Goal: Task Accomplishment & Management: Use online tool/utility

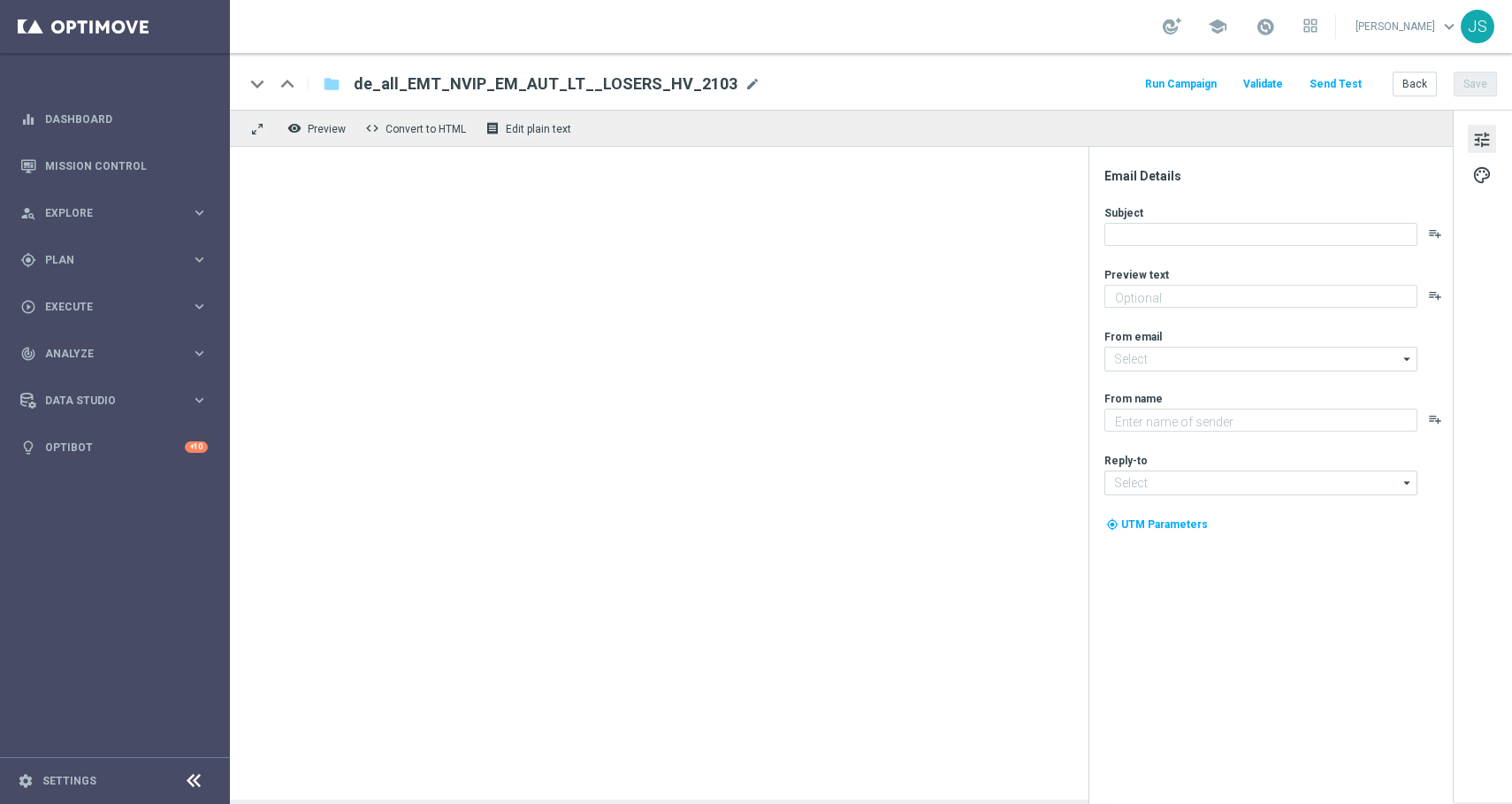
type textarea "Dein Gewinn wartet bereits in deinem Spielerkonto."
type input "[EMAIL_ADDRESS][DOMAIN_NAME]"
type textarea "Lottoland"
type input "[EMAIL_ADDRESS][DOMAIN_NAME]"
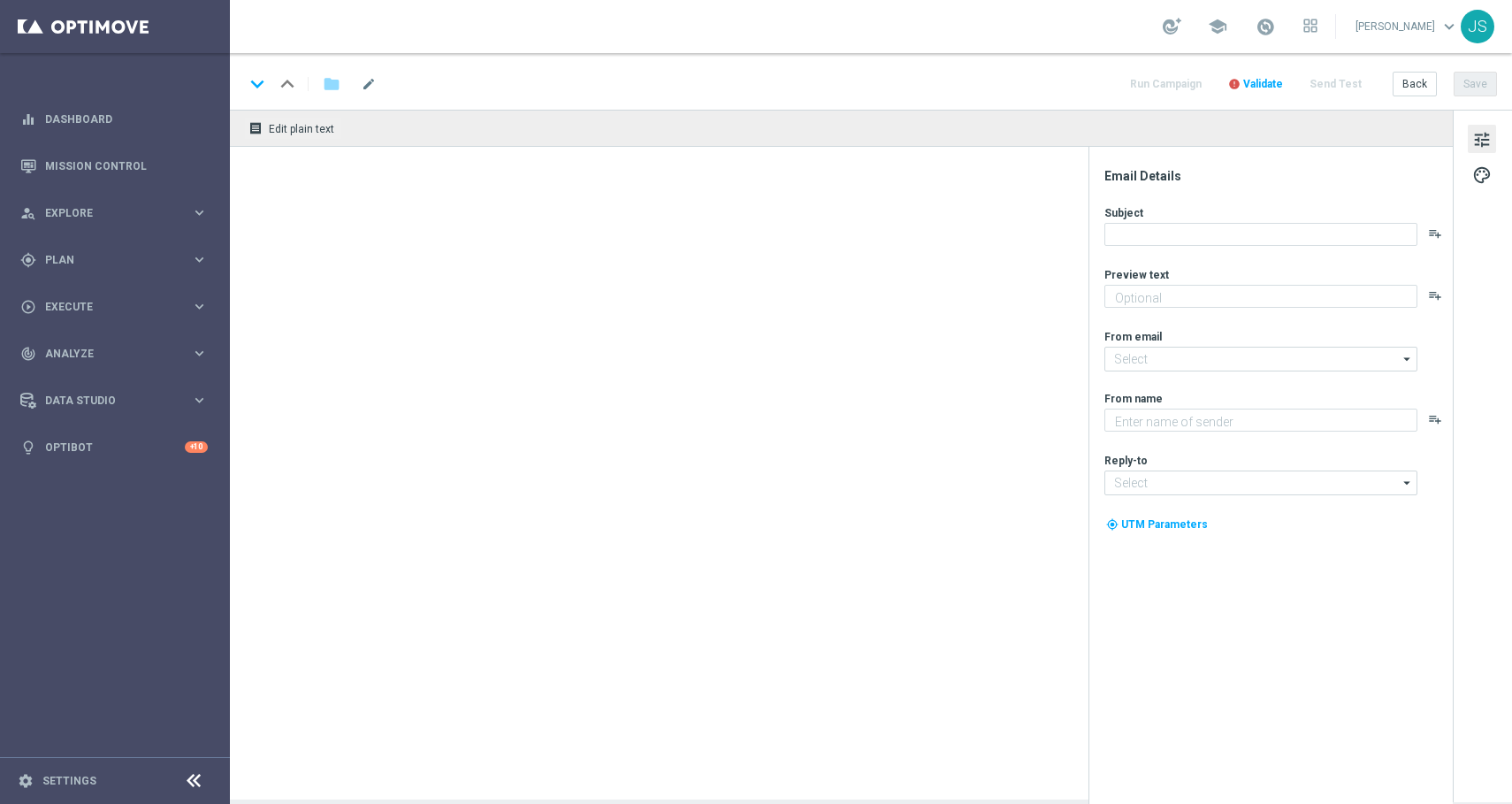
type textarea "Feiere mit deinem 10 € Geburtstagsgutschein im Lottoland."
type input "[EMAIL_ADDRESS][DOMAIN_NAME]"
type textarea "Lottoland"
type input "[EMAIL_ADDRESS][DOMAIN_NAME]"
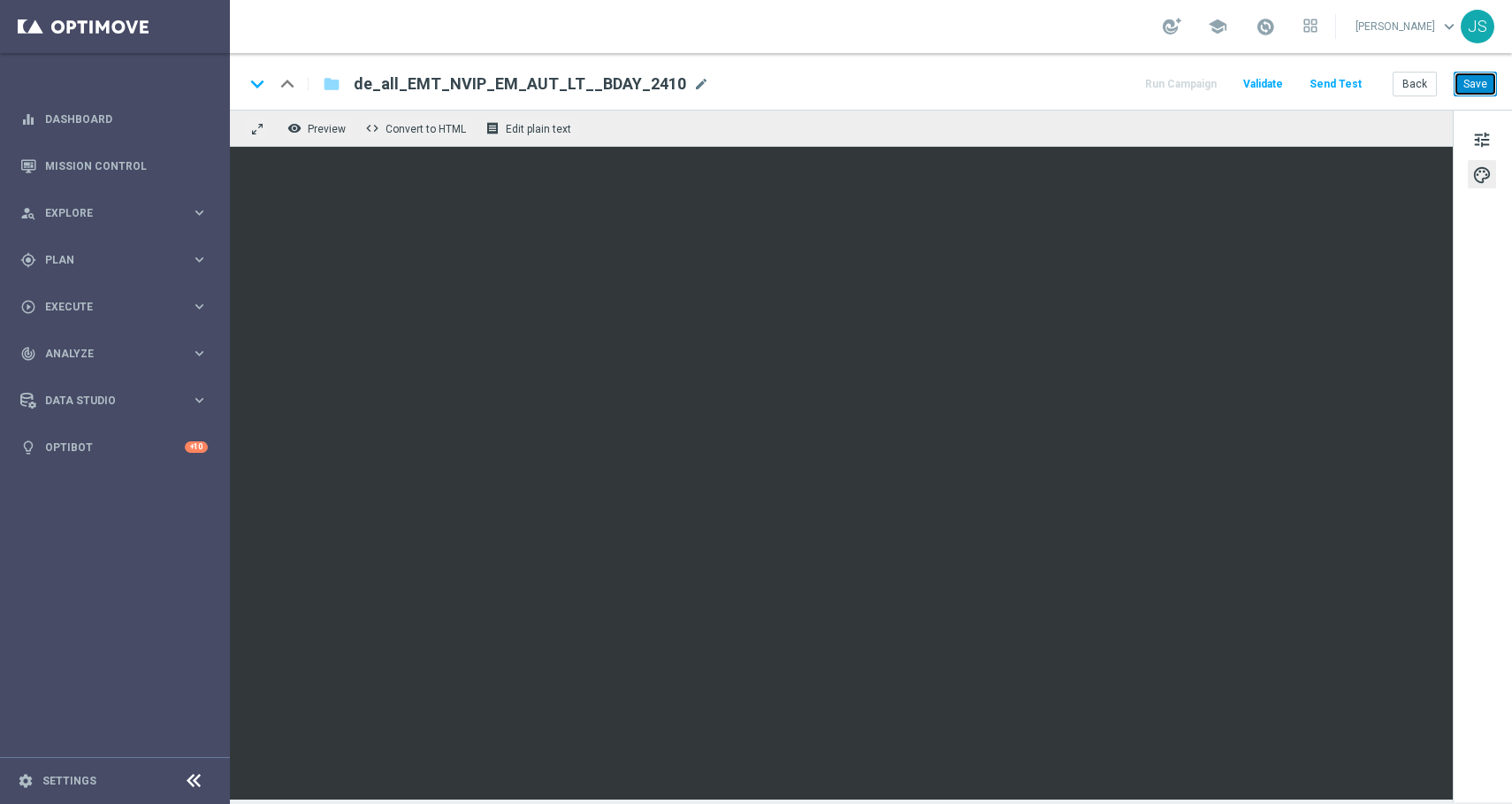
click at [1474, 86] on button "Save" at bounding box center [1475, 84] width 44 height 24
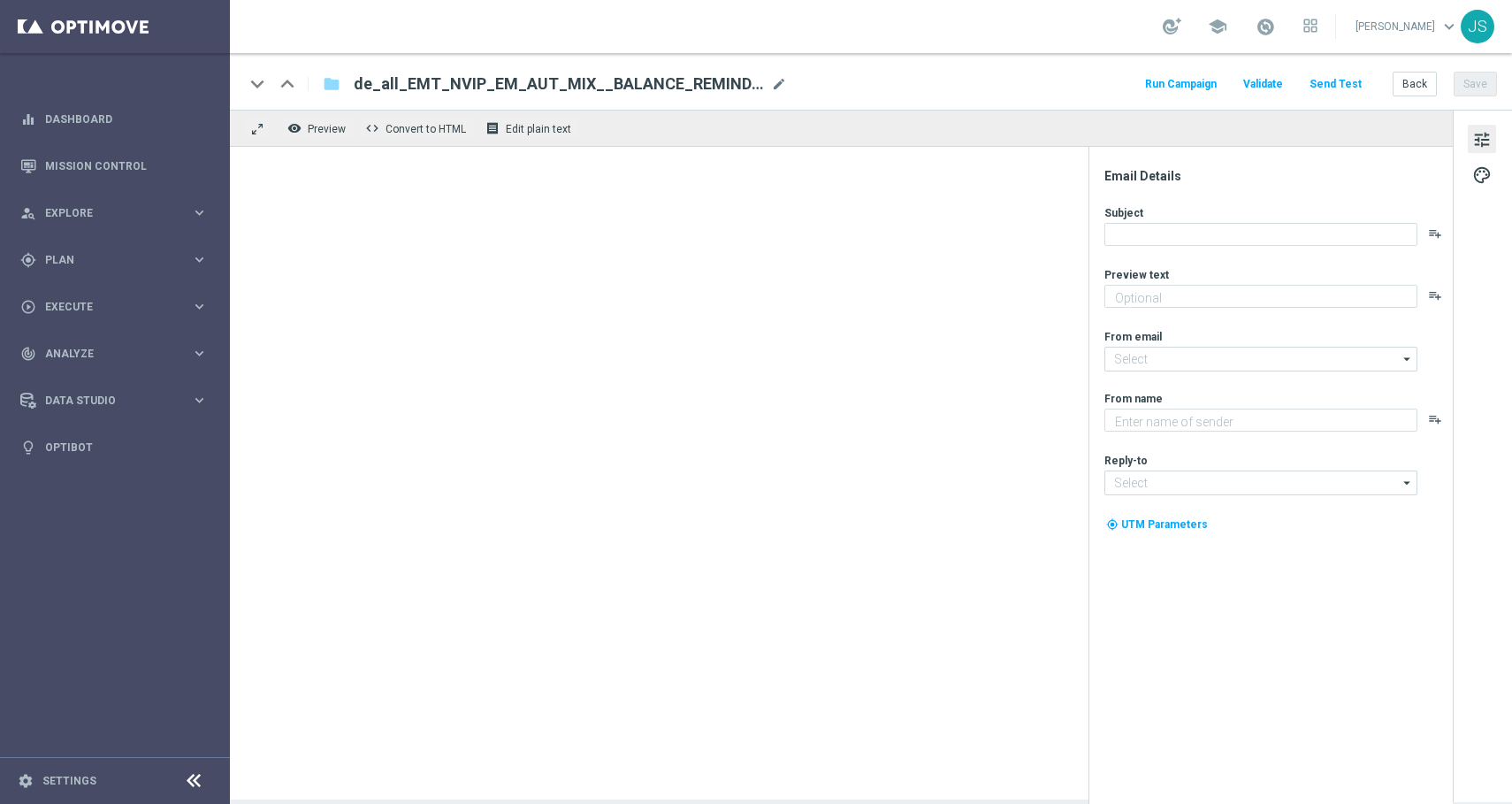
type textarea "Wichtige Information zu deinem Spielerkonto."
type input "[EMAIL_ADDRESS][DOMAIN_NAME]"
type textarea "Lottoland"
type input "[EMAIL_ADDRESS][DOMAIN_NAME]"
type textarea "Nur für dich: 50 % Rabatt auf deine LOTTO-Tipps!"
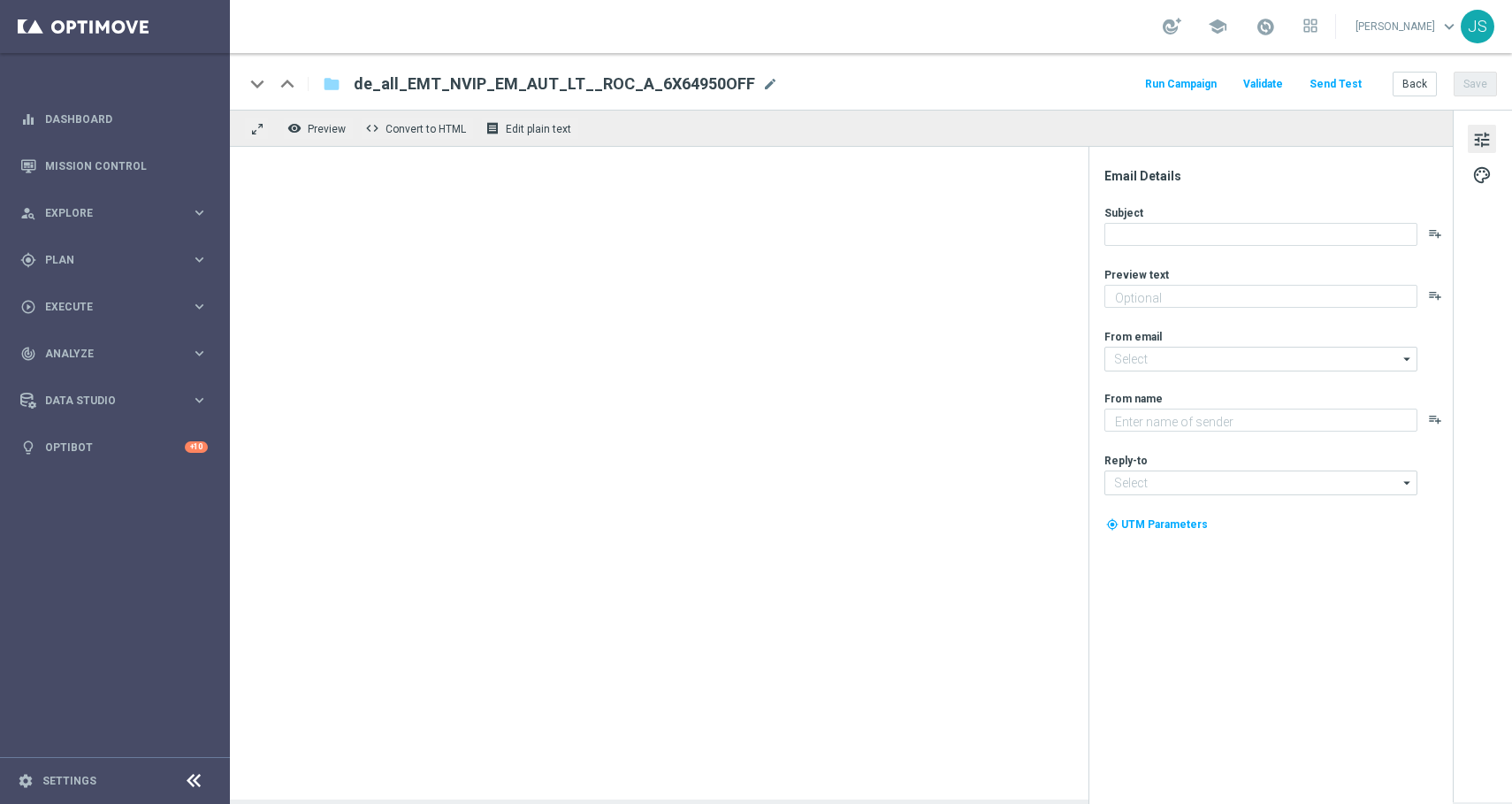
type input "[EMAIL_ADDRESS][DOMAIN_NAME]"
type textarea "Lottoland"
type input "[EMAIL_ADDRESS][DOMAIN_NAME]"
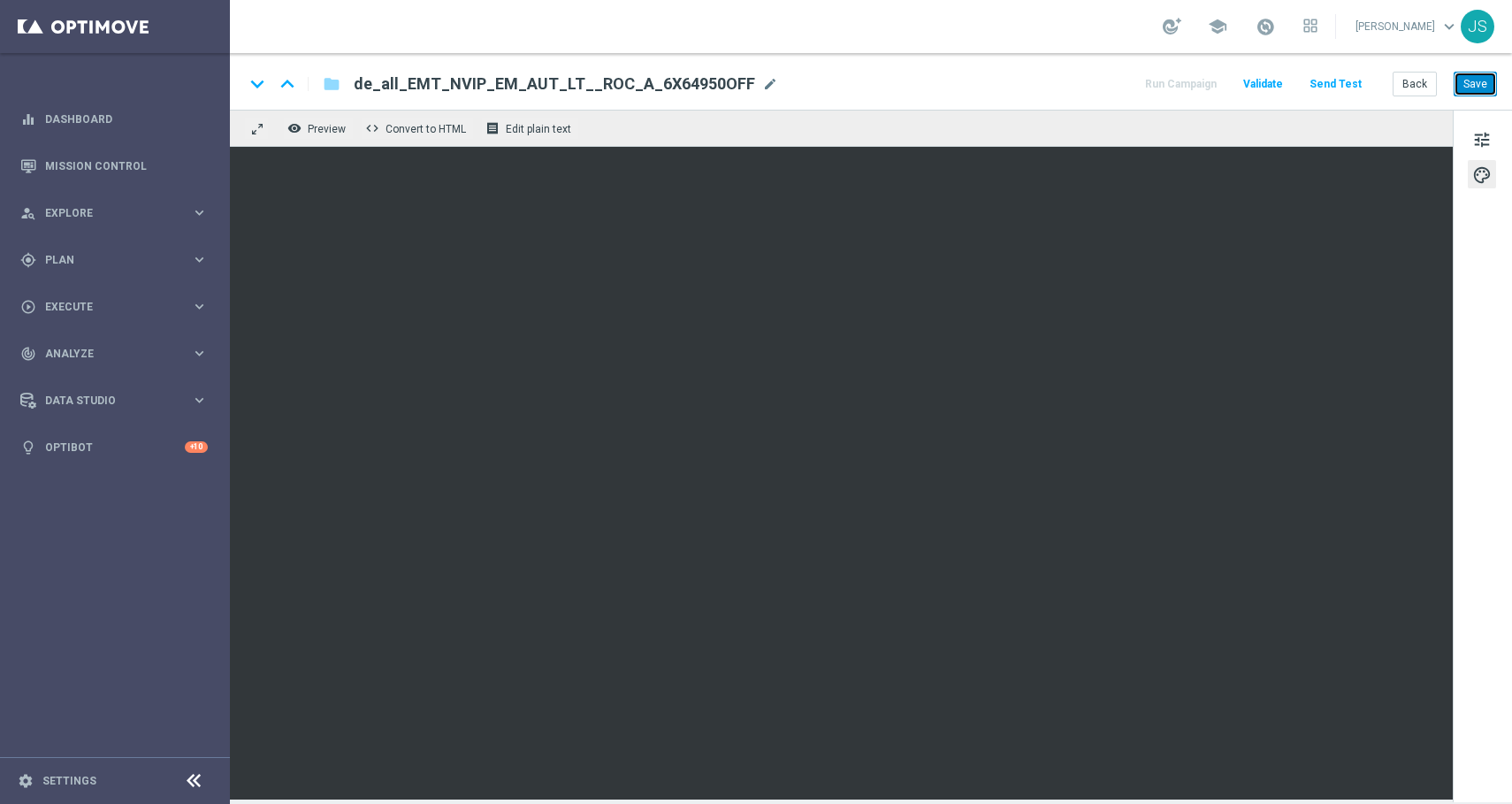
click at [1478, 80] on button "Save" at bounding box center [1475, 84] width 44 height 24
click at [1490, 88] on button "Save" at bounding box center [1475, 84] width 44 height 24
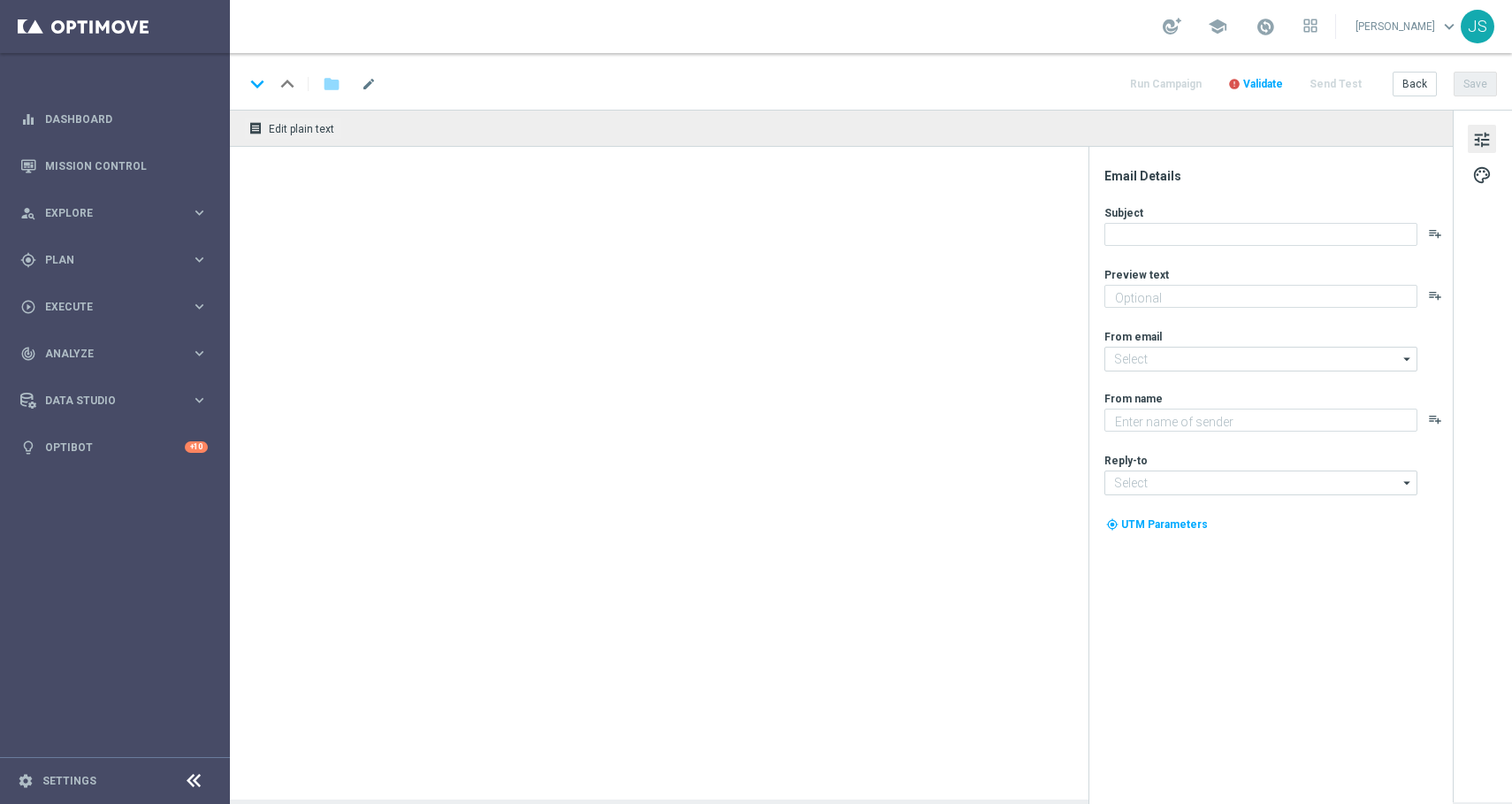
type textarea "Nur für dich: deine LOTTO-Tipps völlig gratis!"
type input "[EMAIL_ADDRESS][DOMAIN_NAME]"
type textarea "Lottoland"
type input "[EMAIL_ADDRESS][DOMAIN_NAME]"
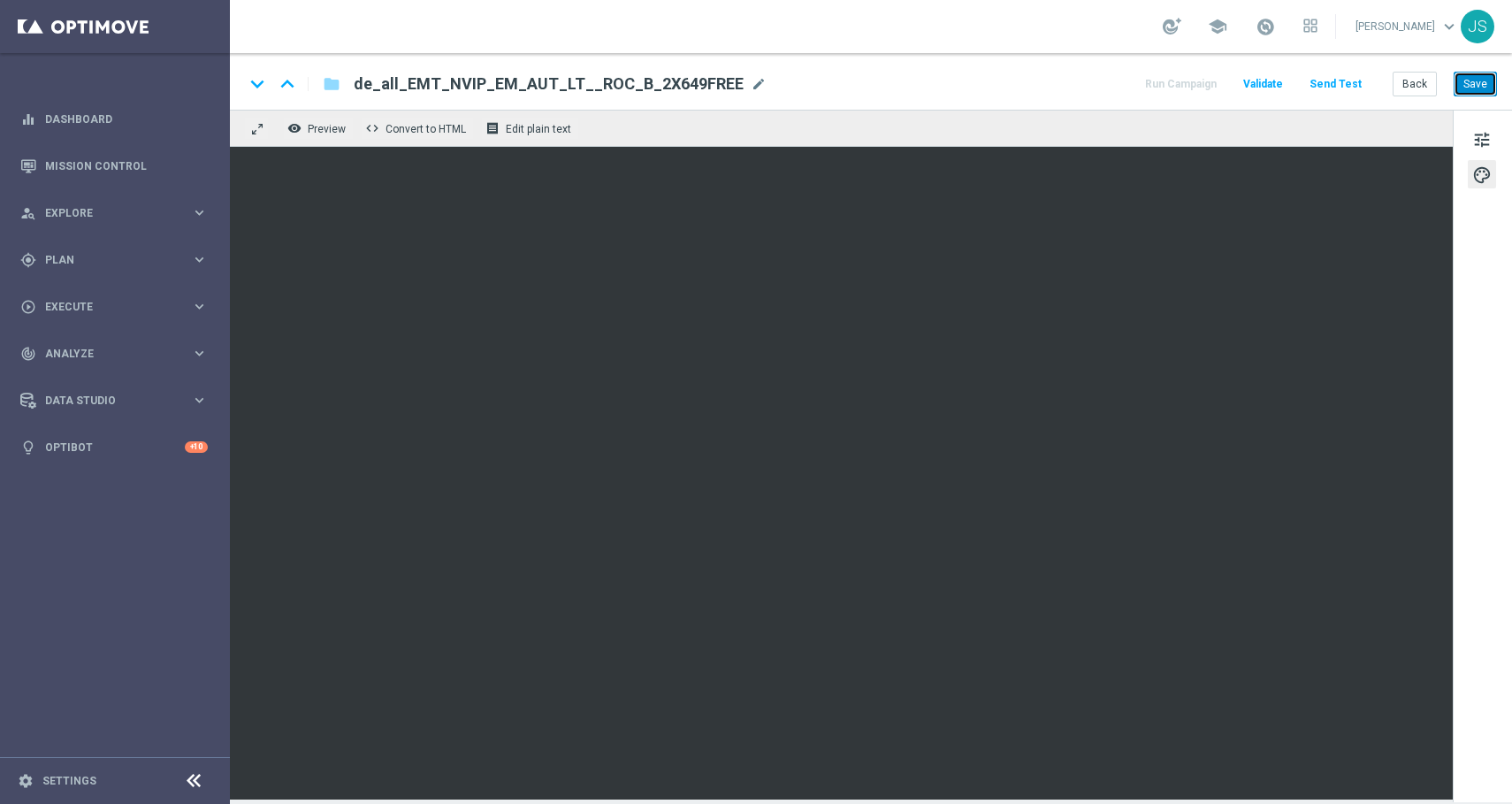
click at [1478, 88] on button "Save" at bounding box center [1475, 84] width 44 height 24
click at [1476, 84] on button "Save" at bounding box center [1475, 84] width 44 height 24
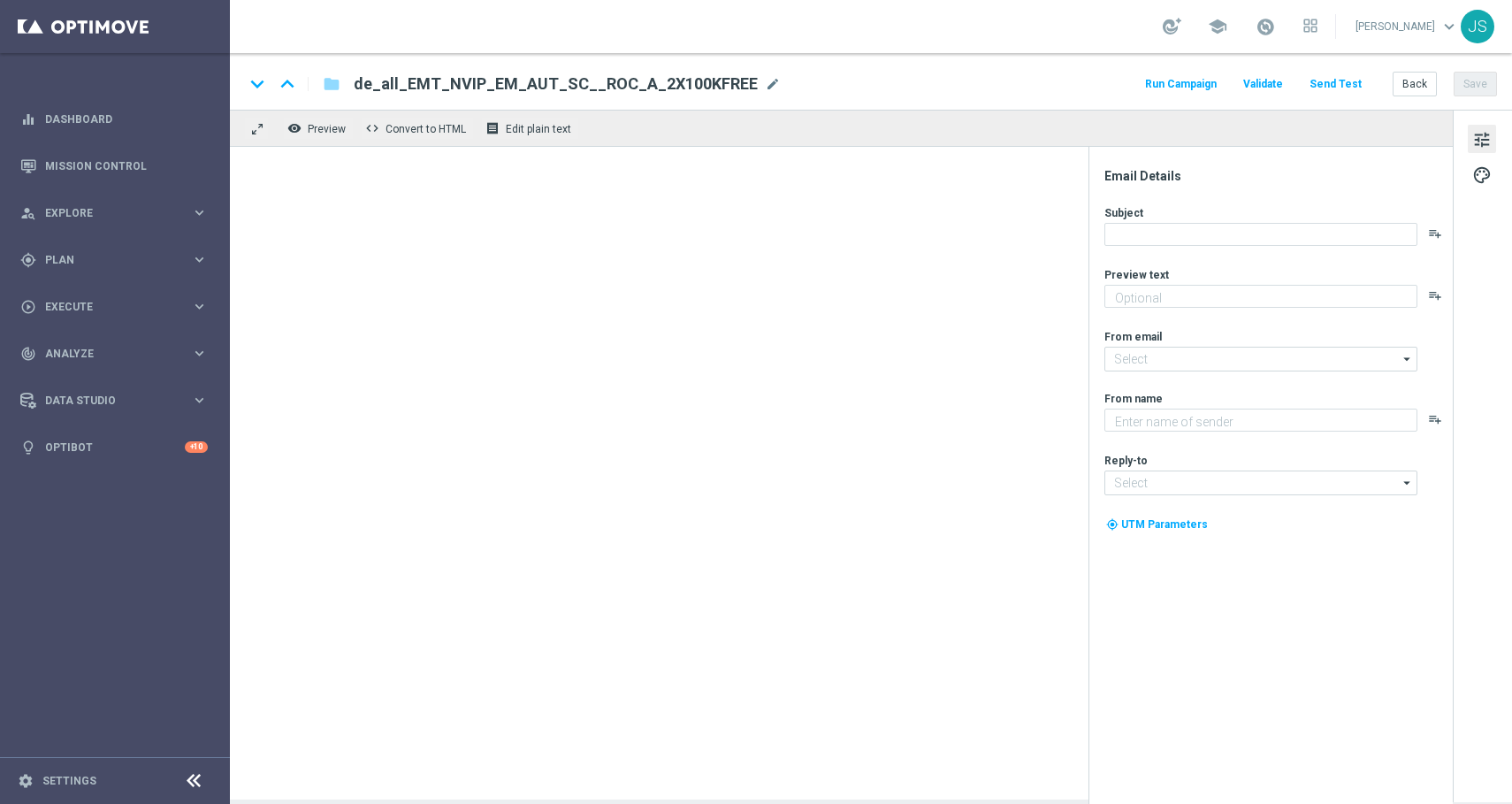
type textarea "Hol dir deine GRATIS Chance auf 100.000 € Hauptgewinn bei "€ 100.000,- in bar"!"
type input "[EMAIL_ADDRESS][DOMAIN_NAME]"
type textarea "Lottoland"
type input "[EMAIL_ADDRESS][DOMAIN_NAME]"
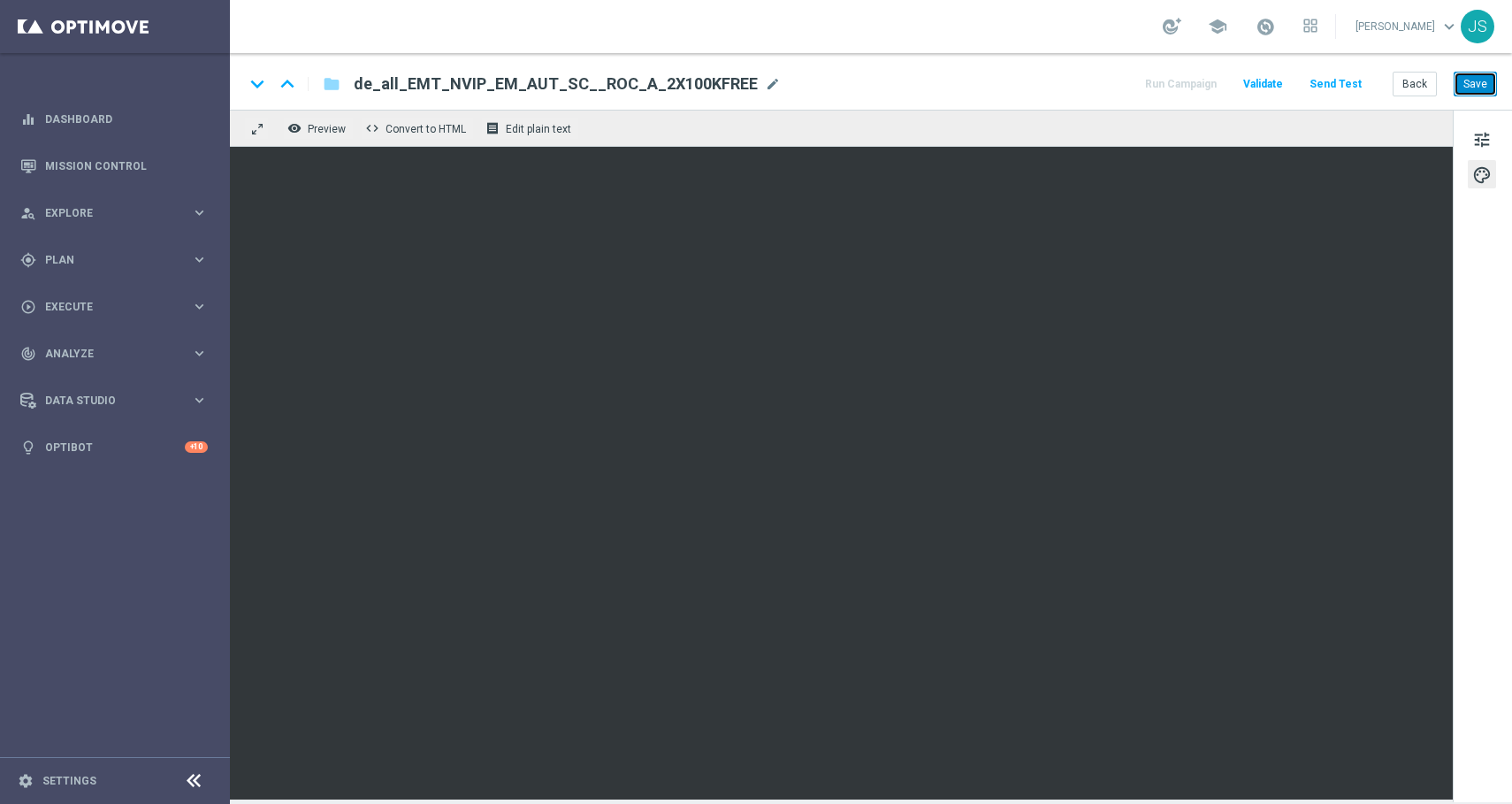
click at [1477, 90] on button "Save" at bounding box center [1475, 84] width 44 height 24
click at [1467, 84] on button "Save" at bounding box center [1475, 84] width 44 height 24
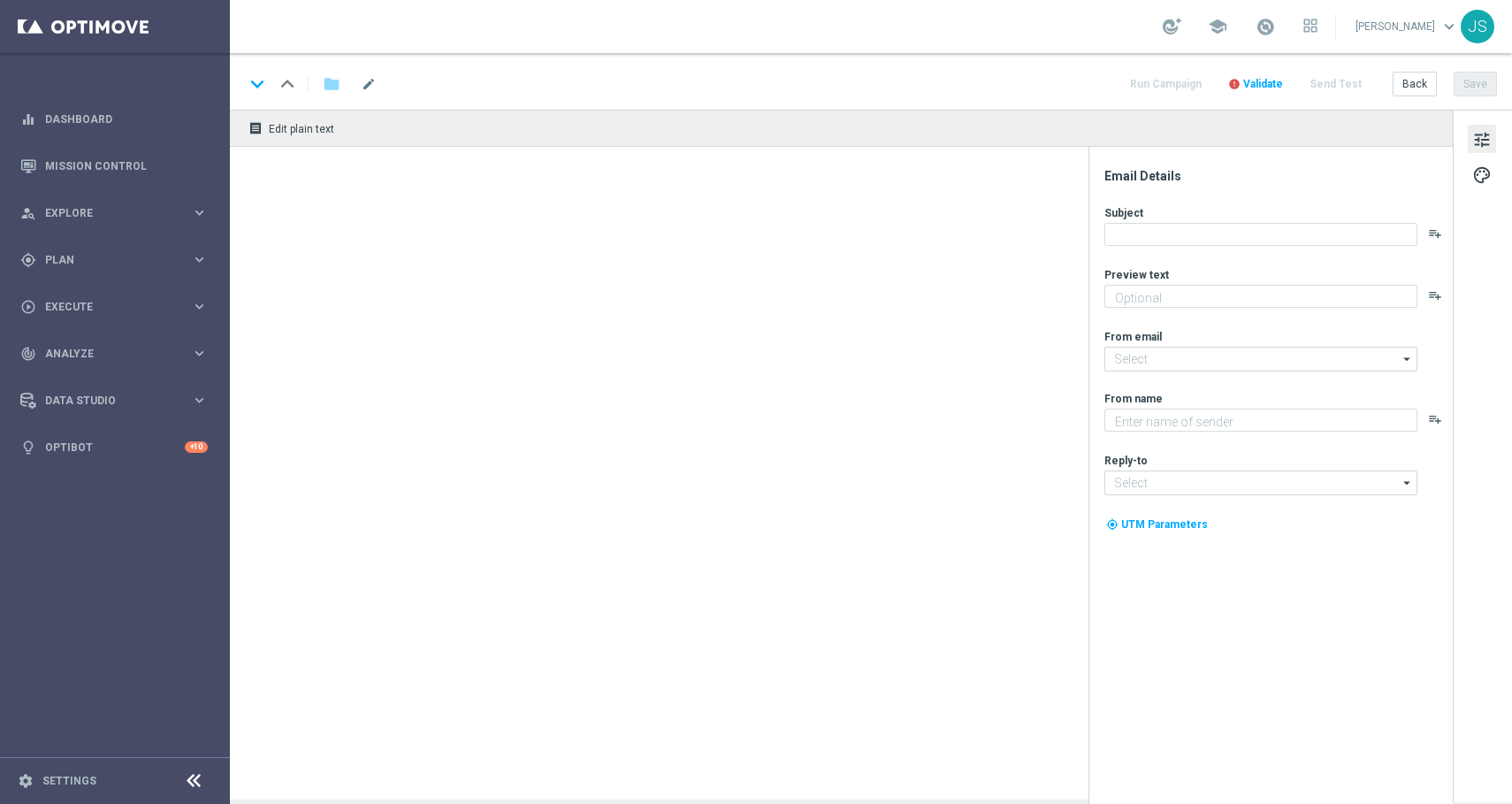
type textarea "Gewinne bis zu 100.000 € warten auf dich!"
type input "[EMAIL_ADDRESS][DOMAIN_NAME]"
type textarea "Lottoland"
type input "[EMAIL_ADDRESS][DOMAIN_NAME]"
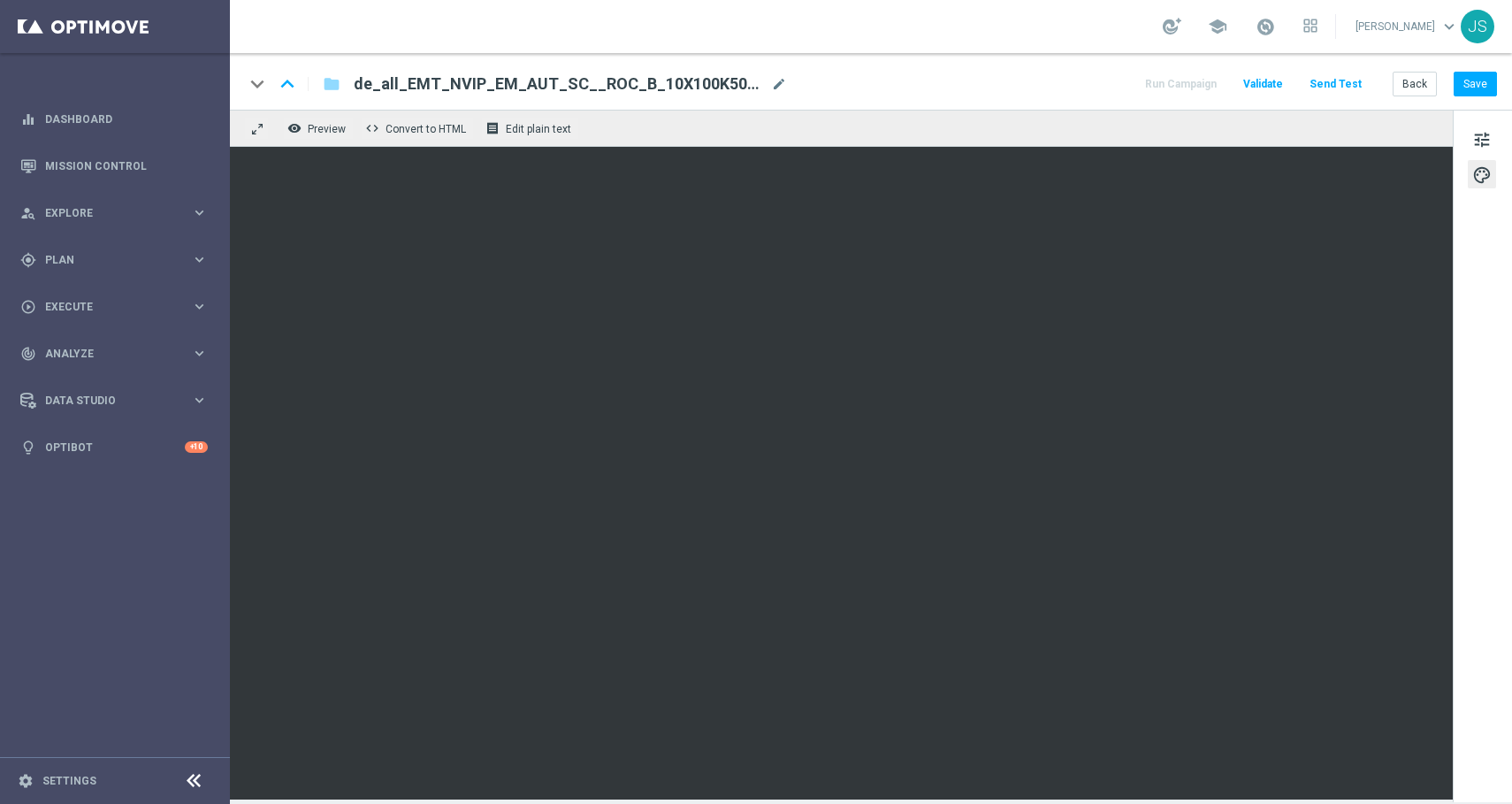
click at [1479, 102] on div "keyboard_arrow_down keyboard_arrow_up folder de_all_EMT_NVIP_EM_AUT_SC__ROC_B_1…" at bounding box center [870, 82] width 1283 height 56
click at [1481, 87] on button "Save" at bounding box center [1475, 84] width 44 height 24
click at [1472, 92] on button "Save" at bounding box center [1475, 84] width 44 height 24
click at [1495, 79] on button "Save" at bounding box center [1475, 84] width 44 height 24
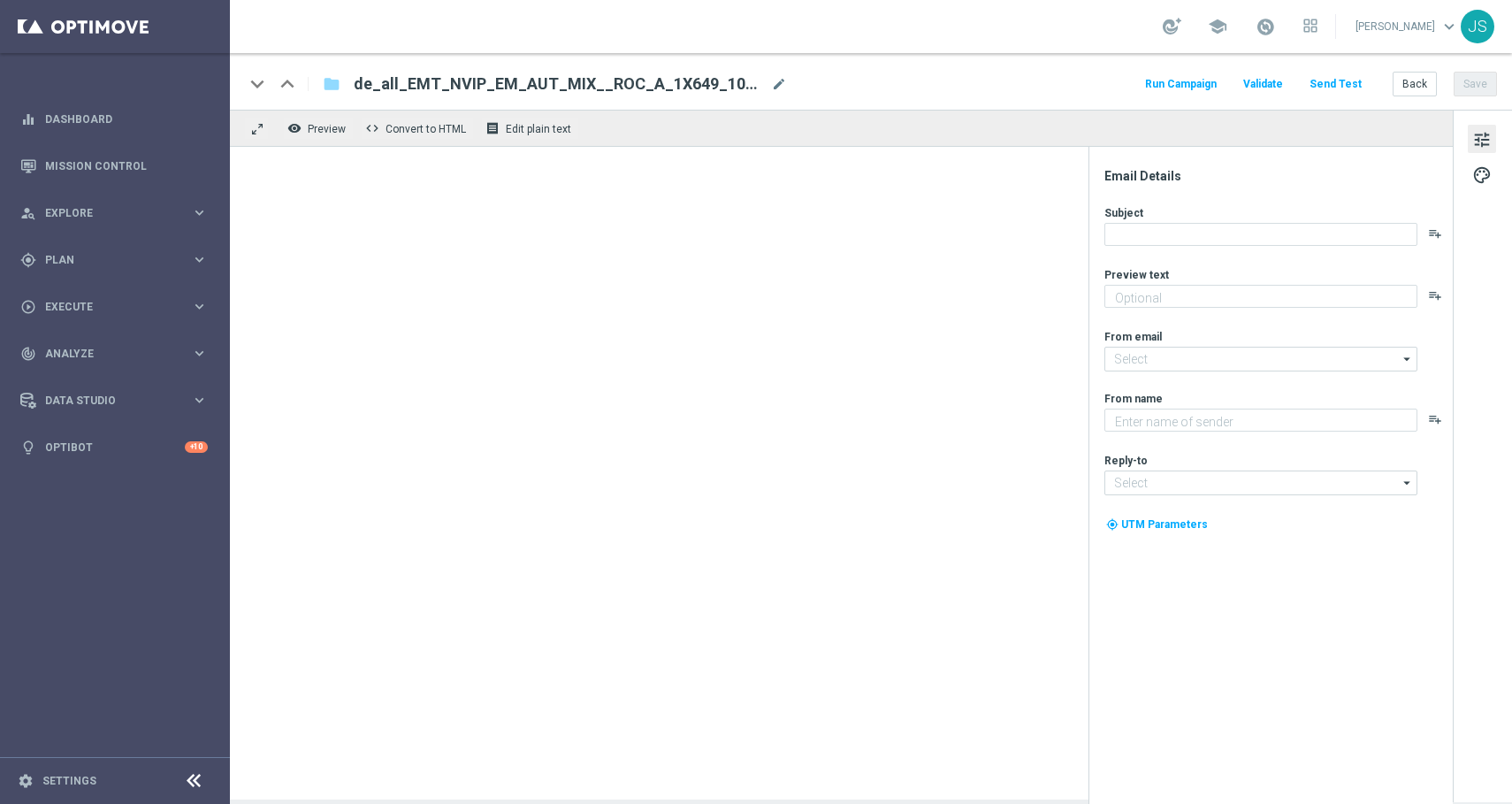
type textarea "Spiele jetzt GRATIS unseren Top-Slot Big Bass Bonanza!"
type input "[EMAIL_ADDRESS][DOMAIN_NAME]"
type textarea "Lottoland"
type input "[EMAIL_ADDRESS][DOMAIN_NAME]"
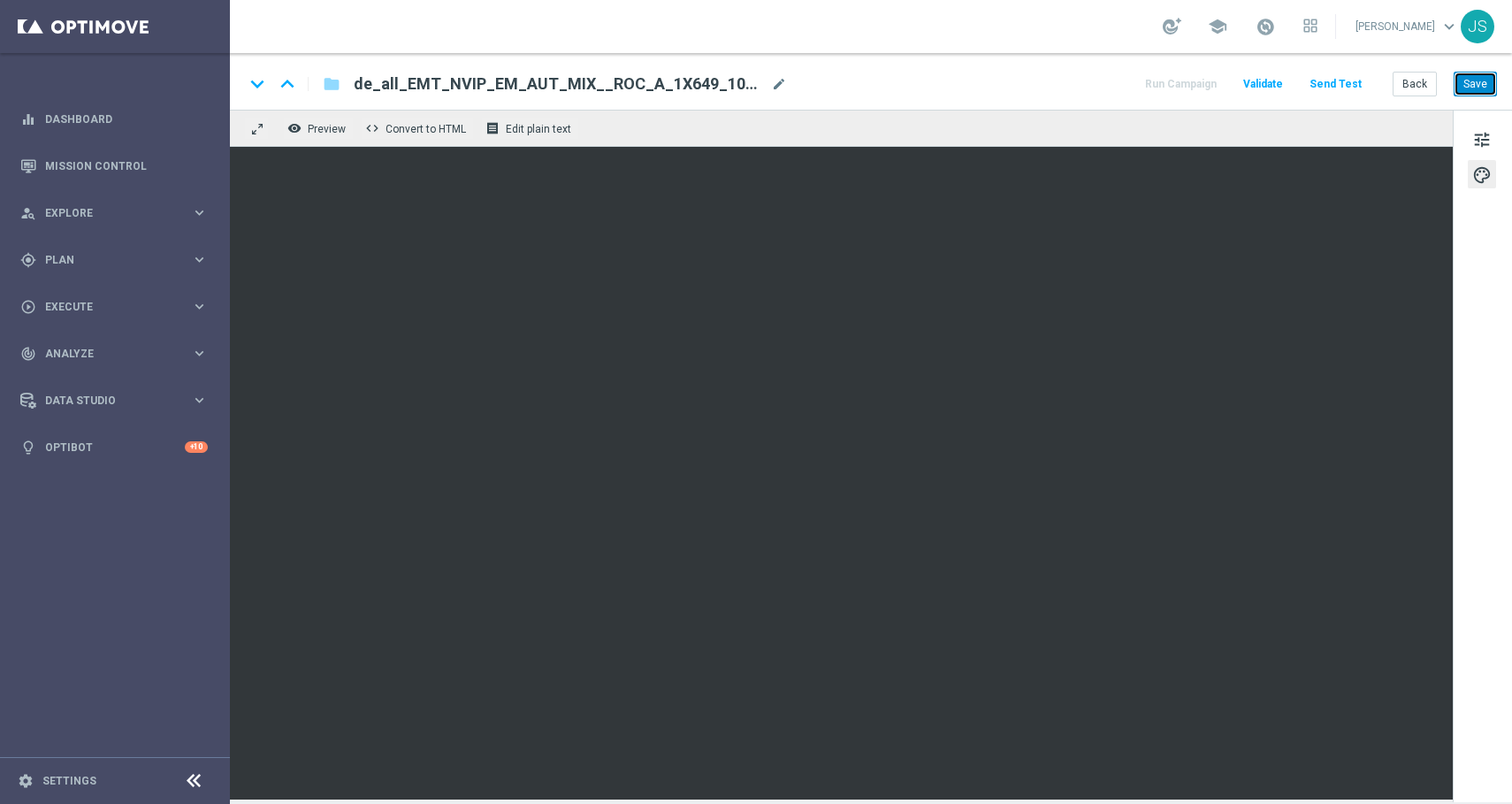
click at [1473, 88] on button "Save" at bounding box center [1475, 84] width 44 height 24
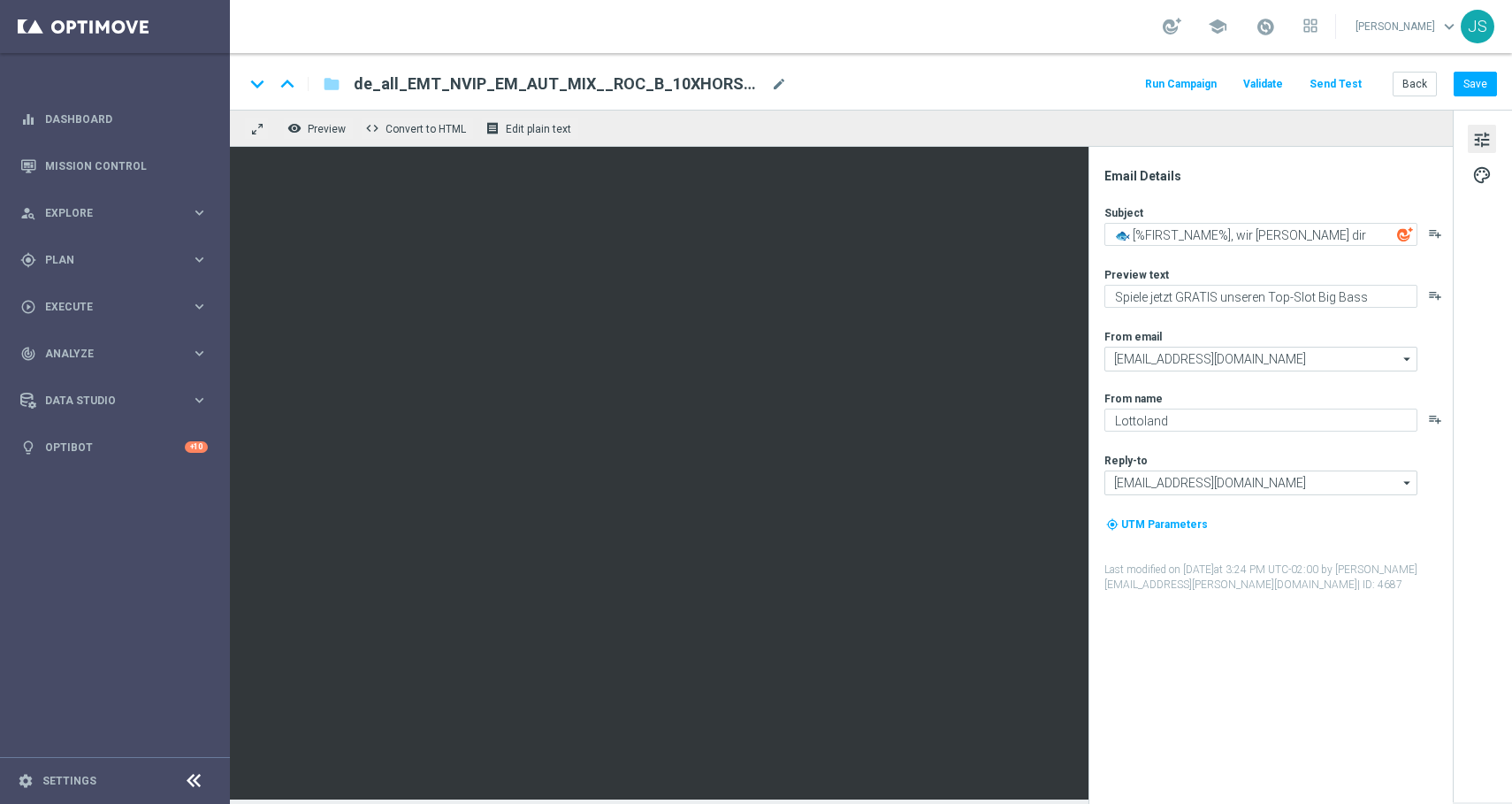
click at [1482, 70] on div "keyboard_arrow_down keyboard_arrow_up folder de_all_EMT_NVIP_EM_AUT_MIX__ROC_B_…" at bounding box center [870, 82] width 1283 height 56
click at [1476, 82] on button "Save" at bounding box center [1475, 84] width 44 height 24
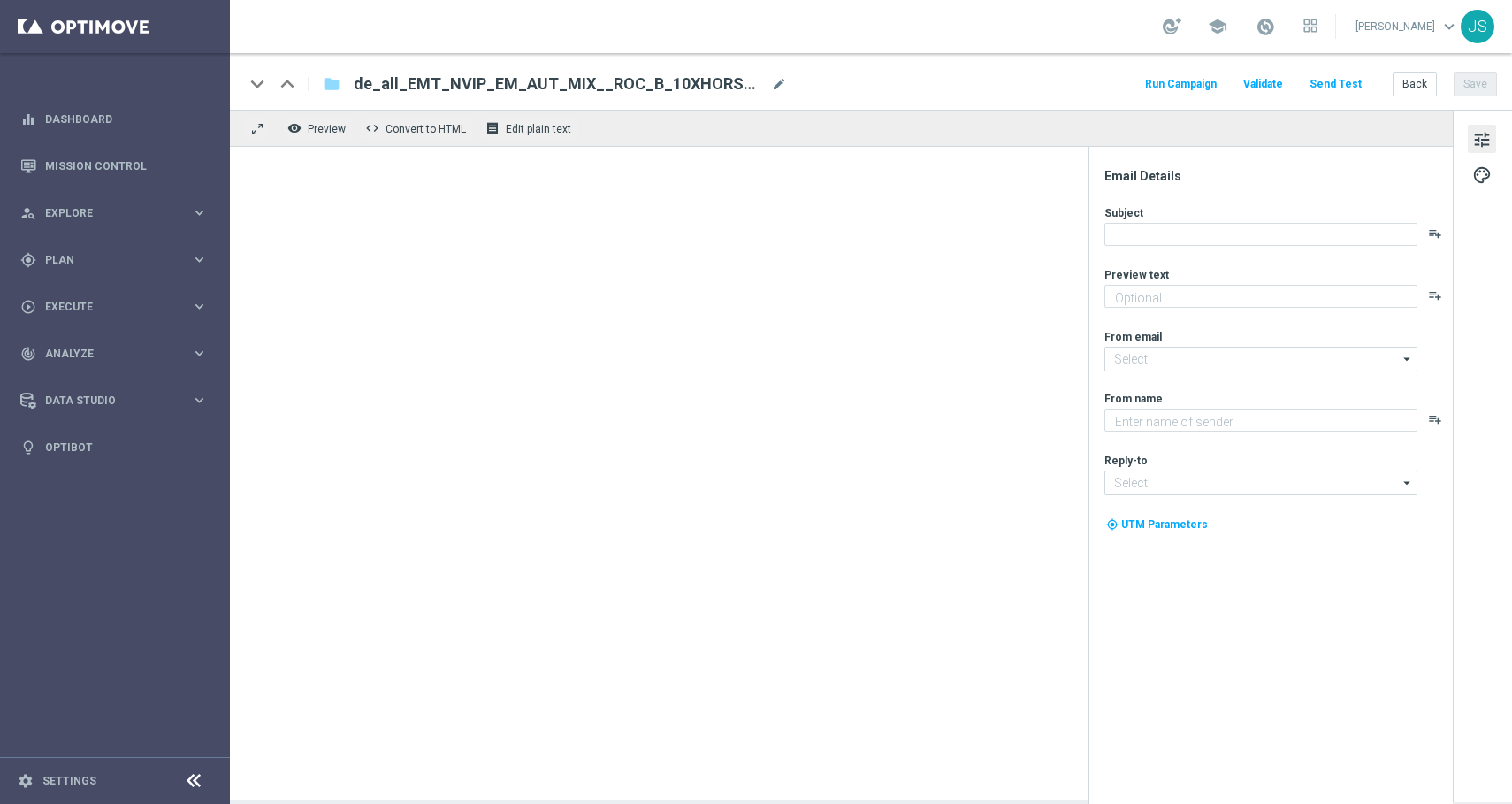
type textarea "Spiele jetzt GRATIS unseren Top-Slot Big Bass Bonanza!"
type input "[EMAIL_ADDRESS][DOMAIN_NAME]"
type textarea "Lottoland"
type input "[EMAIL_ADDRESS][DOMAIN_NAME]"
type textarea "Spiele jetzt GRATIS unseren Top-Slot Big Bass Bonanza!"
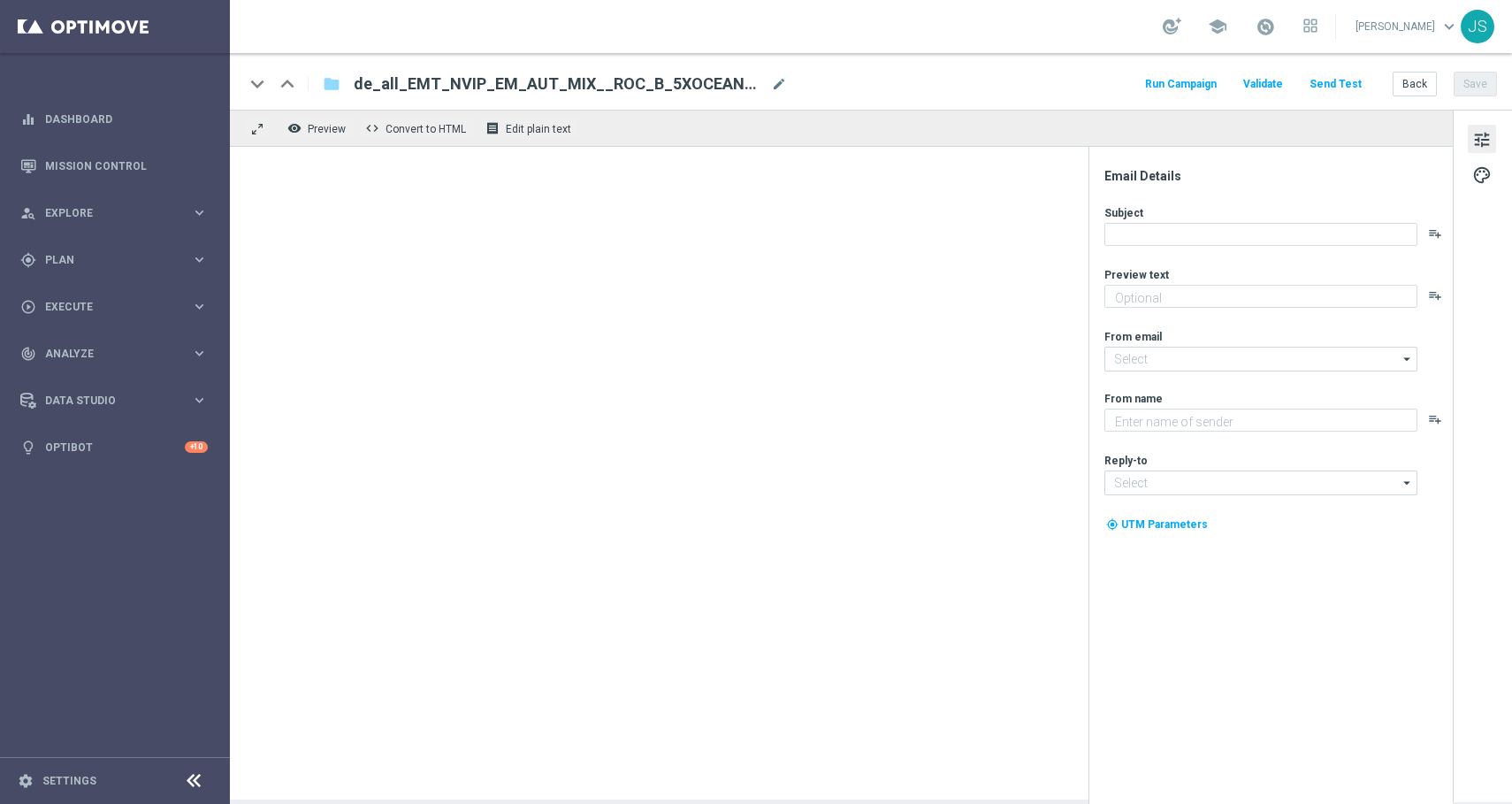
type input "[EMAIL_ADDRESS][DOMAIN_NAME]"
type textarea "Lottoland"
type input "[EMAIL_ADDRESS][DOMAIN_NAME]"
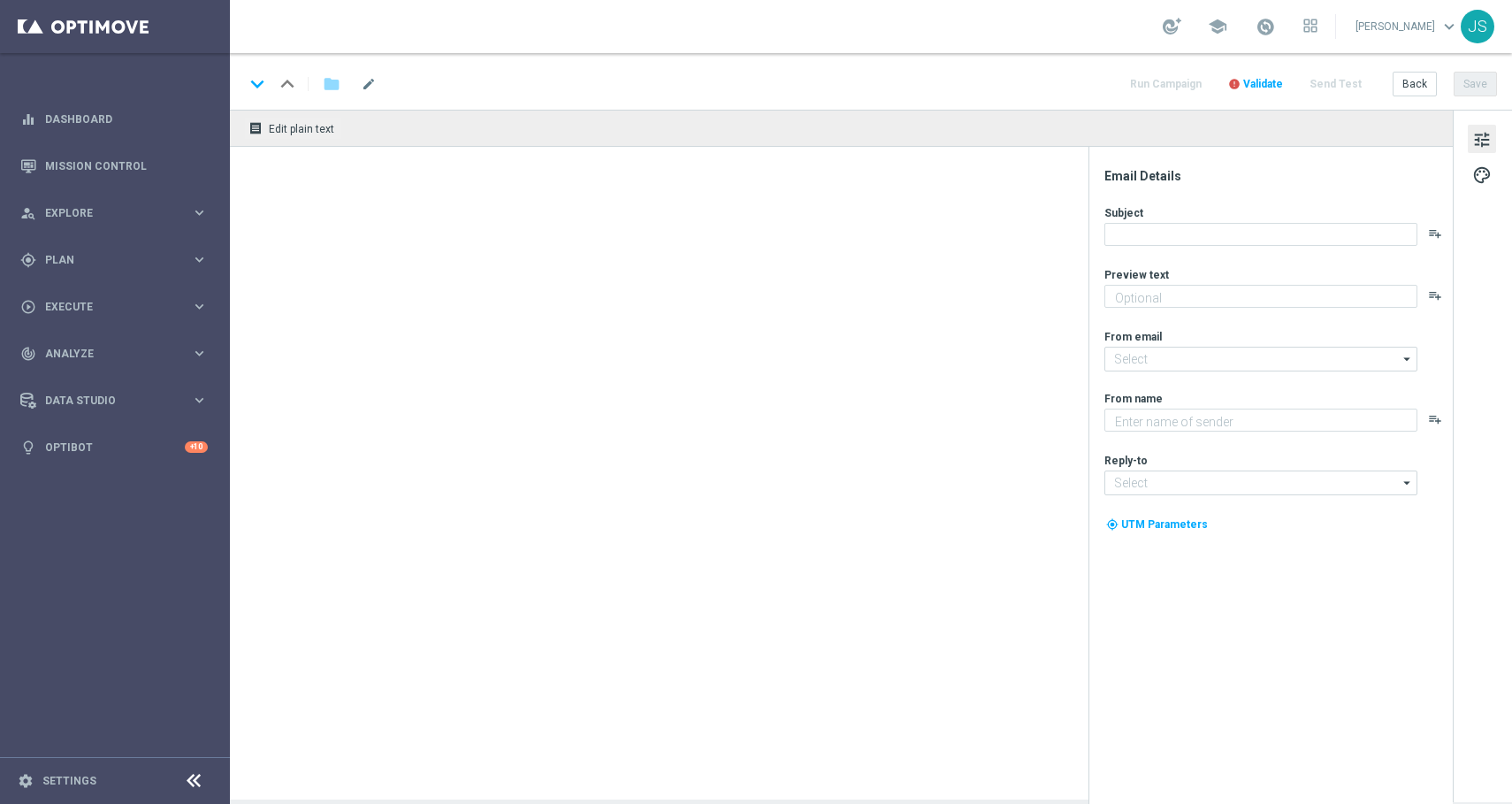
type textarea "Sichere dir jetzt 50 % Rabatt beim EuroJackpot!"
type input "[EMAIL_ADDRESS][DOMAIN_NAME]"
type textarea "Lottoland"
type input "[EMAIL_ADDRESS][DOMAIN_NAME]"
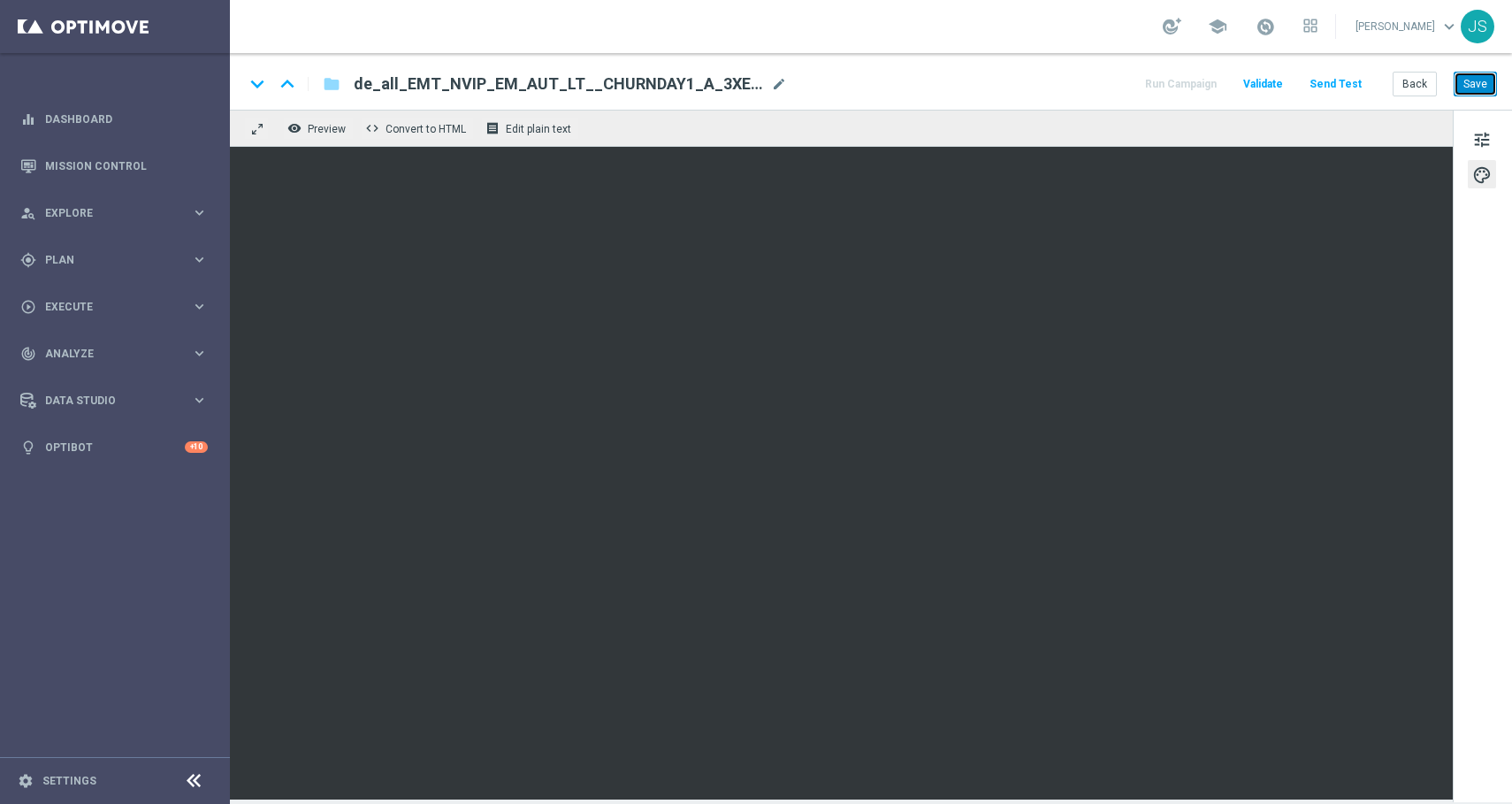
click at [1483, 88] on button "Save" at bounding box center [1475, 84] width 44 height 24
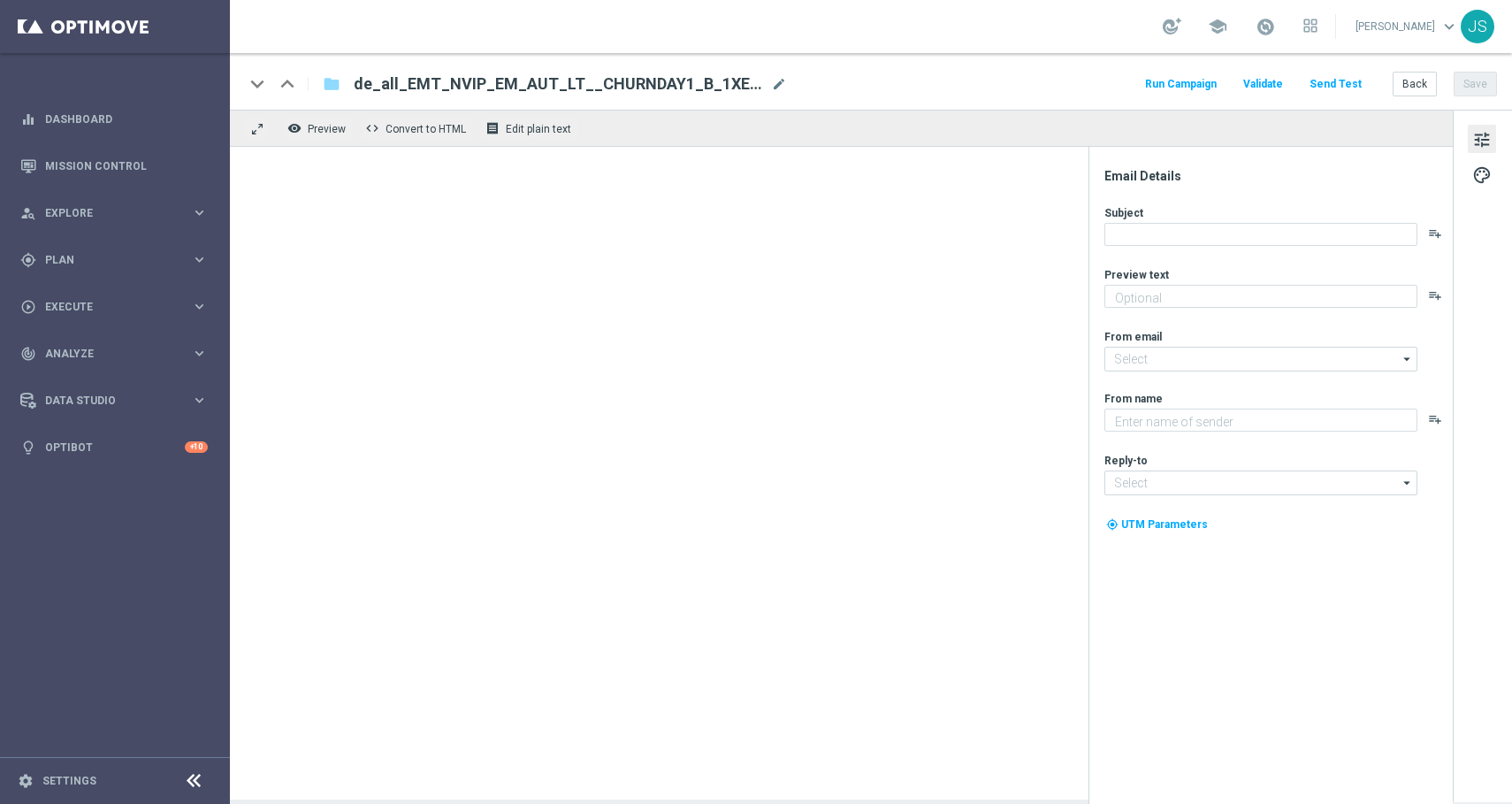
type textarea "Sichere dir jetzt deine gratis Chance auf den EuroJackpot!"
type input "[EMAIL_ADDRESS][DOMAIN_NAME]"
type textarea "Lottoland"
type input "[EMAIL_ADDRESS][DOMAIN_NAME]"
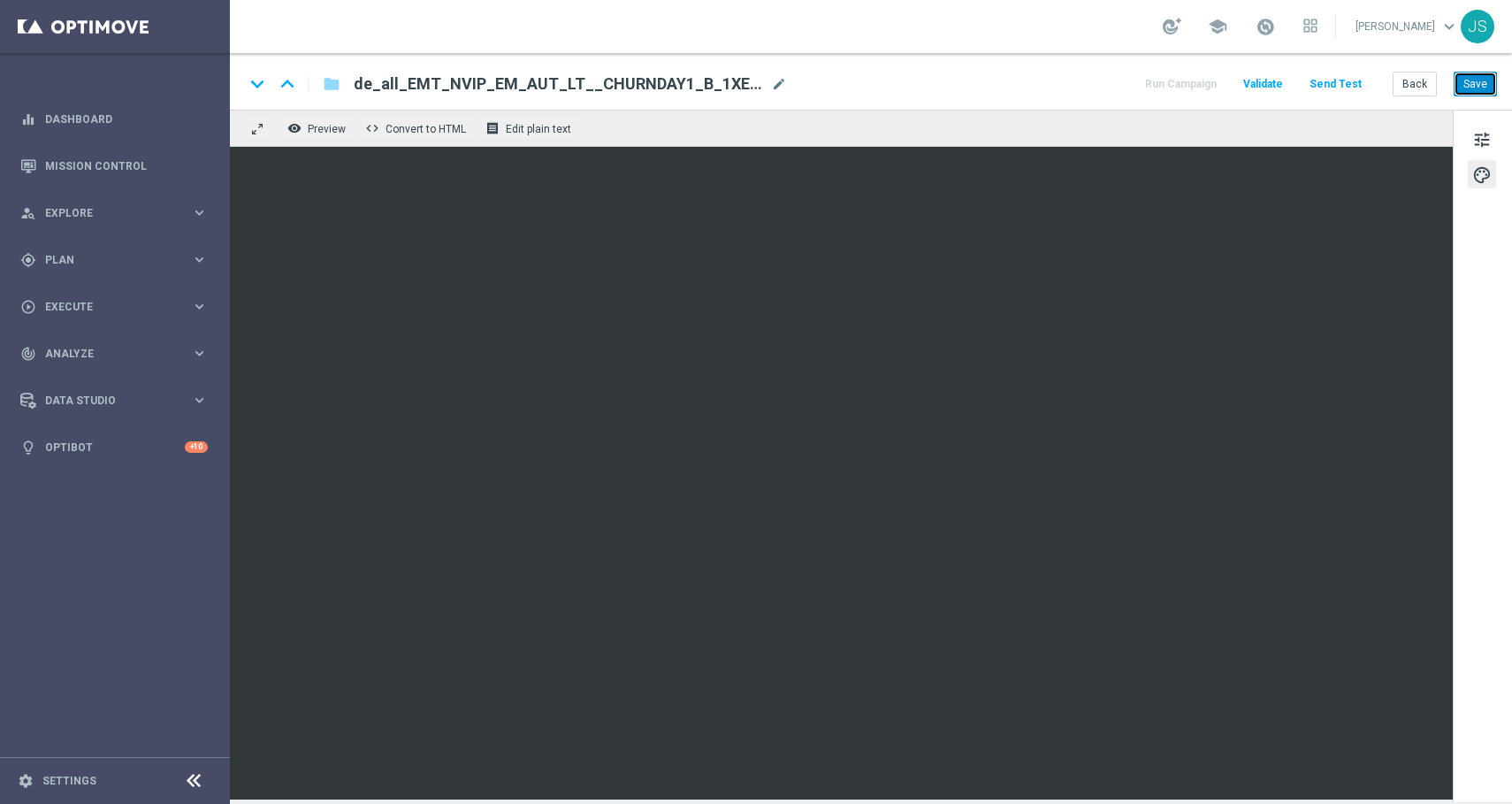
click at [1476, 80] on button "Save" at bounding box center [1475, 84] width 44 height 24
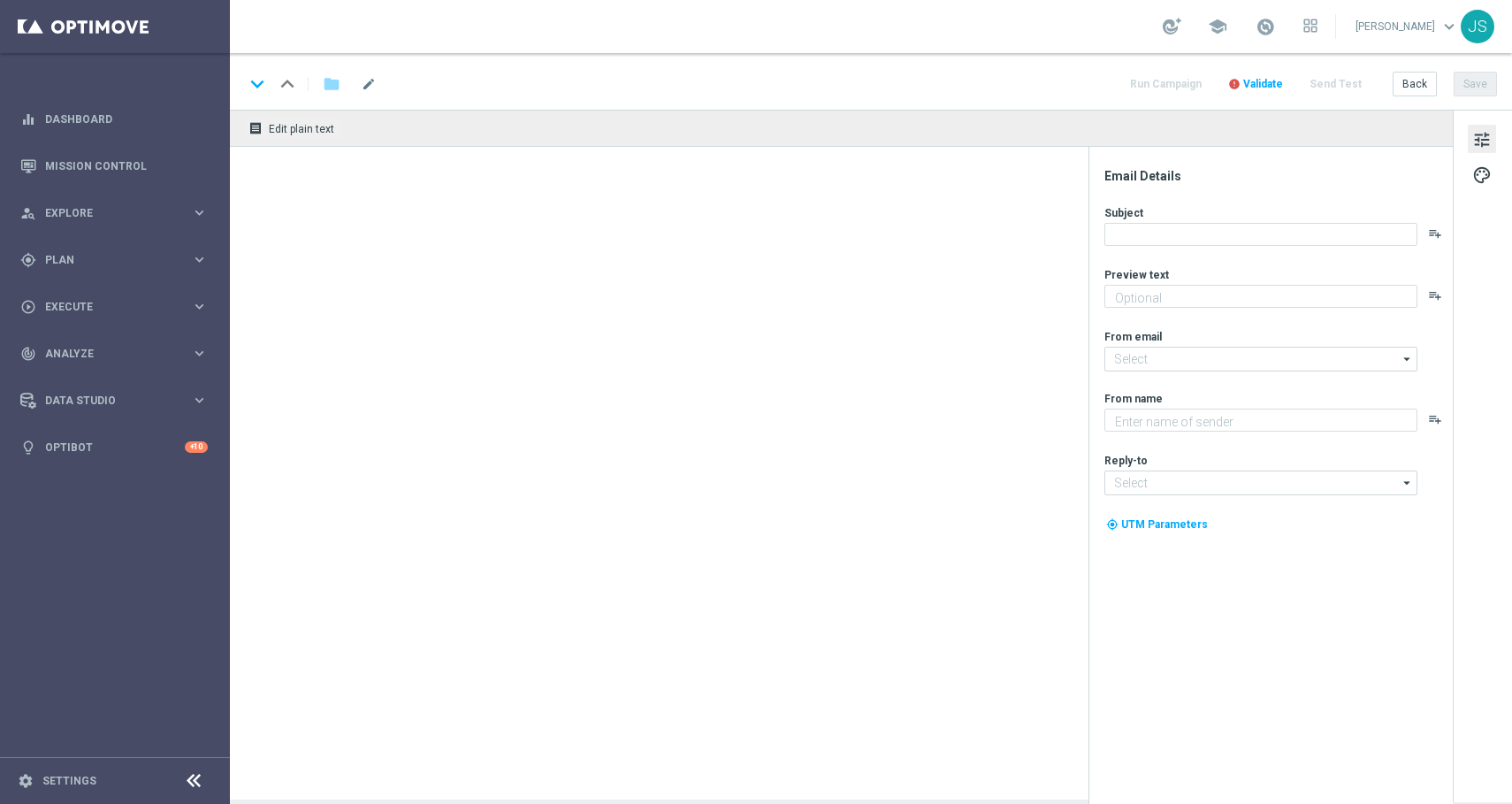
type textarea "Gewinne bis zu 100.000 € mit deinen Gratis-Losen!"
type input "[EMAIL_ADDRESS][DOMAIN_NAME]"
type textarea "Lottoland"
type input "[EMAIL_ADDRESS][DOMAIN_NAME]"
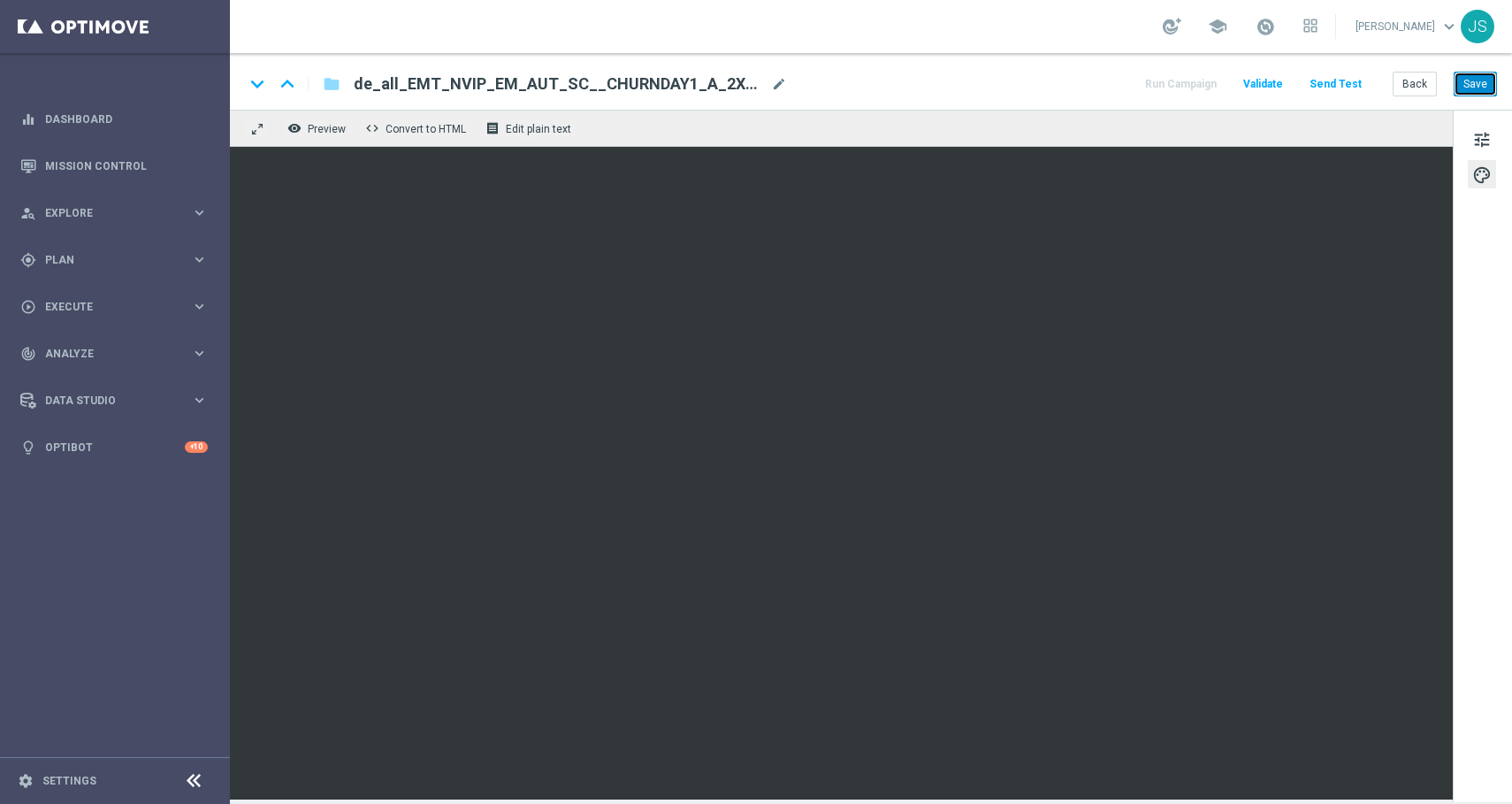
click at [1474, 86] on button "Save" at bounding box center [1475, 84] width 44 height 24
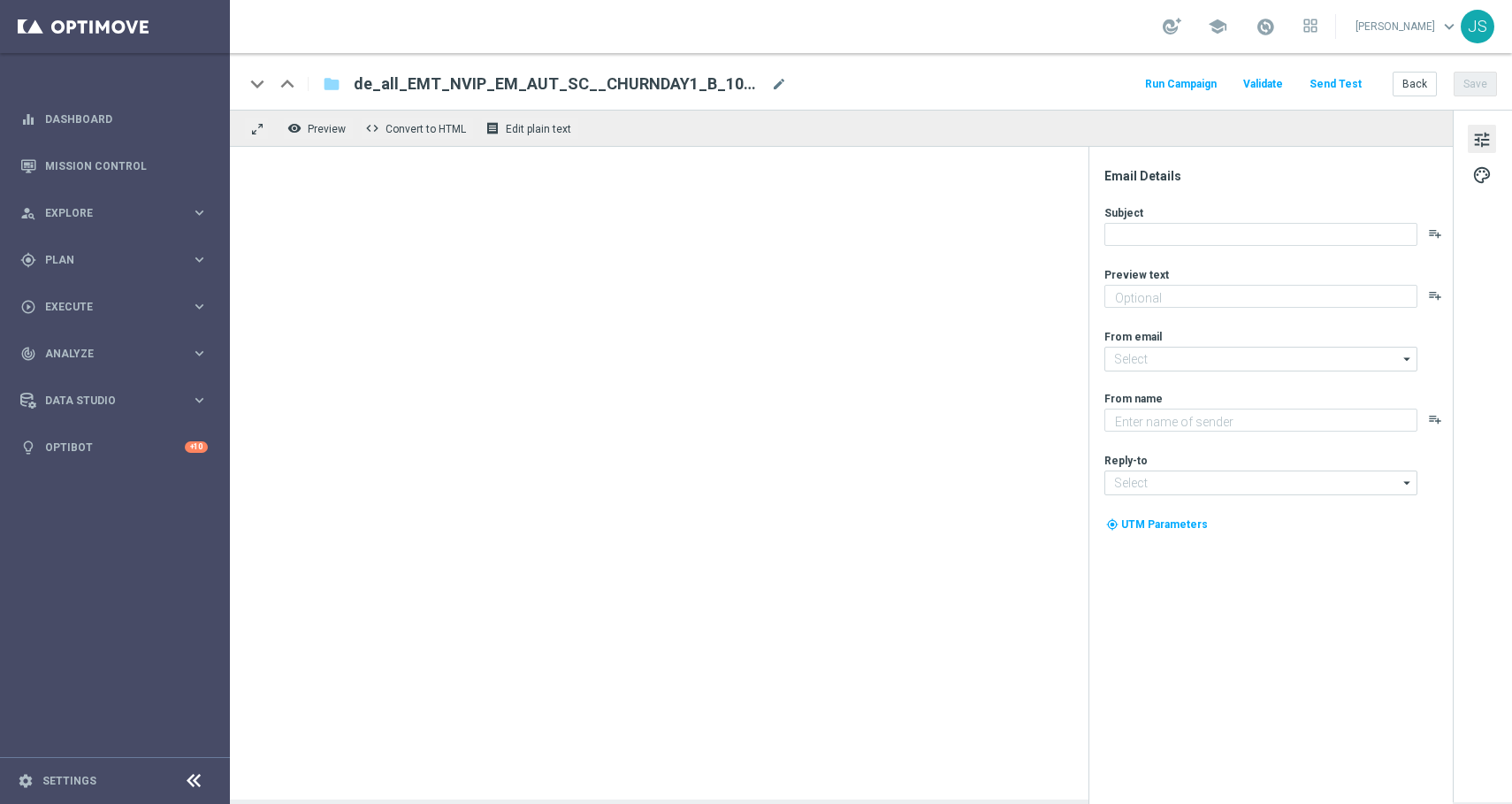
type textarea "Deine Chance auf bis zu 100.000 € mit 50 % Rabatt!"
type input "[EMAIL_ADDRESS][DOMAIN_NAME]"
type textarea "Lottoland"
type input "[EMAIL_ADDRESS][DOMAIN_NAME]"
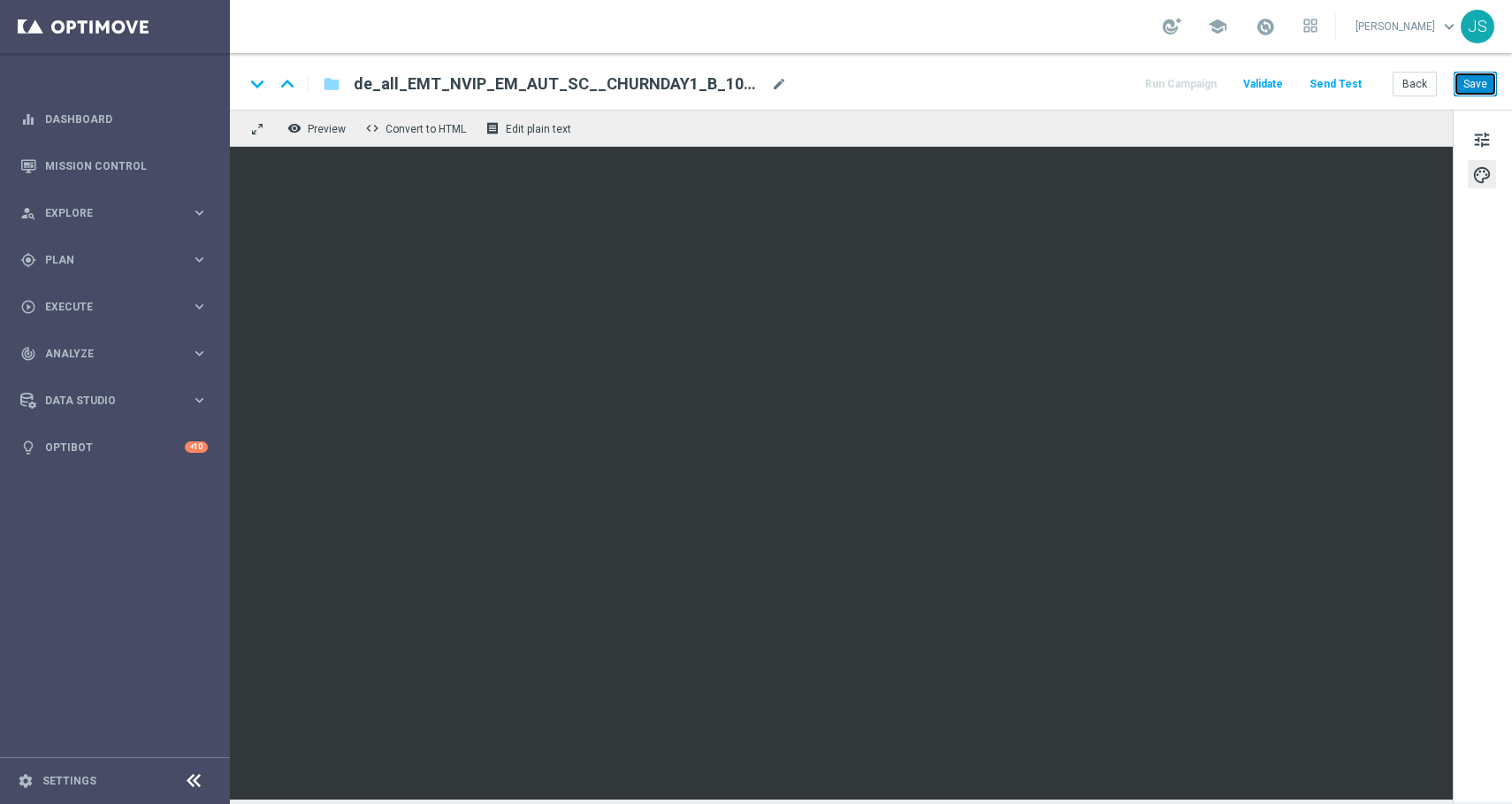
click at [1479, 83] on button "Save" at bounding box center [1475, 84] width 44 height 24
click at [1484, 85] on button "Save" at bounding box center [1475, 84] width 44 height 24
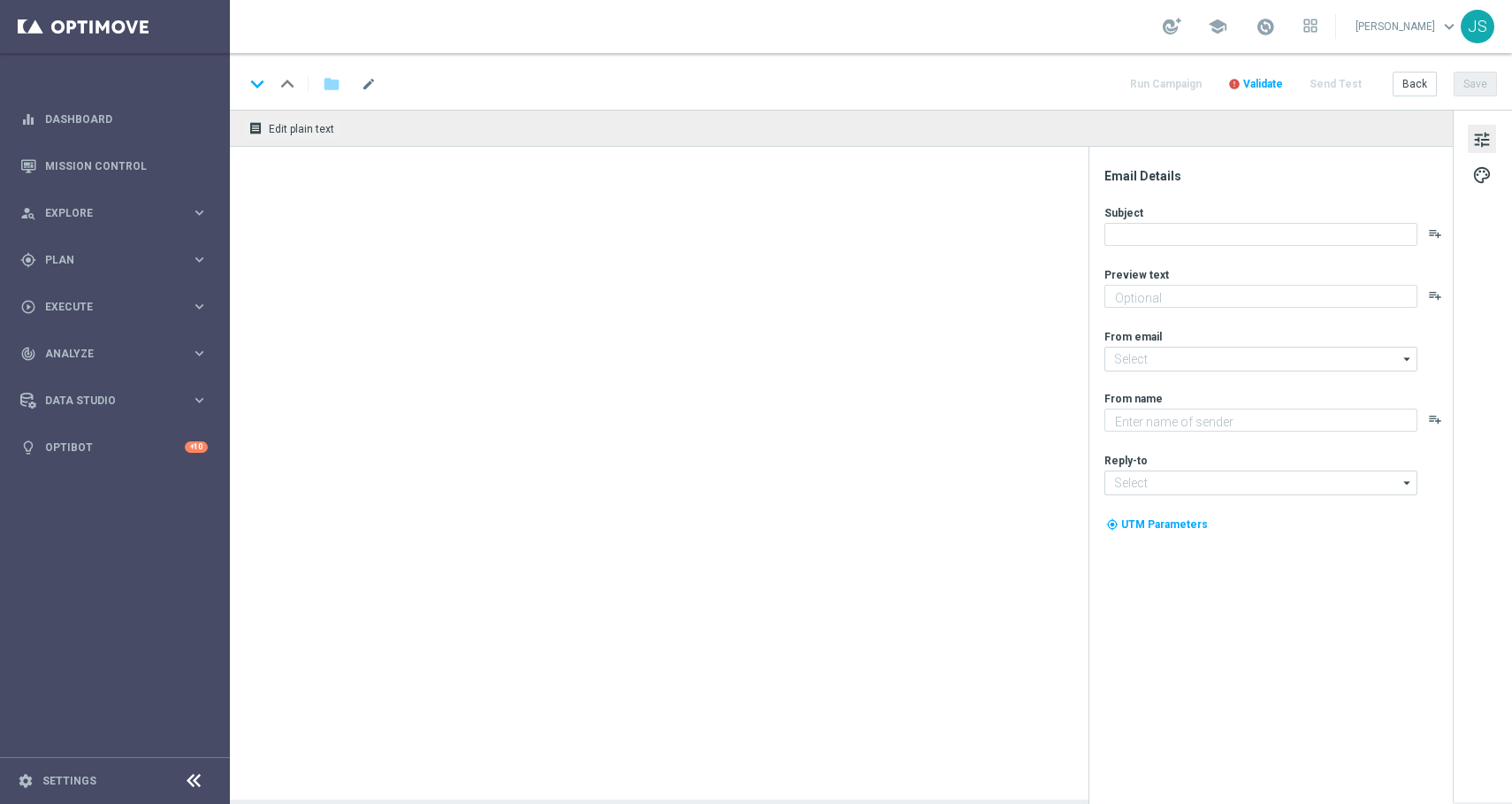
type textarea "Im Tal der Könige warten Schätze auf dich."
type input "[EMAIL_ADDRESS][DOMAIN_NAME]"
type textarea "Lottoland"
type input "[EMAIL_ADDRESS][DOMAIN_NAME]"
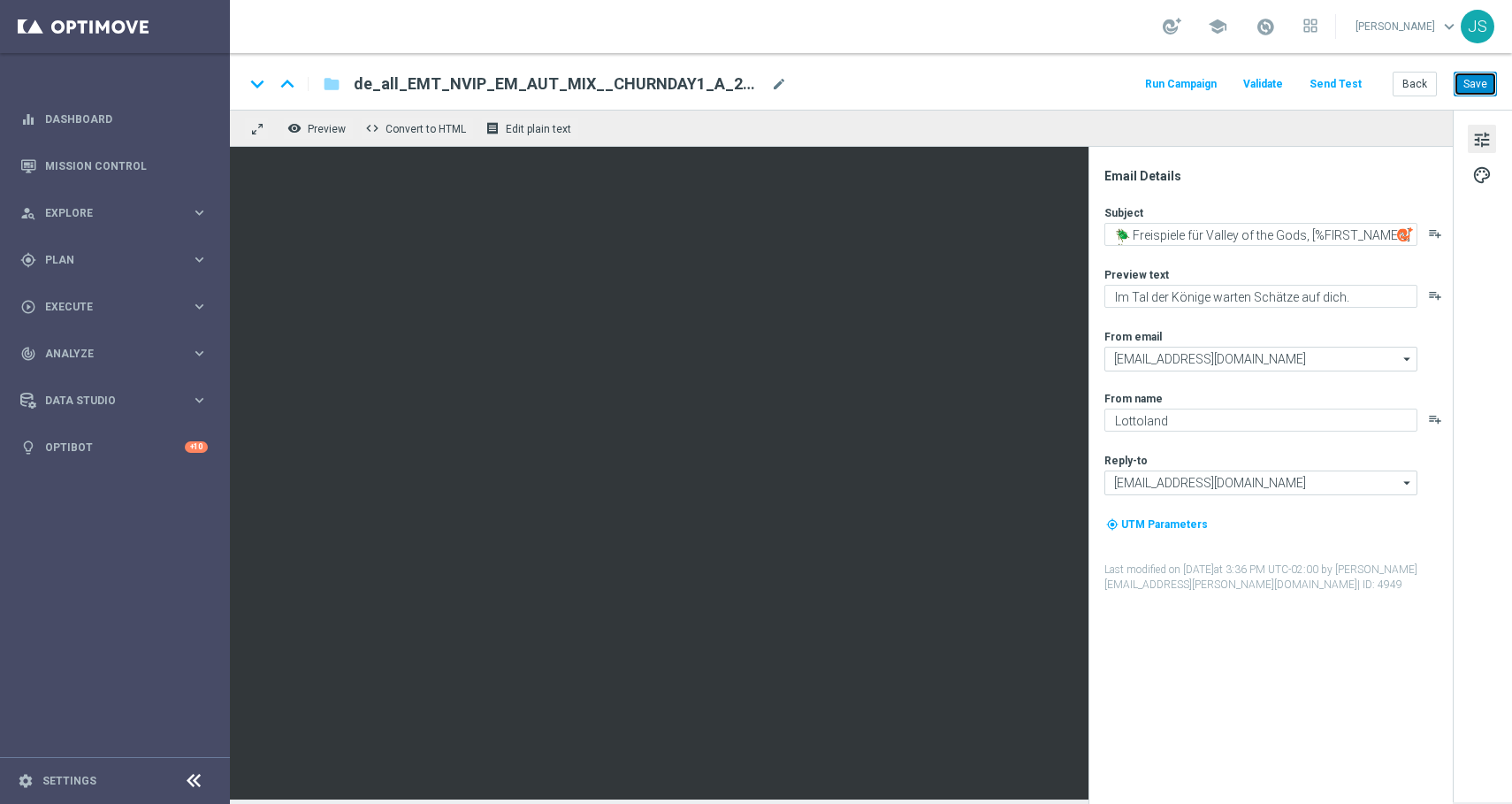
click at [1472, 76] on button "Save" at bounding box center [1475, 84] width 44 height 24
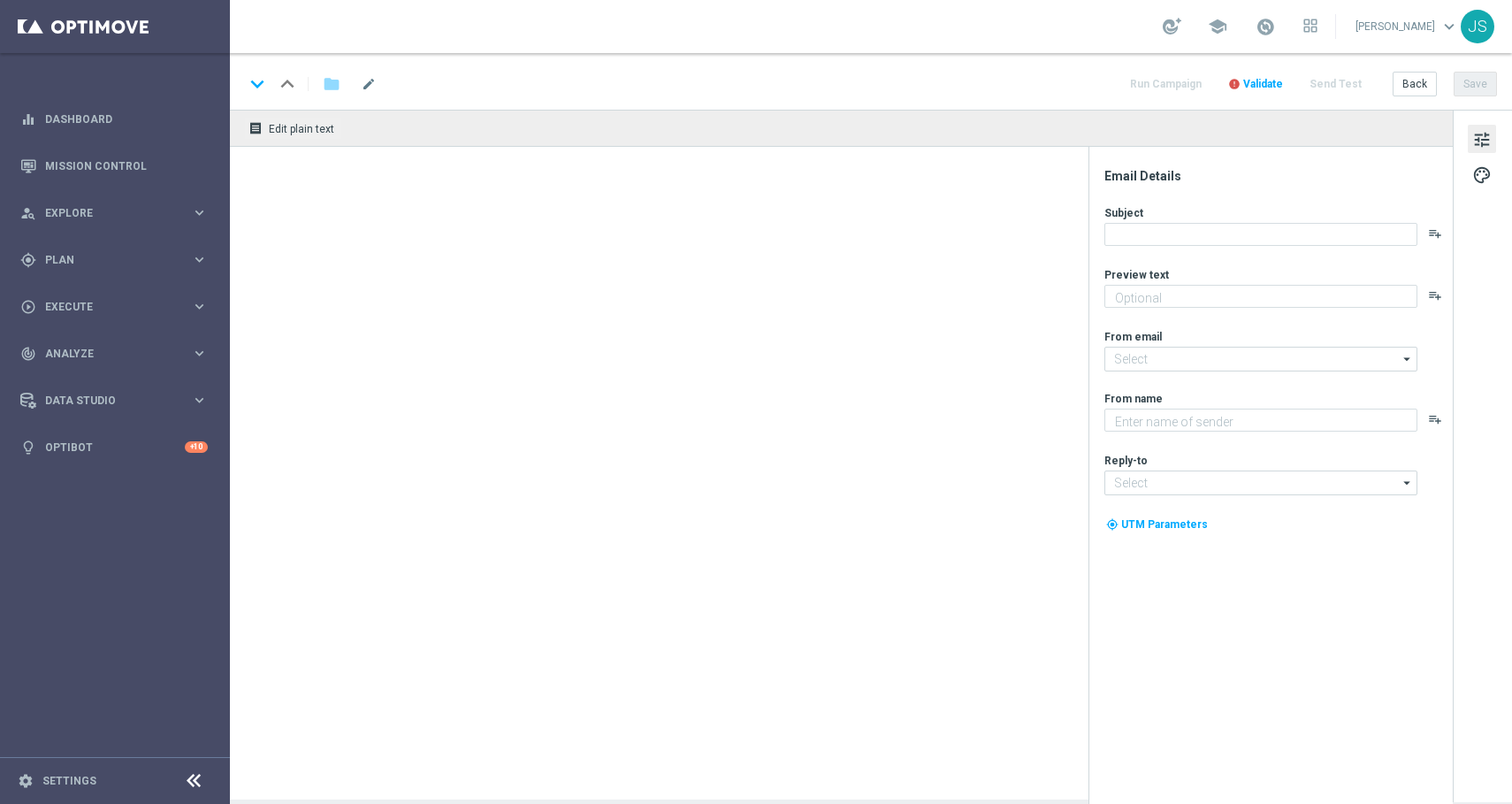
type textarea "Im Tal der Könige warten Schätze auf dich."
type input "[EMAIL_ADDRESS][DOMAIN_NAME]"
type textarea "Lottoland"
type input "[EMAIL_ADDRESS][DOMAIN_NAME]"
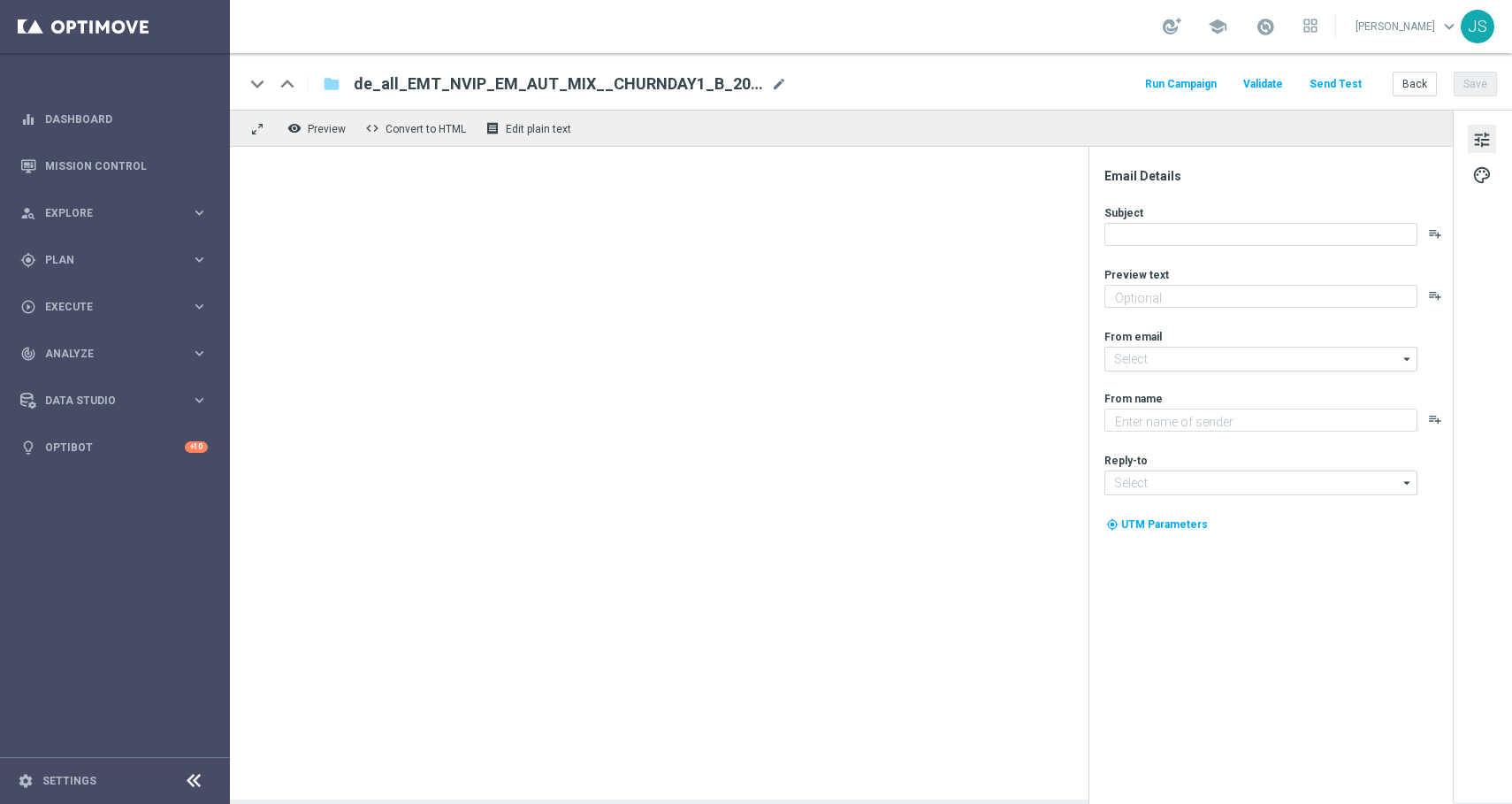
type textarea "Im Tal der Könige warten Schätze auf dich."
type input "[EMAIL_ADDRESS][DOMAIN_NAME]"
type textarea "Lottoland"
type input "[EMAIL_ADDRESS][DOMAIN_NAME]"
type textarea "Ab ins [PERSON_NAME] mit deinem GRATIS Systemanteil!"
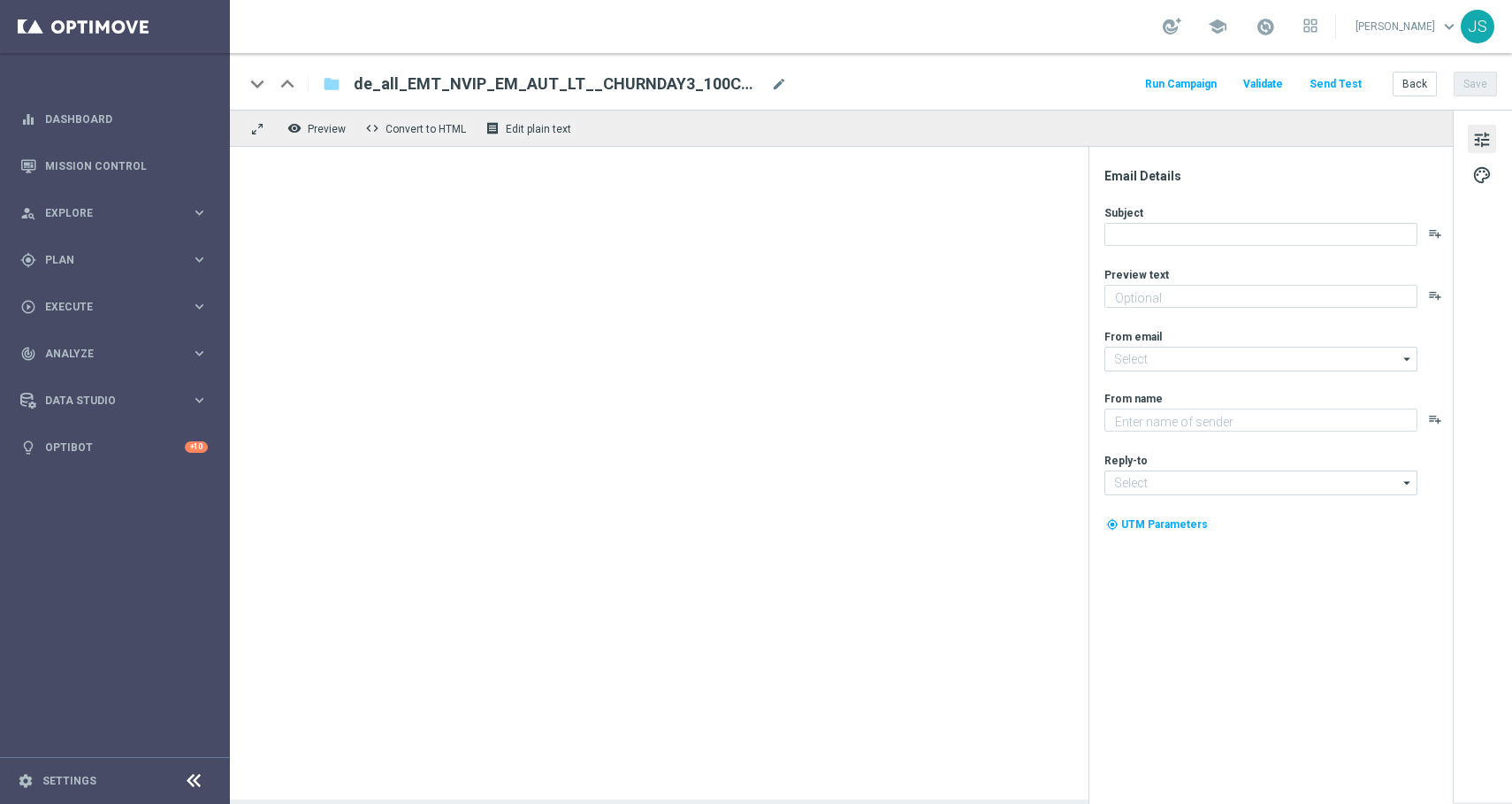
type input "[EMAIL_ADDRESS][DOMAIN_NAME]"
type textarea "Lottoland"
type input "[EMAIL_ADDRESS][DOMAIN_NAME]"
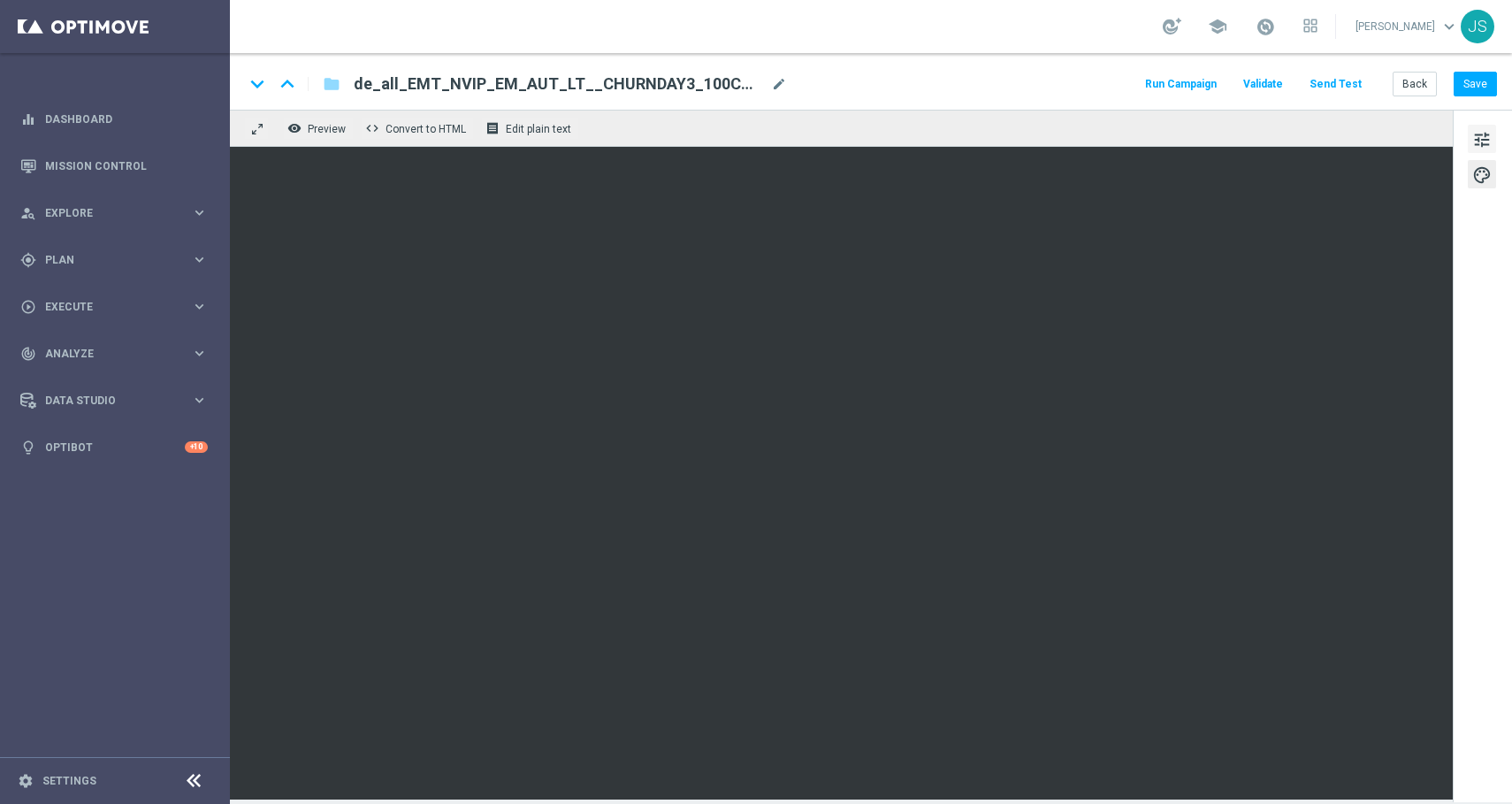
click at [1470, 146] on button "tune" at bounding box center [1482, 138] width 28 height 28
click at [1460, 402] on div "tune palette" at bounding box center [1482, 456] width 59 height 692
click at [1462, 83] on button "Save" at bounding box center [1475, 84] width 44 height 24
click at [1482, 91] on button "Save" at bounding box center [1475, 84] width 44 height 24
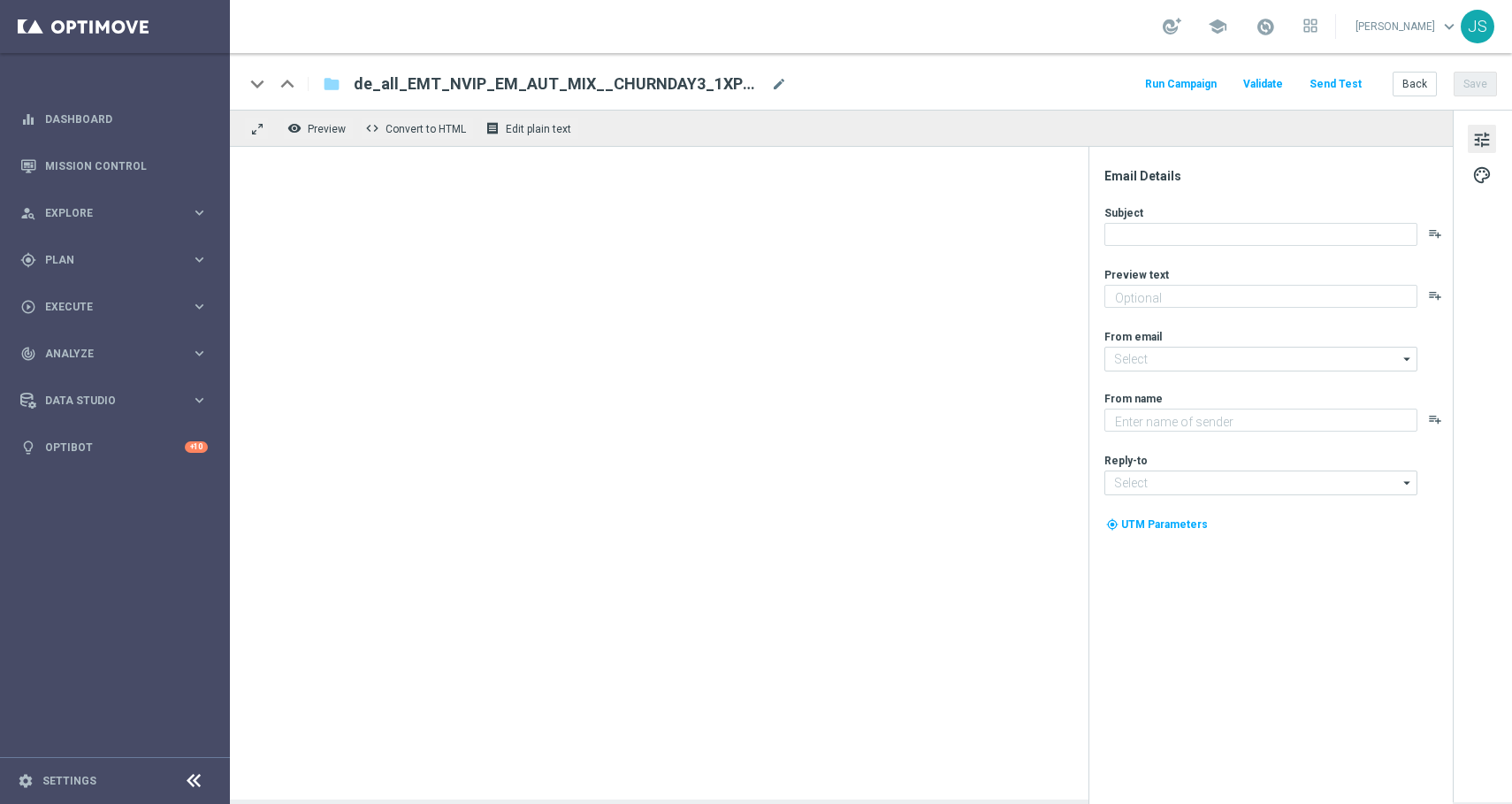
type textarea "Spiele jetzt GRATIS unseren süßen Top-Slot!"
type input "[EMAIL_ADDRESS][DOMAIN_NAME]"
type textarea "Lottoland"
type input "[EMAIL_ADDRESS][DOMAIN_NAME]"
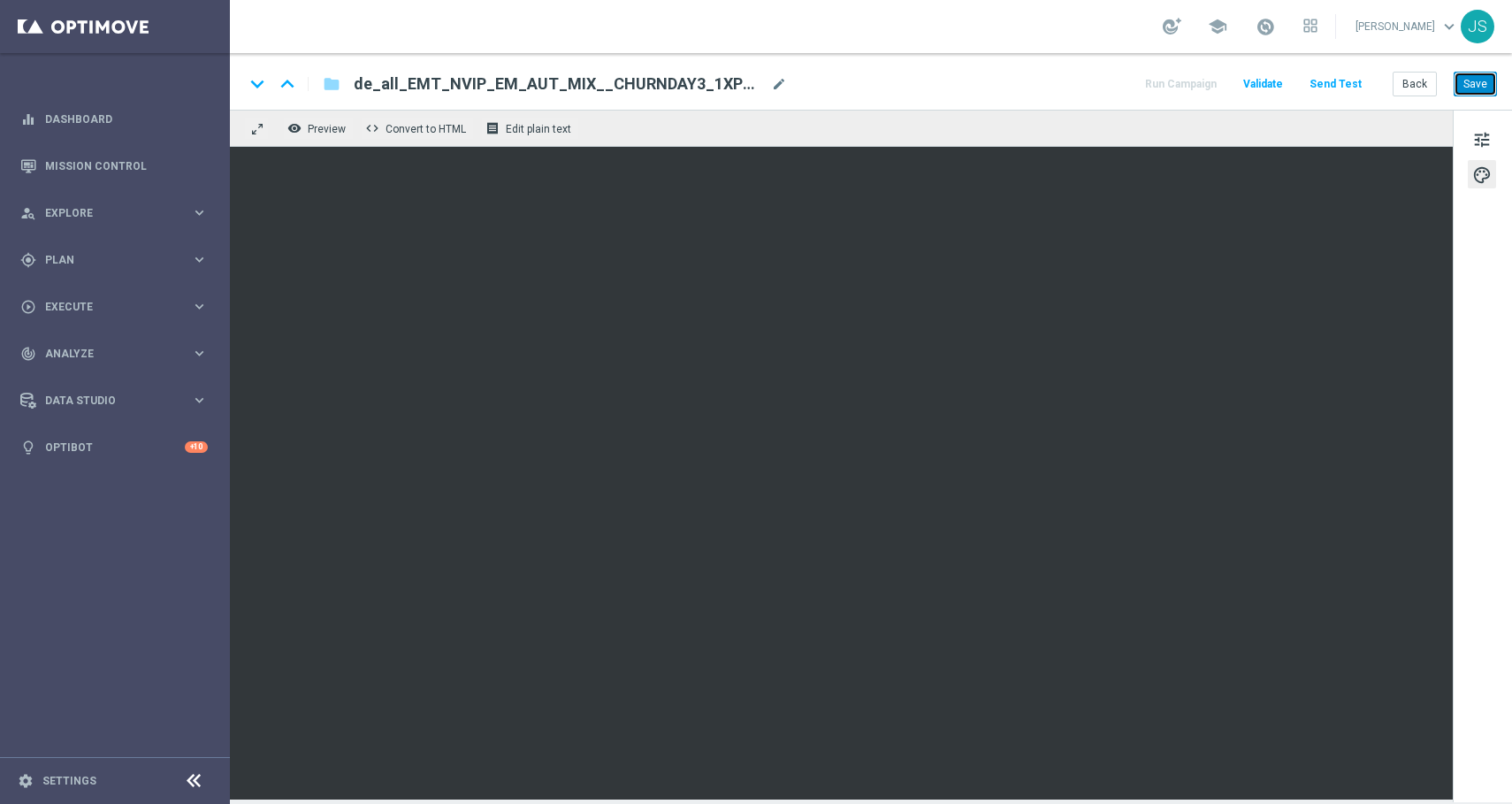
click at [1459, 85] on button "Save" at bounding box center [1475, 84] width 44 height 24
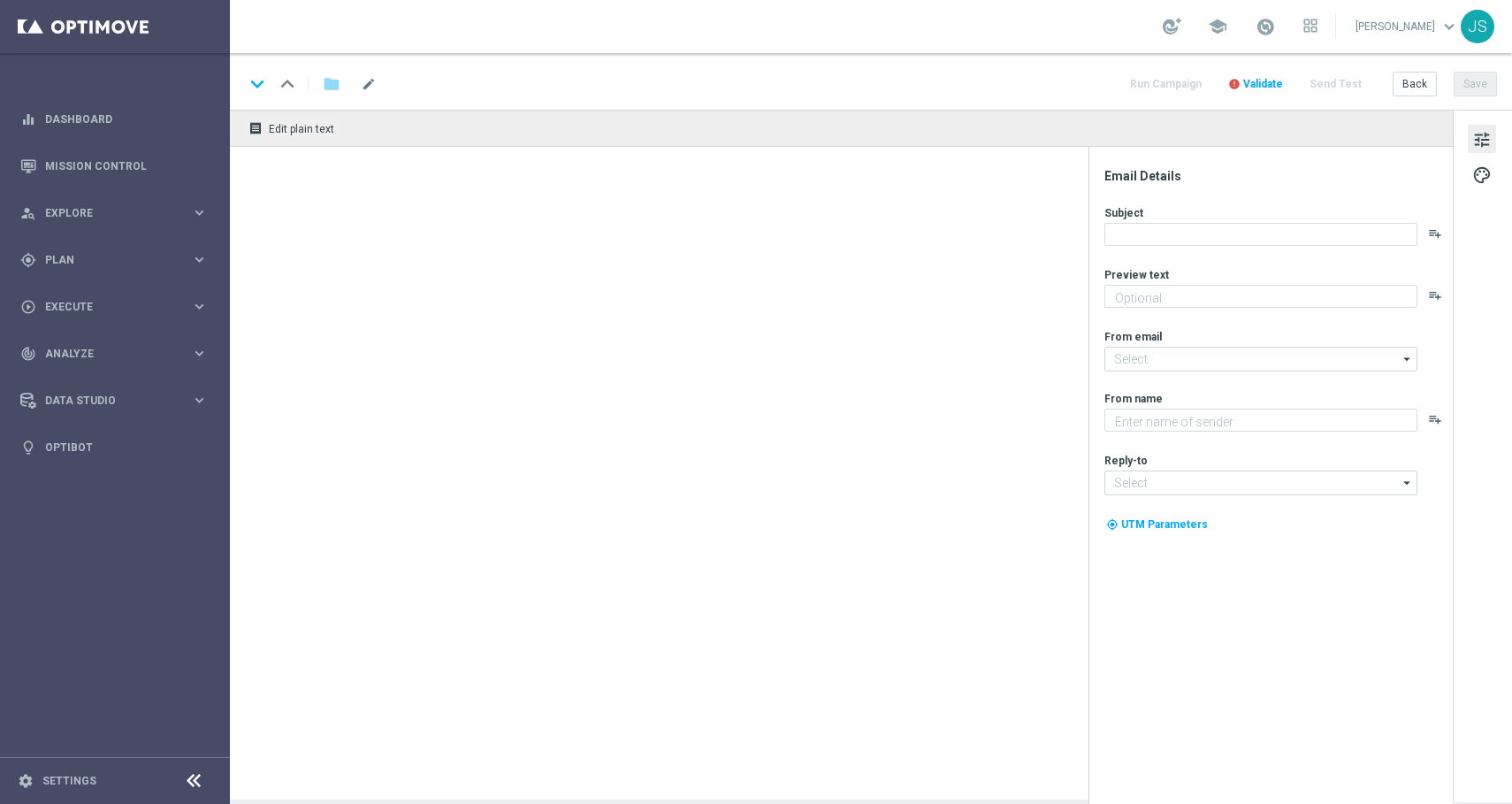
type textarea "Spiele jetzt GRATIS unseren fruchtigen Top-Slot!"
type input "[EMAIL_ADDRESS][DOMAIN_NAME]"
type textarea "Lottoland"
type input "[EMAIL_ADDRESS][DOMAIN_NAME]"
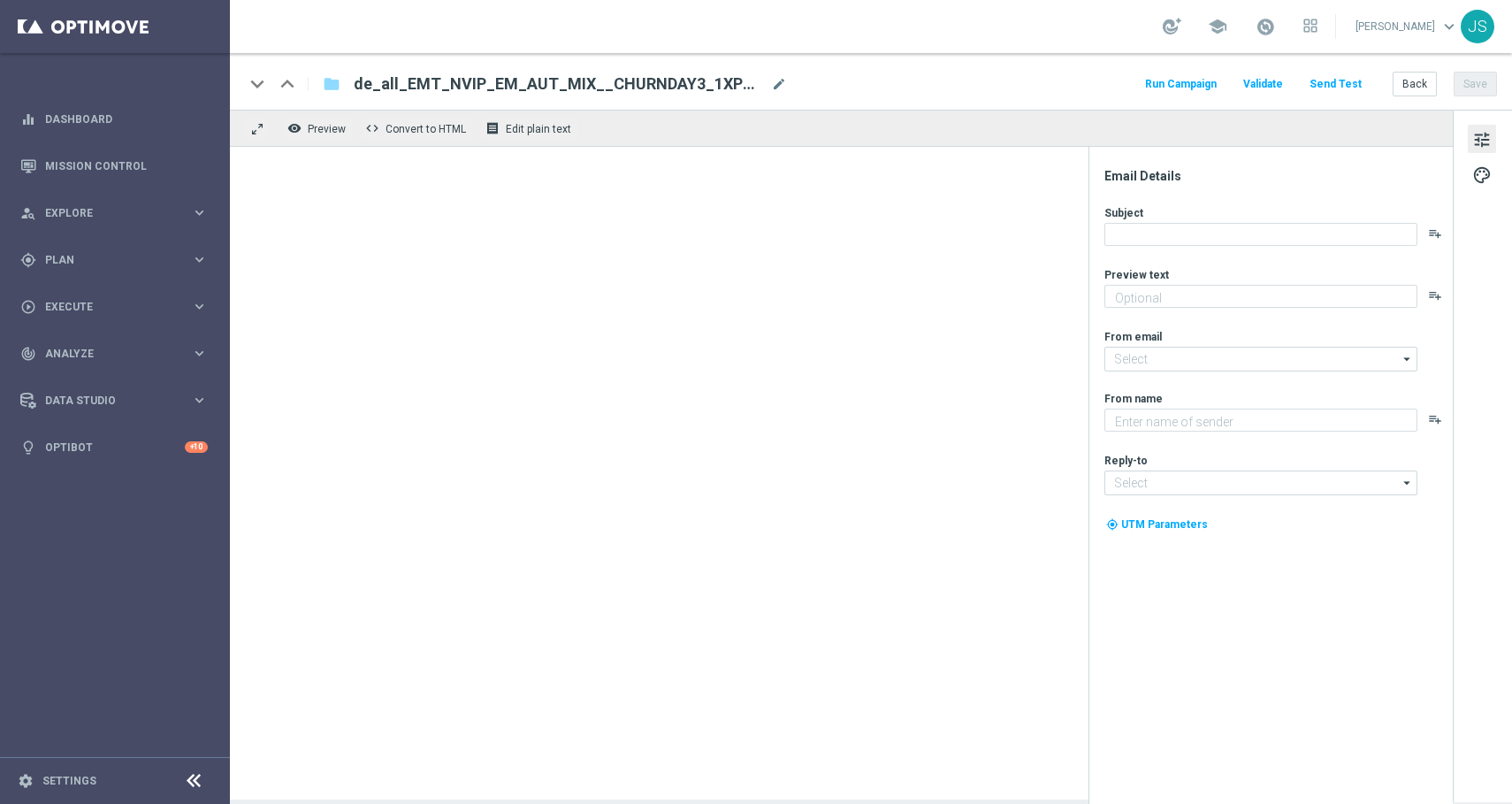
type textarea "Spiele jetzt GRATIS unseren süßen Top-Slot!"
type input "[EMAIL_ADDRESS][DOMAIN_NAME]"
type textarea "Lottoland"
type input "[EMAIL_ADDRESS][DOMAIN_NAME]"
type textarea "Spiele jetzt GRATIS unseren fruchtigen Top-Slot!"
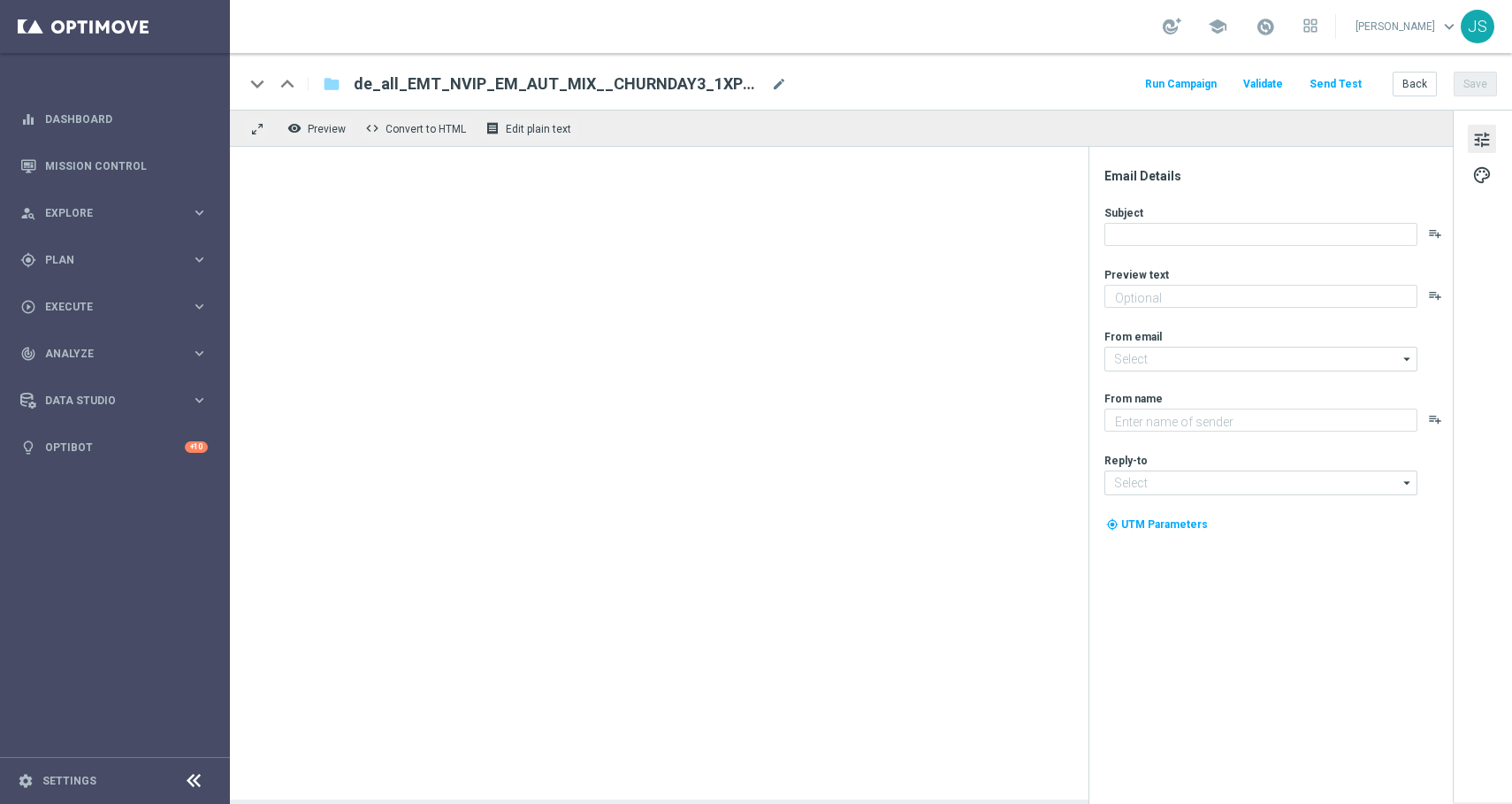
type input "[EMAIL_ADDRESS][DOMAIN_NAME]"
type textarea "Lottoland"
type input "[EMAIL_ADDRESS][DOMAIN_NAME]"
type textarea "👇 Wetten, dass dir Lottoland Sport gefällt!"
type input "[EMAIL_ADDRESS][DOMAIN_NAME]"
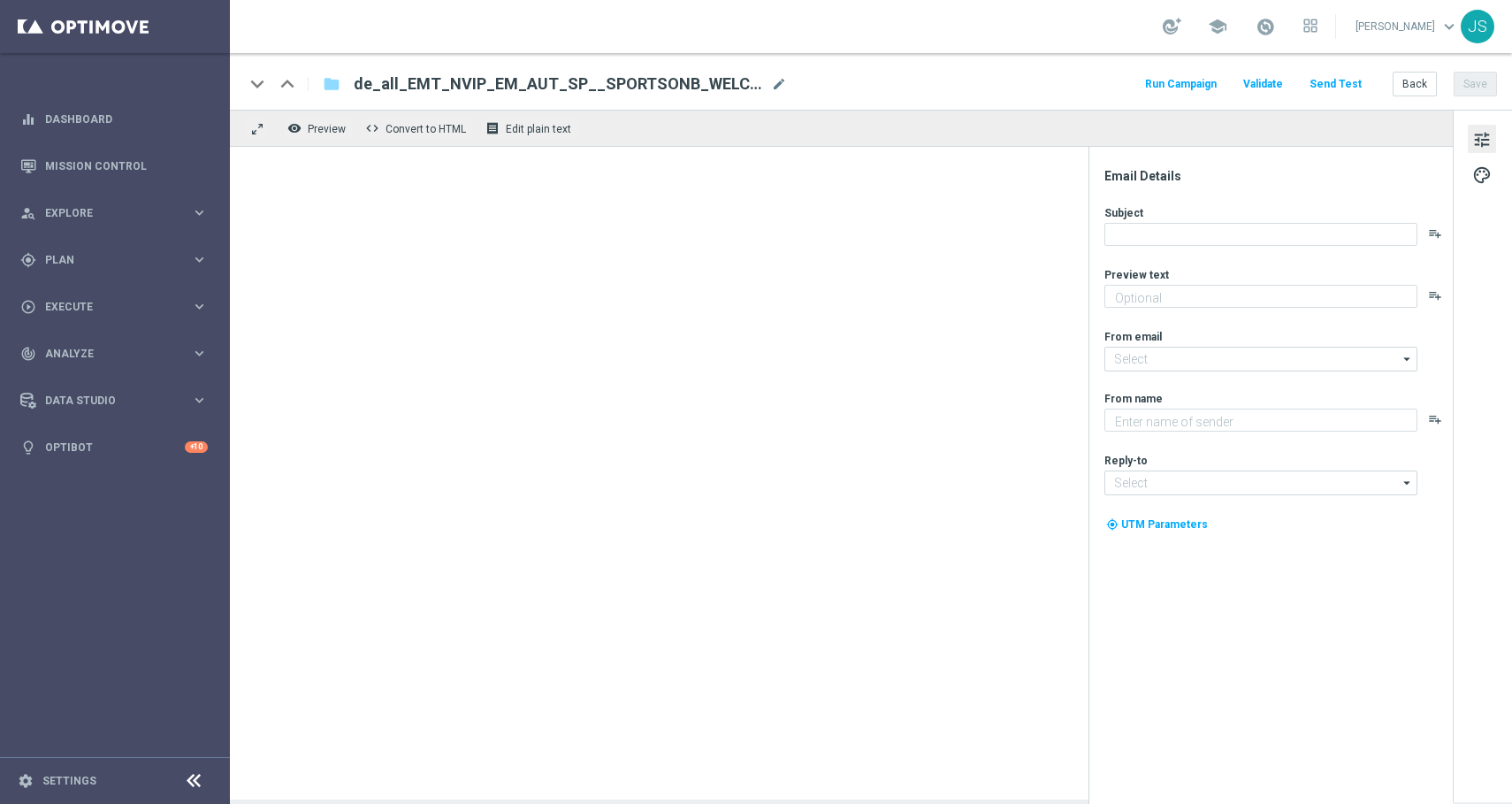
type textarea "Lottoland"
type input "[EMAIL_ADDRESS][DOMAIN_NAME]"
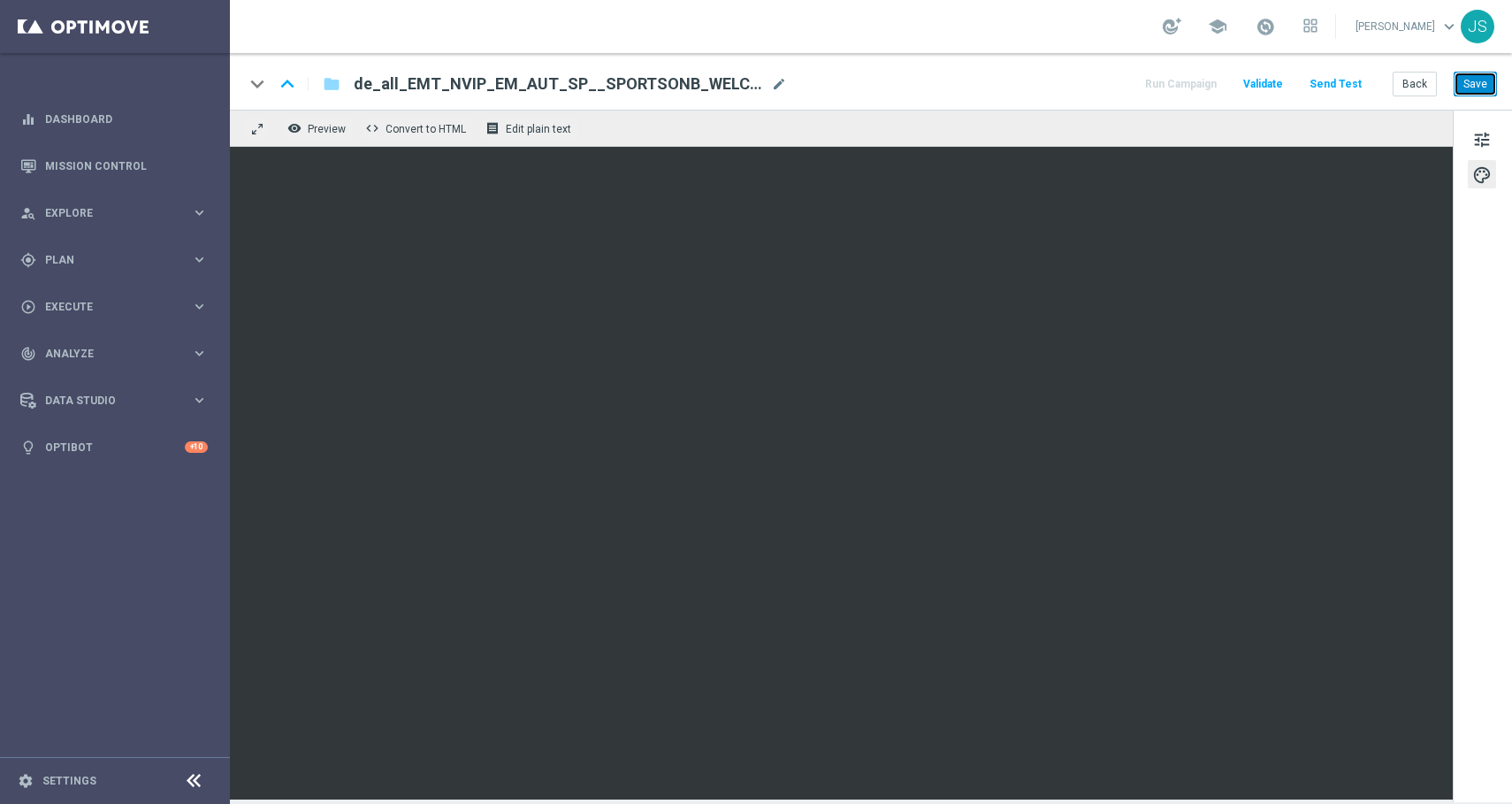
click at [1479, 87] on button "Save" at bounding box center [1475, 84] width 44 height 24
click at [1482, 89] on button "Save" at bounding box center [1475, 84] width 44 height 24
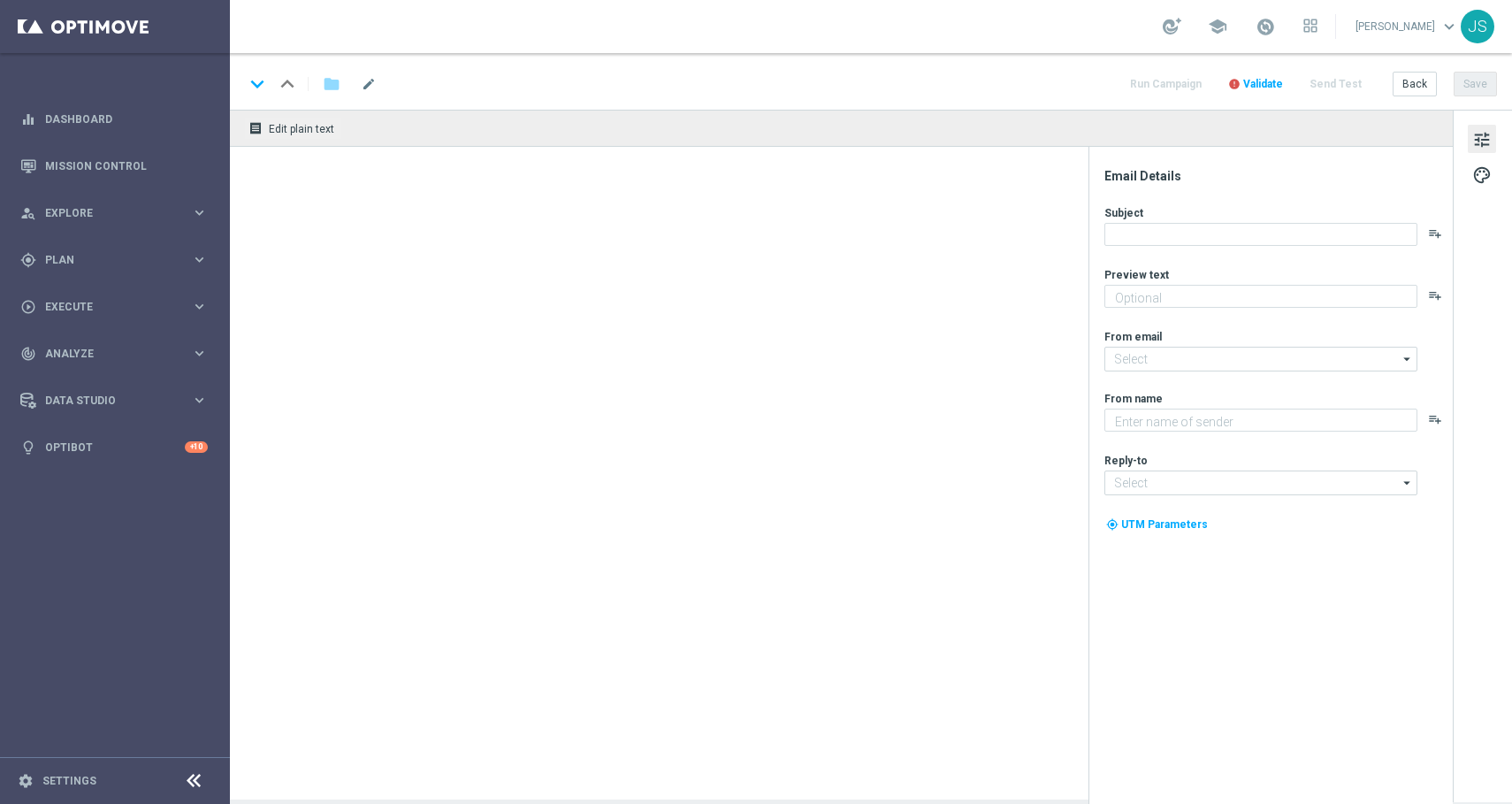
type textarea "🎁 Sichere dir deine 5 € Gratiswette – jede Woche!"
type input "[EMAIL_ADDRESS][DOMAIN_NAME]"
type textarea "Lottoland"
type input "[EMAIL_ADDRESS][DOMAIN_NAME]"
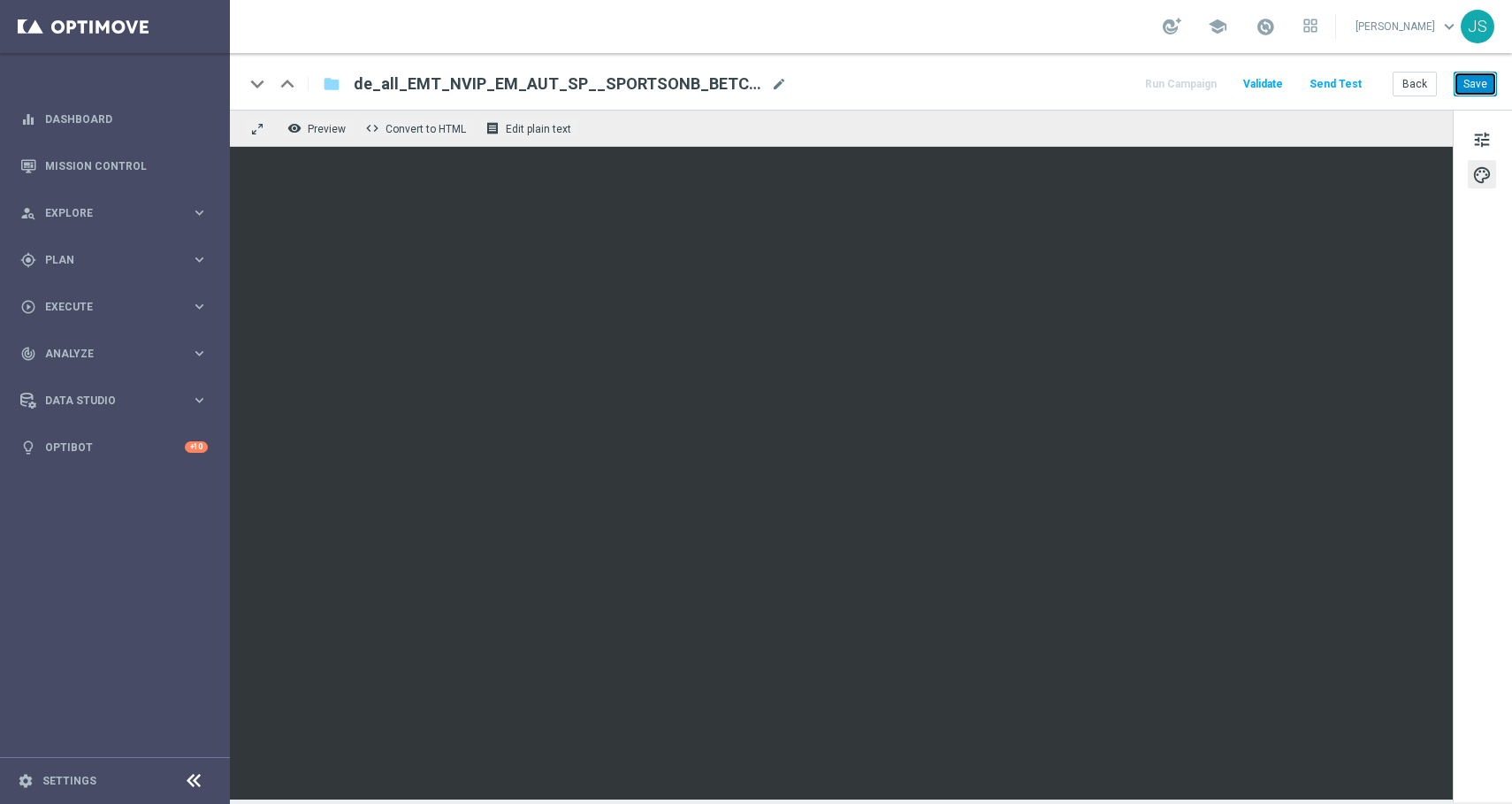
click at [1479, 86] on button "Save" at bounding box center [1475, 84] width 44 height 24
click at [1496, 84] on button "Save" at bounding box center [1475, 84] width 44 height 24
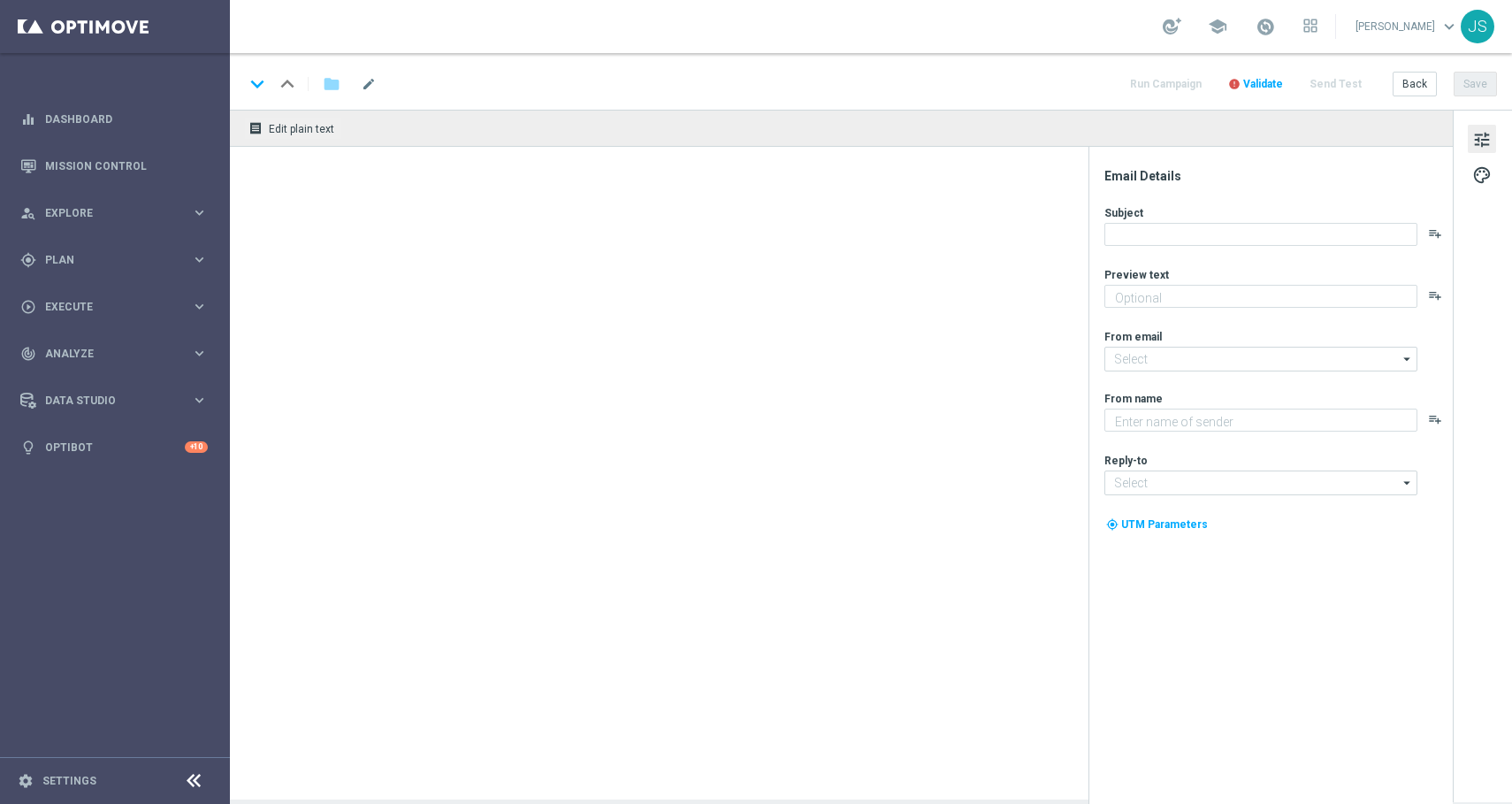
type textarea "Jetzt gewinnt deine Wette schon vor Abschluss."
type input "[EMAIL_ADDRESS][DOMAIN_NAME]"
type textarea "Lottoland"
type input "[EMAIL_ADDRESS][DOMAIN_NAME]"
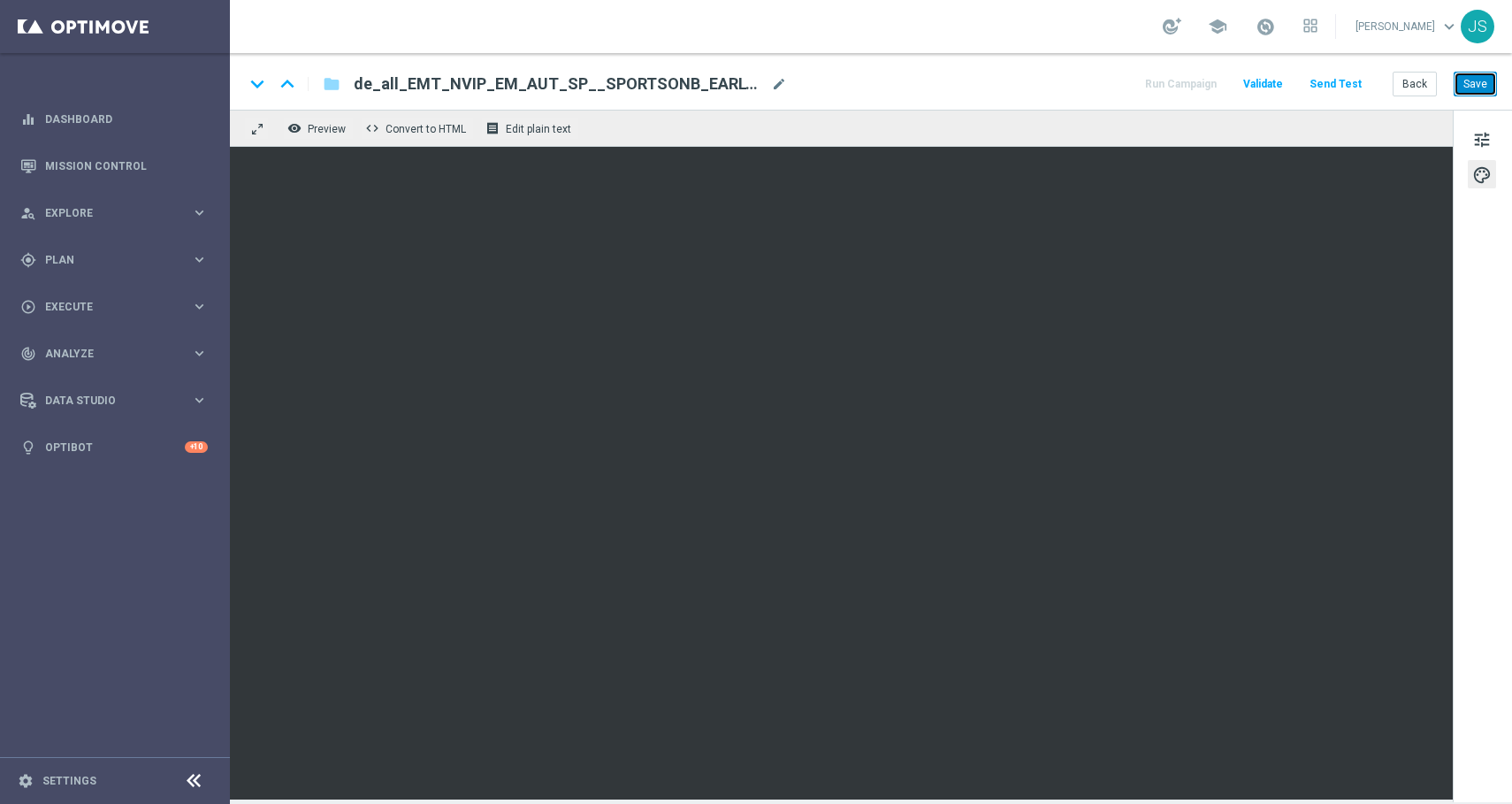
click at [1476, 88] on button "Save" at bounding box center [1475, 84] width 44 height 24
click at [1471, 87] on button "Save" at bounding box center [1475, 84] width 44 height 24
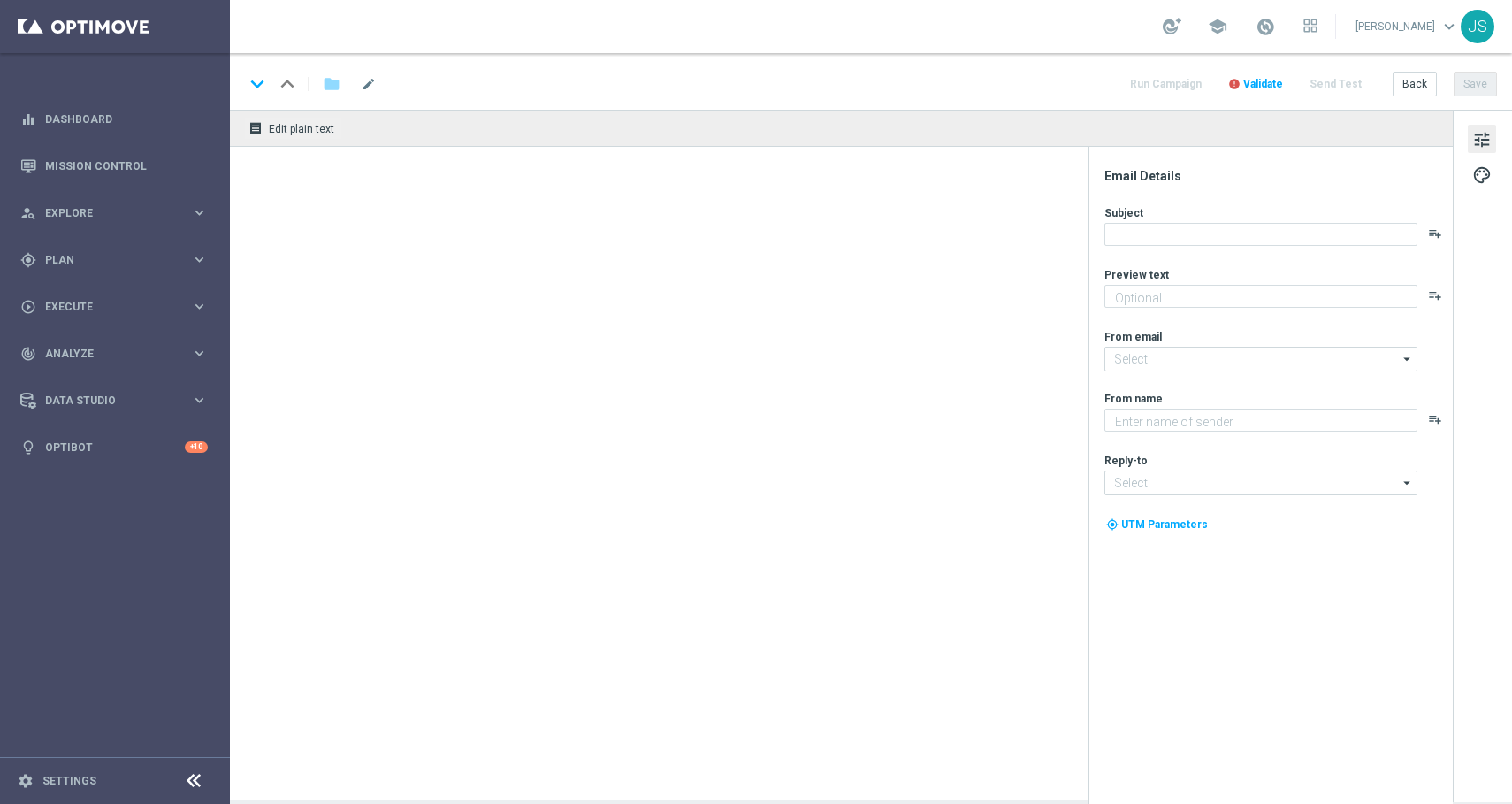
type textarea "😱 Lass dir deine ZWEI Gratiswetten nicht entgehen."
type input "[EMAIL_ADDRESS][DOMAIN_NAME]"
type textarea "Lottoland"
type input "[EMAIL_ADDRESS][DOMAIN_NAME]"
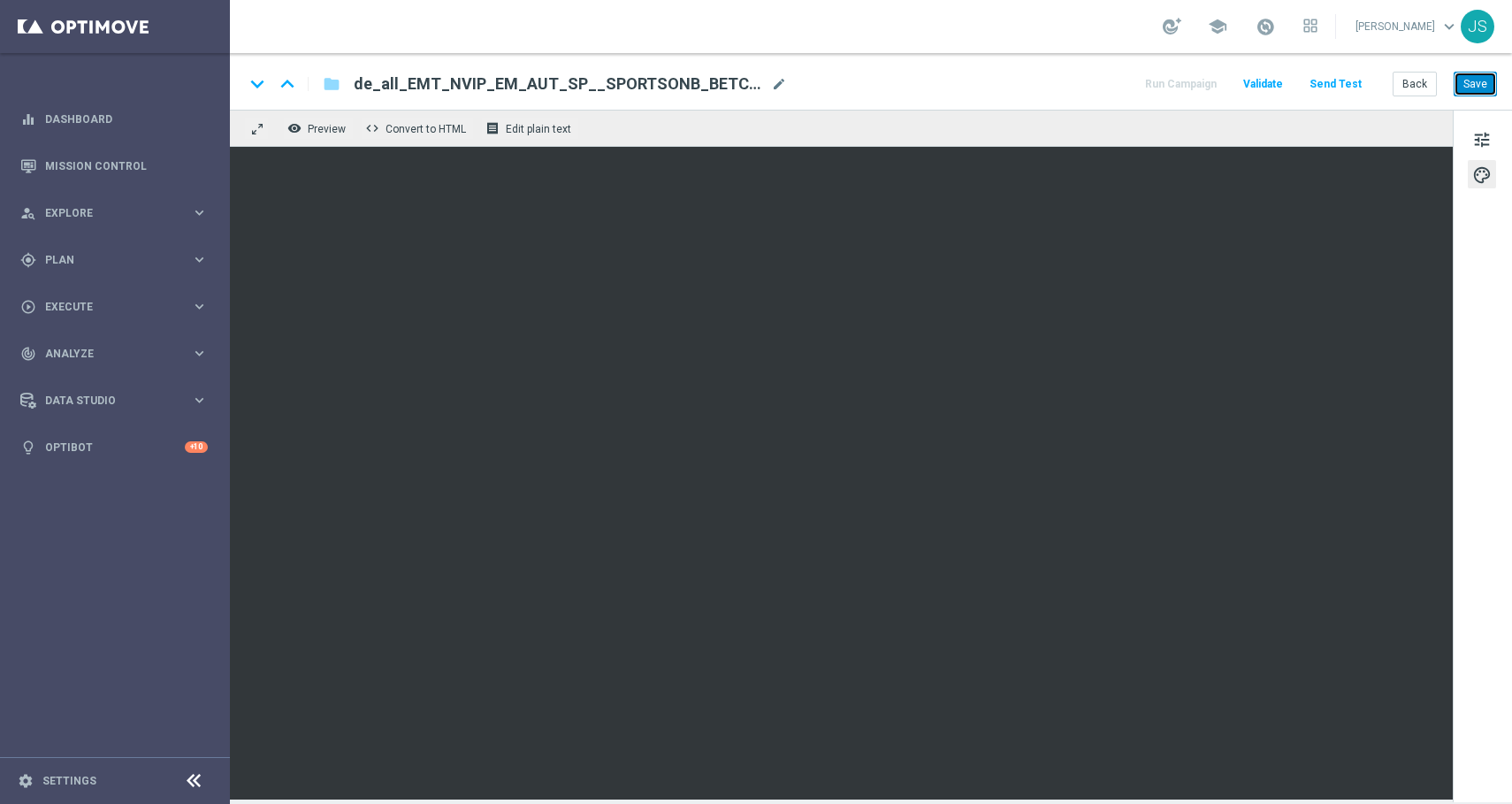
click at [1474, 84] on button "Save" at bounding box center [1475, 84] width 44 height 24
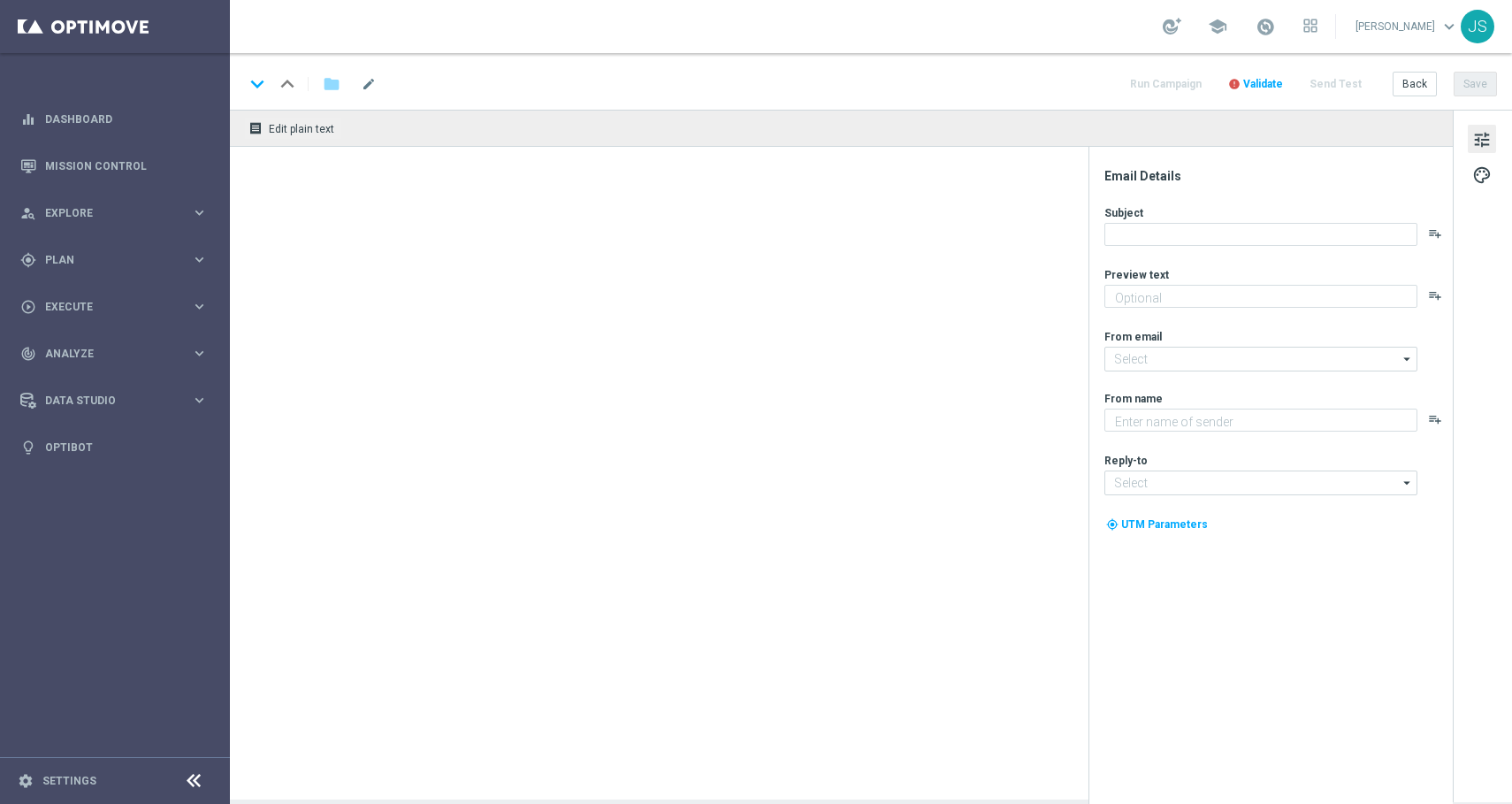
type textarea "ZWEI Gratiswetten pro Woche exklusiv."
type textarea "Lottoland"
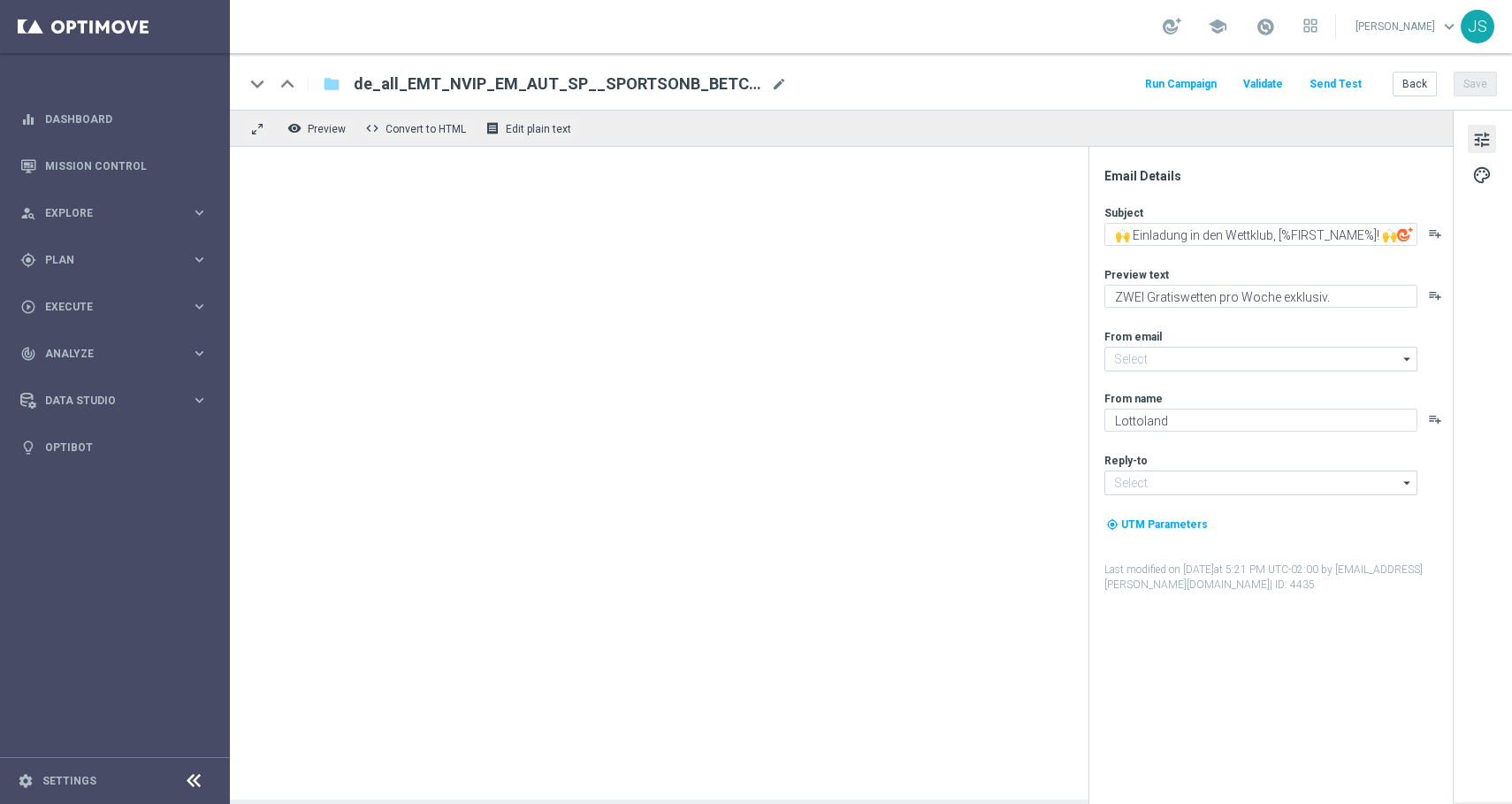
type input "[EMAIL_ADDRESS][DOMAIN_NAME]"
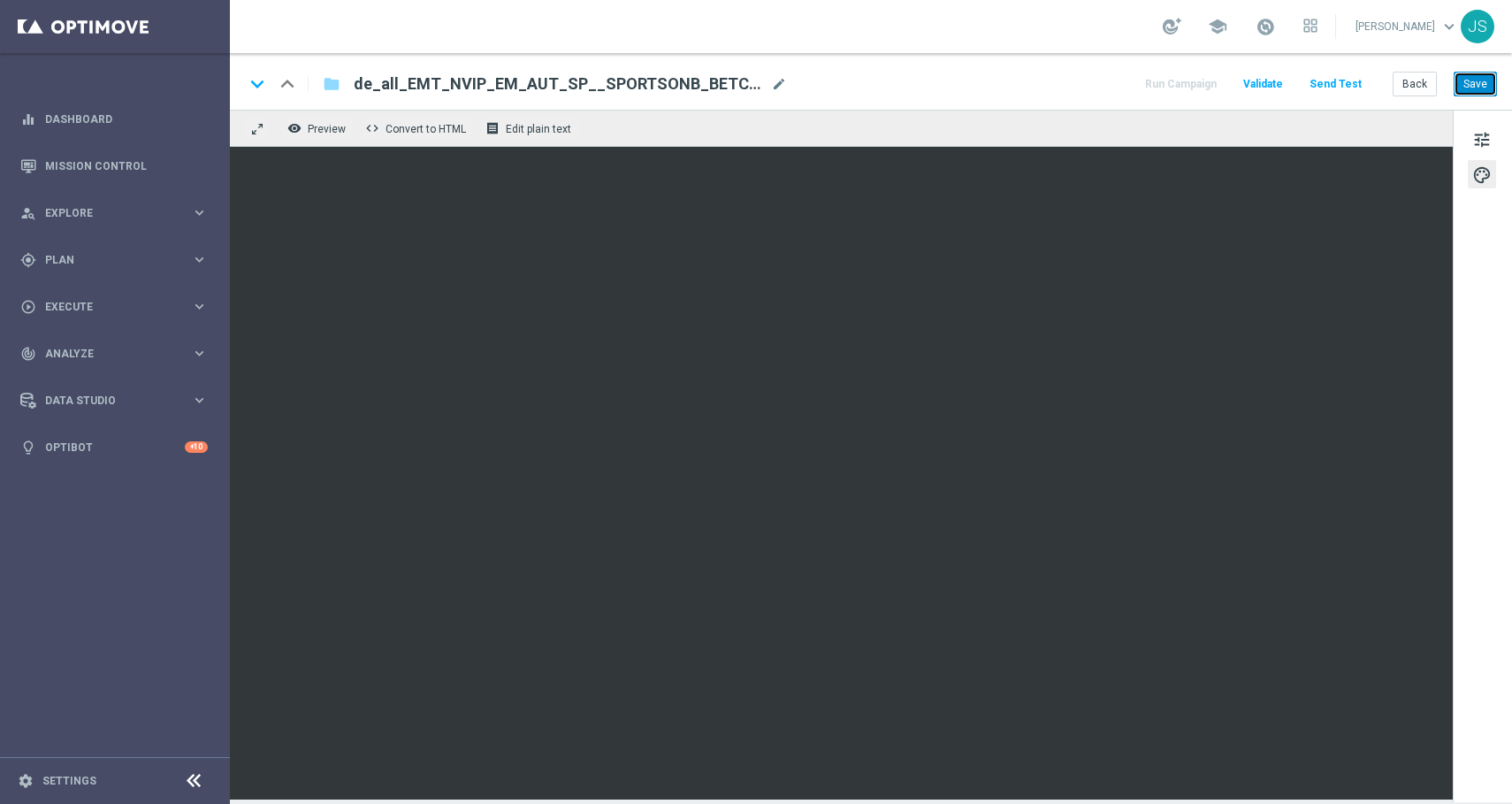
click at [1485, 85] on button "Save" at bounding box center [1475, 84] width 44 height 24
click at [1470, 87] on button "Save" at bounding box center [1475, 84] width 44 height 24
click at [1470, 85] on button "Save" at bounding box center [1475, 84] width 44 height 24
click at [1481, 92] on button "Save" at bounding box center [1475, 84] width 44 height 24
click at [1483, 84] on button "Save" at bounding box center [1475, 84] width 44 height 24
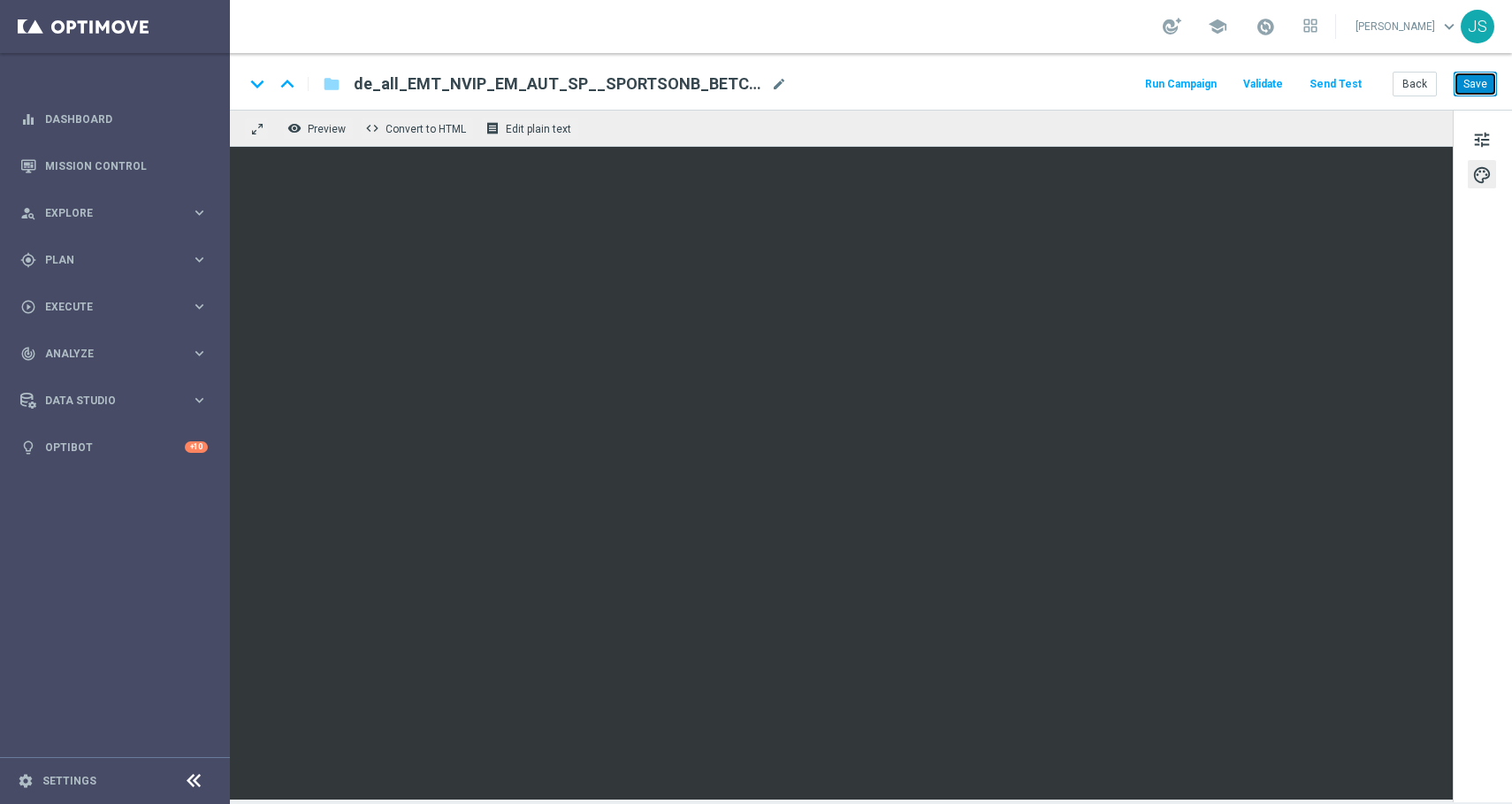
click at [1467, 84] on button "Save" at bounding box center [1475, 84] width 44 height 24
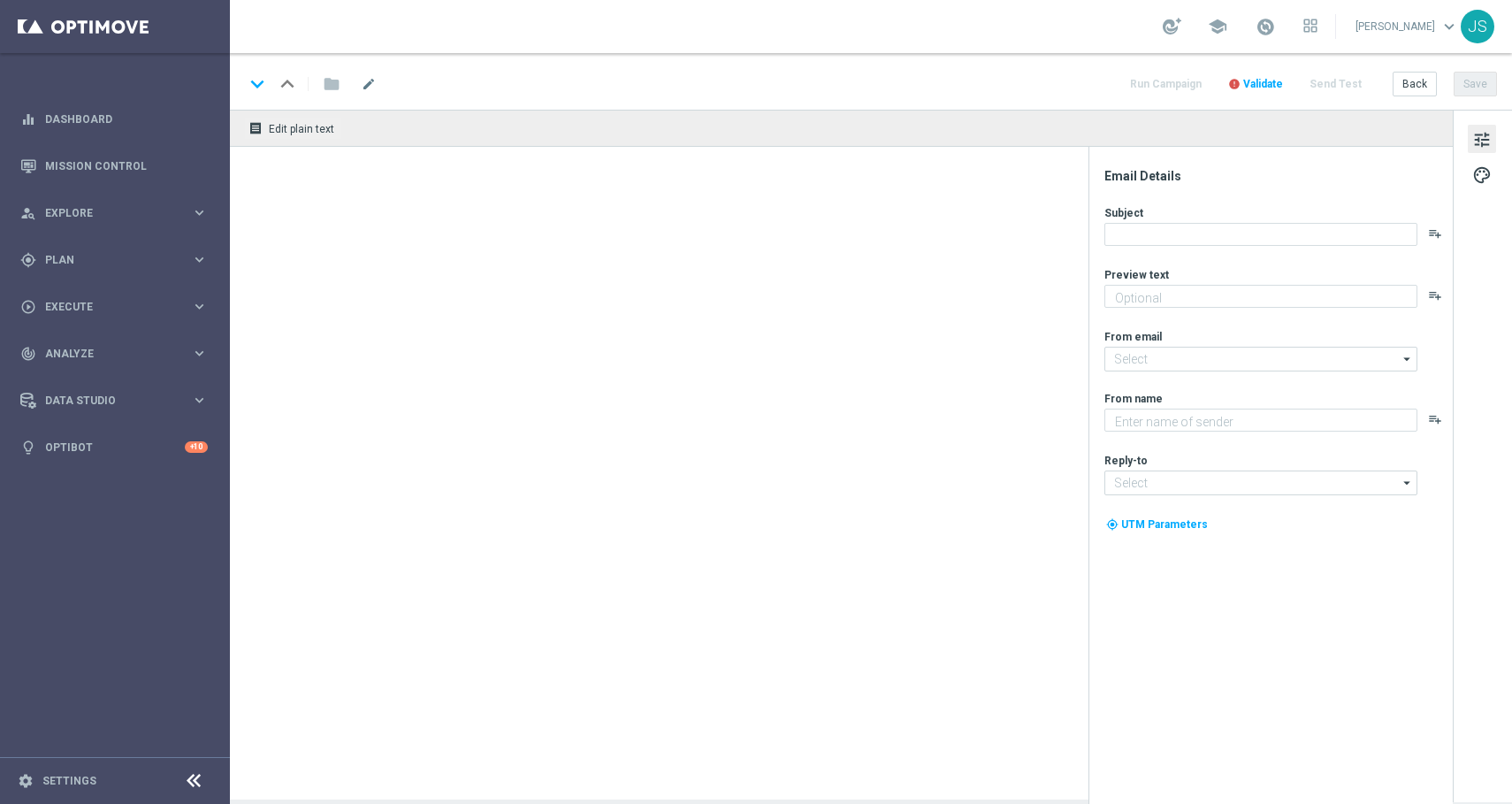
type textarea "3 Tipps, 30 % Rabatt und die Chance auf Millionen"
type textarea "Lottoland"
type input "[EMAIL_ADDRESS][DOMAIN_NAME]"
type textarea "Nur im Lottoland."
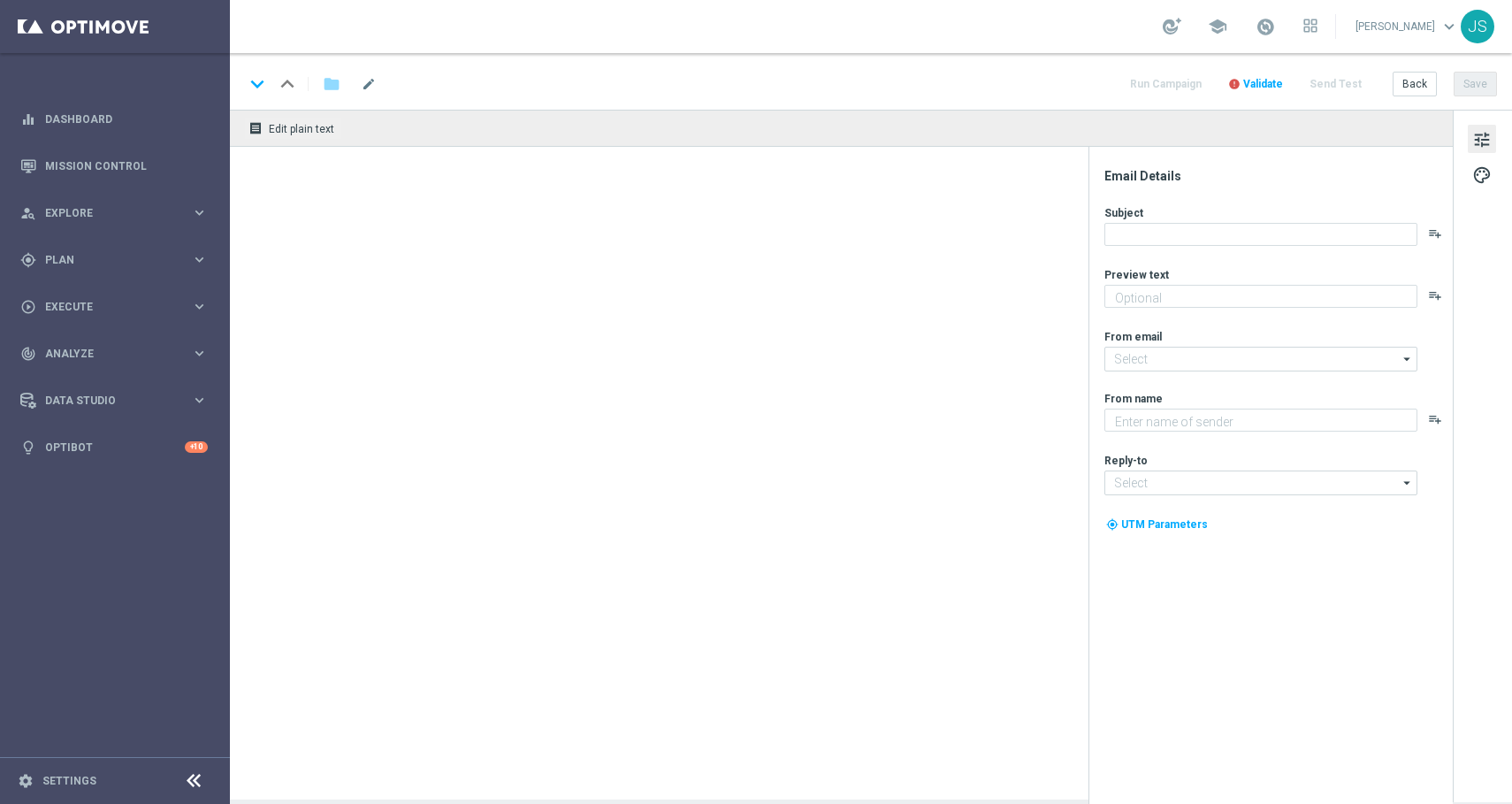
type input "[EMAIL_ADDRESS][DOMAIN_NAME]"
type textarea "Lottoland"
type input "[EMAIL_ADDRESS][DOMAIN_NAME]"
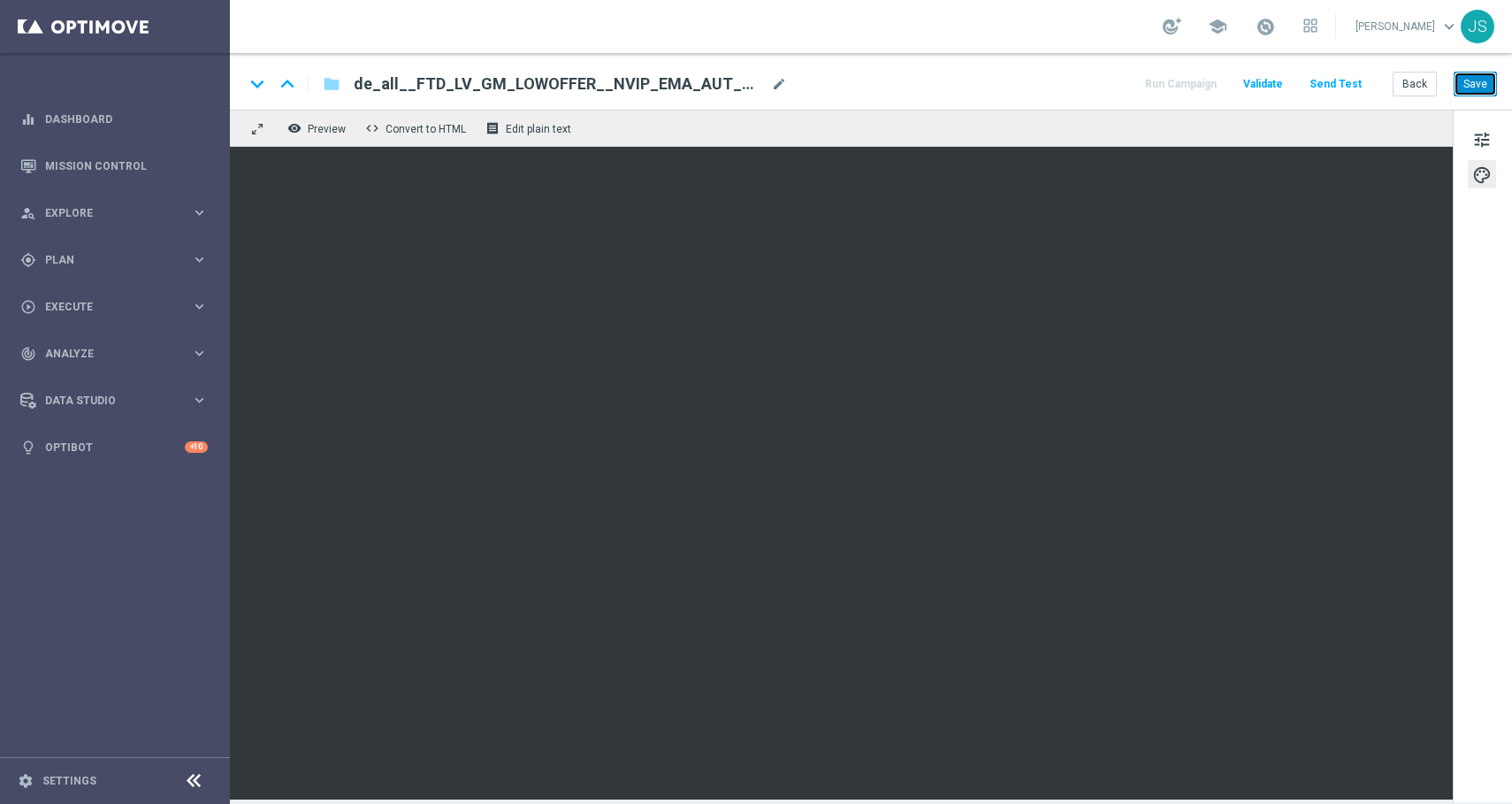
click at [1475, 88] on button "Save" at bounding box center [1475, 84] width 44 height 24
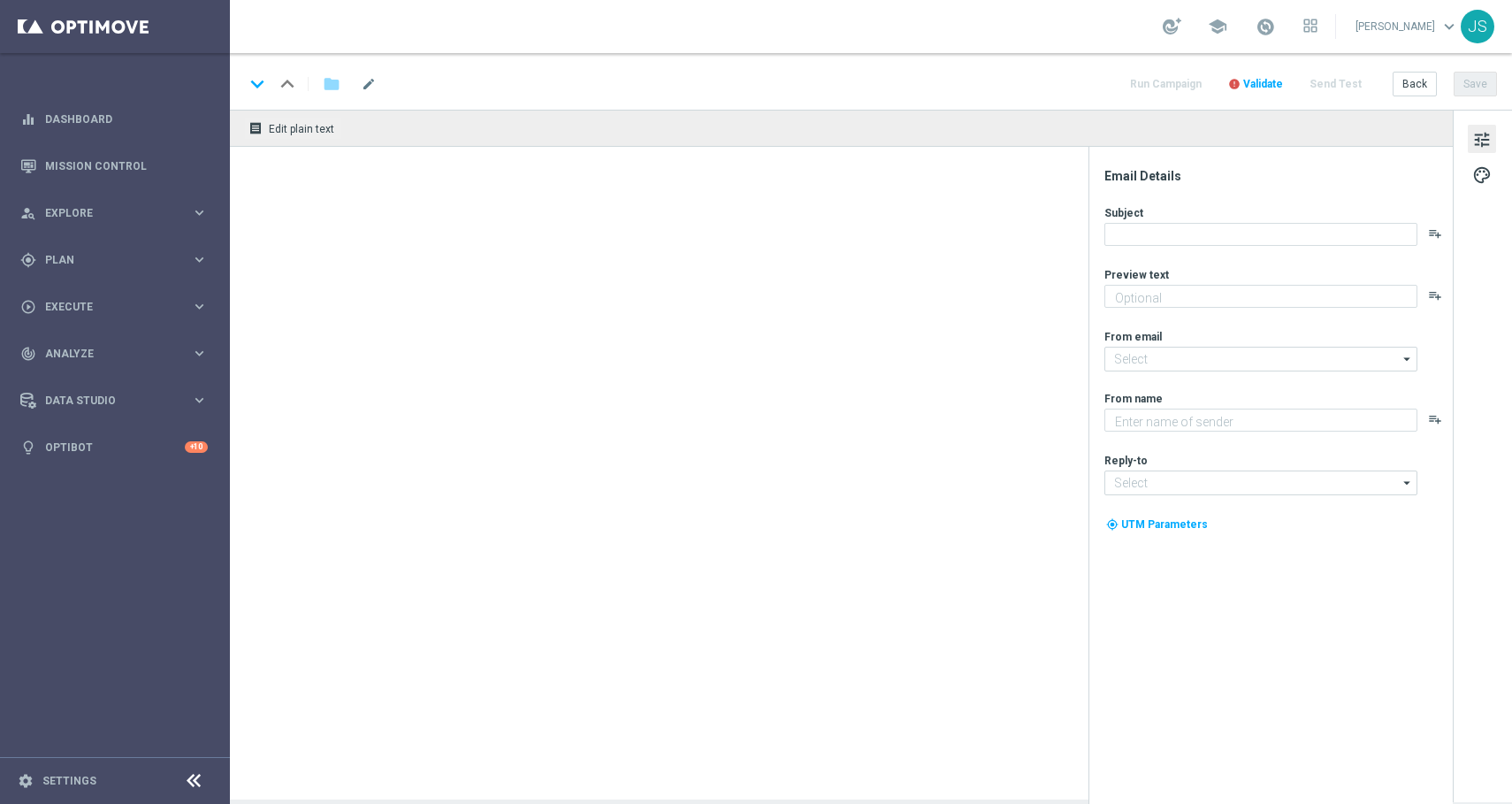
type textarea "Nur im Lottoland."
type textarea "Lottoland"
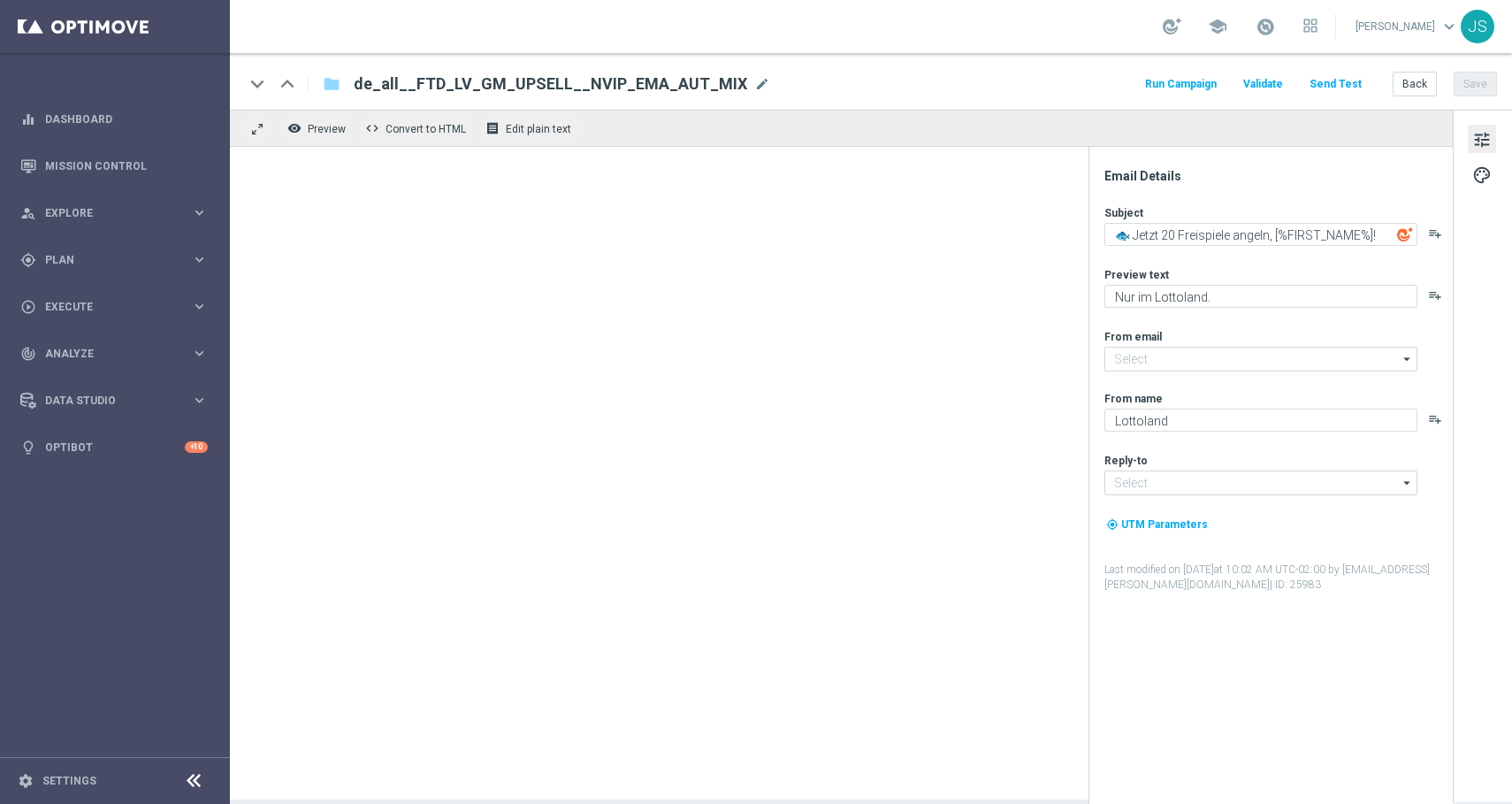
type input "[EMAIL_ADDRESS][DOMAIN_NAME]"
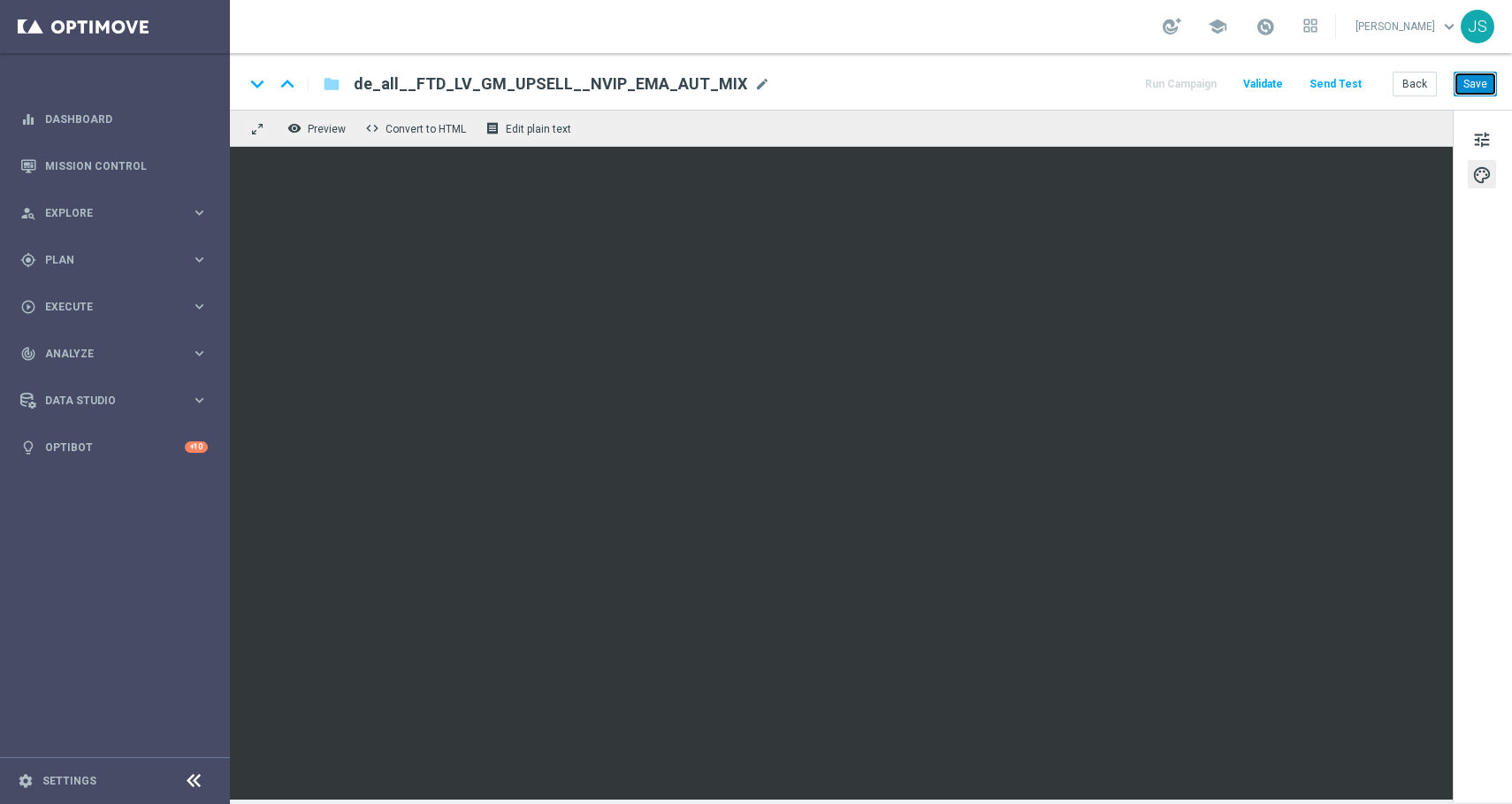
click at [1482, 84] on button "Save" at bounding box center [1475, 84] width 44 height 24
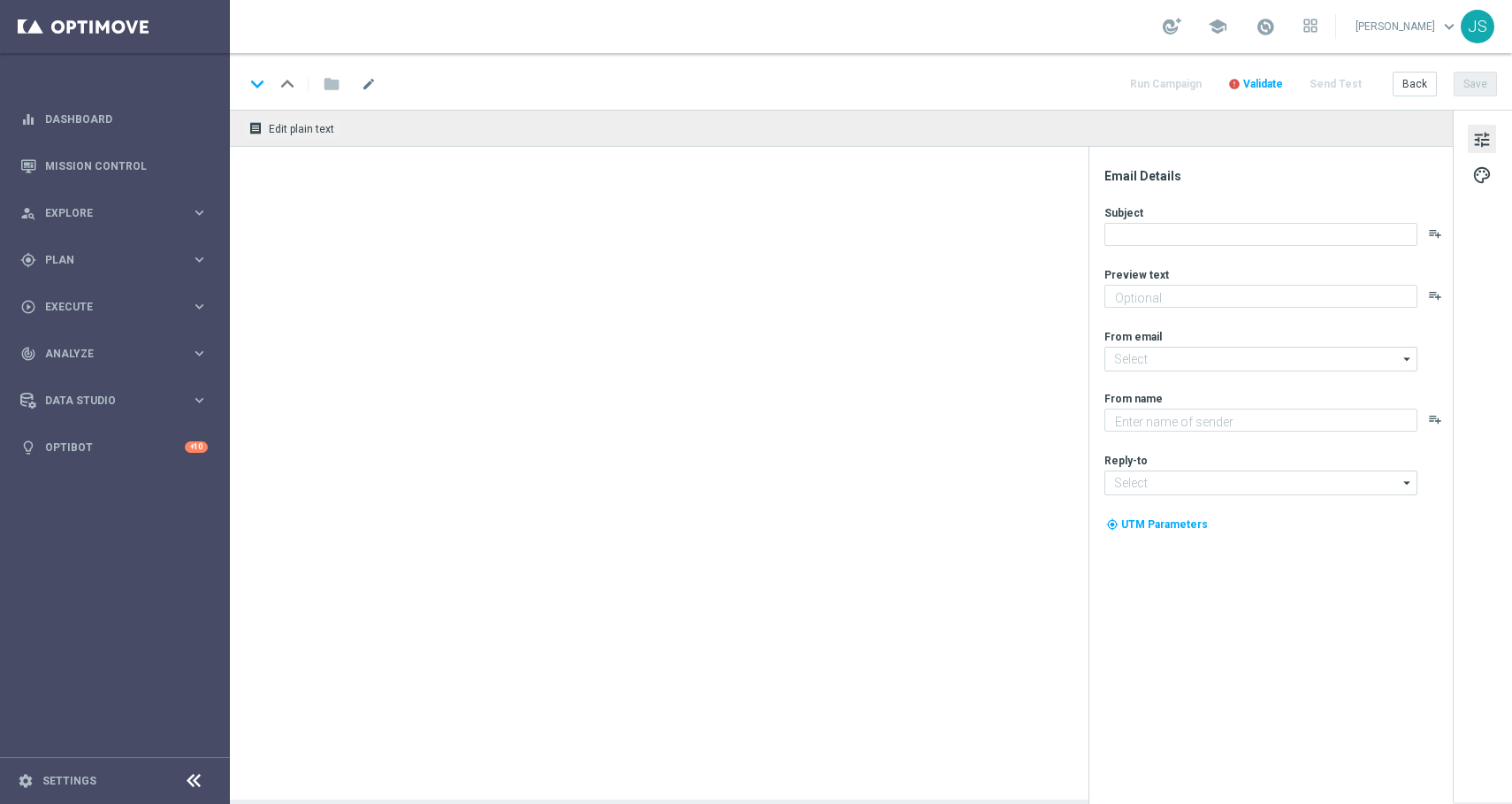
type textarea "3 Tipps, 30 % Rabatt und die Chance auf Millionen"
type textarea "Lottoland"
type input "[EMAIL_ADDRESS][DOMAIN_NAME]"
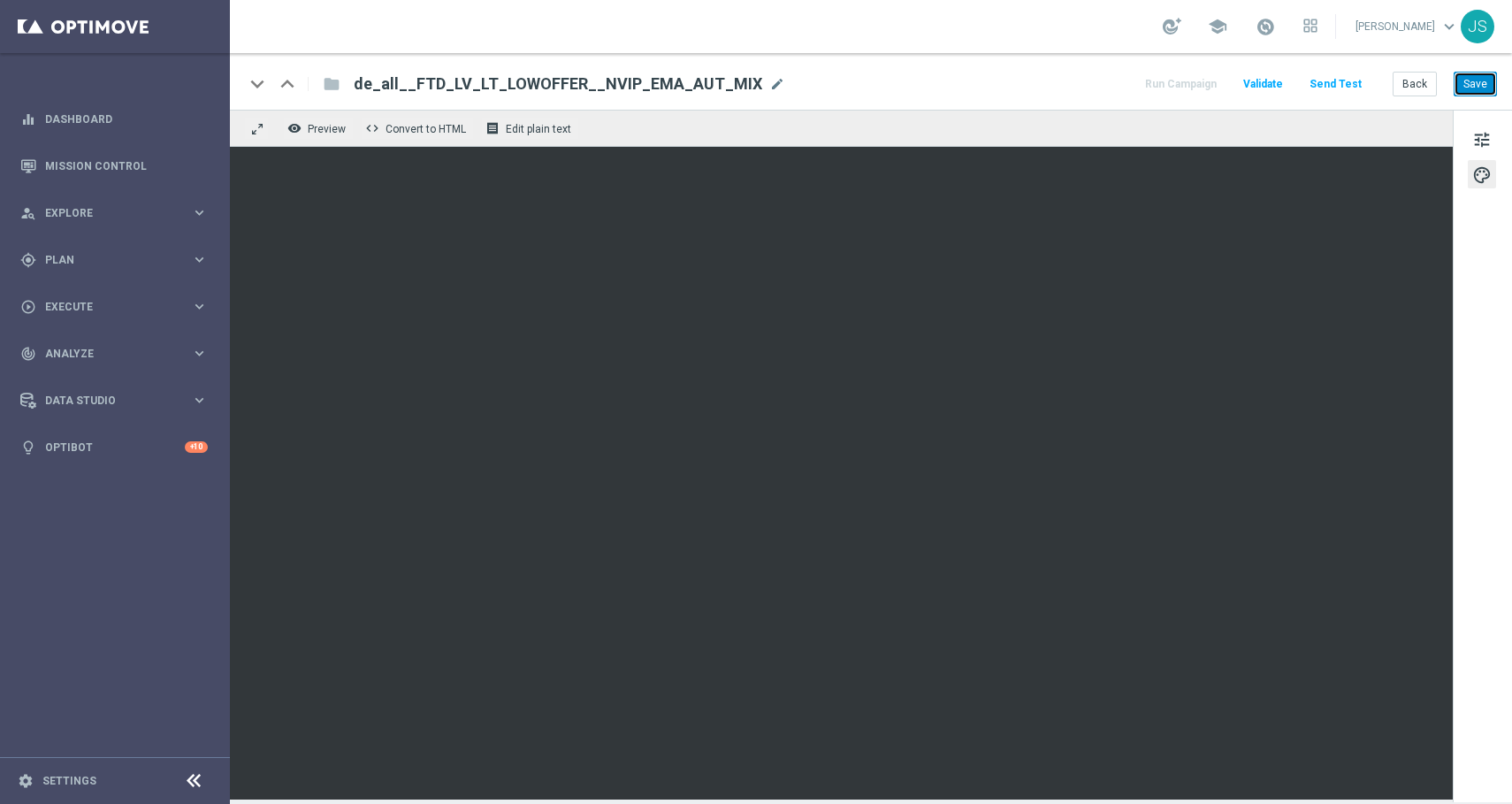
click at [1469, 81] on button "Save" at bounding box center [1475, 84] width 44 height 24
click at [1481, 98] on div "keyboard_arrow_down keyboard_arrow_up folder de_all__FTD_LV_LT_LOWOFFER__NVIP_E…" at bounding box center [870, 82] width 1283 height 56
click at [1481, 83] on button "Save" at bounding box center [1475, 84] width 44 height 24
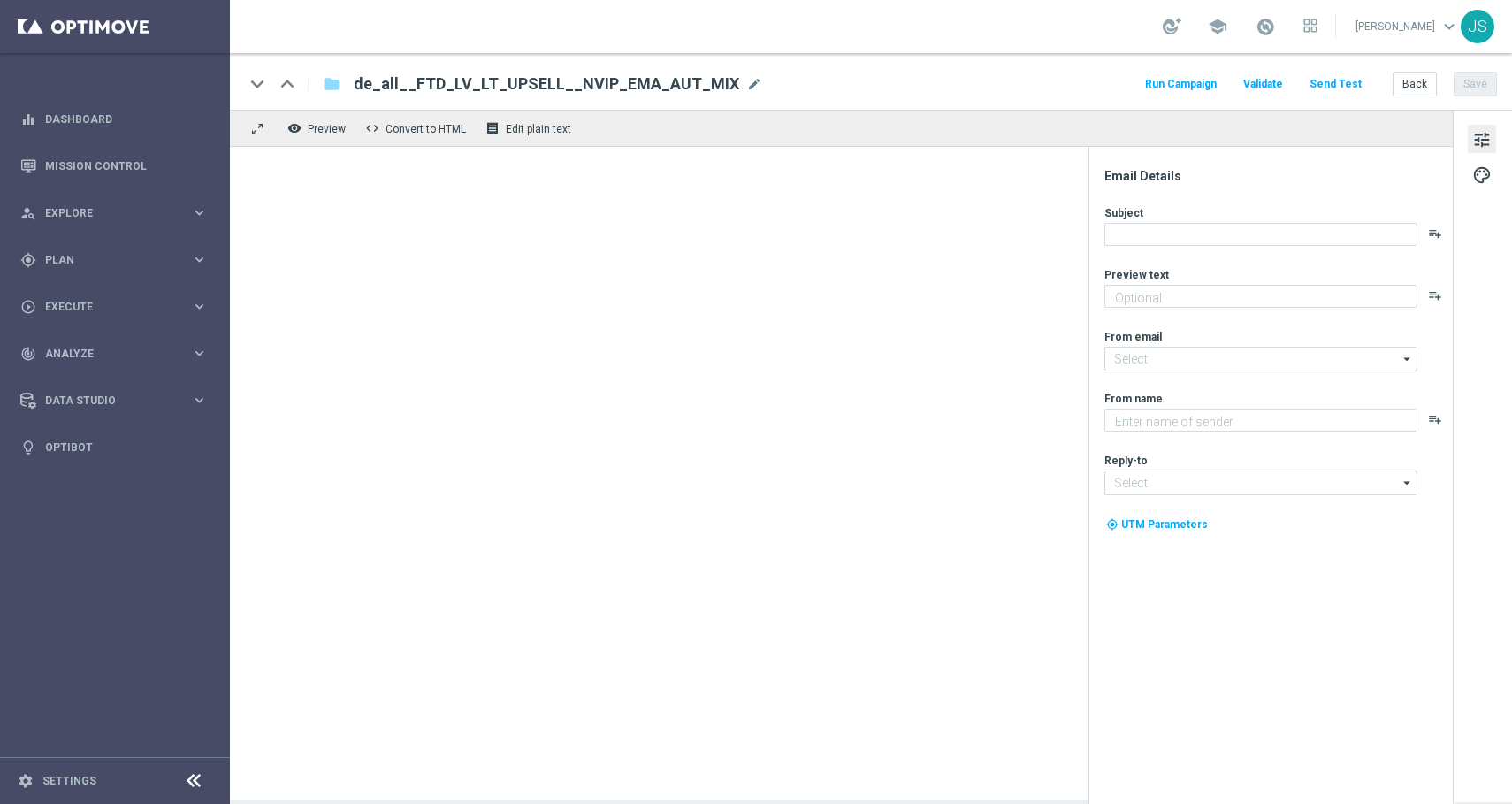
type textarea "6 Tipps, 30 % Rabatt und die Chance auf Millionen"
type input "[EMAIL_ADDRESS][DOMAIN_NAME]"
type textarea "Lottoland"
type input "[EMAIL_ADDRESS][DOMAIN_NAME]"
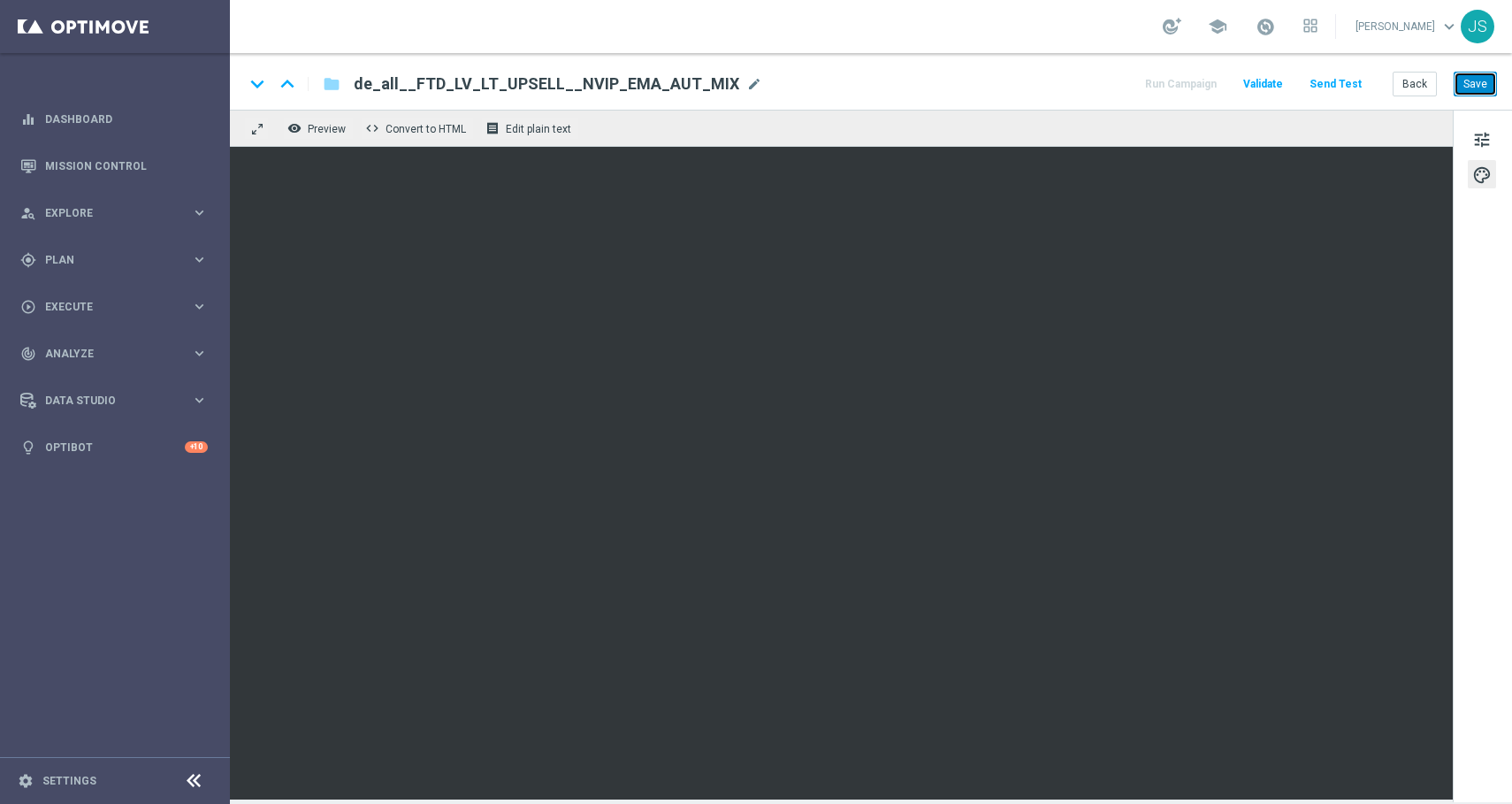
click at [1476, 91] on button "Save" at bounding box center [1475, 84] width 44 height 24
click at [1465, 84] on button "Save" at bounding box center [1475, 84] width 44 height 24
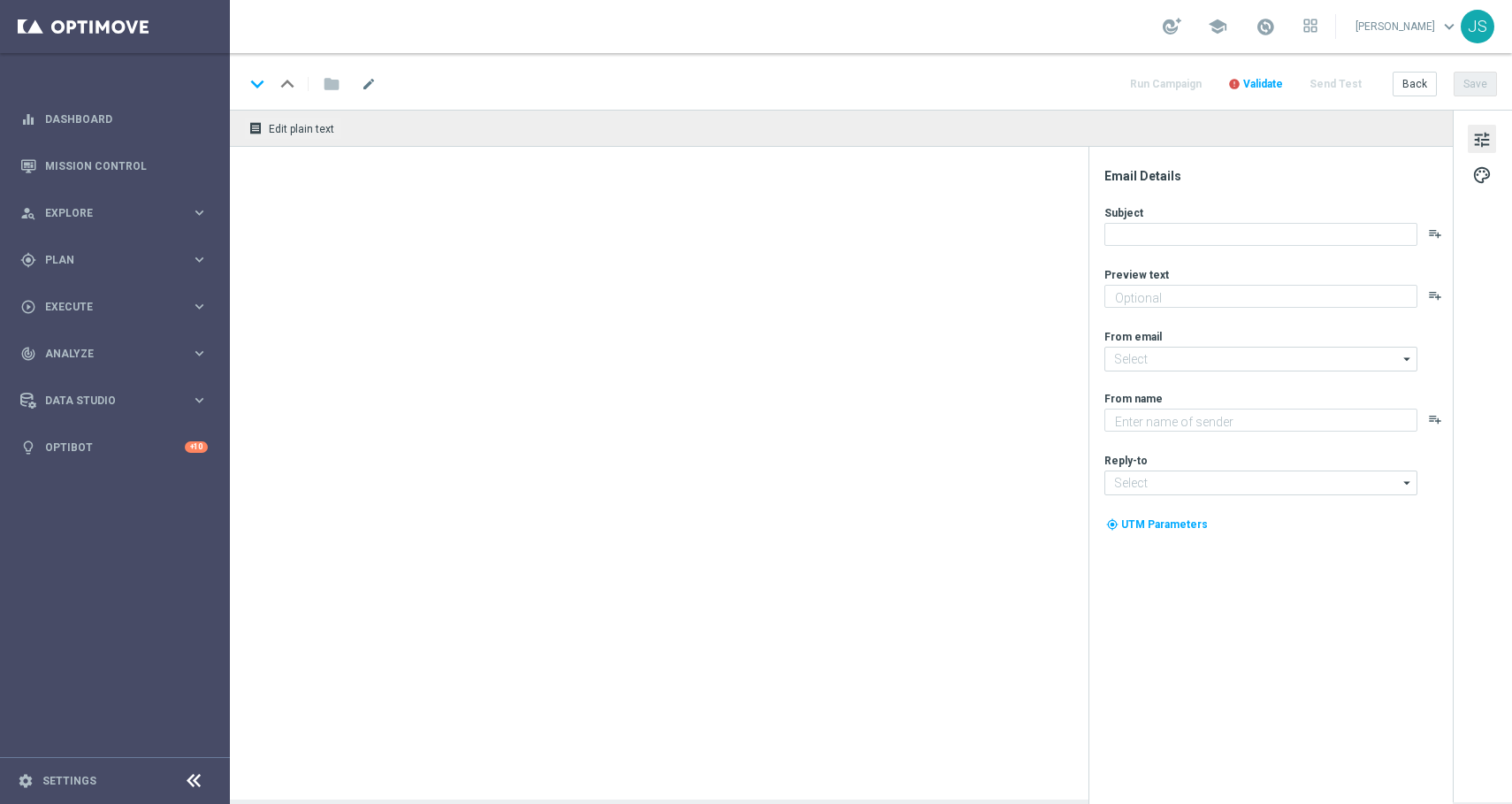
type textarea "3 Tipps, 30 % Rabatt und die Chance auf Millionen"
type textarea "Lottoland"
type input "[EMAIL_ADDRESS][DOMAIN_NAME]"
type textarea "Nur im Lottoland."
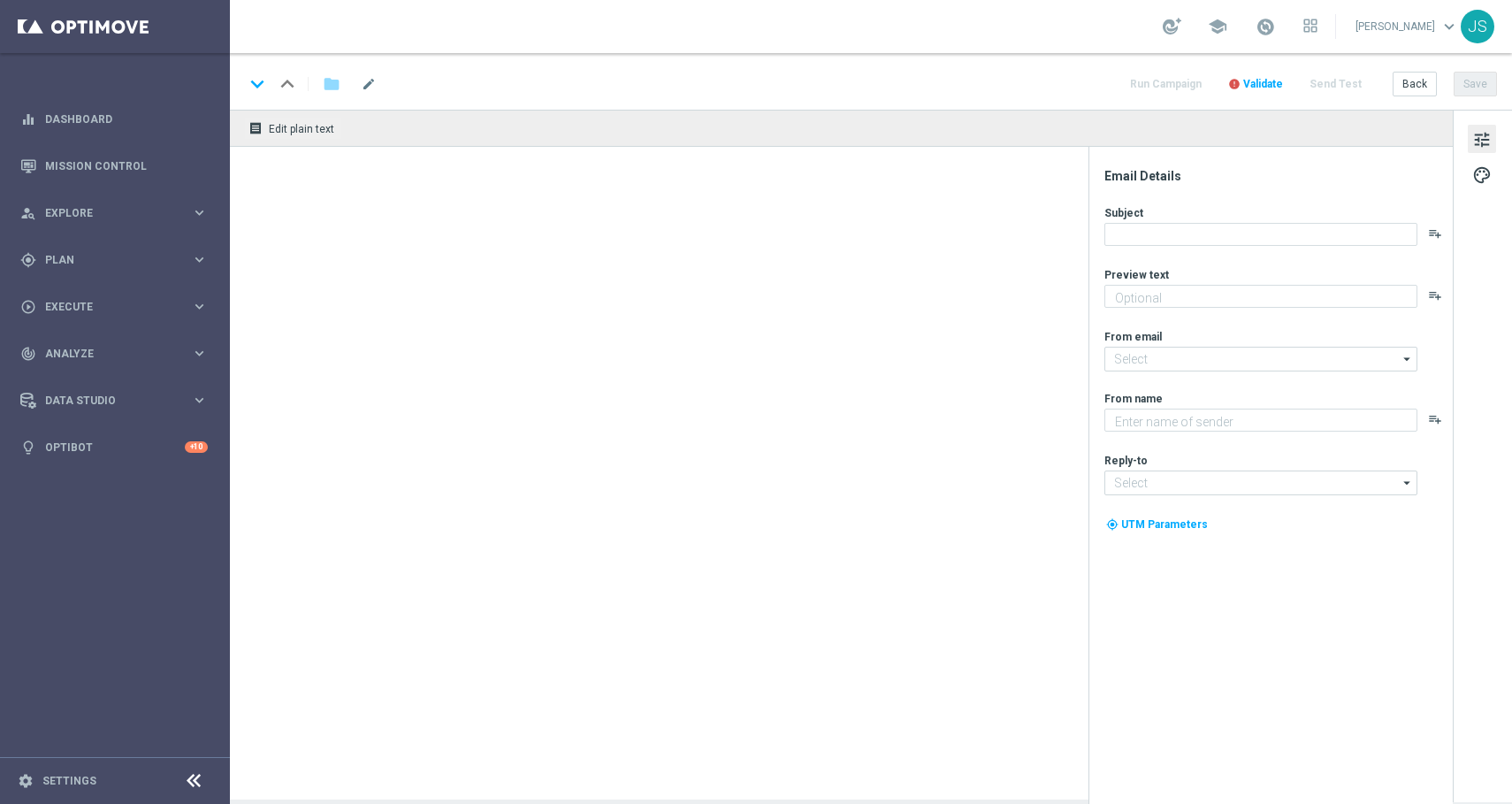
type input "[EMAIL_ADDRESS][DOMAIN_NAME]"
type textarea "Lottoland"
type input "[EMAIL_ADDRESS][DOMAIN_NAME]"
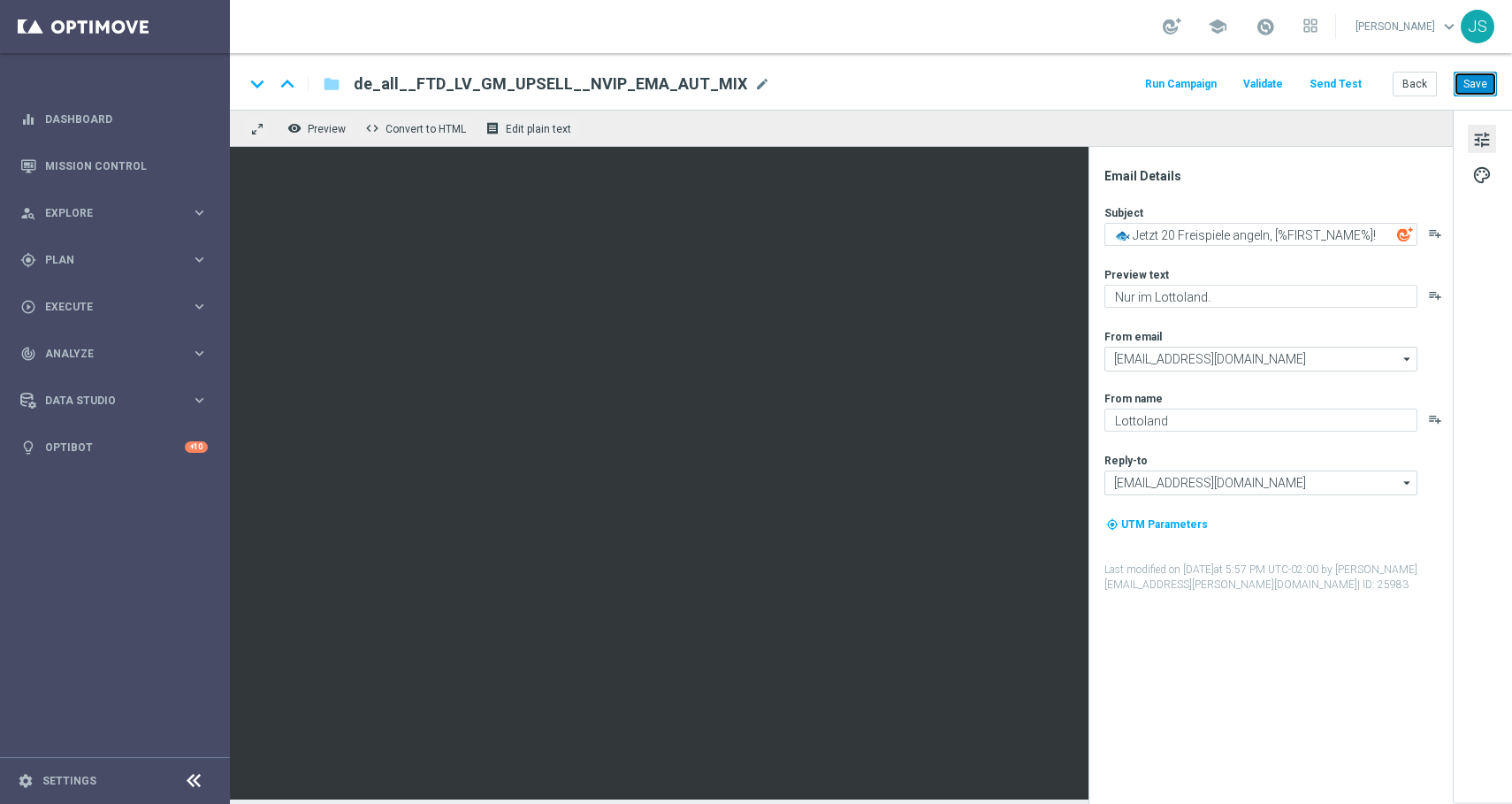
click at [1462, 89] on button "Save" at bounding box center [1475, 84] width 44 height 24
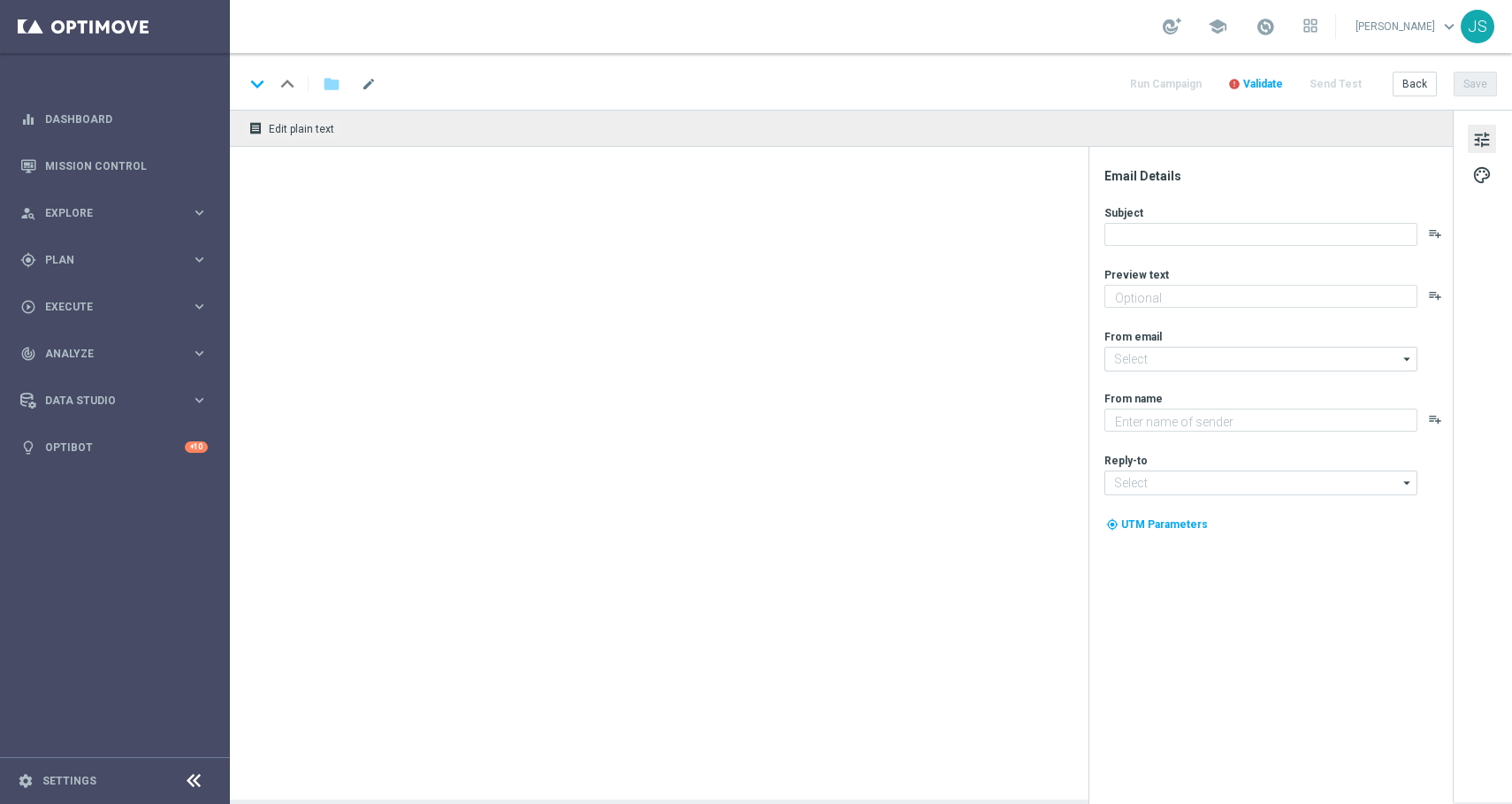
type textarea "6 Tipps, 30 % Rabatt und die Chance auf Millionen"
type input "[EMAIL_ADDRESS][DOMAIN_NAME]"
type textarea "Lottoland"
type input "[EMAIL_ADDRESS][DOMAIN_NAME]"
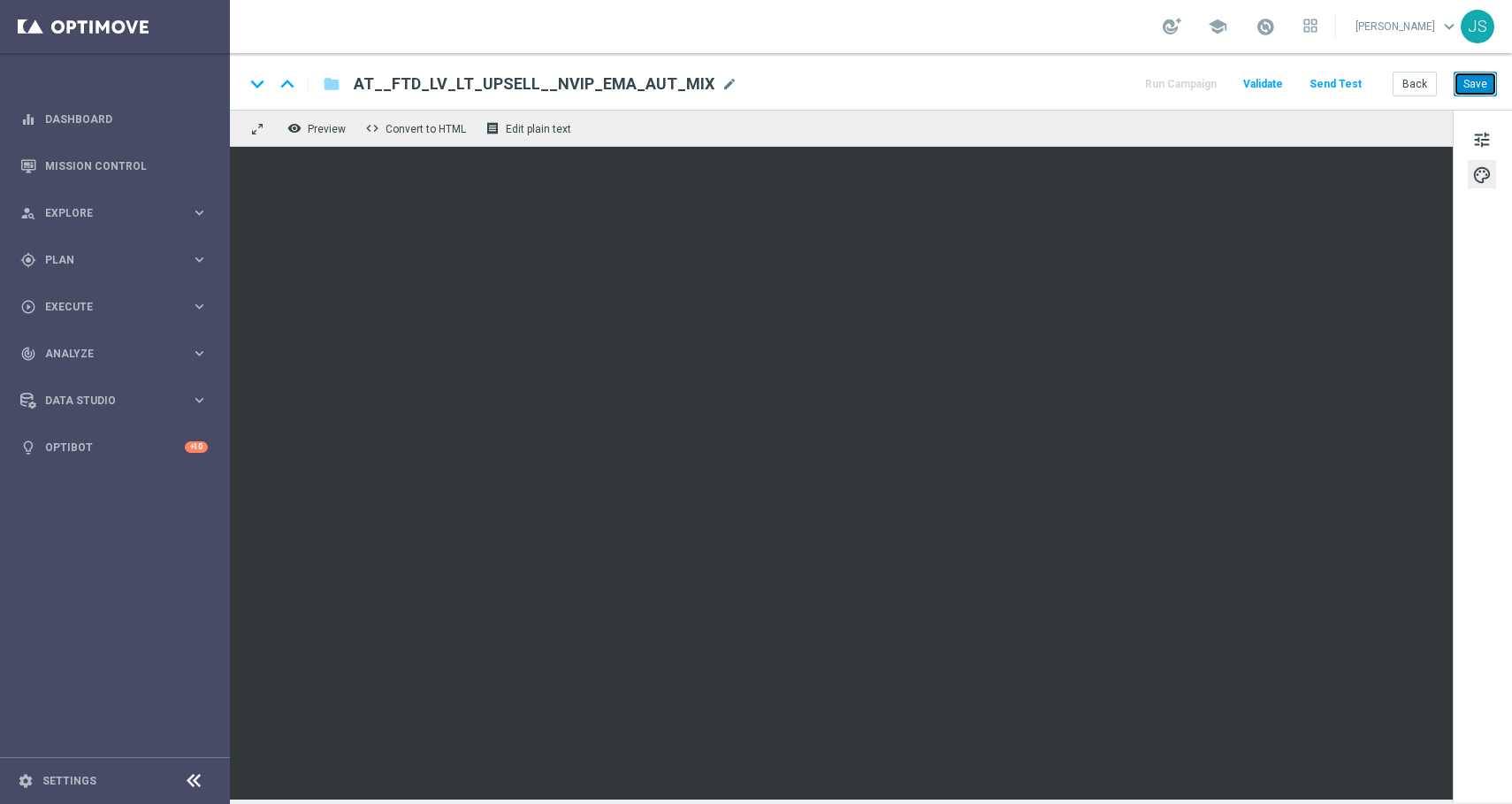
click at [1471, 95] on button "Save" at bounding box center [1475, 84] width 44 height 24
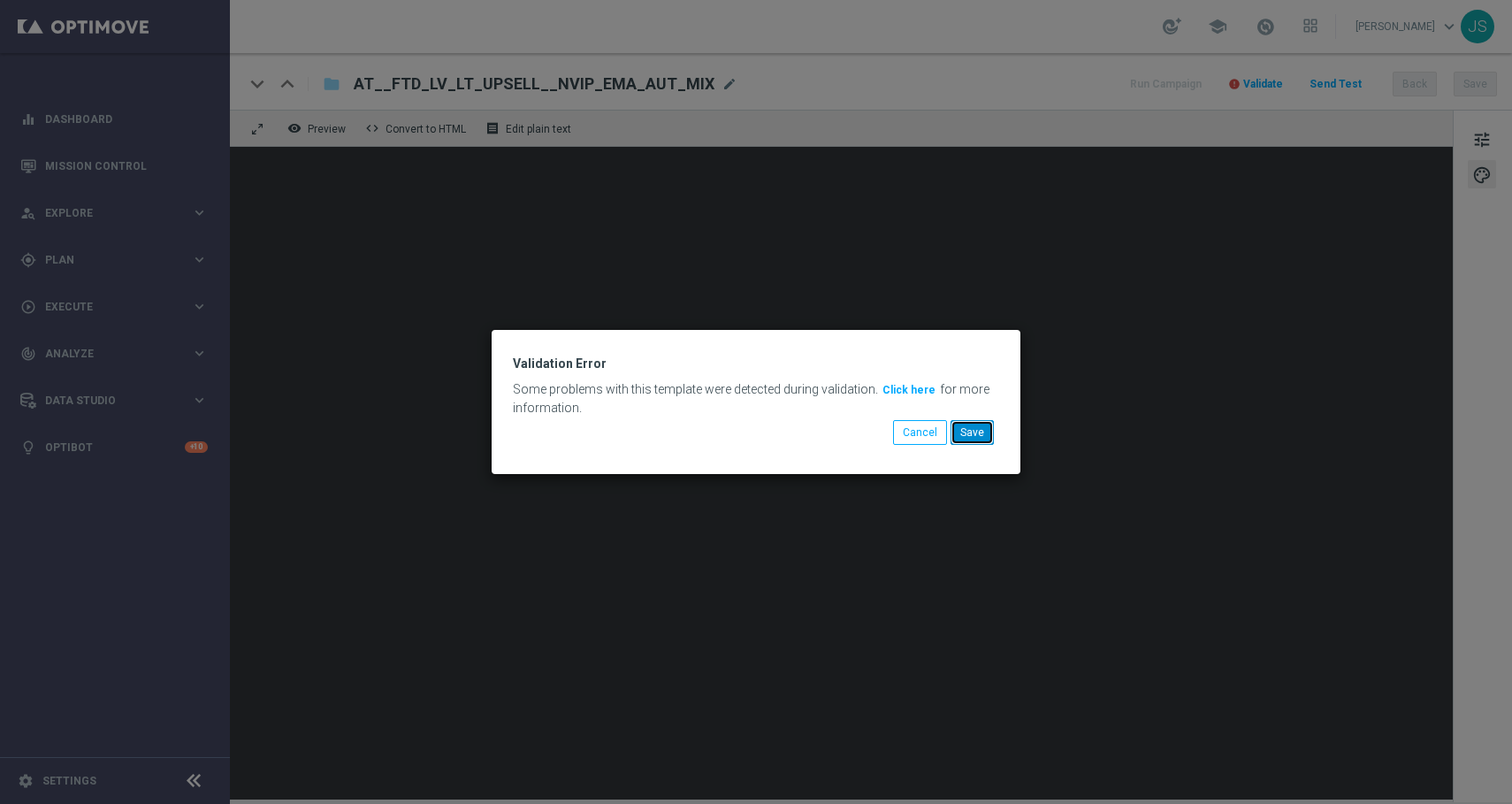
click at [975, 435] on button "Save" at bounding box center [972, 432] width 44 height 24
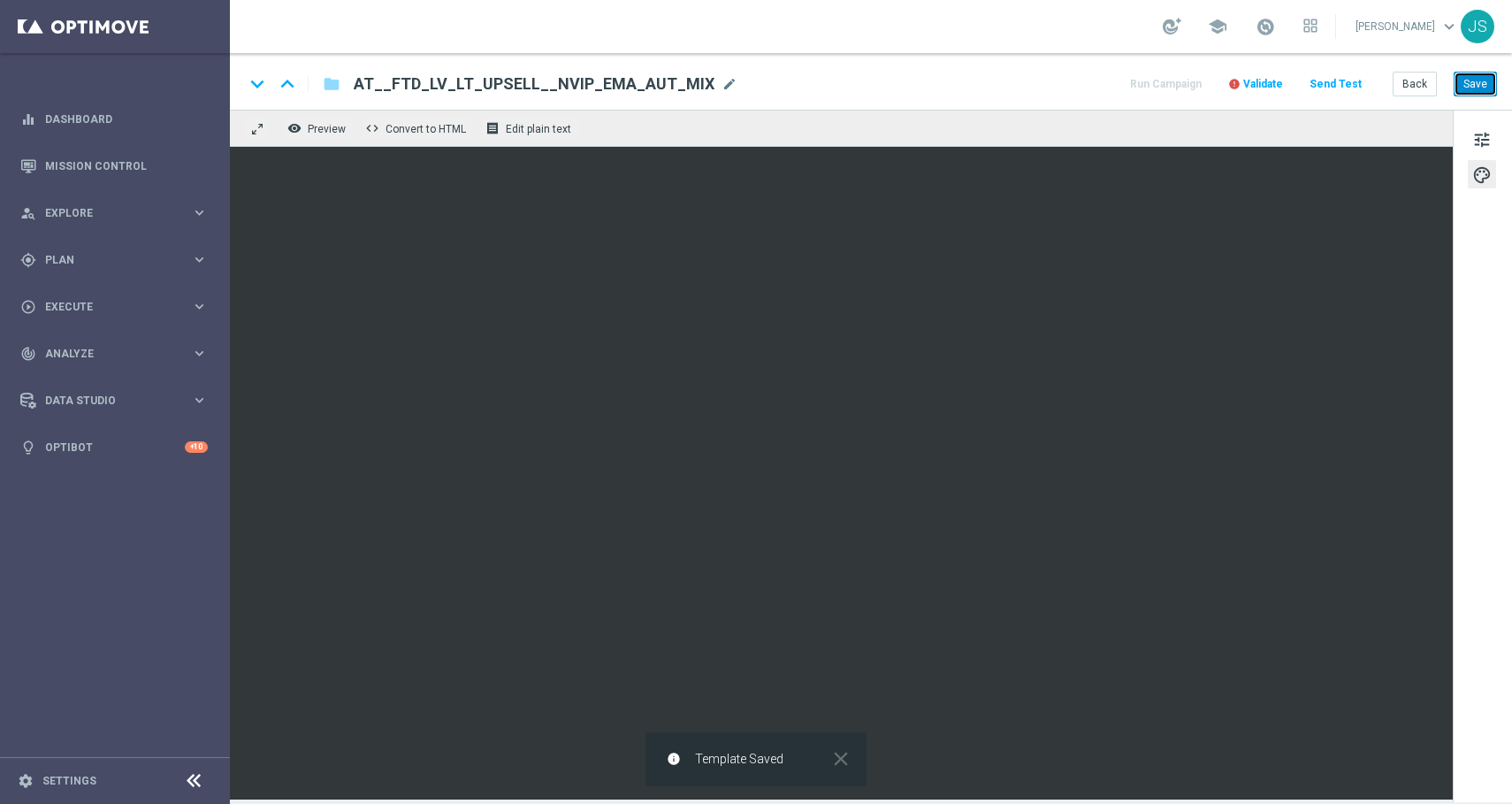
click at [1464, 83] on button "Save" at bounding box center [1475, 84] width 44 height 24
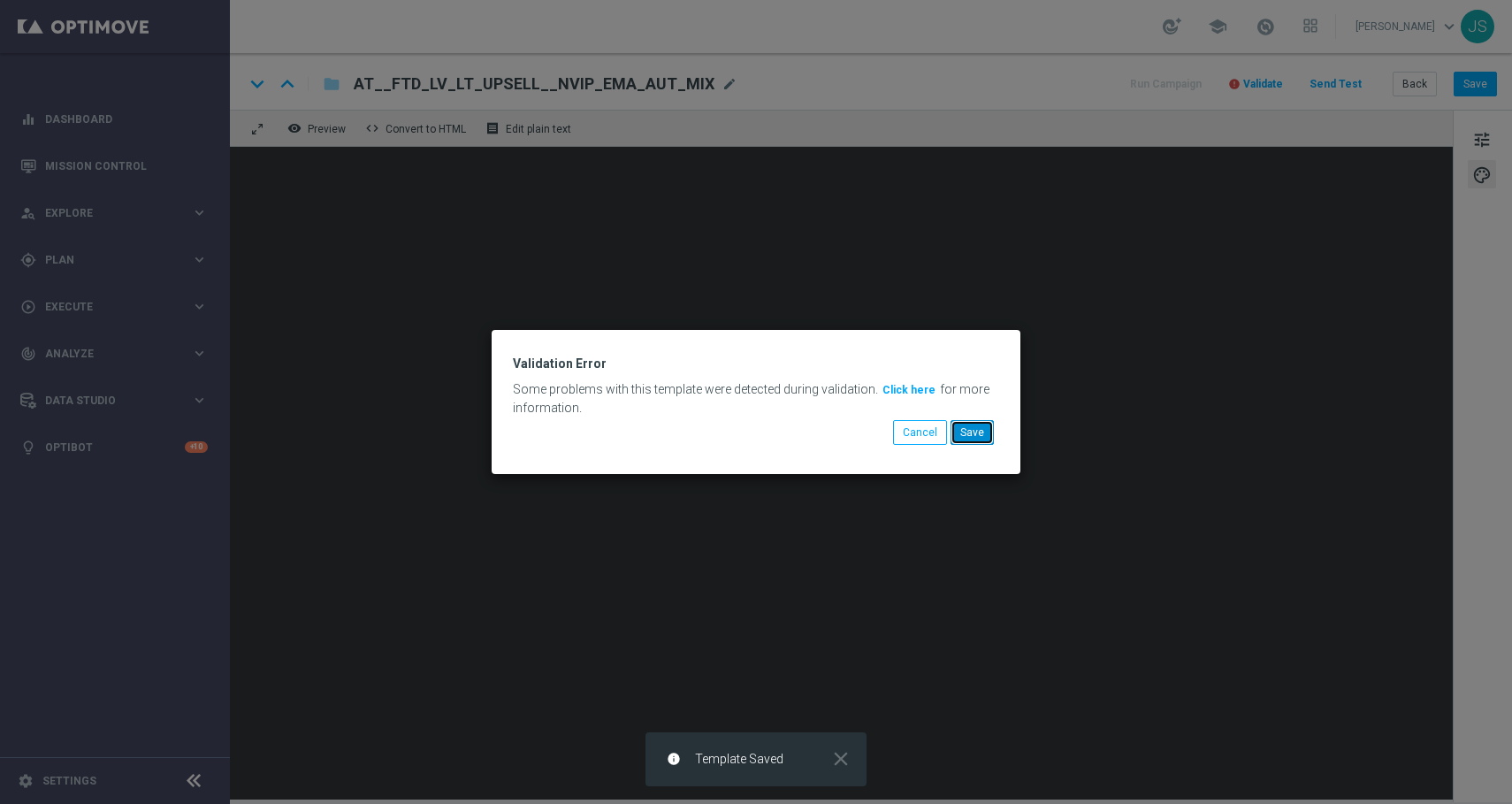
click at [968, 440] on button "Save" at bounding box center [972, 432] width 44 height 24
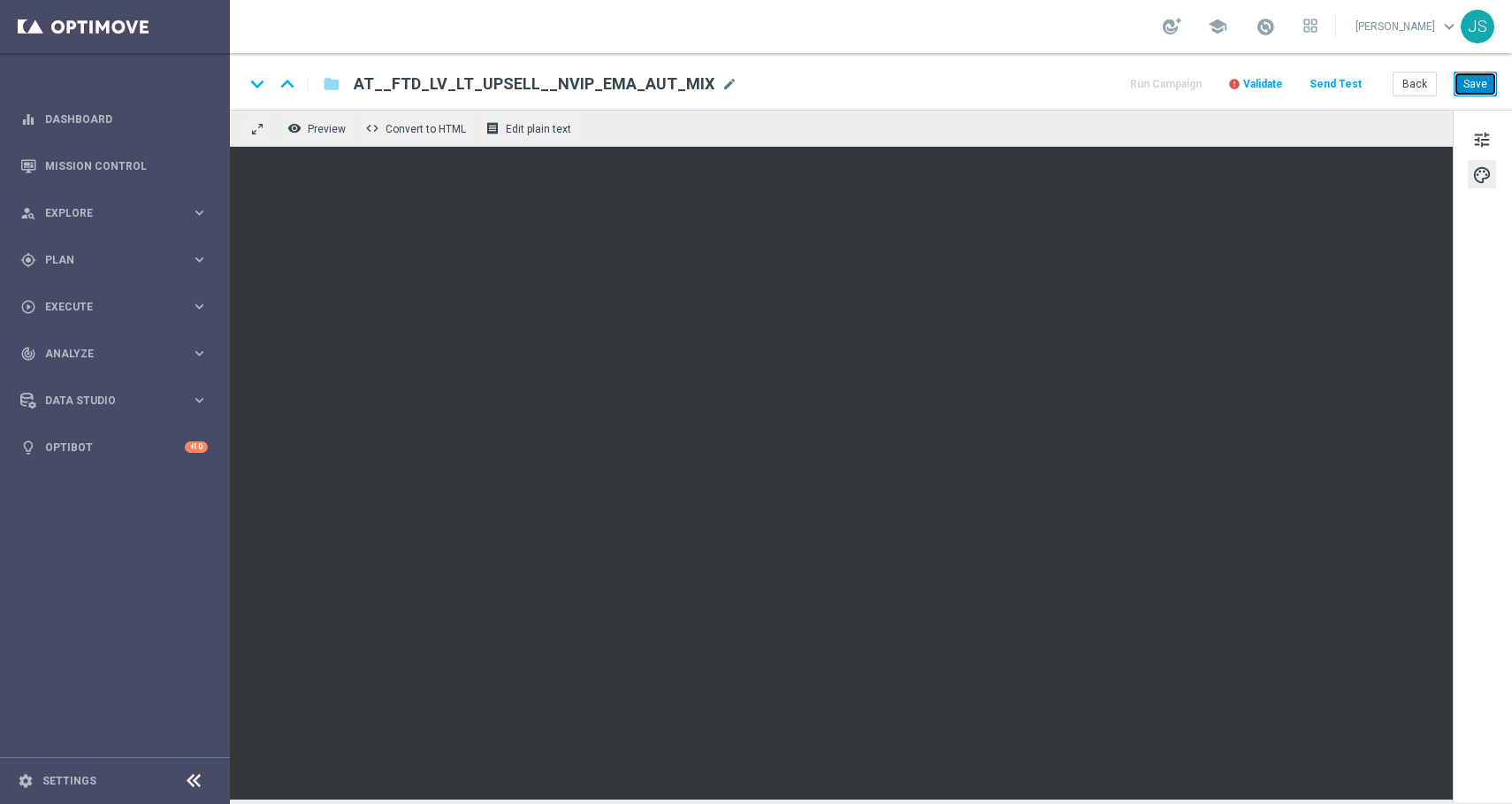
click at [1484, 82] on button "Save" at bounding box center [1475, 84] width 44 height 24
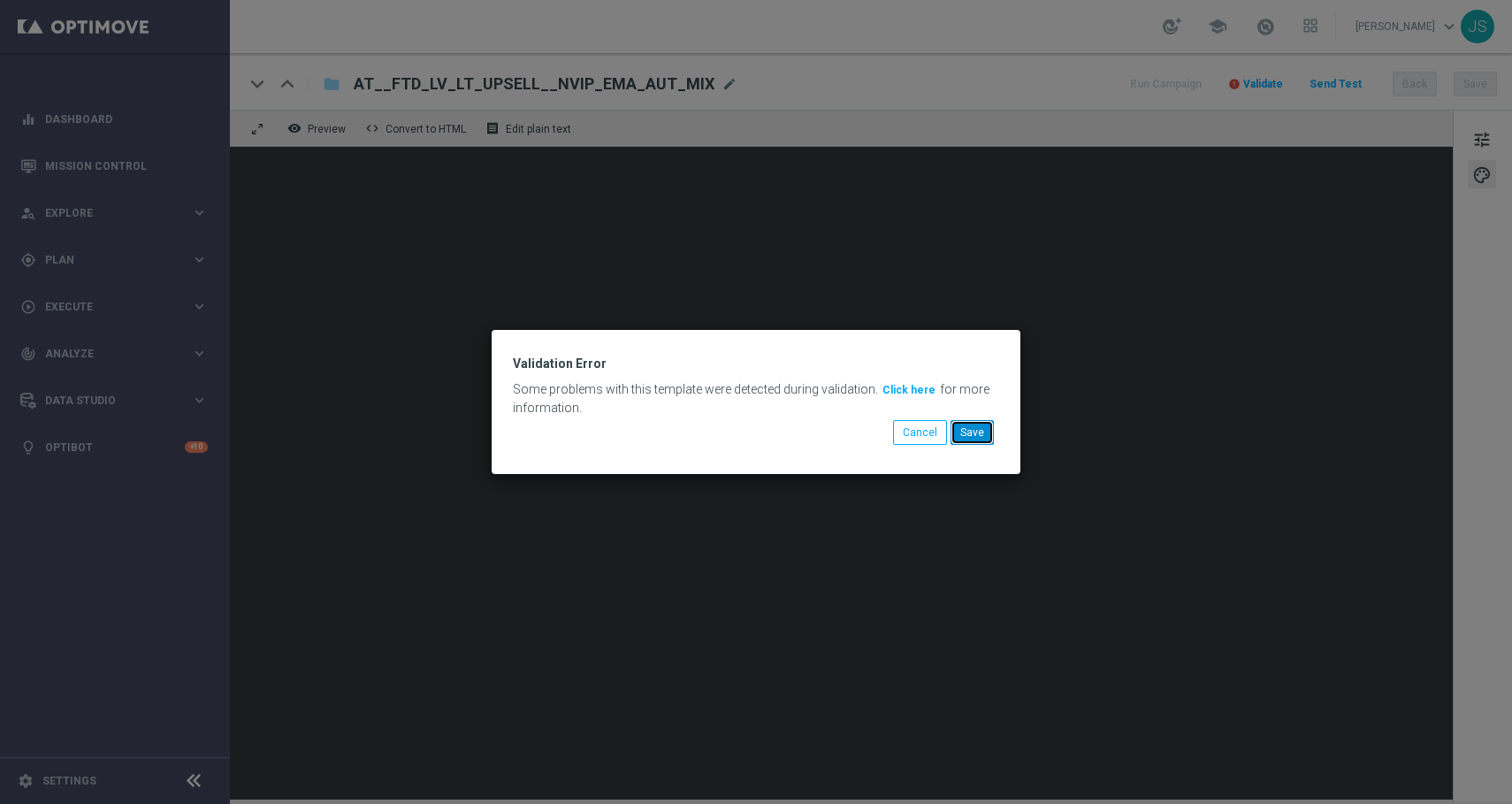
click at [965, 429] on button "Save" at bounding box center [972, 432] width 44 height 24
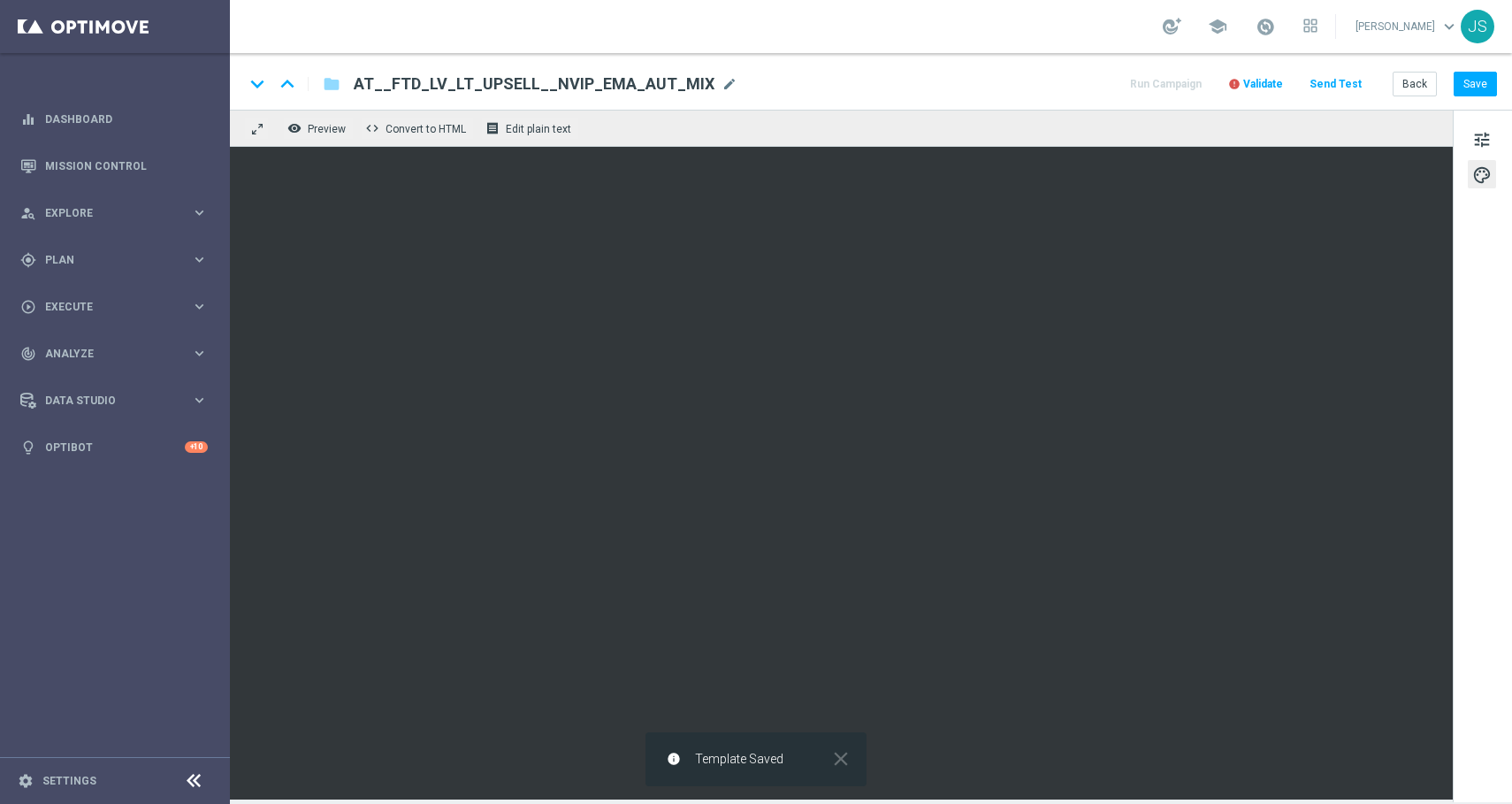
click at [1254, 86] on span "Validate" at bounding box center [1263, 84] width 40 height 13
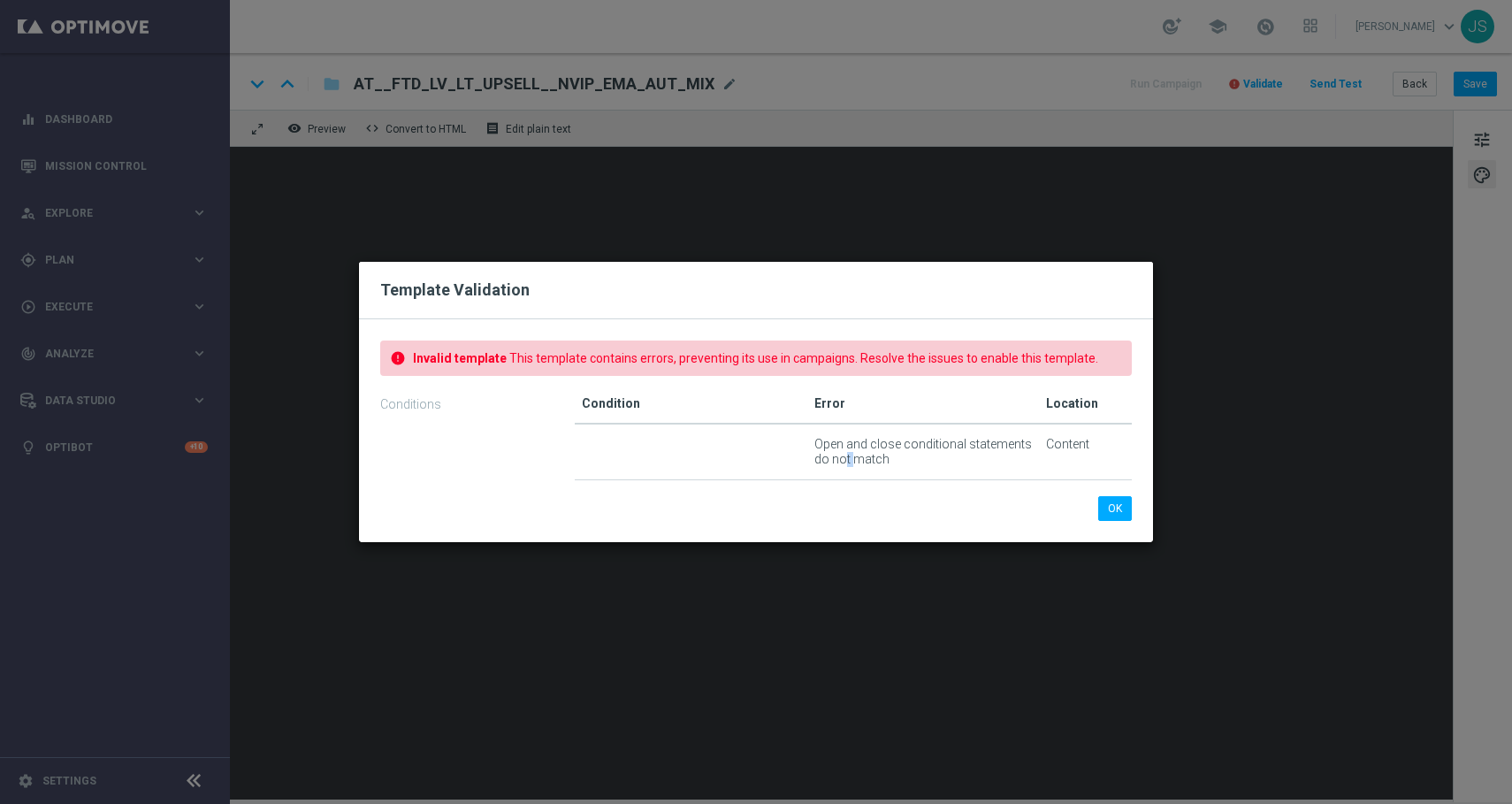
drag, startPoint x: 842, startPoint y: 453, endPoint x: 853, endPoint y: 458, distance: 12.1
click at [853, 461] on td "Open and close conditional statements do not match" at bounding box center [923, 451] width 232 height 55
click at [1112, 509] on button "OK" at bounding box center [1114, 507] width 34 height 24
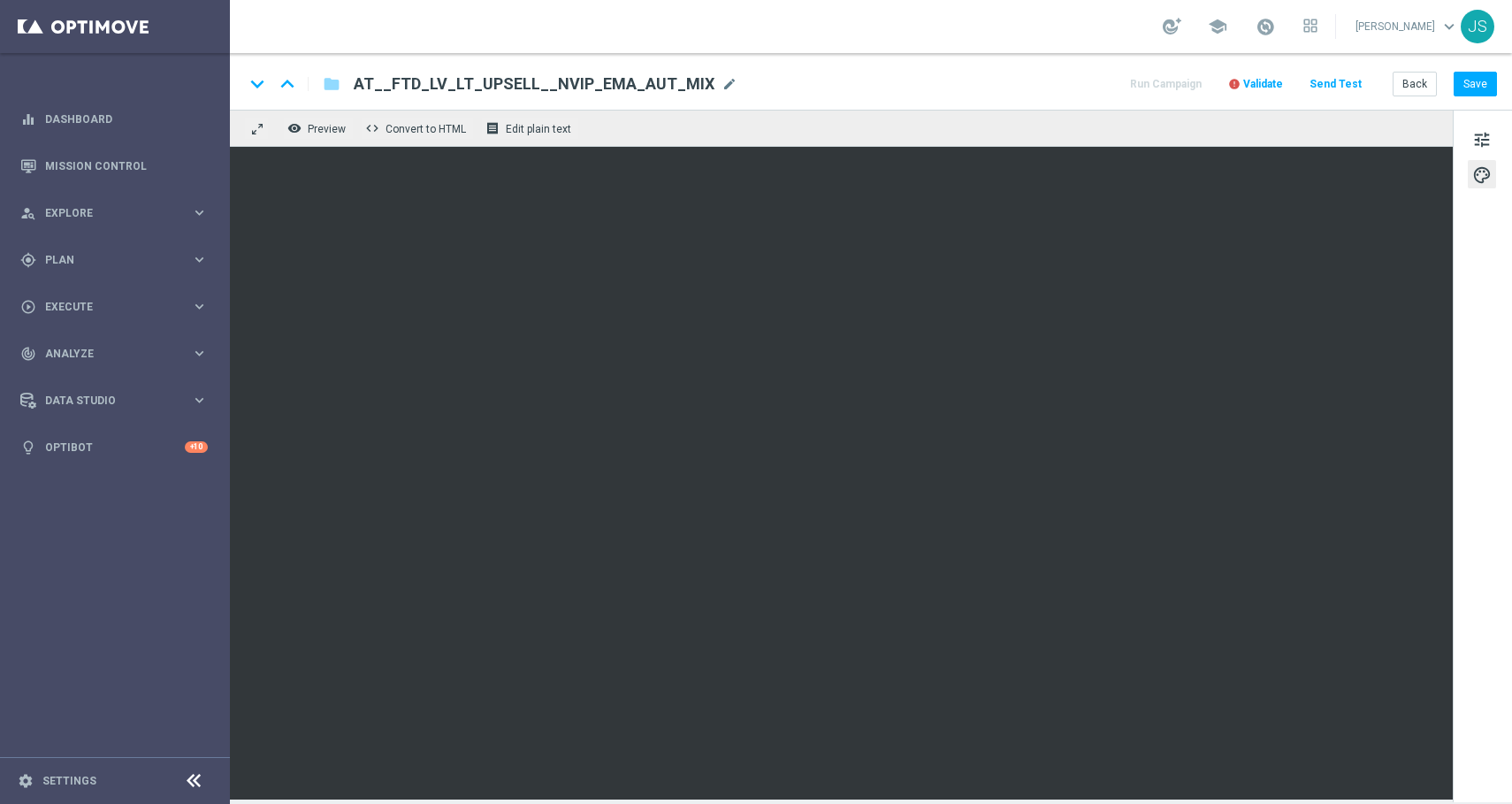
click at [1258, 89] on span "Validate" at bounding box center [1263, 84] width 40 height 13
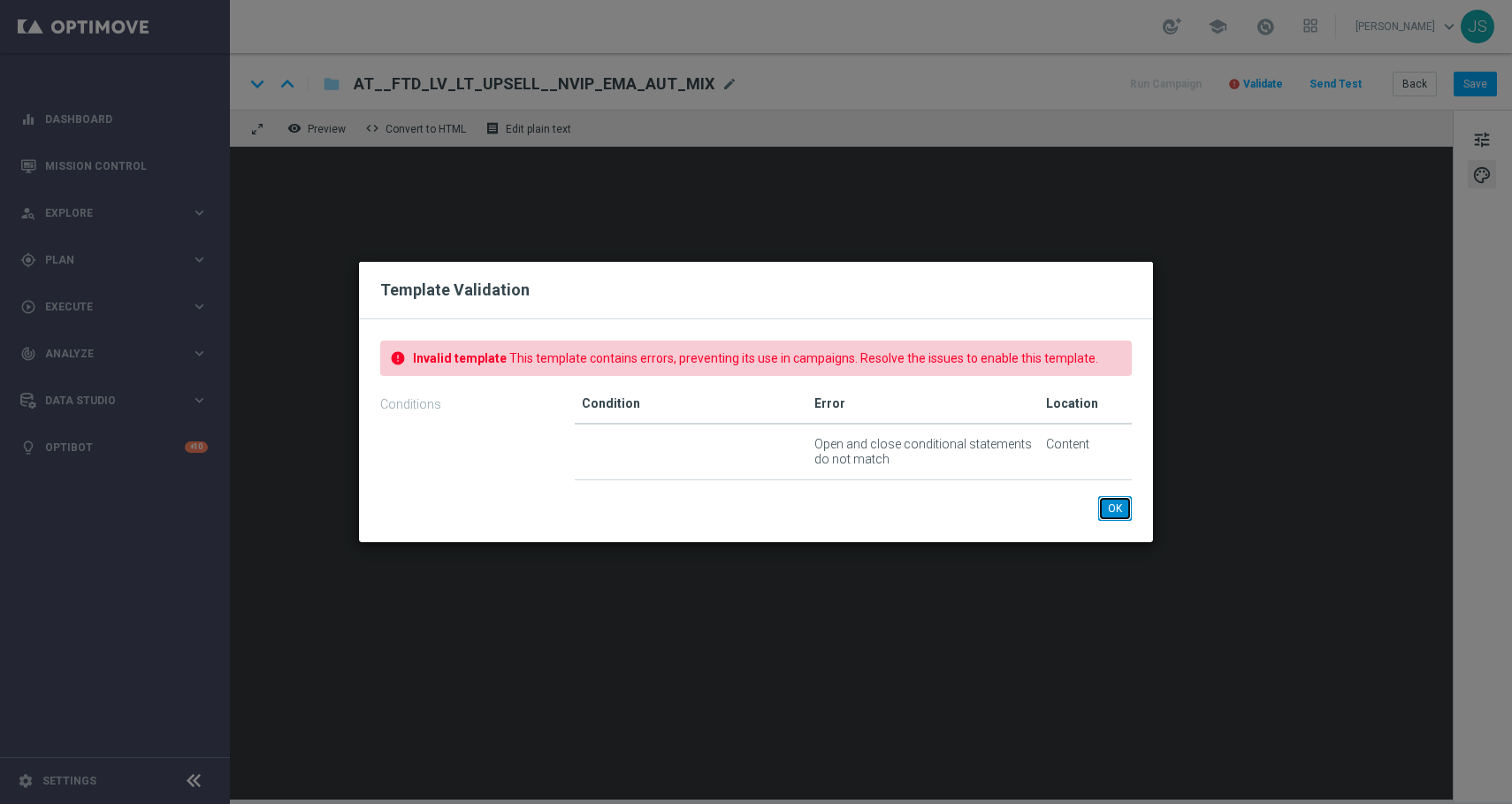
click at [1111, 506] on button "OK" at bounding box center [1114, 507] width 34 height 24
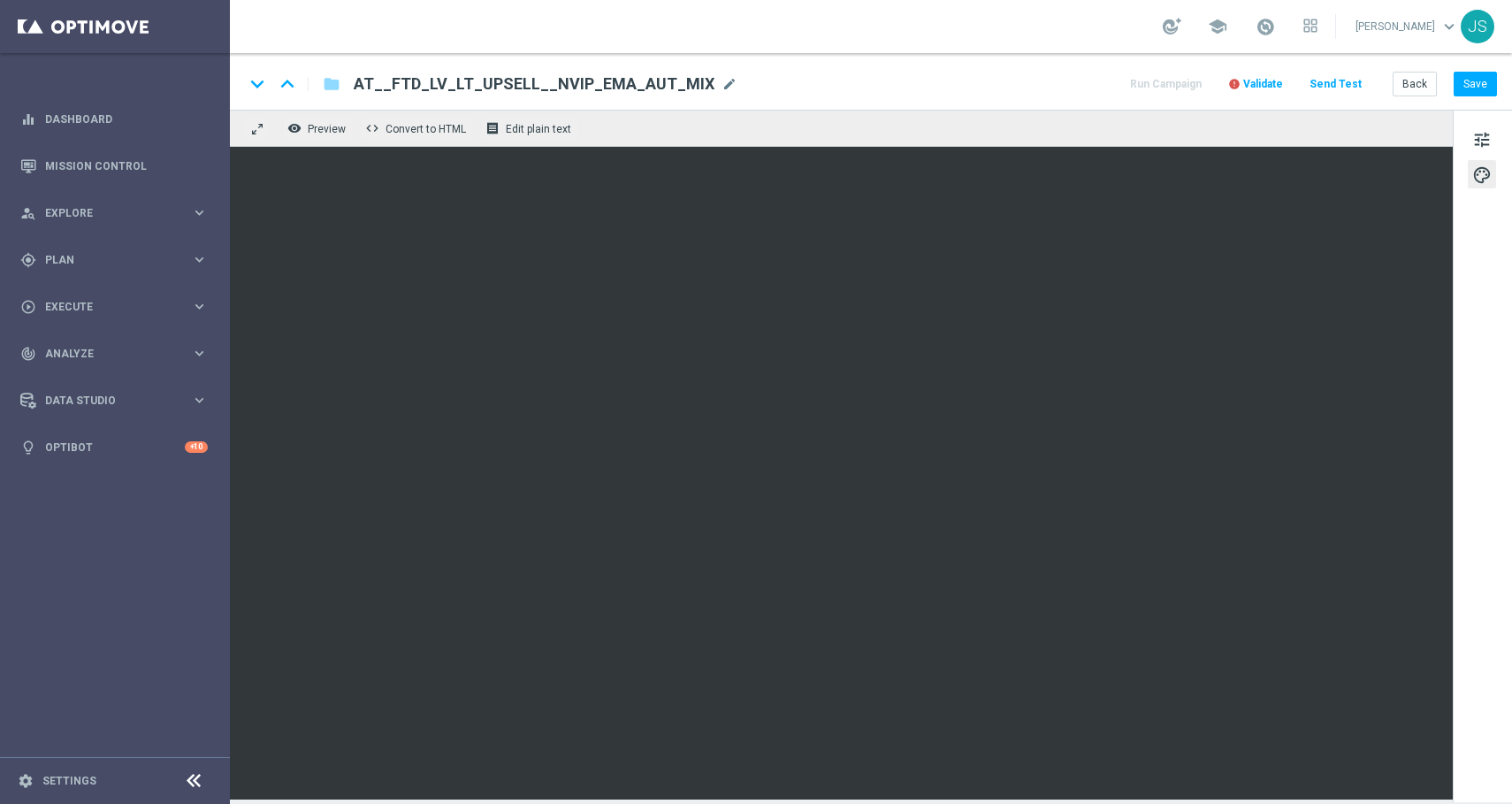
click at [1250, 83] on span "Validate" at bounding box center [1263, 84] width 40 height 13
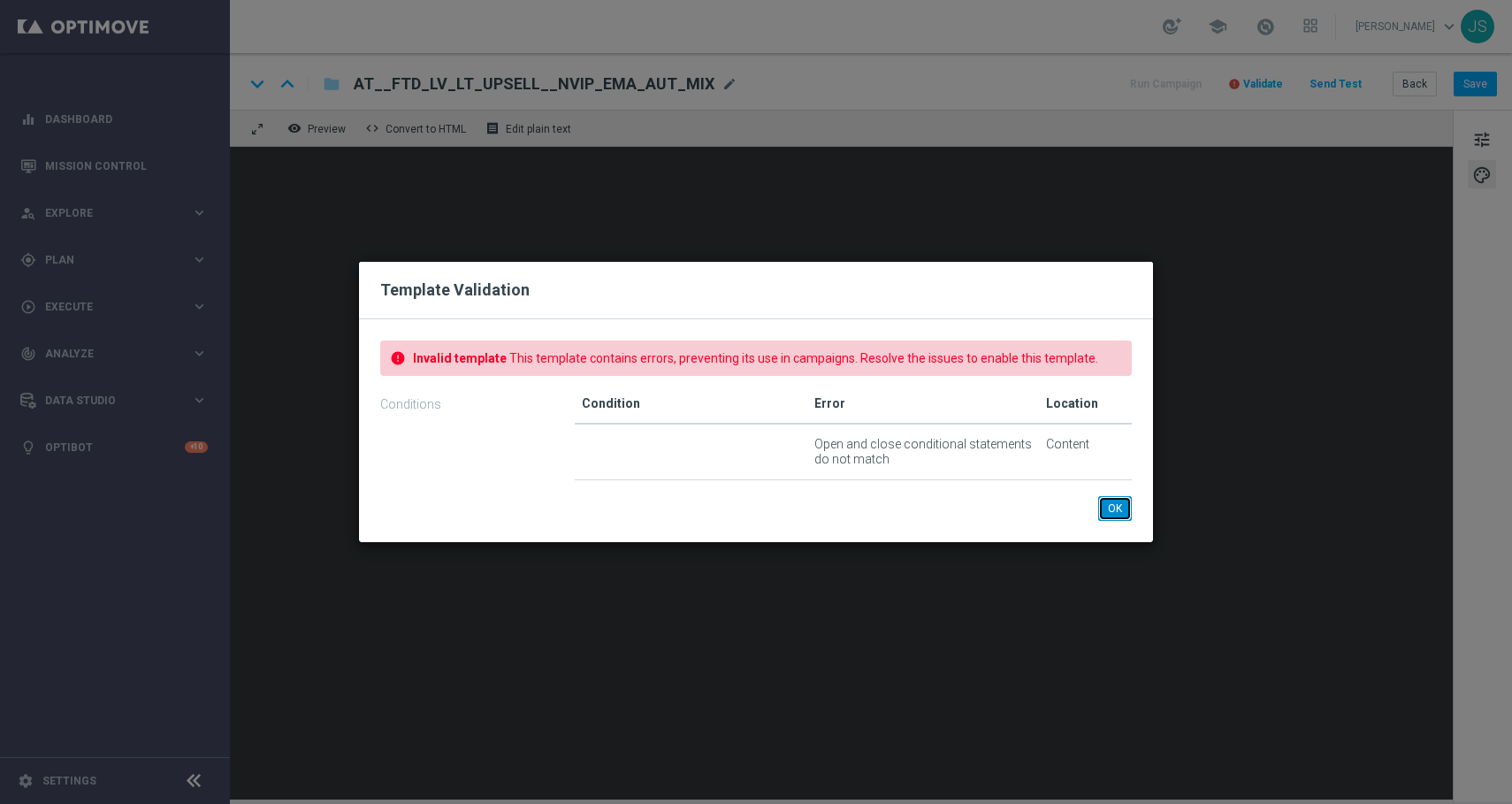
click at [1113, 513] on button "OK" at bounding box center [1114, 507] width 34 height 24
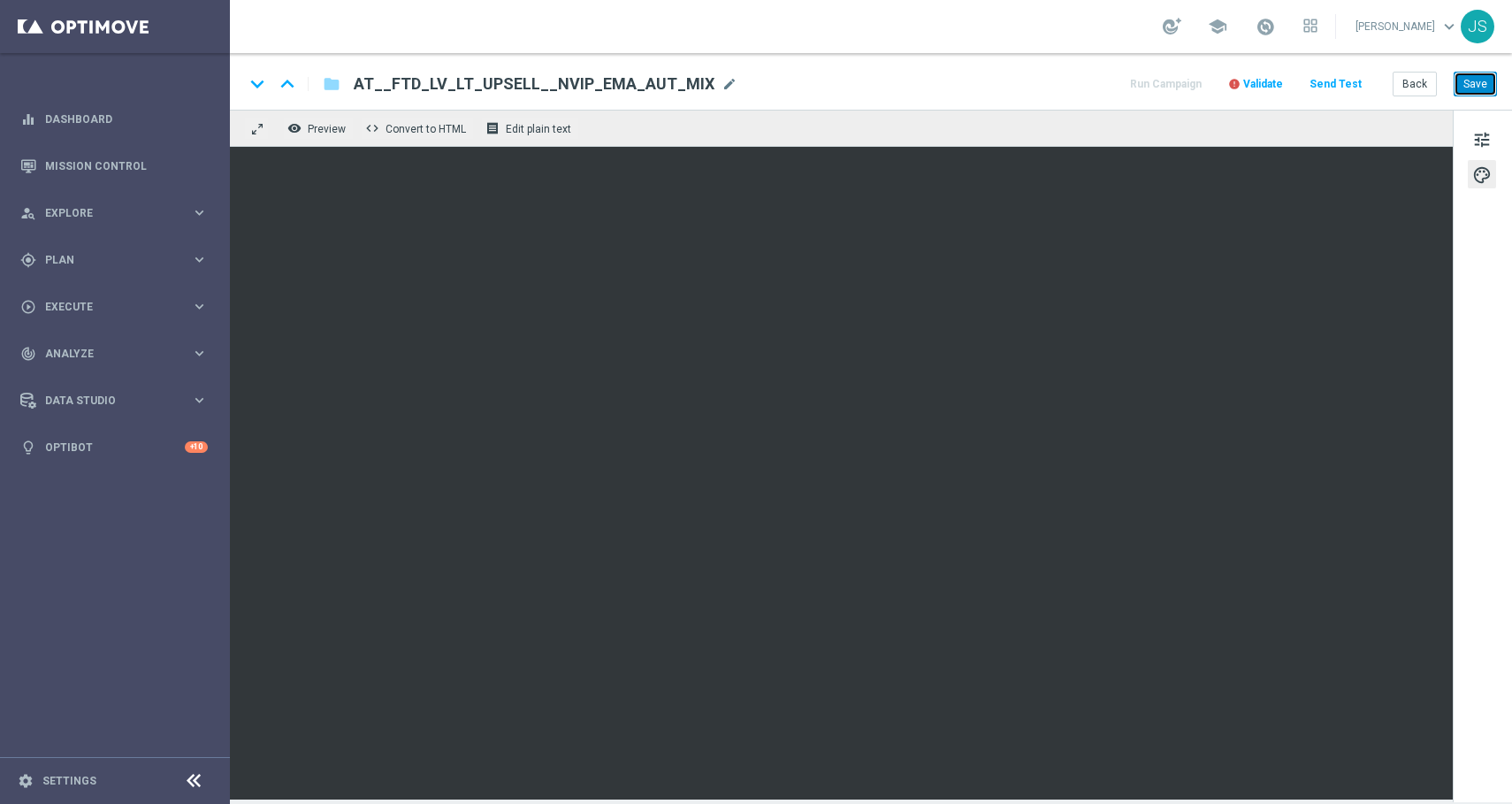
click at [1479, 86] on button "Save" at bounding box center [1475, 84] width 44 height 24
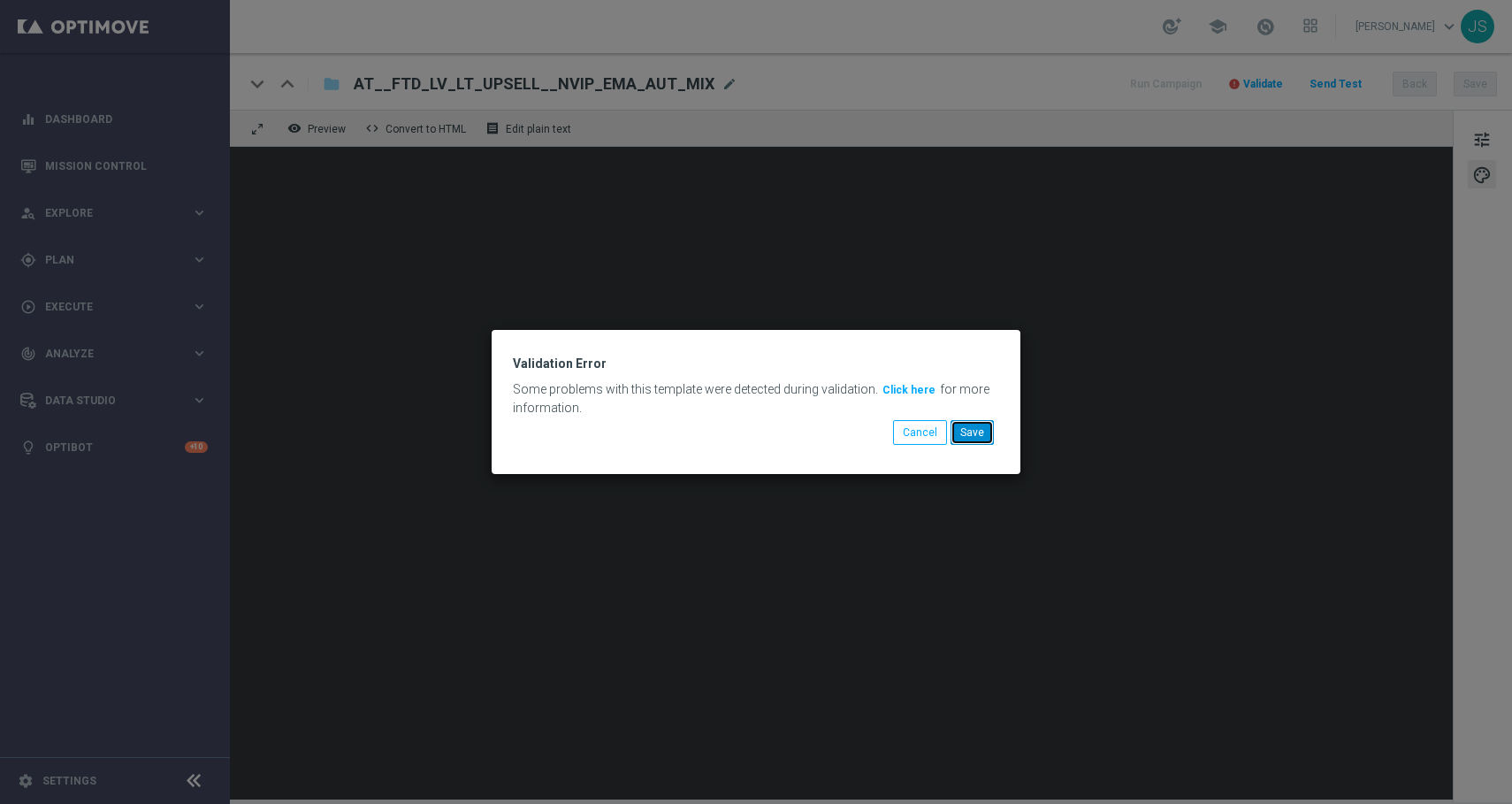
click at [982, 427] on button "Save" at bounding box center [972, 432] width 44 height 24
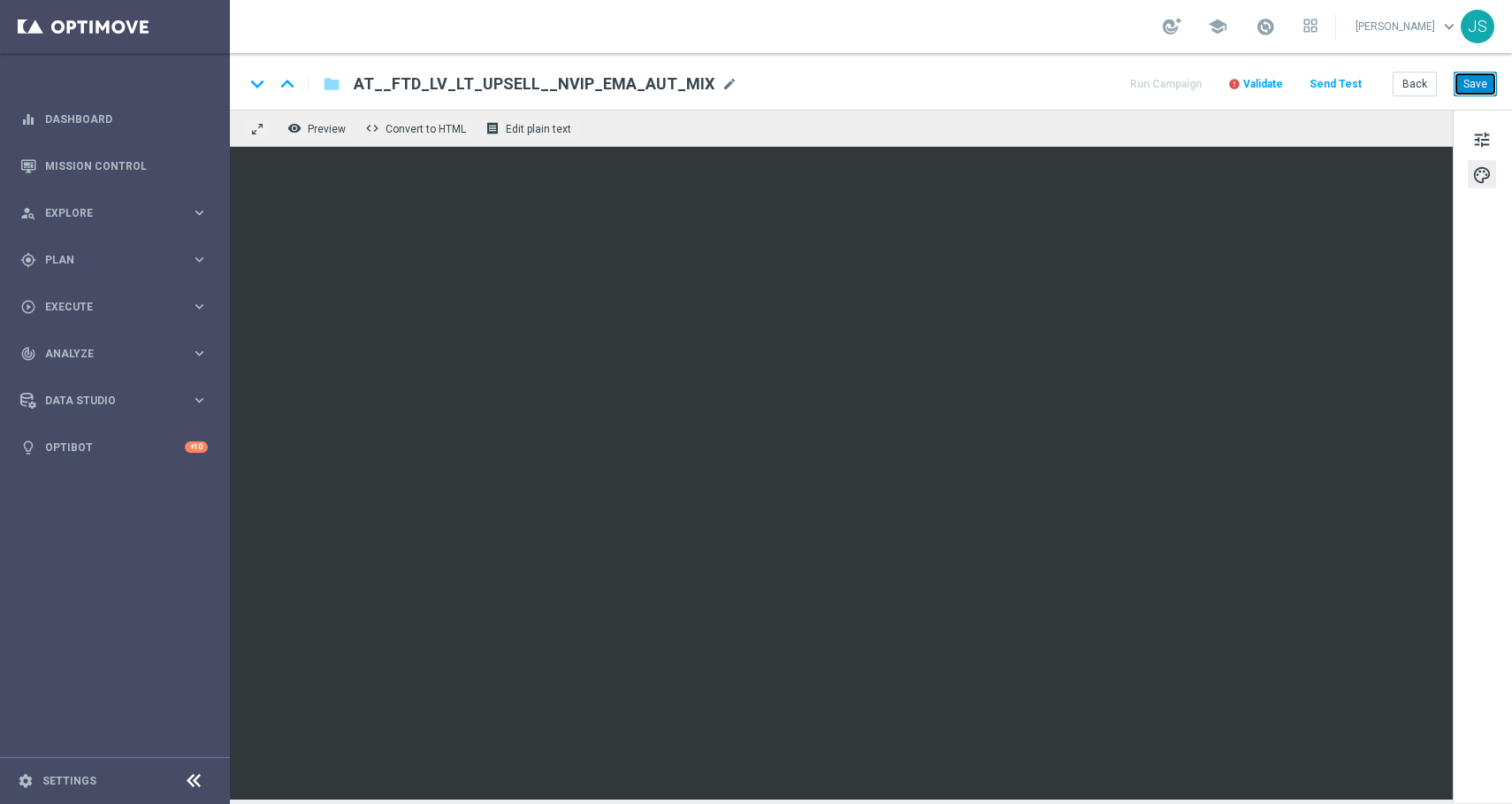
click at [1471, 87] on button "Save" at bounding box center [1475, 84] width 44 height 24
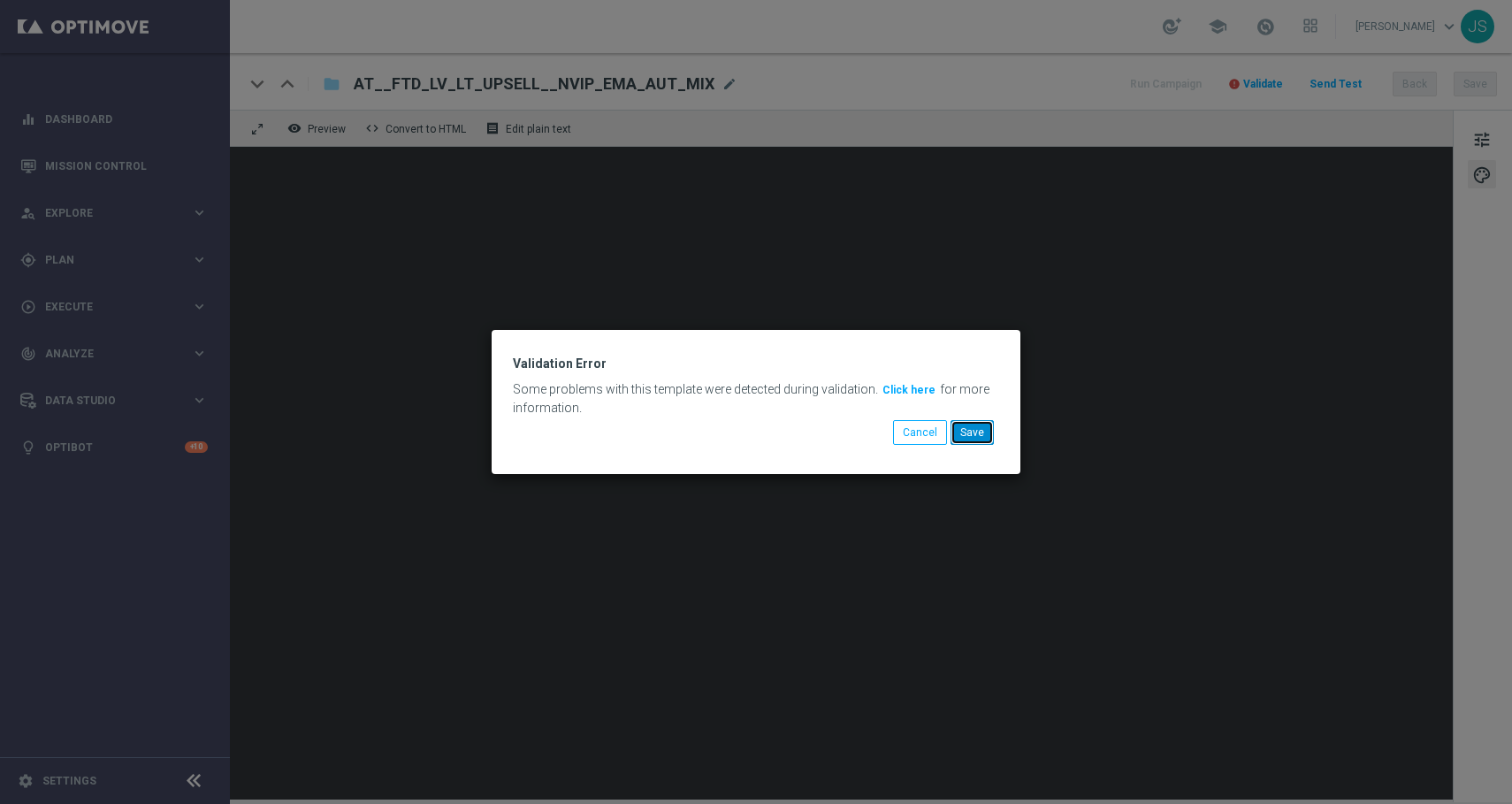
click at [964, 426] on button "Save" at bounding box center [972, 432] width 44 height 24
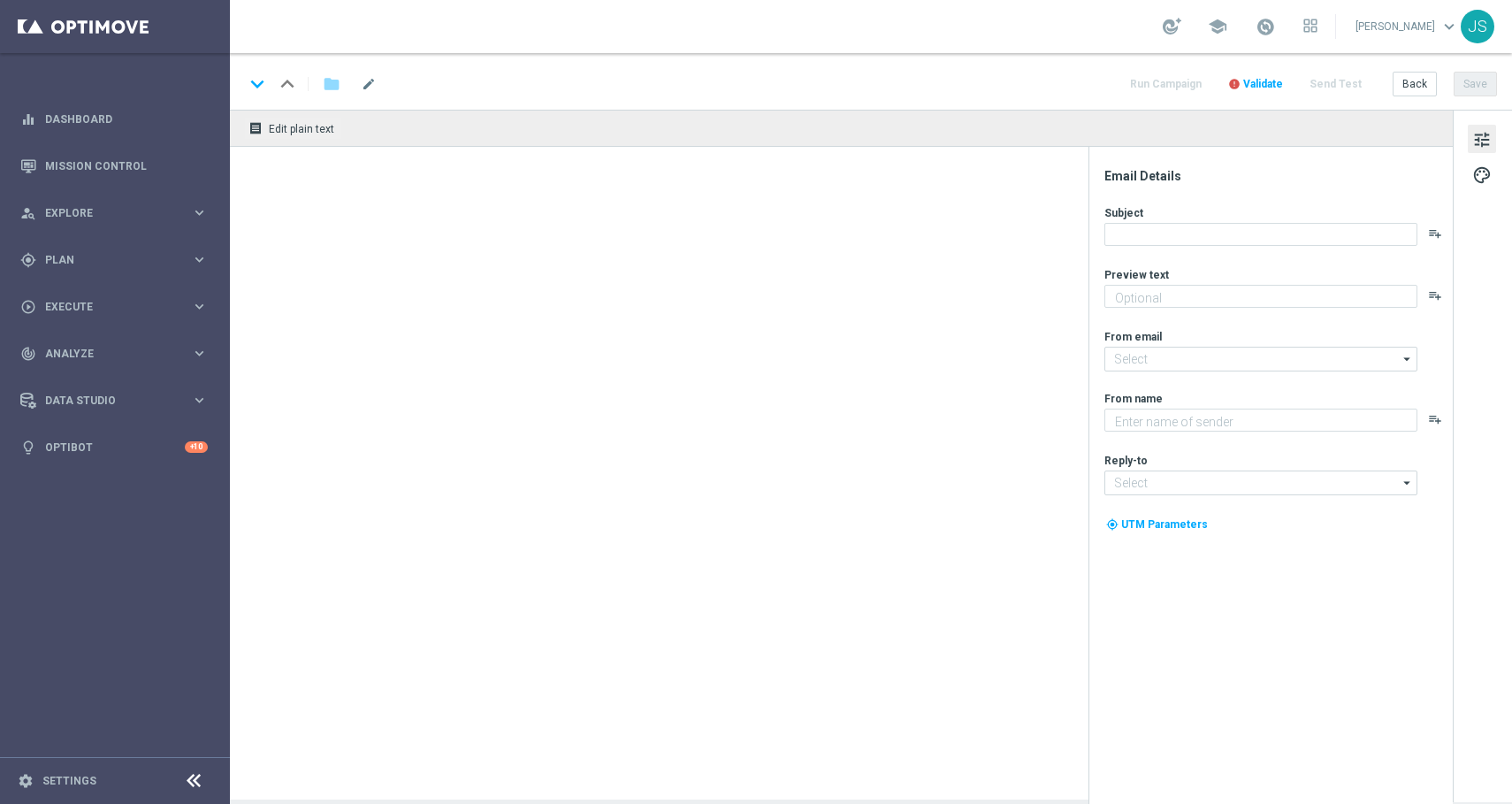
type textarea "Nur im Lottoland."
type input "[EMAIL_ADDRESS][DOMAIN_NAME]"
type textarea "Lottoland"
type input "[EMAIL_ADDRESS][DOMAIN_NAME]"
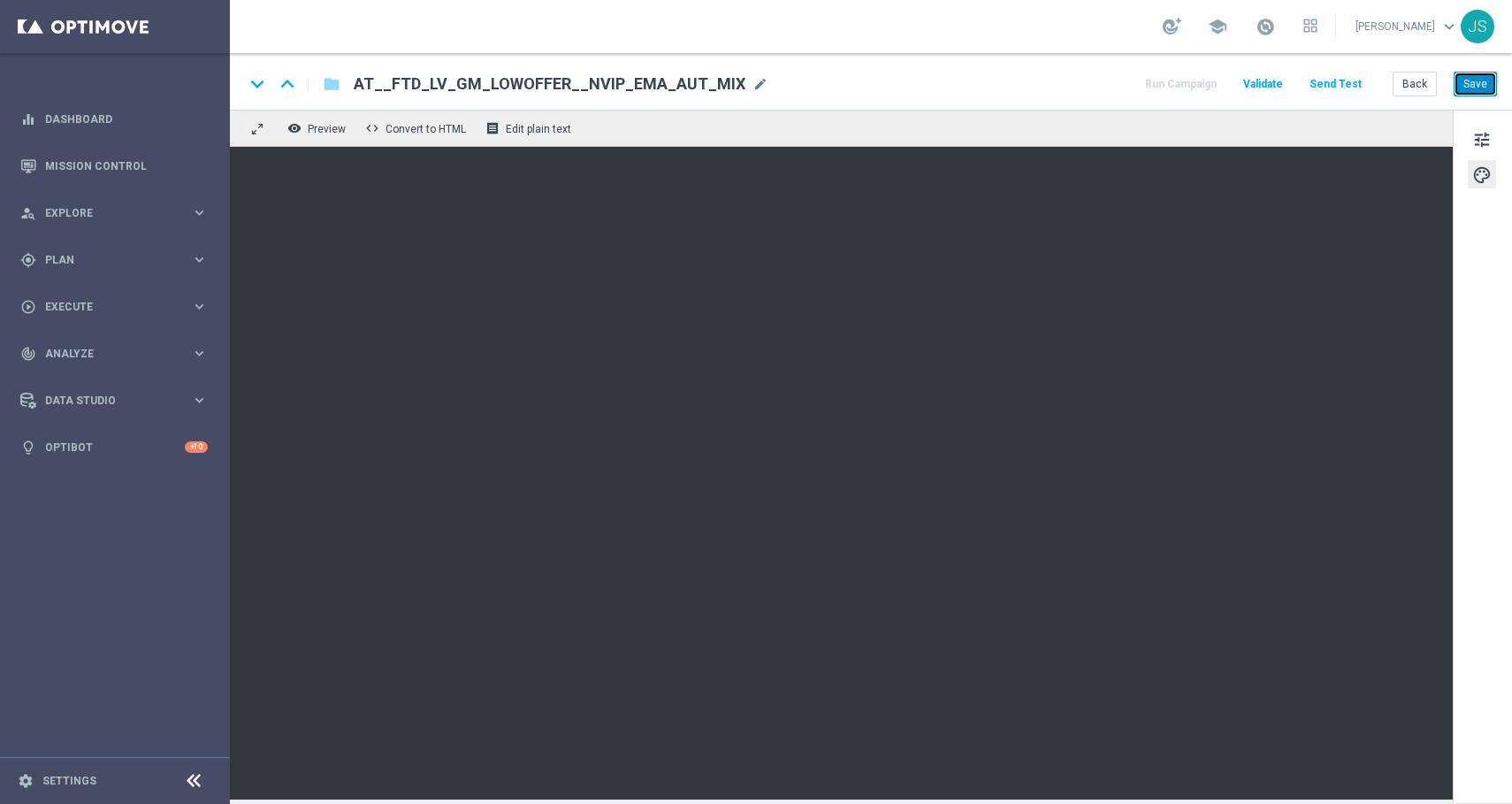
click at [1482, 76] on button "Save" at bounding box center [1475, 84] width 44 height 24
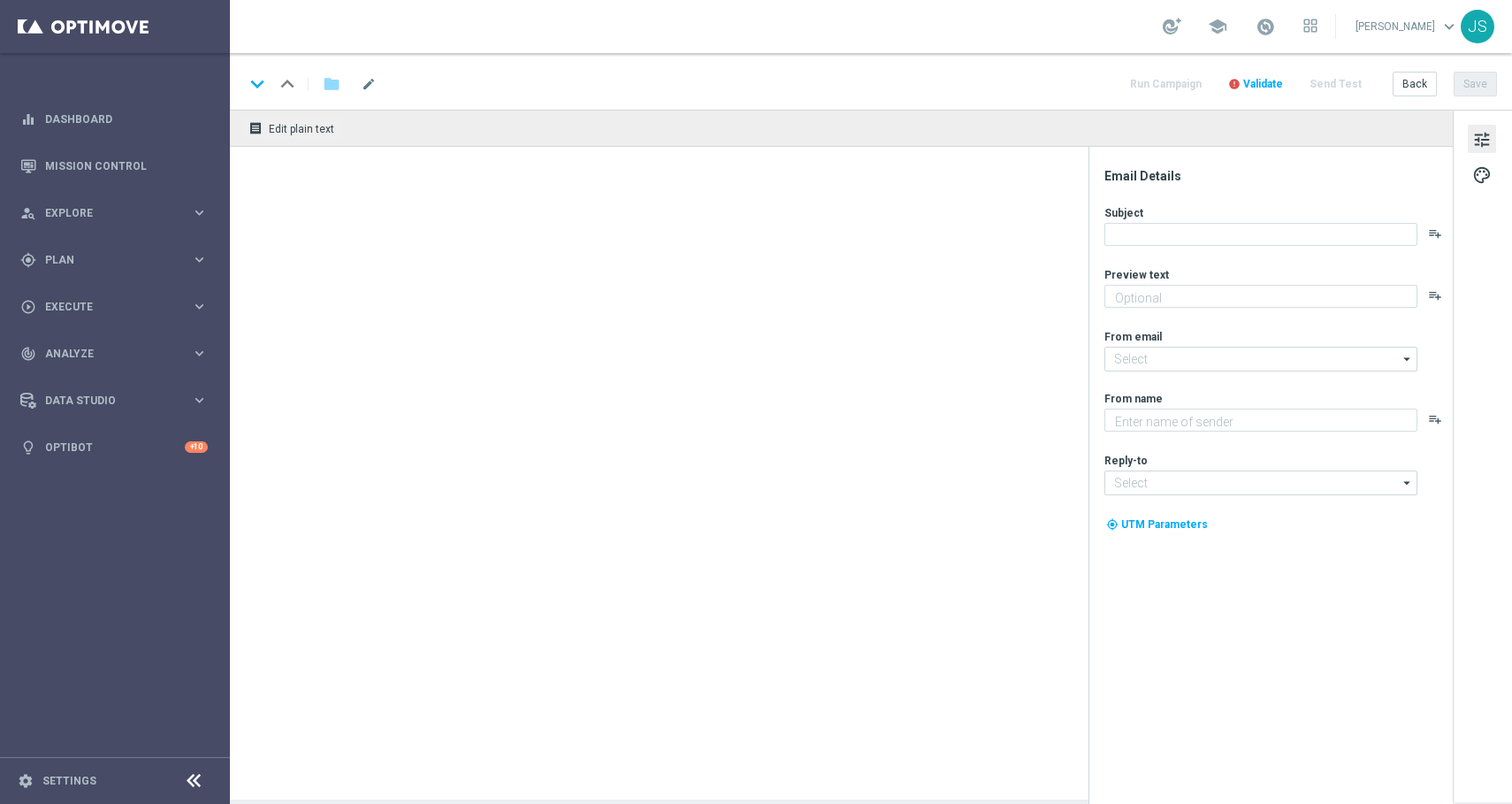
type textarea "Nur im Lottoland."
type textarea "Lottoland"
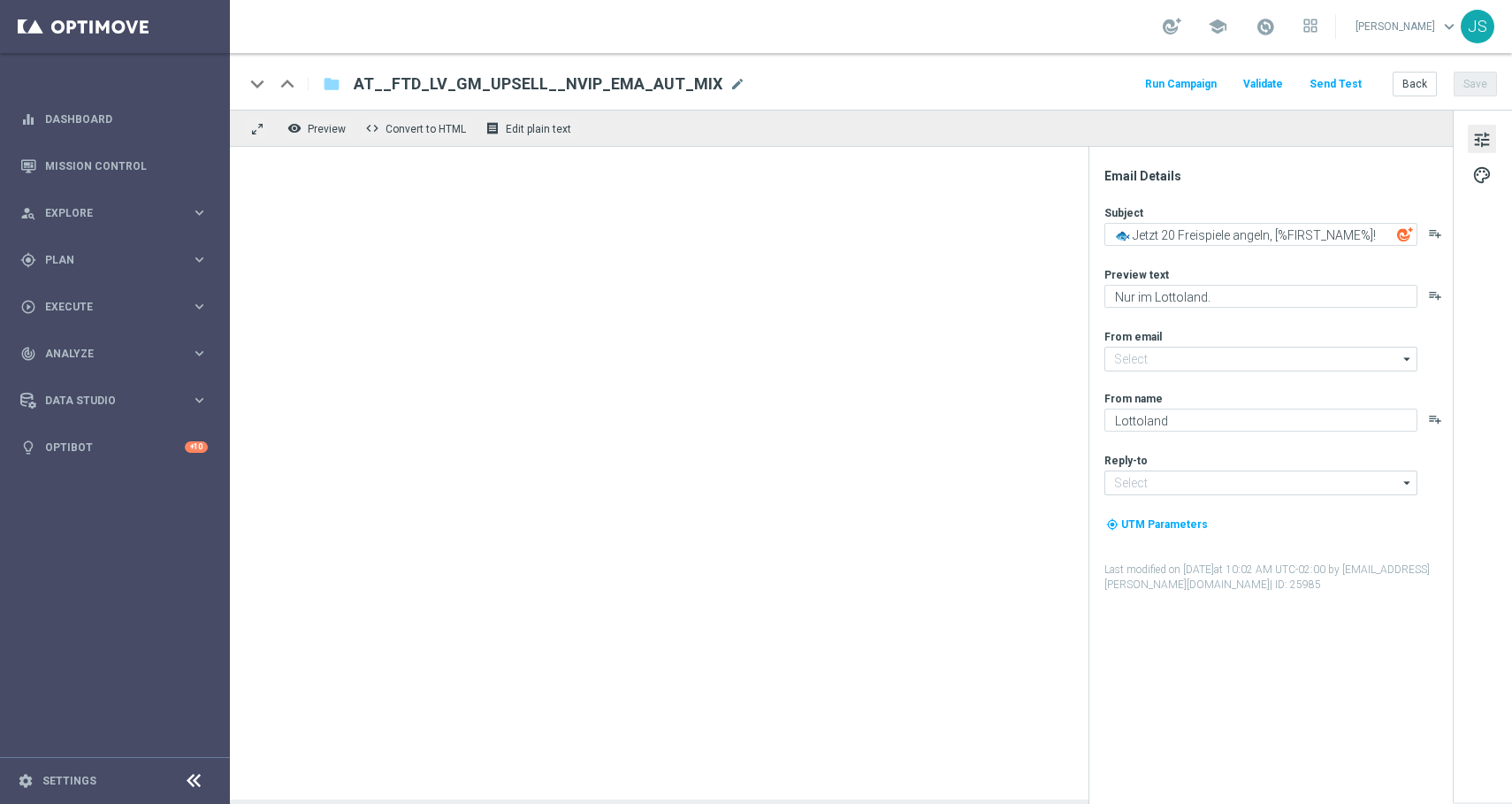
type input "[EMAIL_ADDRESS][DOMAIN_NAME]"
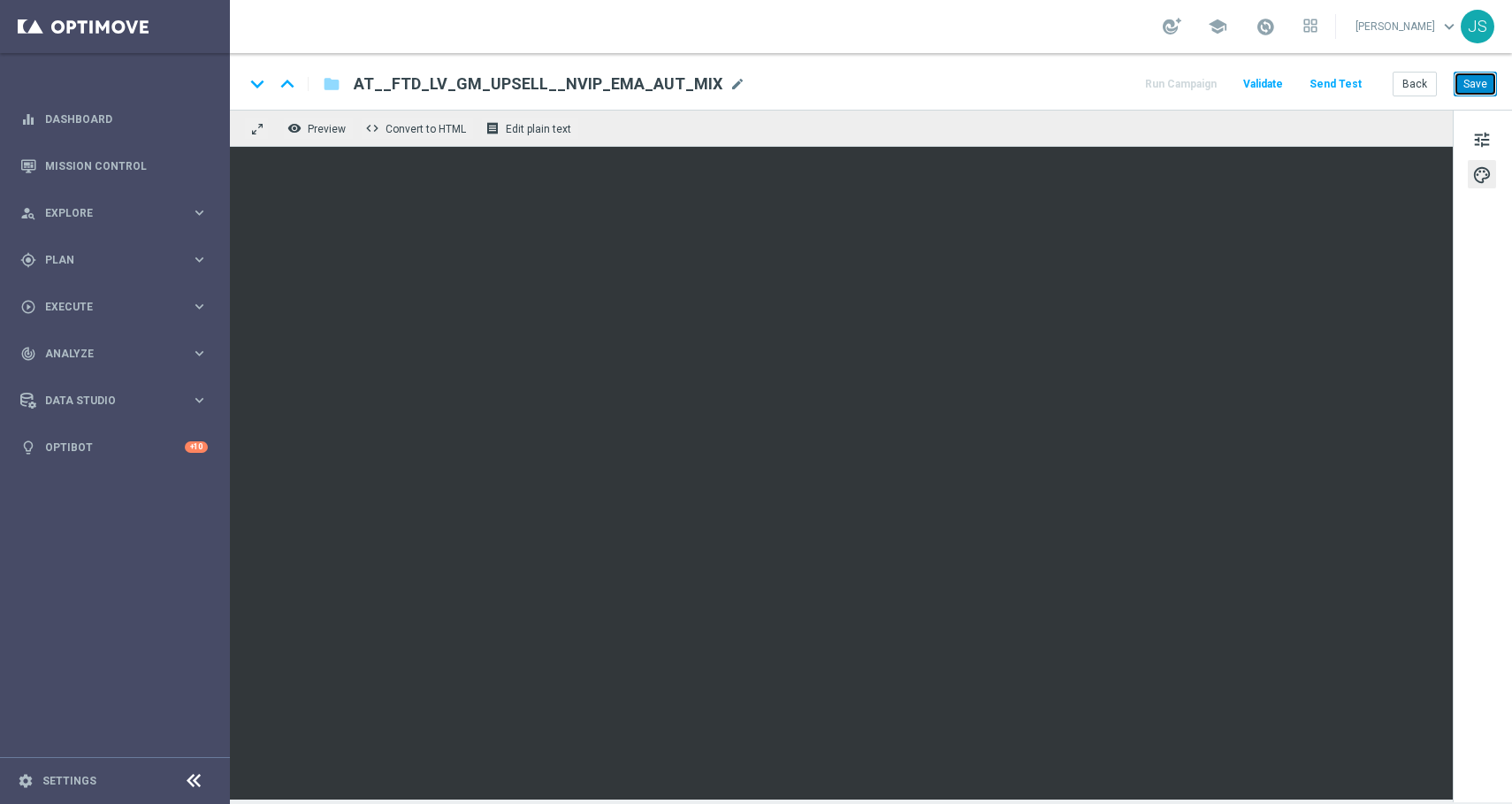
click at [1470, 85] on button "Save" at bounding box center [1475, 84] width 44 height 24
click at [1486, 86] on button "Save" at bounding box center [1475, 84] width 44 height 24
click at [1459, 93] on button "Save" at bounding box center [1475, 84] width 44 height 24
click at [1469, 82] on button "Save" at bounding box center [1475, 84] width 44 height 24
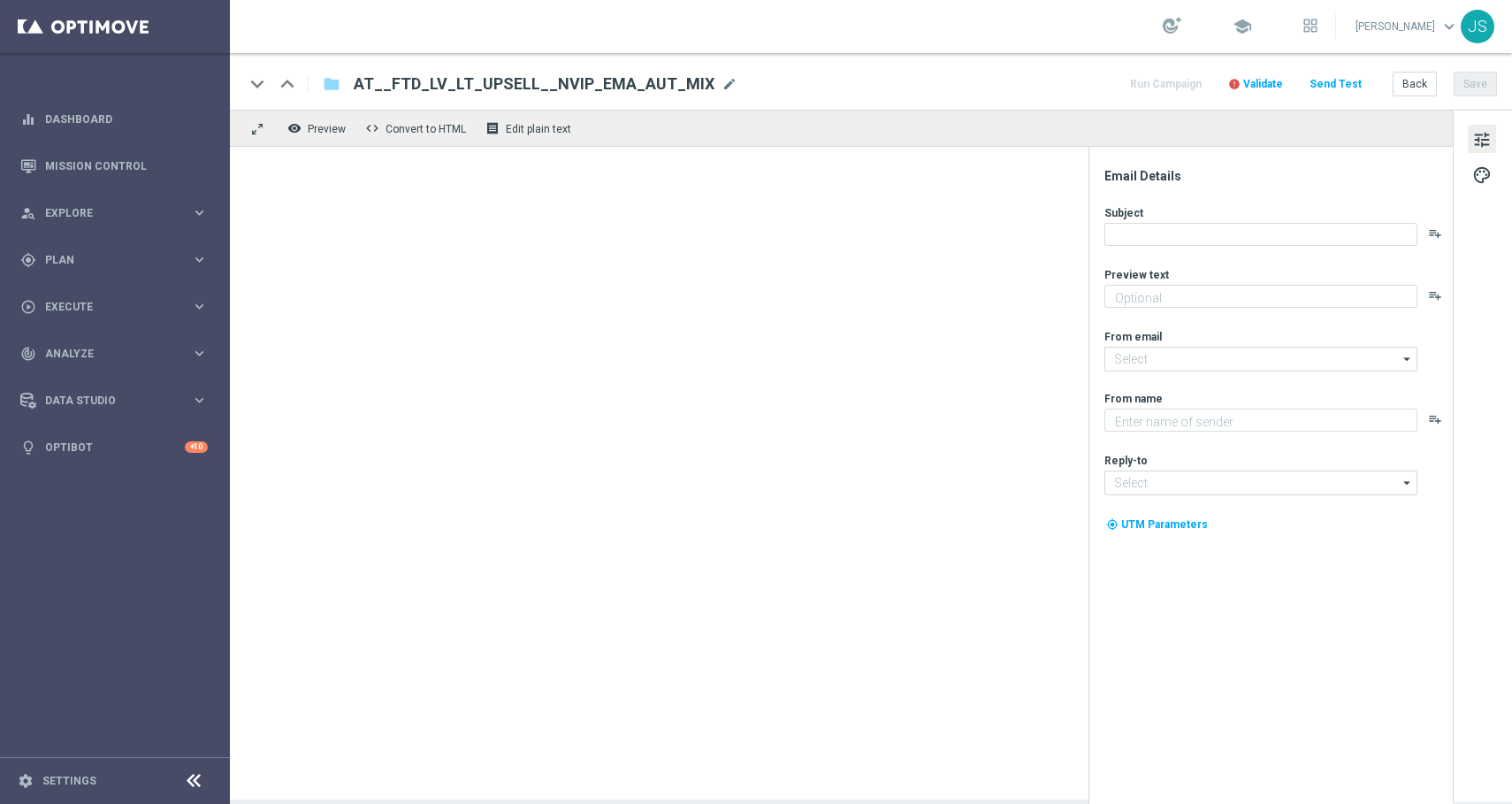
type textarea "6 Tipps, 30 % Rabatt und die Chance auf Millionen"
type input "[EMAIL_ADDRESS][DOMAIN_NAME]"
type textarea "Lottoland"
type input "[EMAIL_ADDRESS][DOMAIN_NAME]"
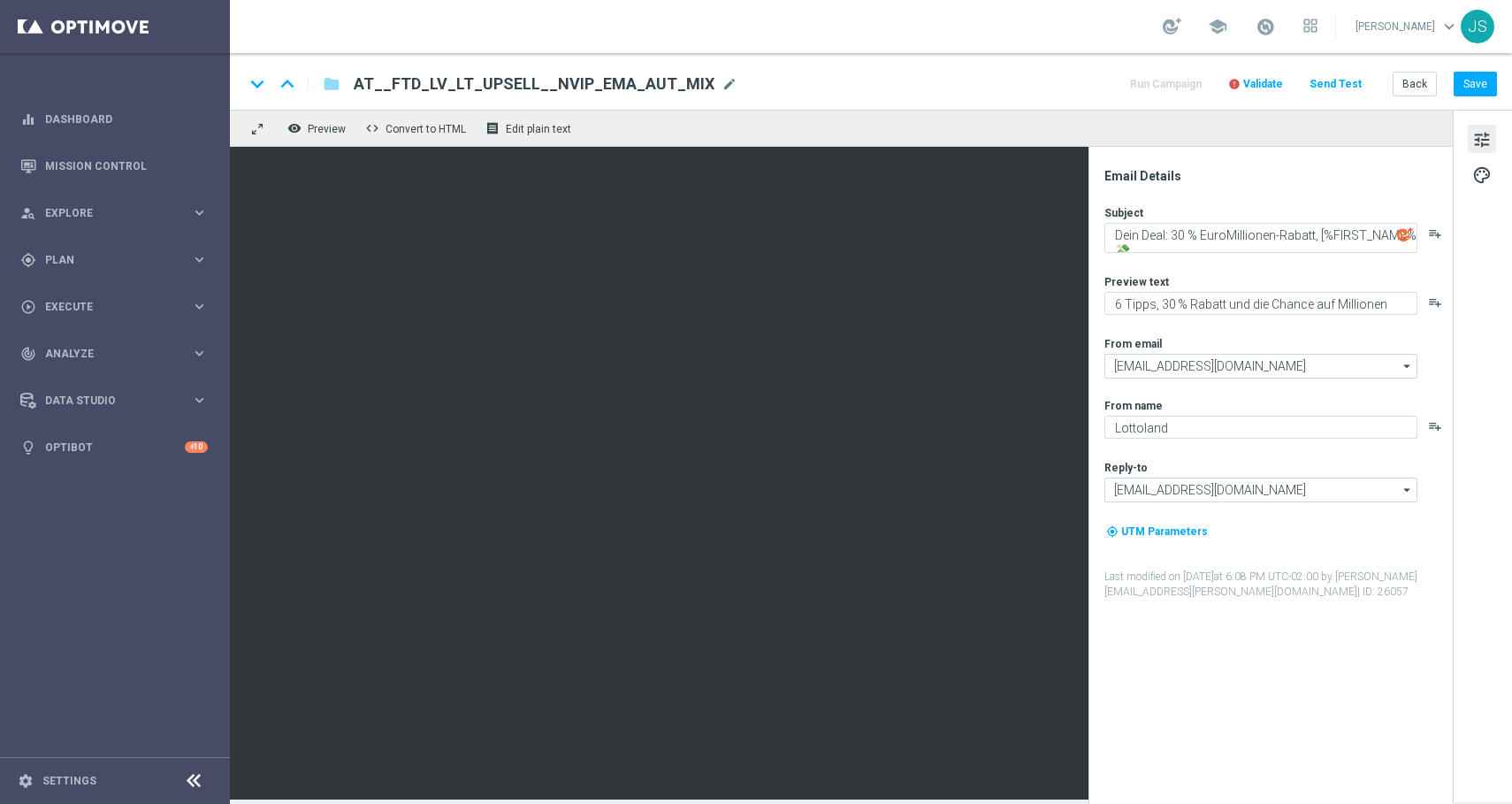
click at [1274, 80] on span "Validate" at bounding box center [1263, 84] width 40 height 13
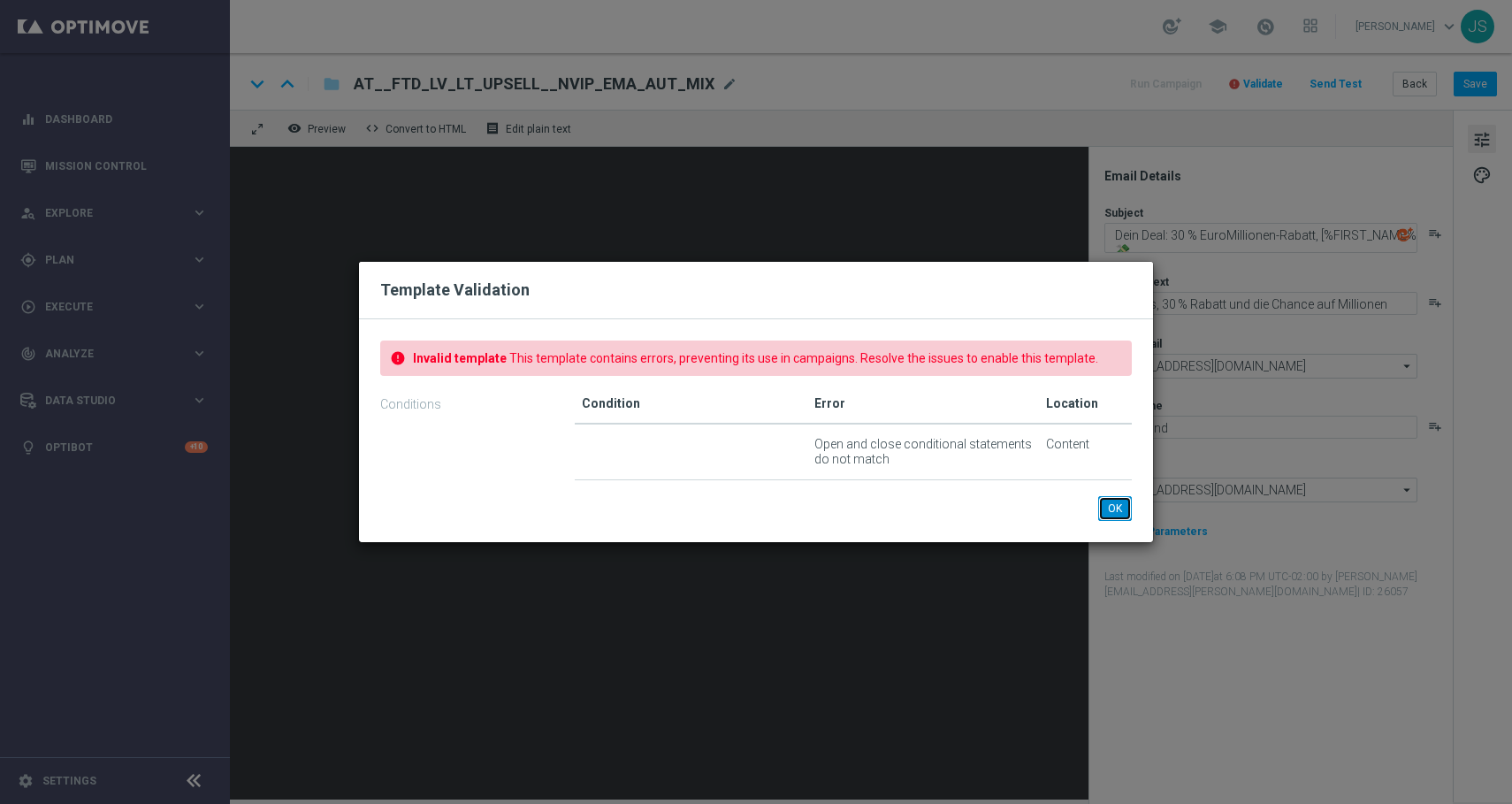
click at [1121, 519] on button "OK" at bounding box center [1114, 507] width 34 height 24
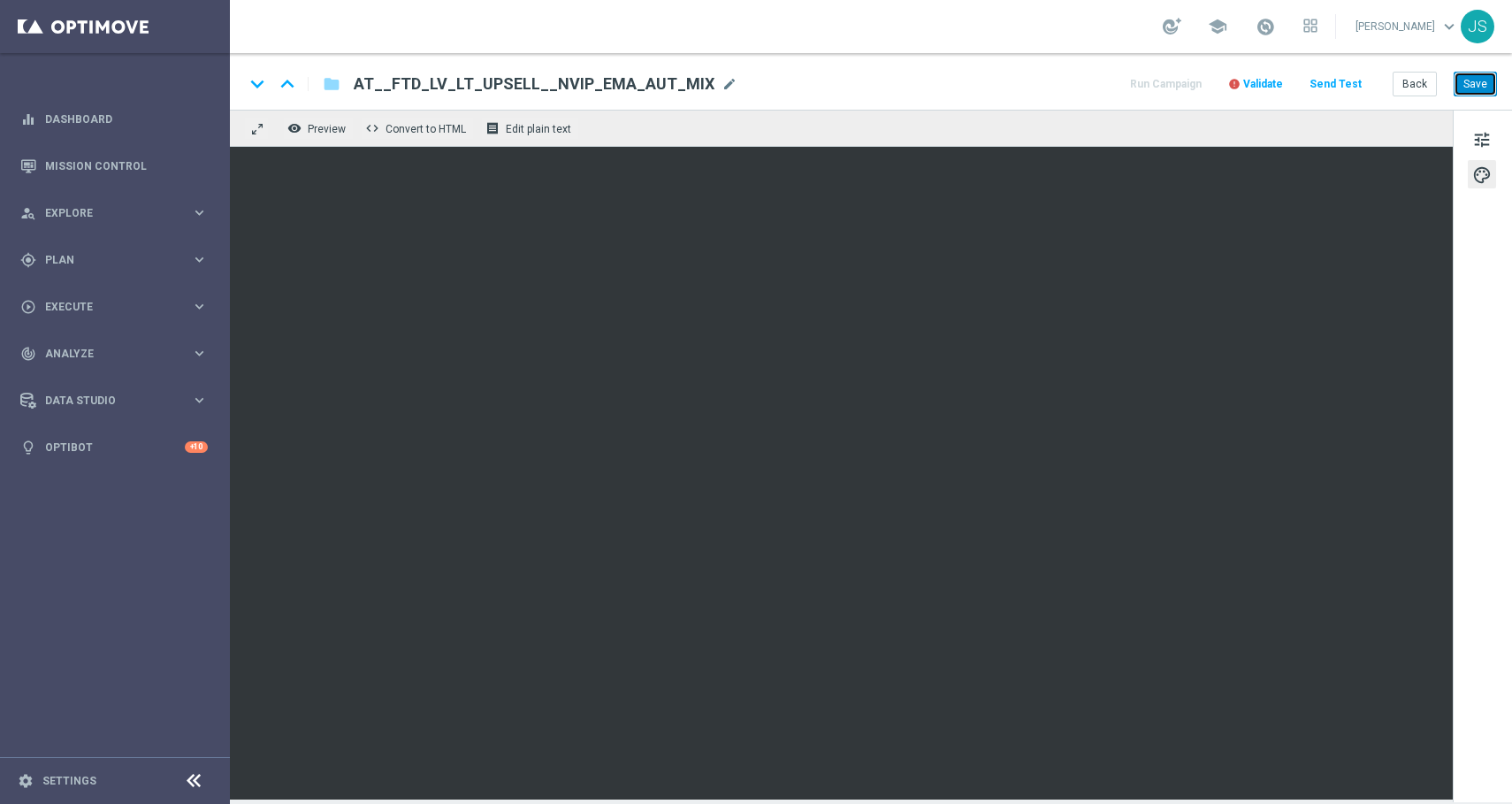
click at [1488, 84] on button "Save" at bounding box center [1475, 84] width 44 height 24
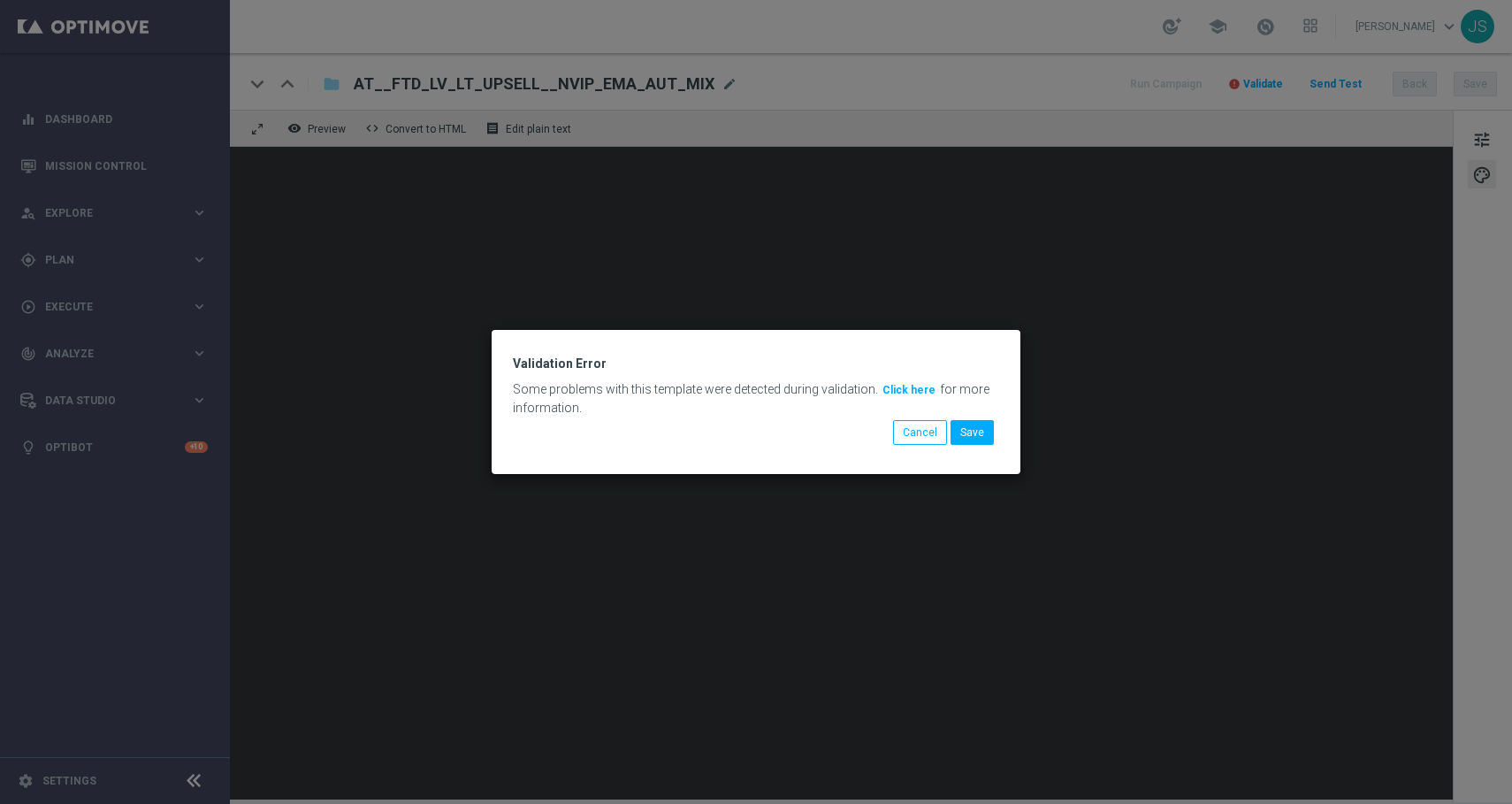
click at [910, 388] on button "Click here" at bounding box center [909, 390] width 56 height 19
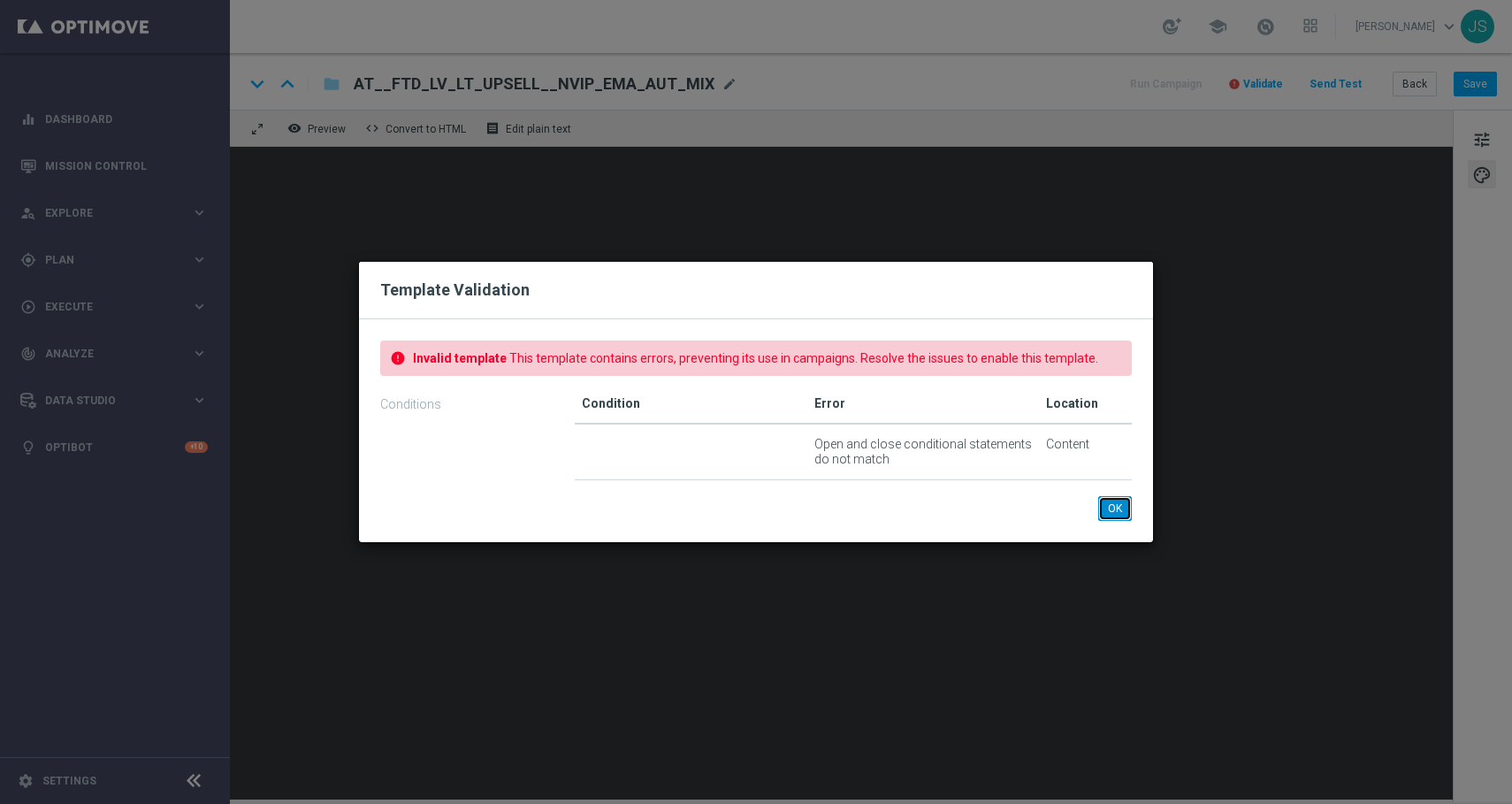
click at [1111, 508] on button "OK" at bounding box center [1114, 507] width 34 height 24
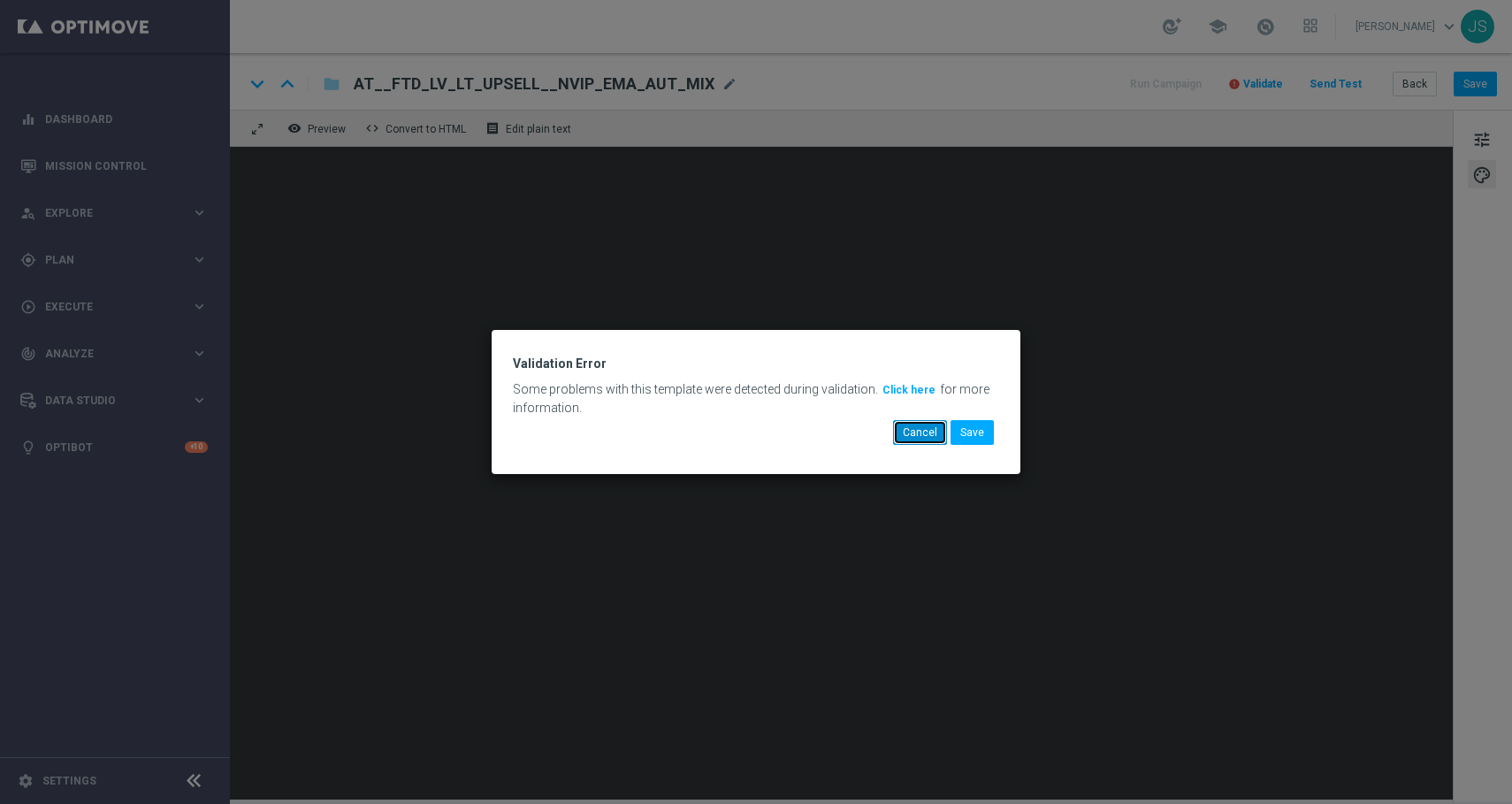
click at [931, 435] on button "Cancel" at bounding box center [919, 432] width 53 height 24
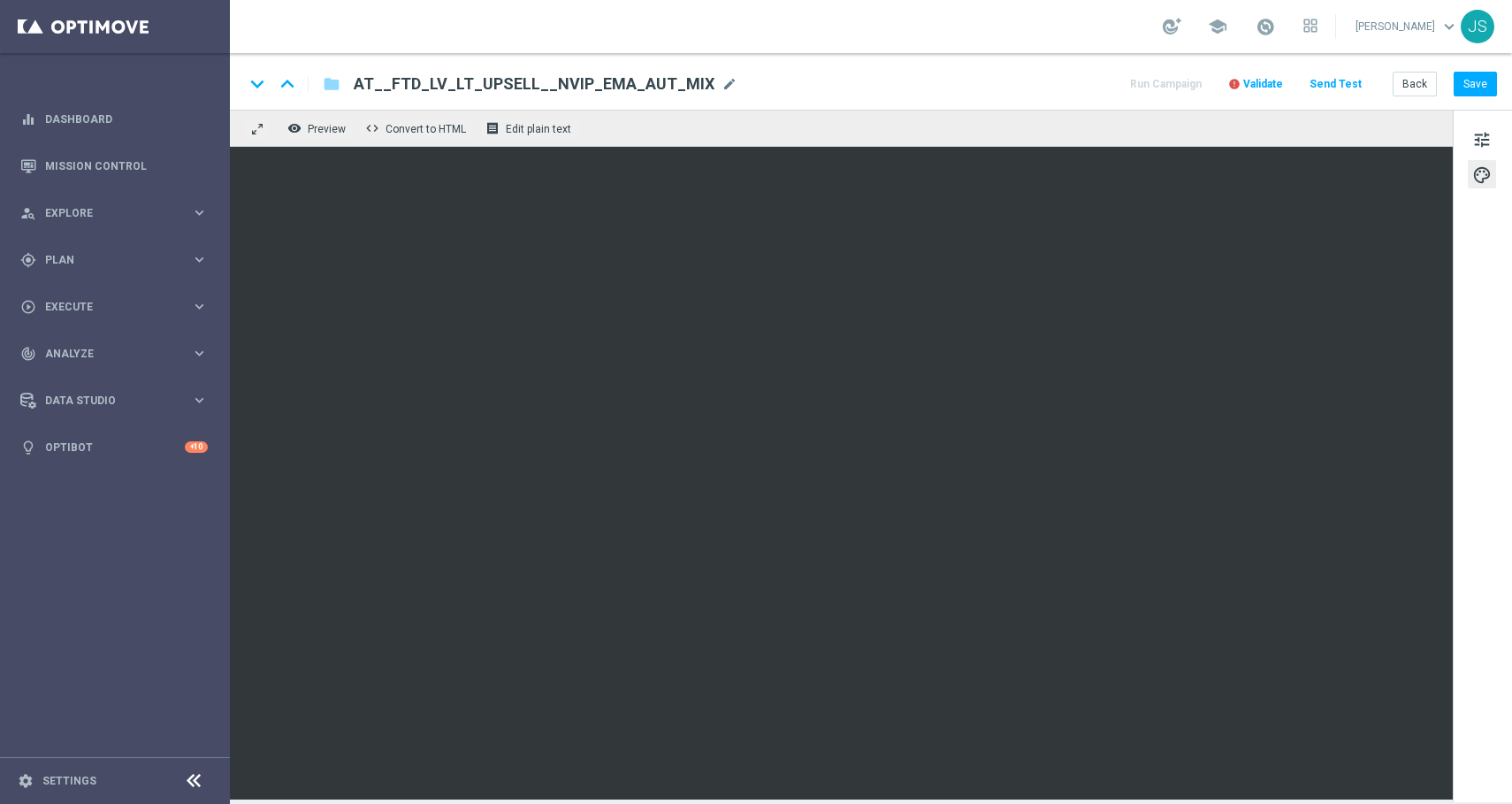
click at [1268, 86] on span "Validate" at bounding box center [1263, 84] width 40 height 13
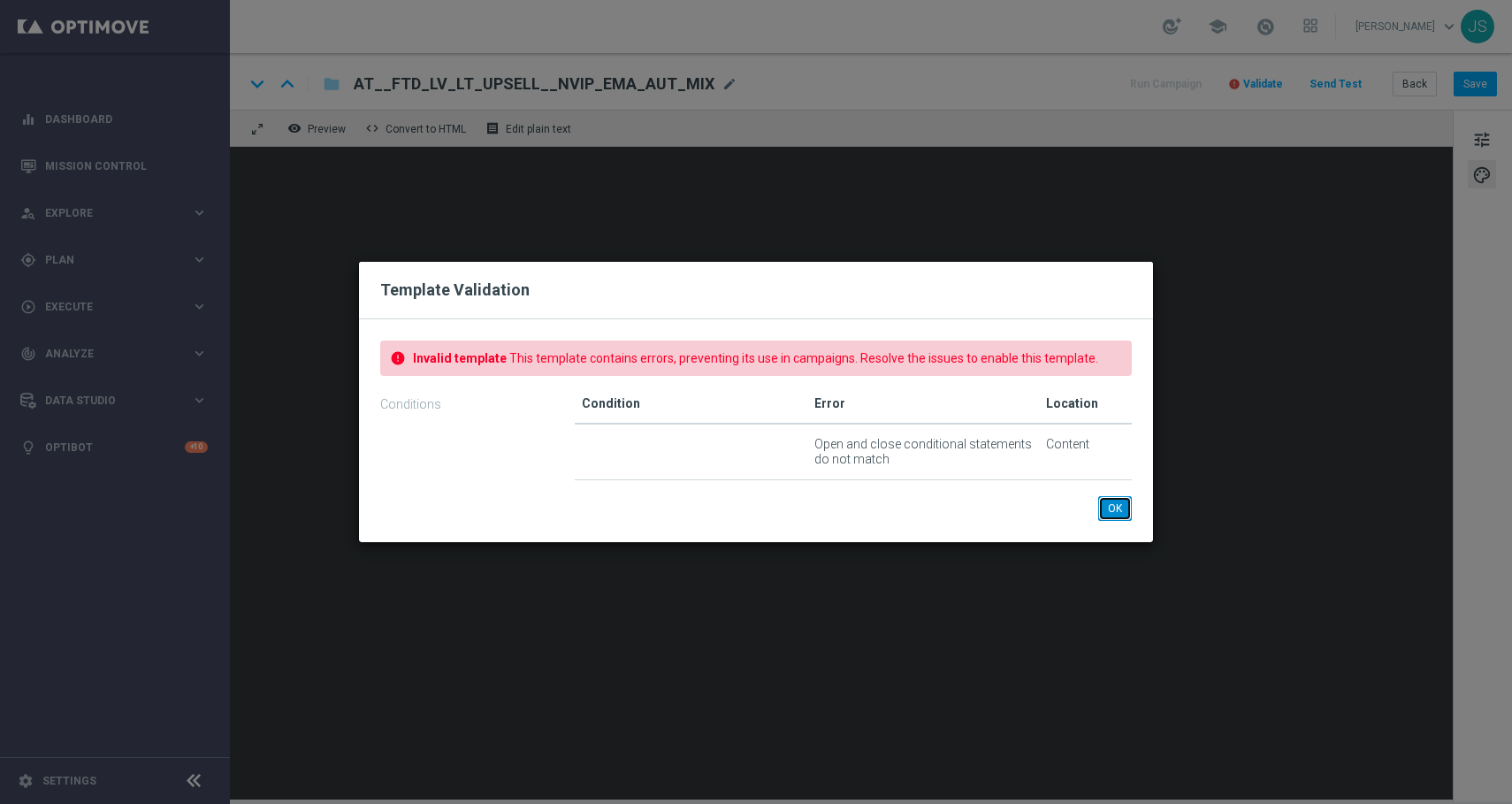
click at [1108, 506] on button "OK" at bounding box center [1114, 507] width 34 height 24
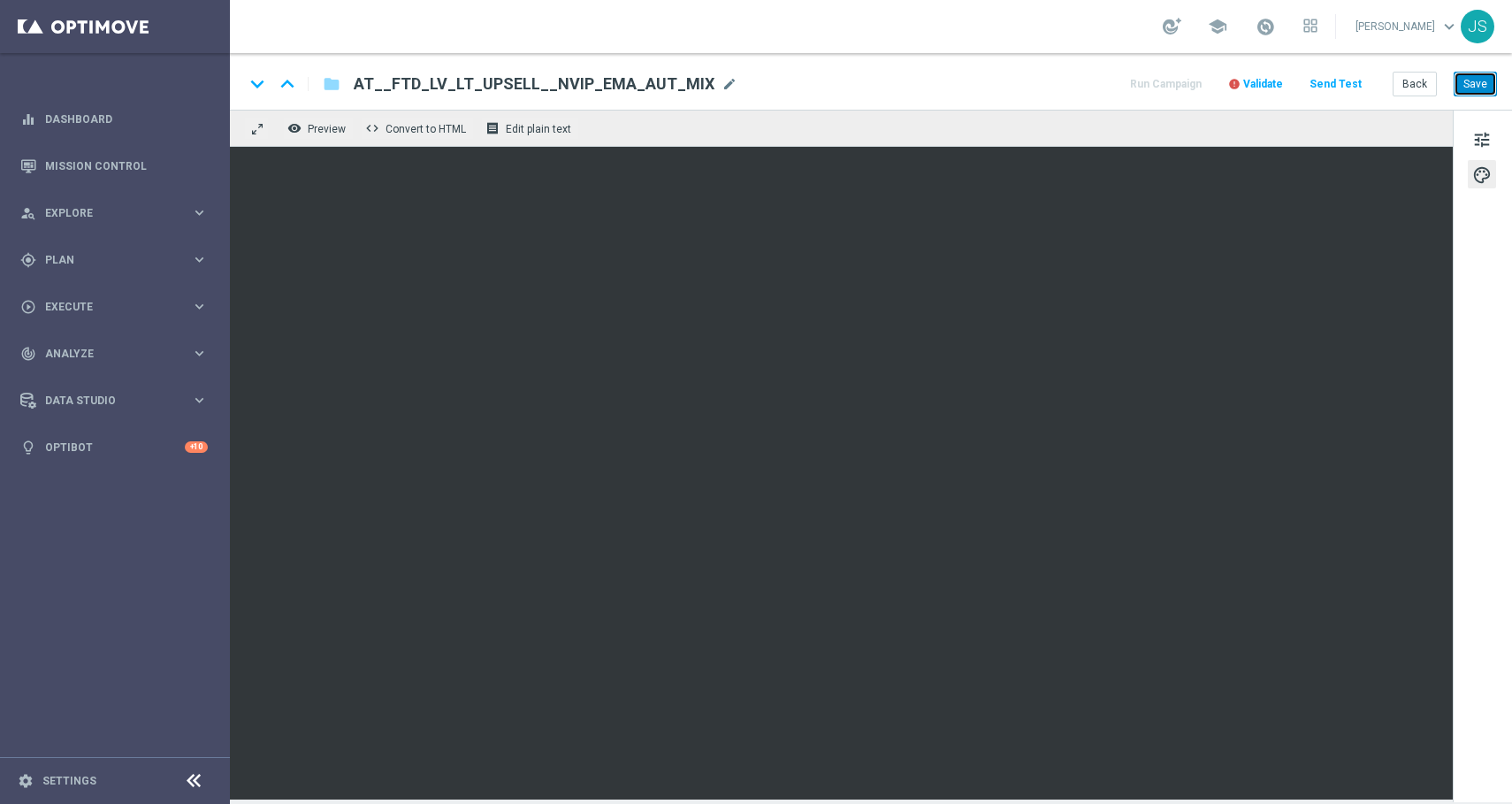
click at [1473, 87] on button "Save" at bounding box center [1475, 84] width 44 height 24
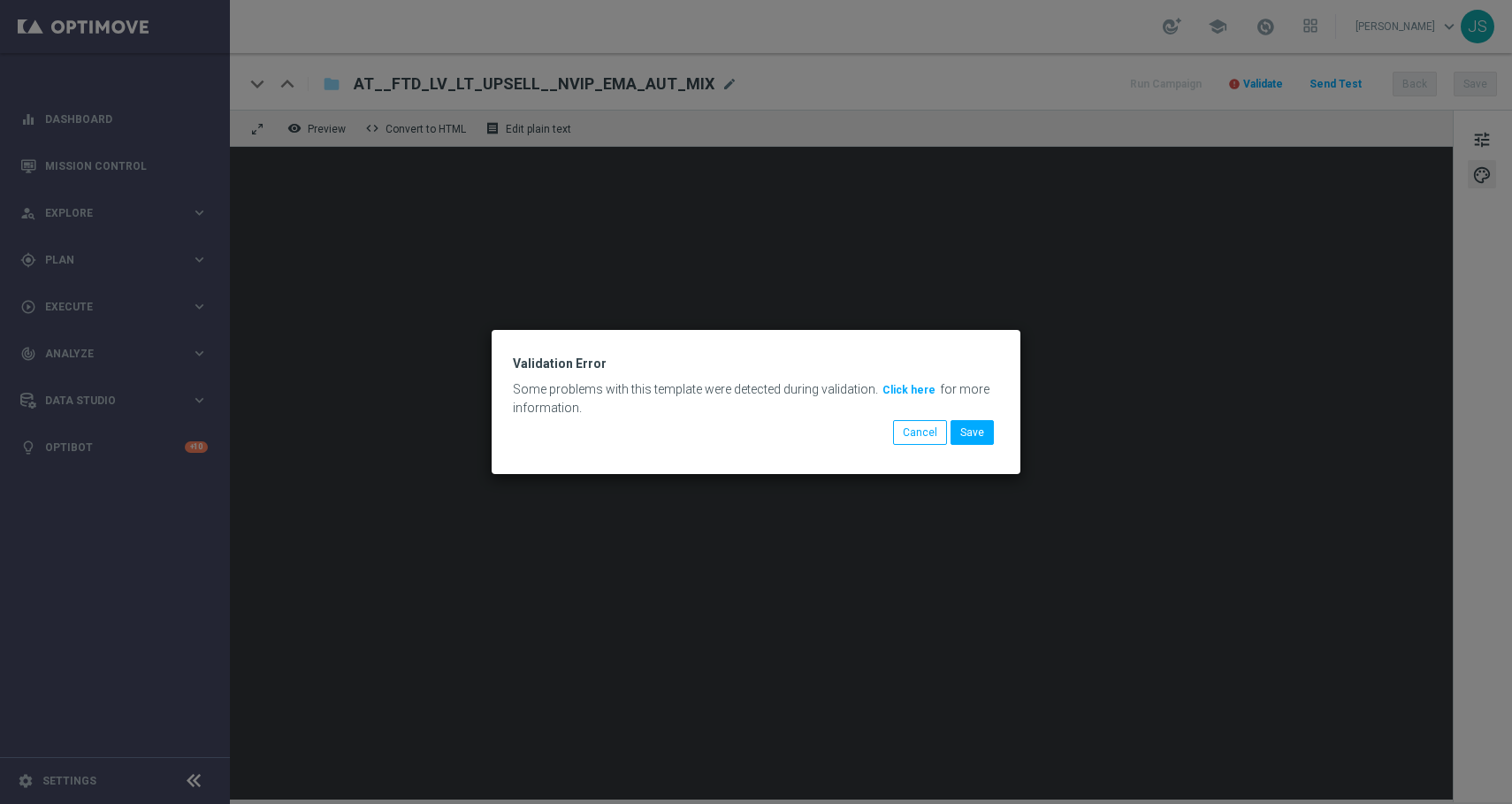
click at [903, 387] on button "Click here" at bounding box center [909, 390] width 56 height 19
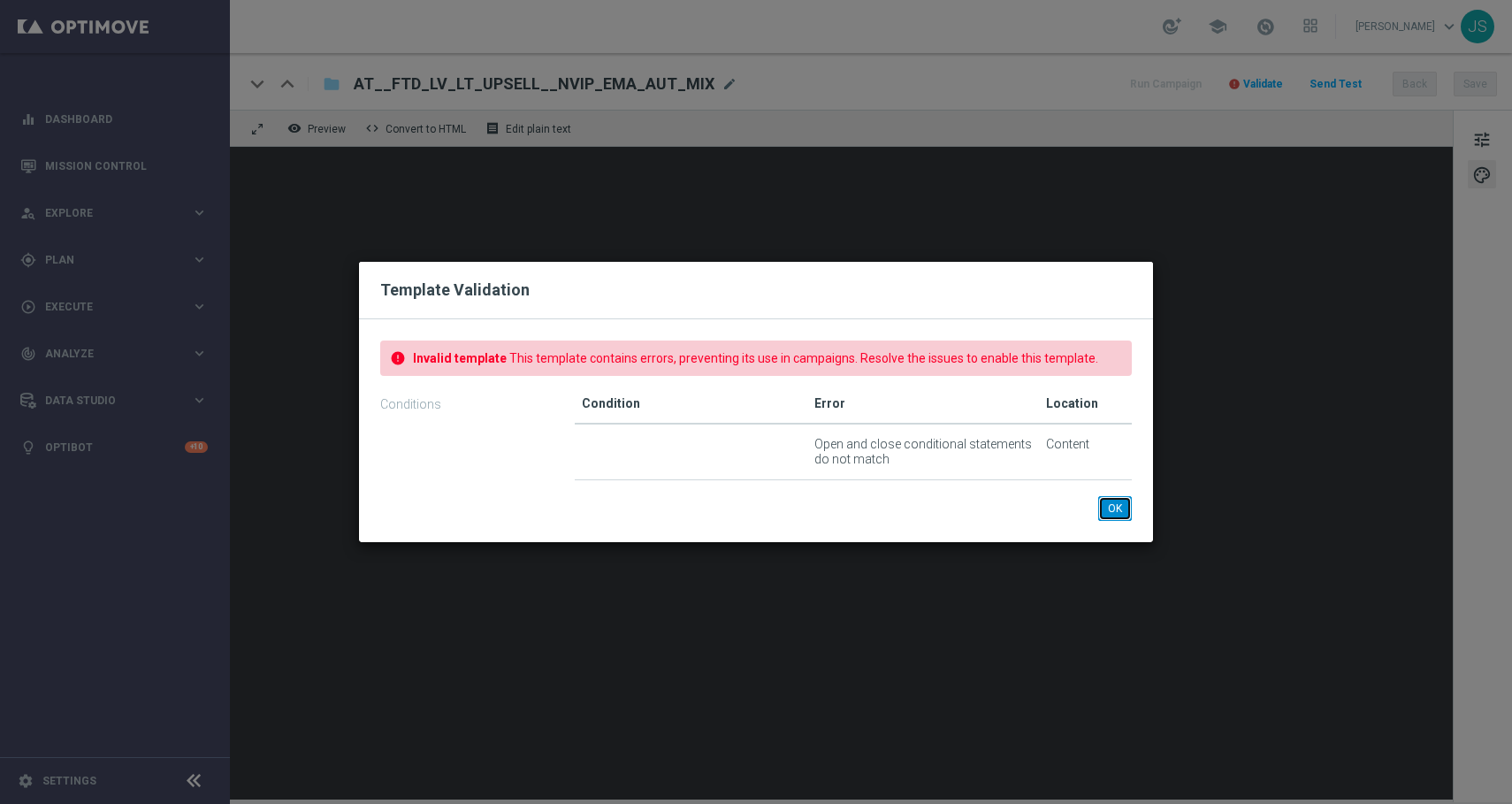
click at [1117, 507] on button "OK" at bounding box center [1114, 507] width 34 height 24
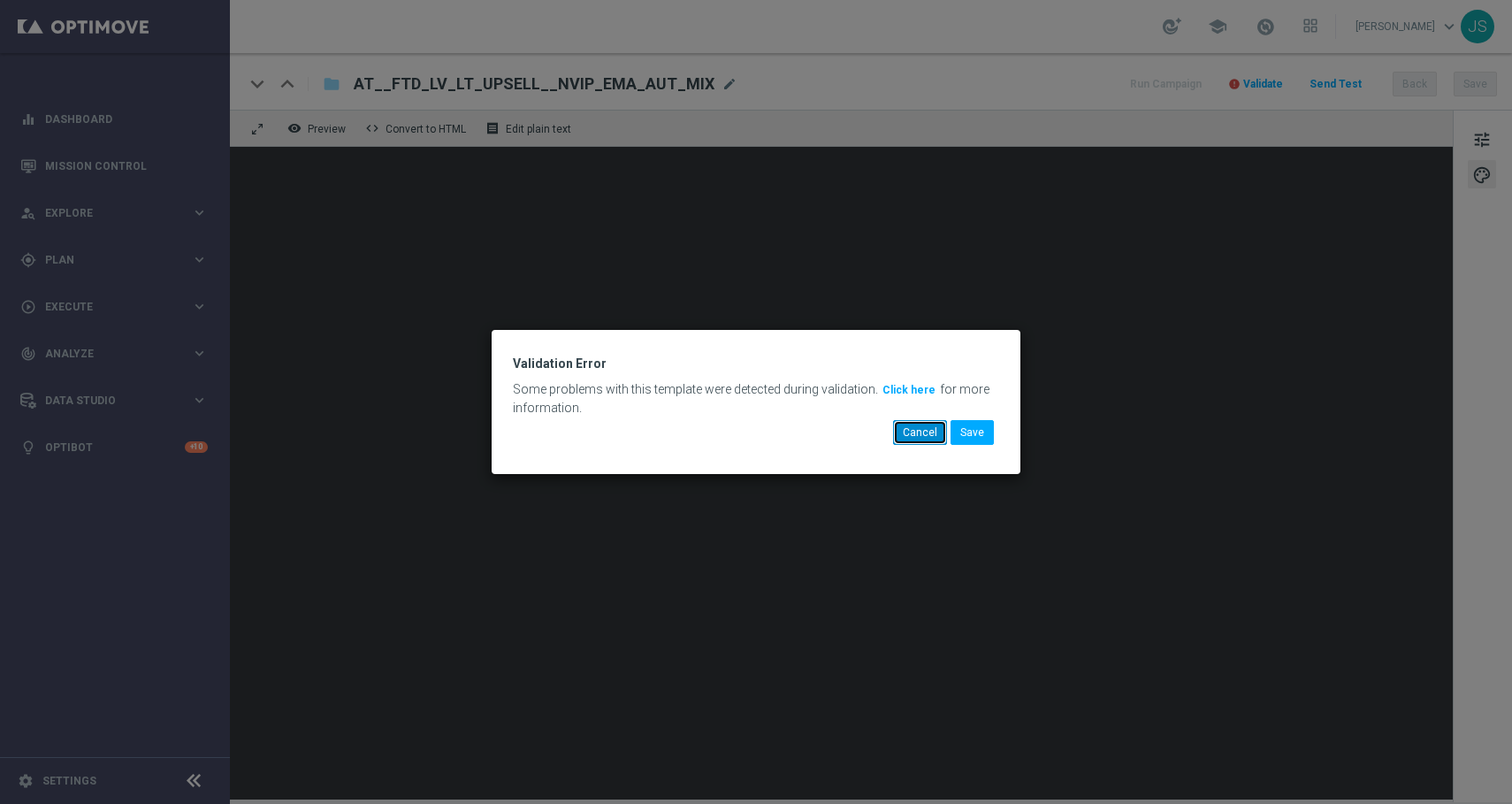
click at [932, 435] on button "Cancel" at bounding box center [919, 432] width 53 height 24
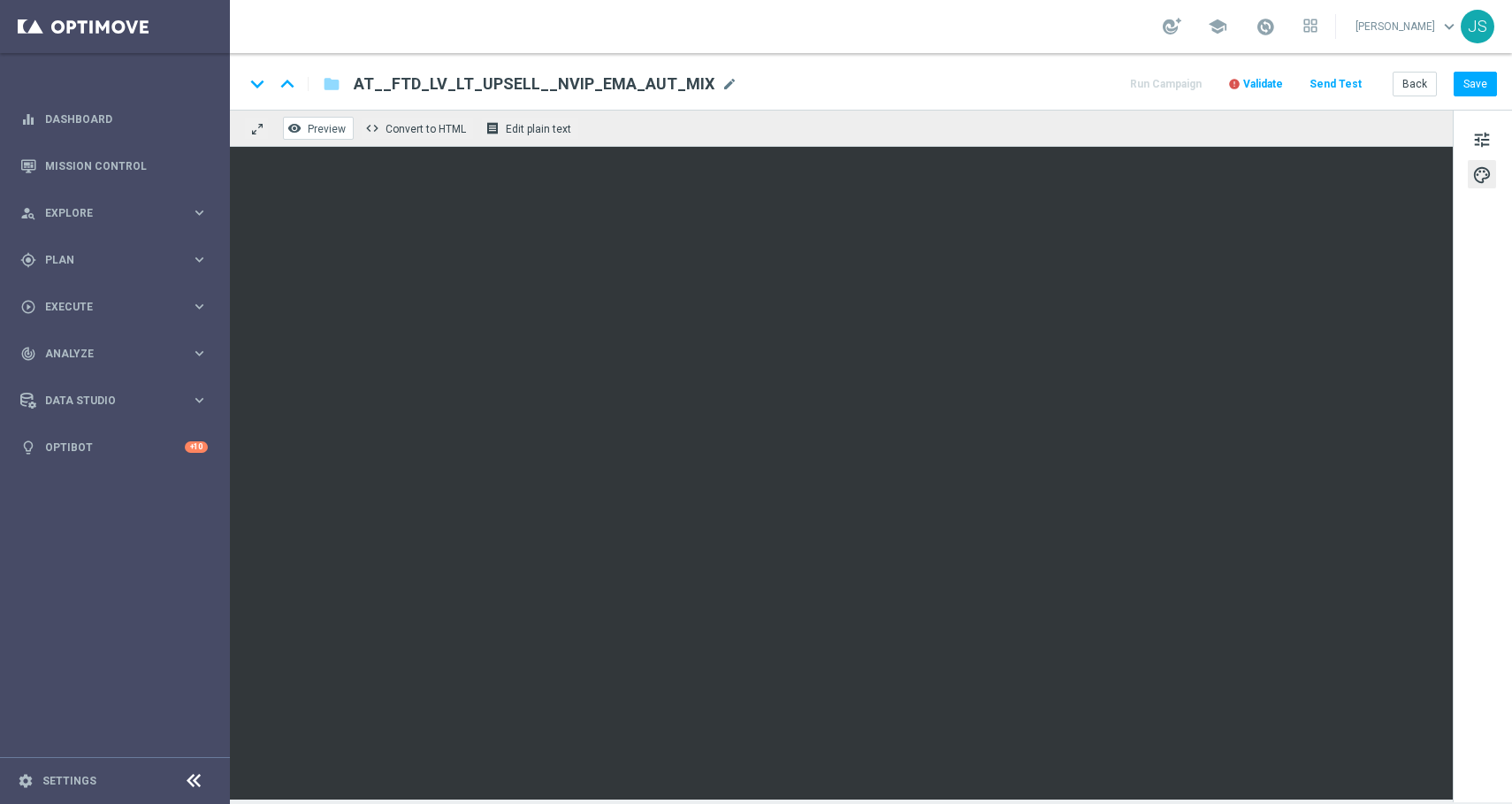
click at [327, 130] on span "Preview" at bounding box center [326, 128] width 38 height 13
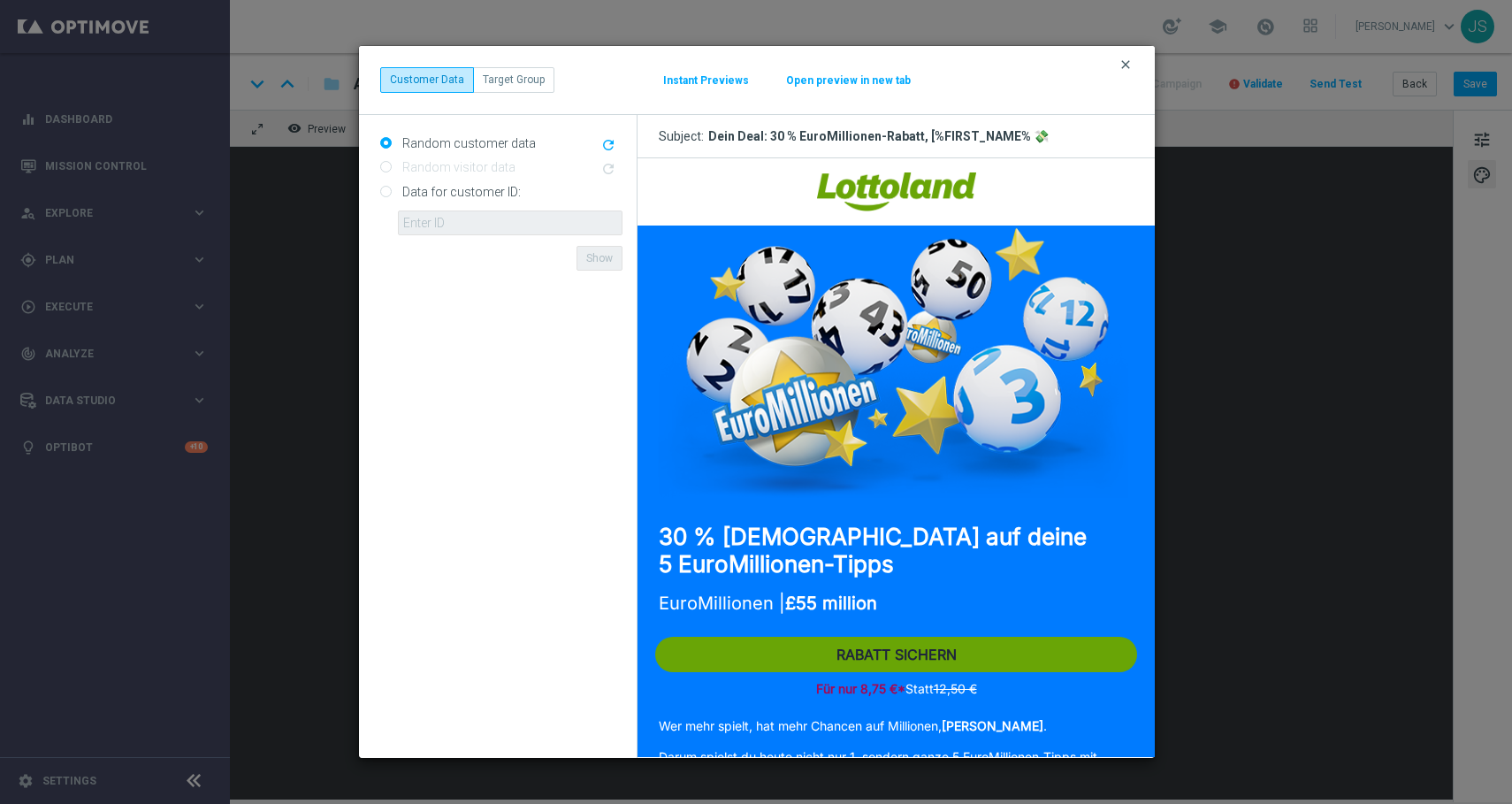
click at [1124, 62] on icon "clear" at bounding box center [1125, 64] width 15 height 15
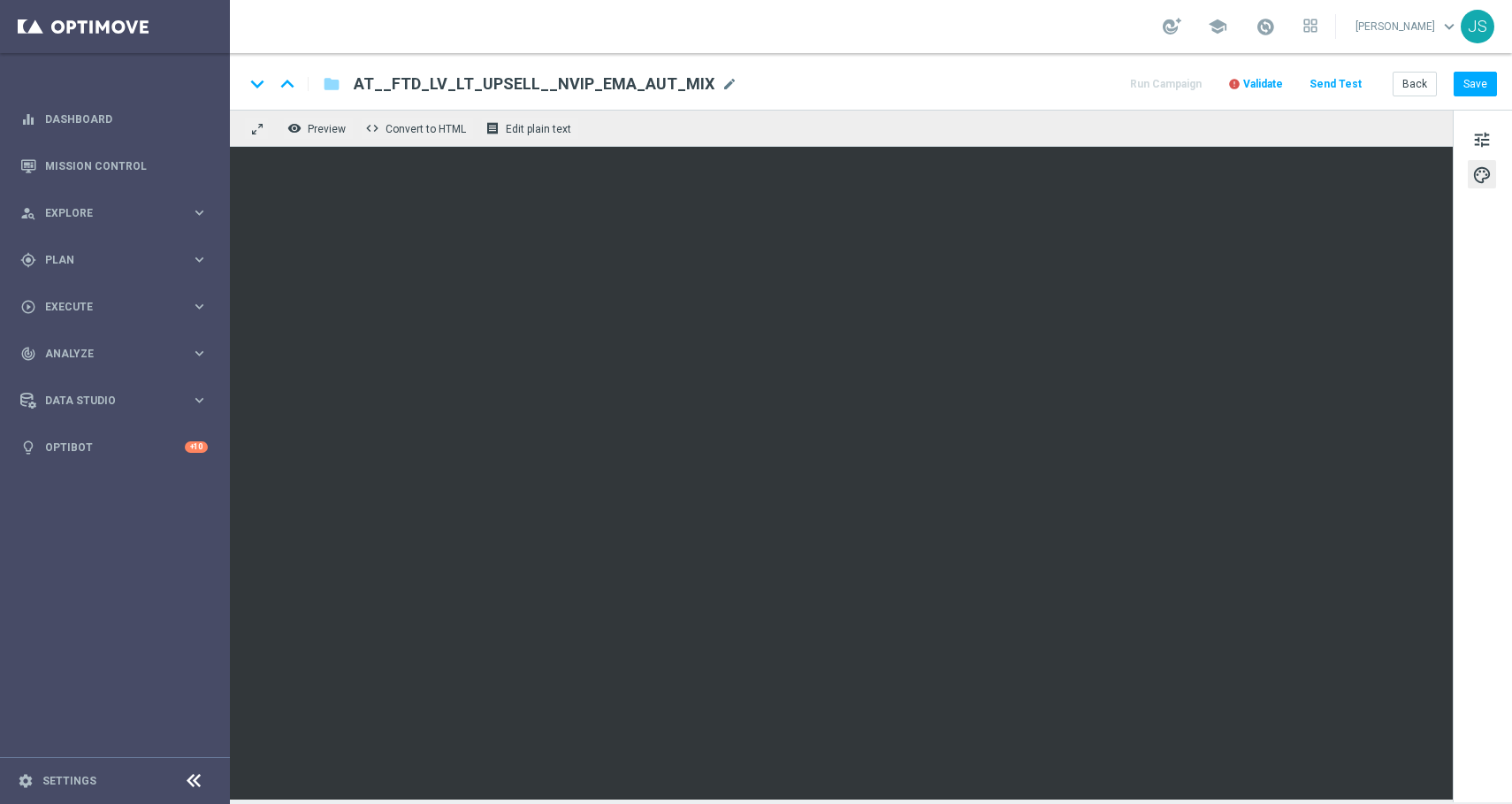
click at [415, 86] on span "AT__FTD_LV_LT_UPSELL__NVIP_EMA_AUT_MIX" at bounding box center [534, 84] width 361 height 21
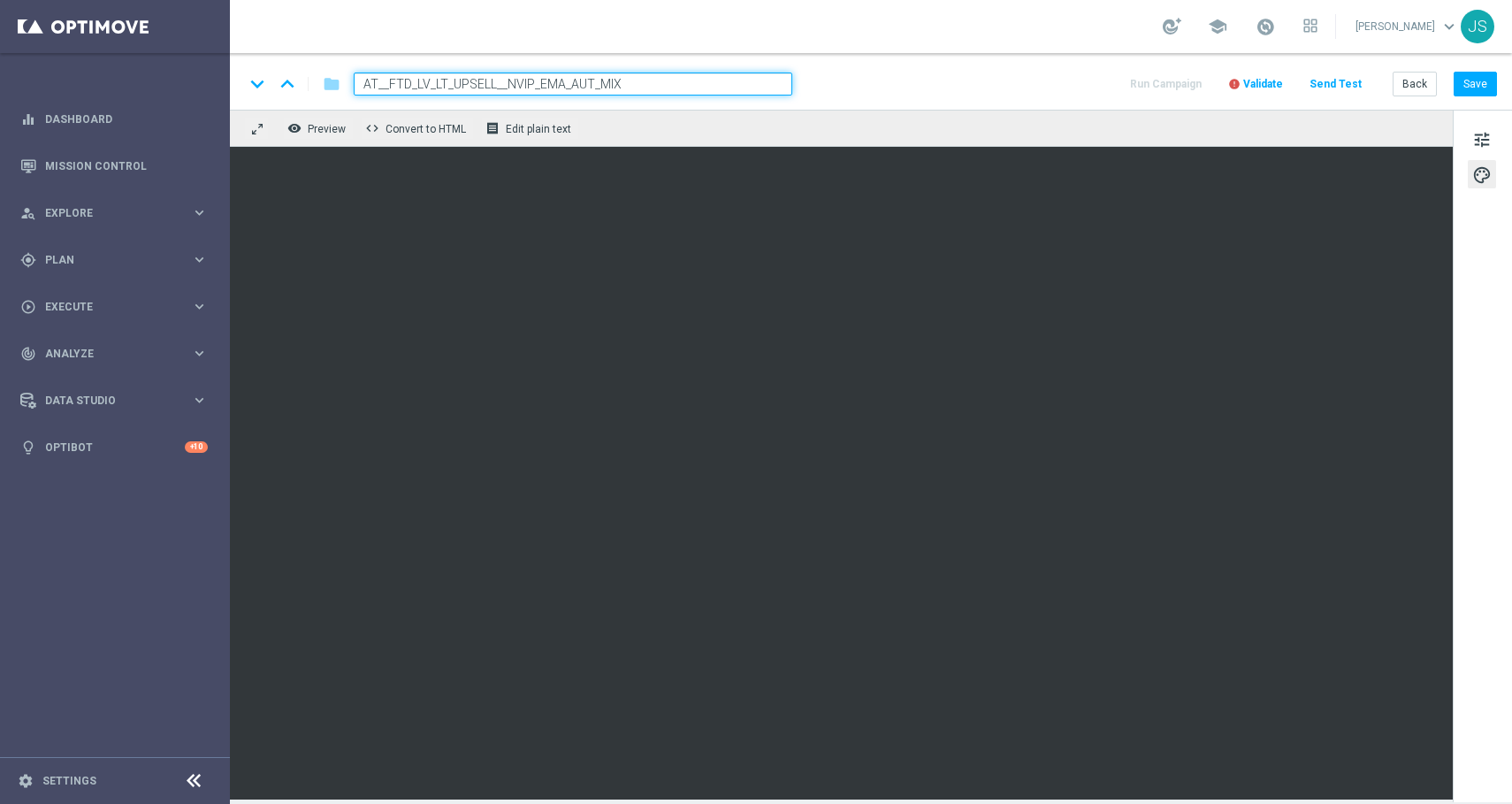
click at [415, 86] on input "AT__FTD_LV_LT_UPSELL__NVIP_EMA_AUT_MIX" at bounding box center [573, 85] width 439 height 23
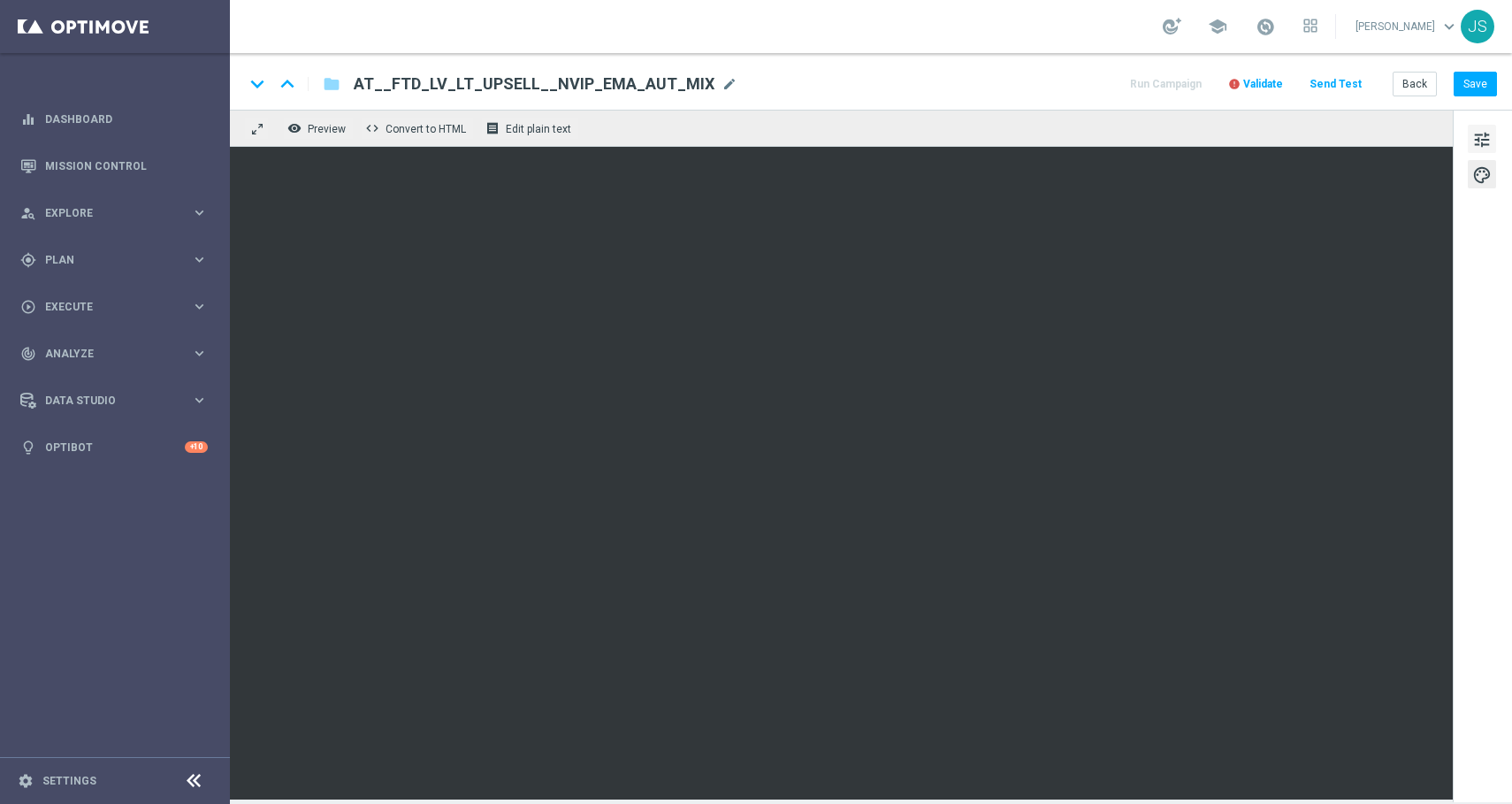
click at [1485, 132] on span "tune" at bounding box center [1482, 140] width 19 height 23
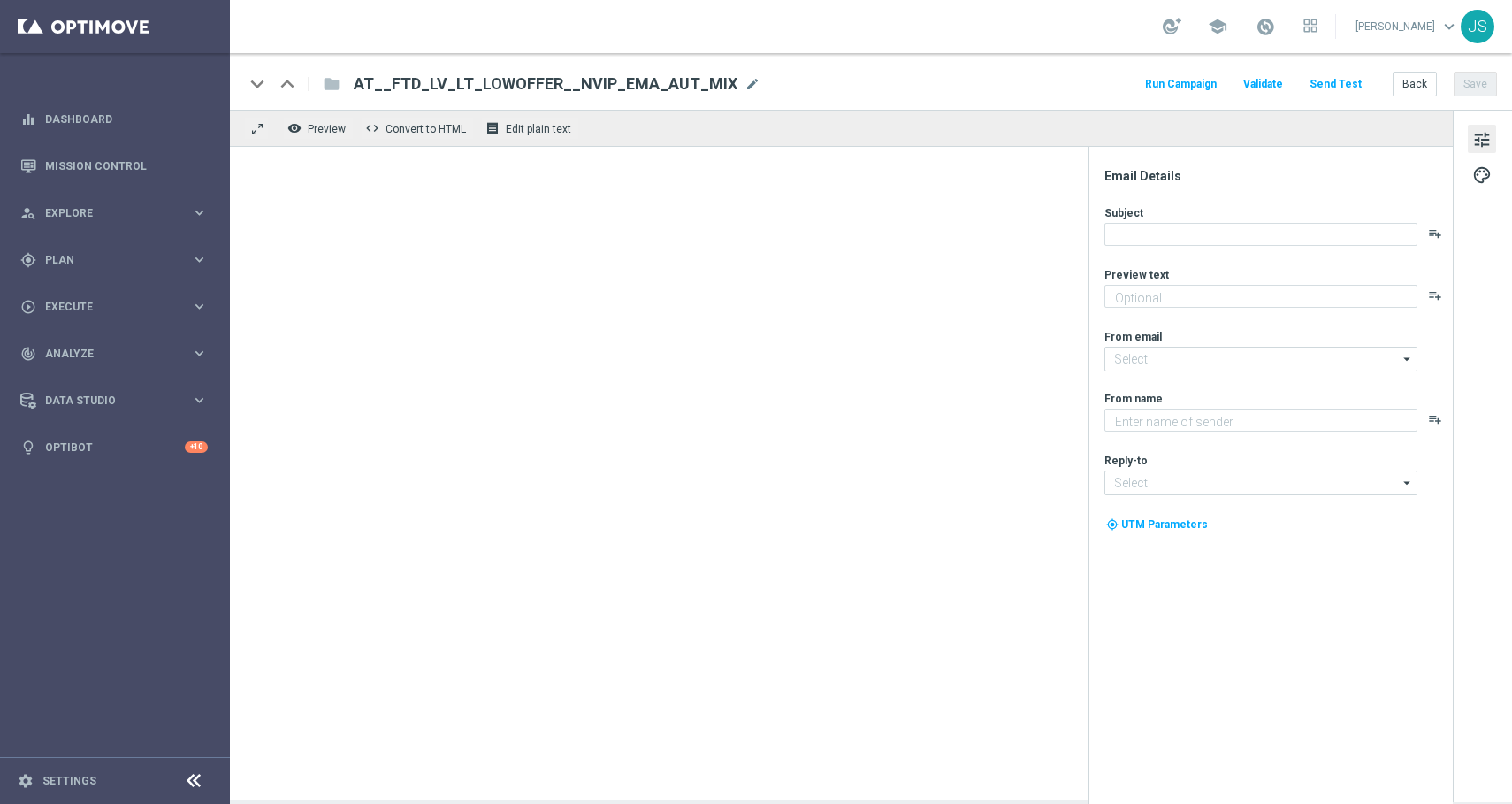
type textarea "3 Tipps, 30 % Rabatt und die Chance auf Millionen"
type textarea "Lottoland"
type input "[EMAIL_ADDRESS][DOMAIN_NAME]"
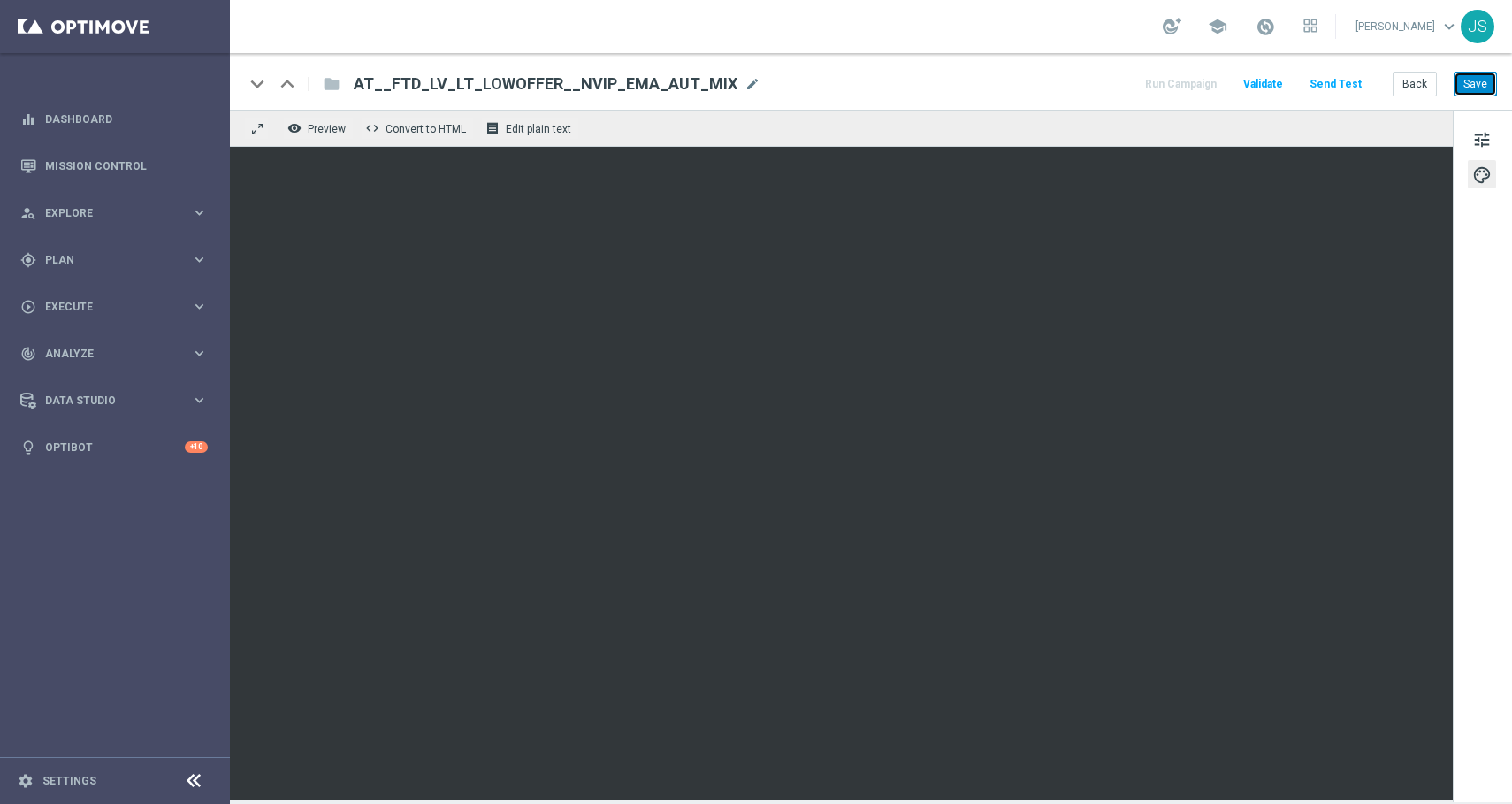
click at [1469, 87] on button "Save" at bounding box center [1475, 84] width 44 height 24
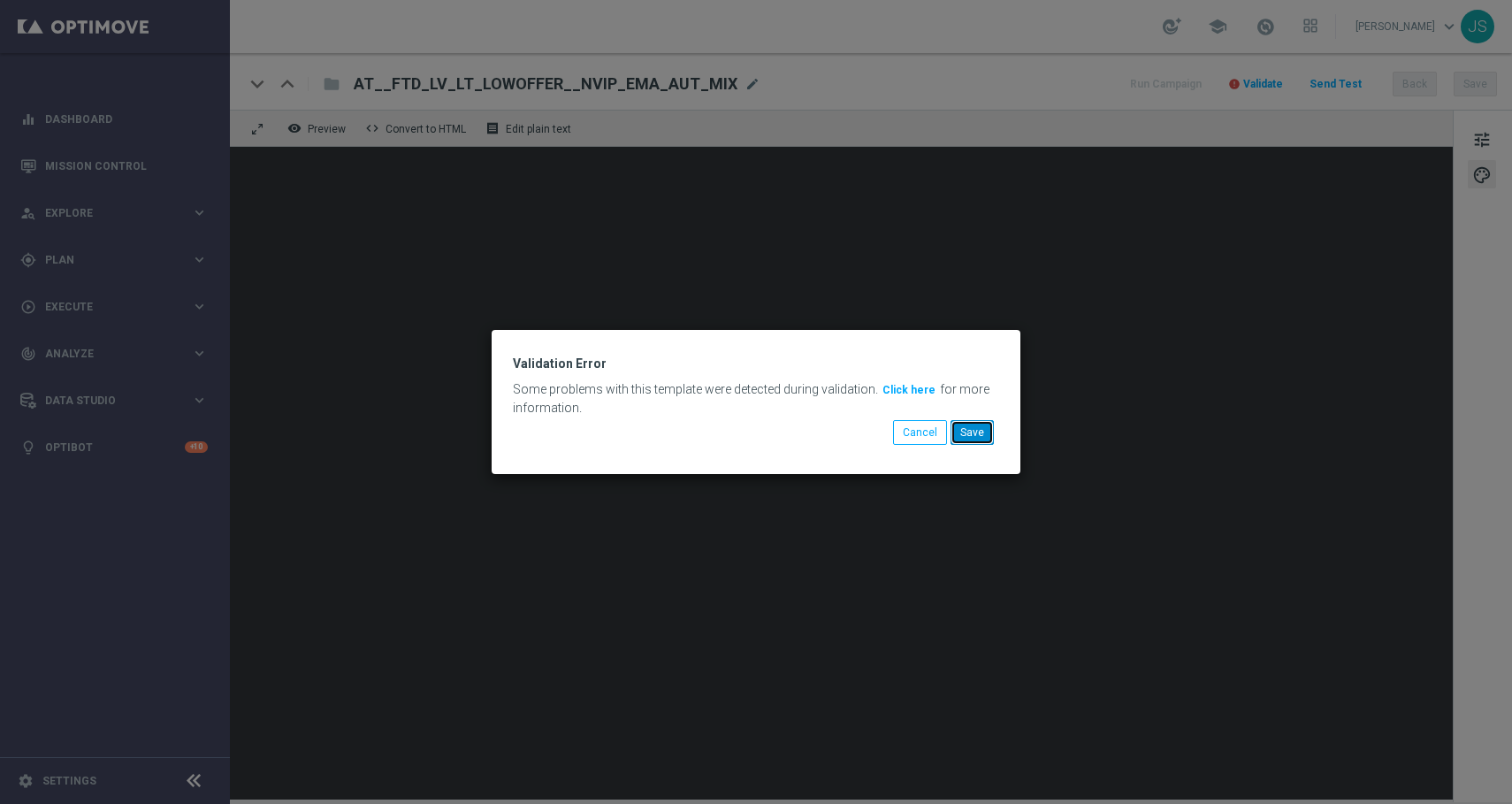
click at [981, 433] on button "Save" at bounding box center [972, 432] width 44 height 24
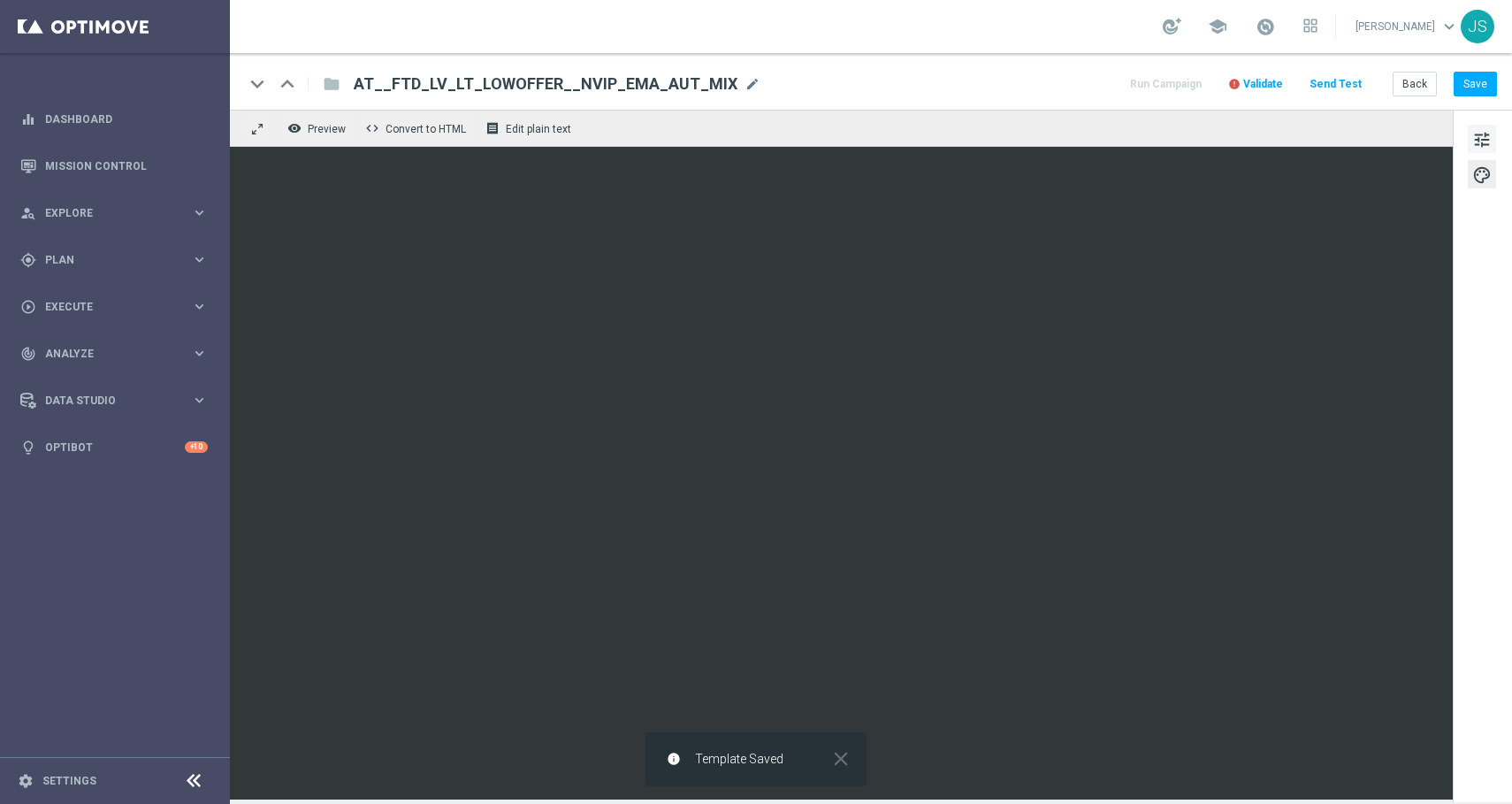
click at [1487, 149] on span "tune" at bounding box center [1482, 140] width 19 height 23
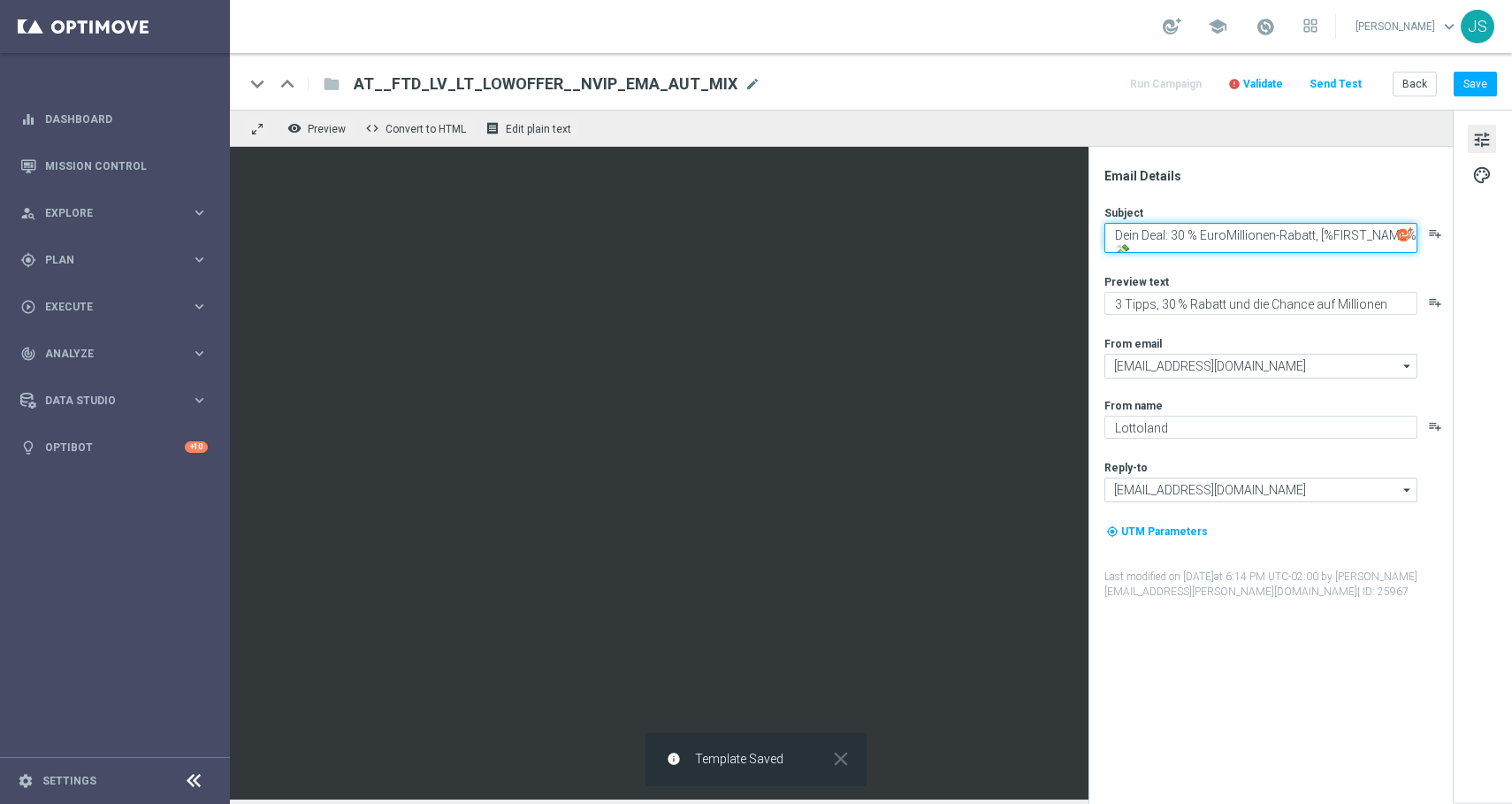
drag, startPoint x: 1357, startPoint y: 241, endPoint x: 1457, endPoint y: 236, distance: 100.1
click at [1457, 236] on div "Email Details Subject Dein Deal: 30 % EuroMillionen-Rabatt, [%FIRST_NAME% 💸 pla…" at bounding box center [1482, 454] width 59 height 689
click at [1348, 248] on textarea "Dein Deal: 30 % EuroMillionen-Rabatt, [%FIRST_NAME% 💸" at bounding box center [1261, 237] width 313 height 30
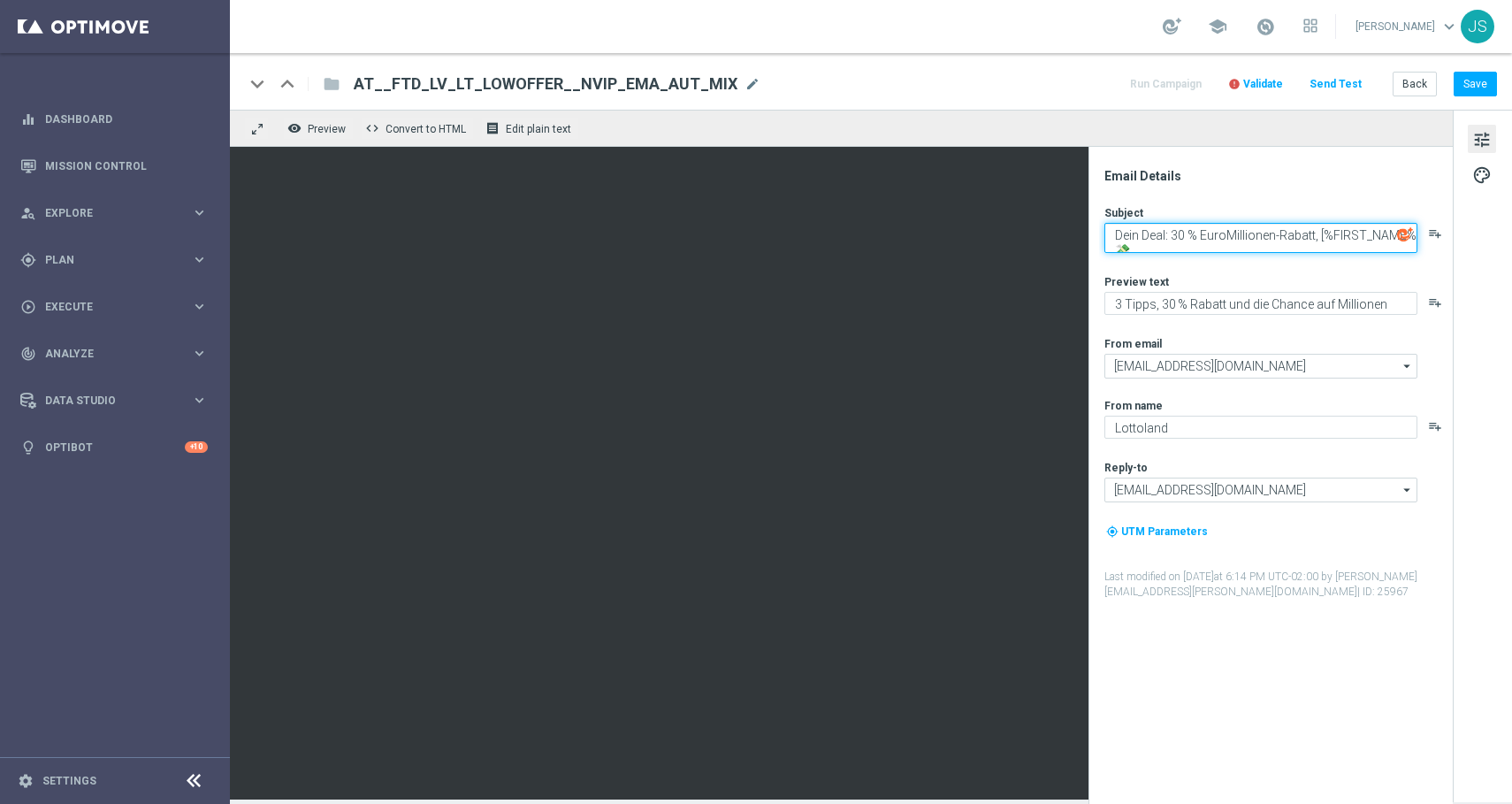
click at [1404, 249] on textarea "Dein Deal: 30 % EuroMillionen-Rabatt, [%FIRST_NAME% 💸" at bounding box center [1261, 237] width 313 height 30
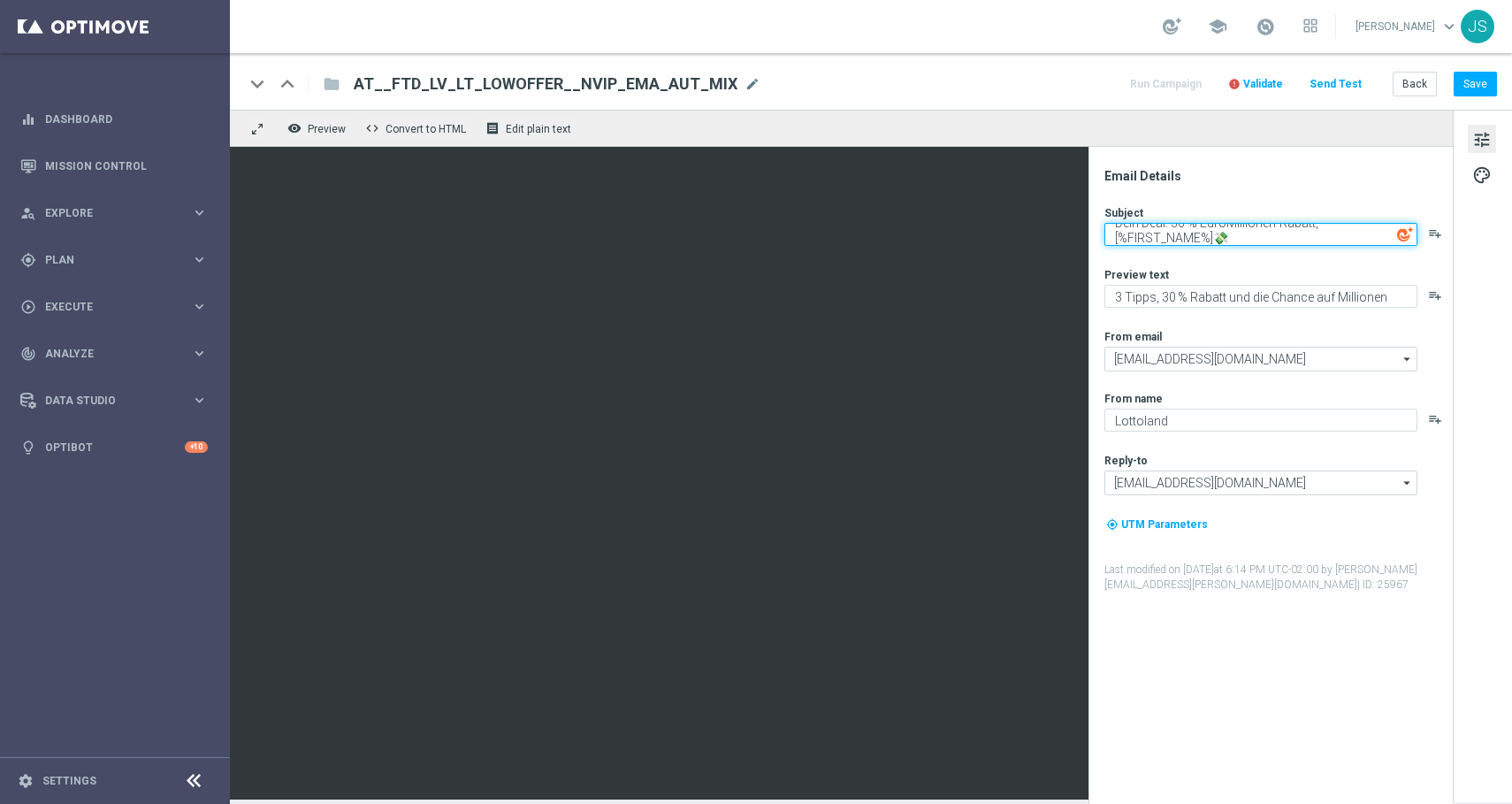
scroll to position [6, 0]
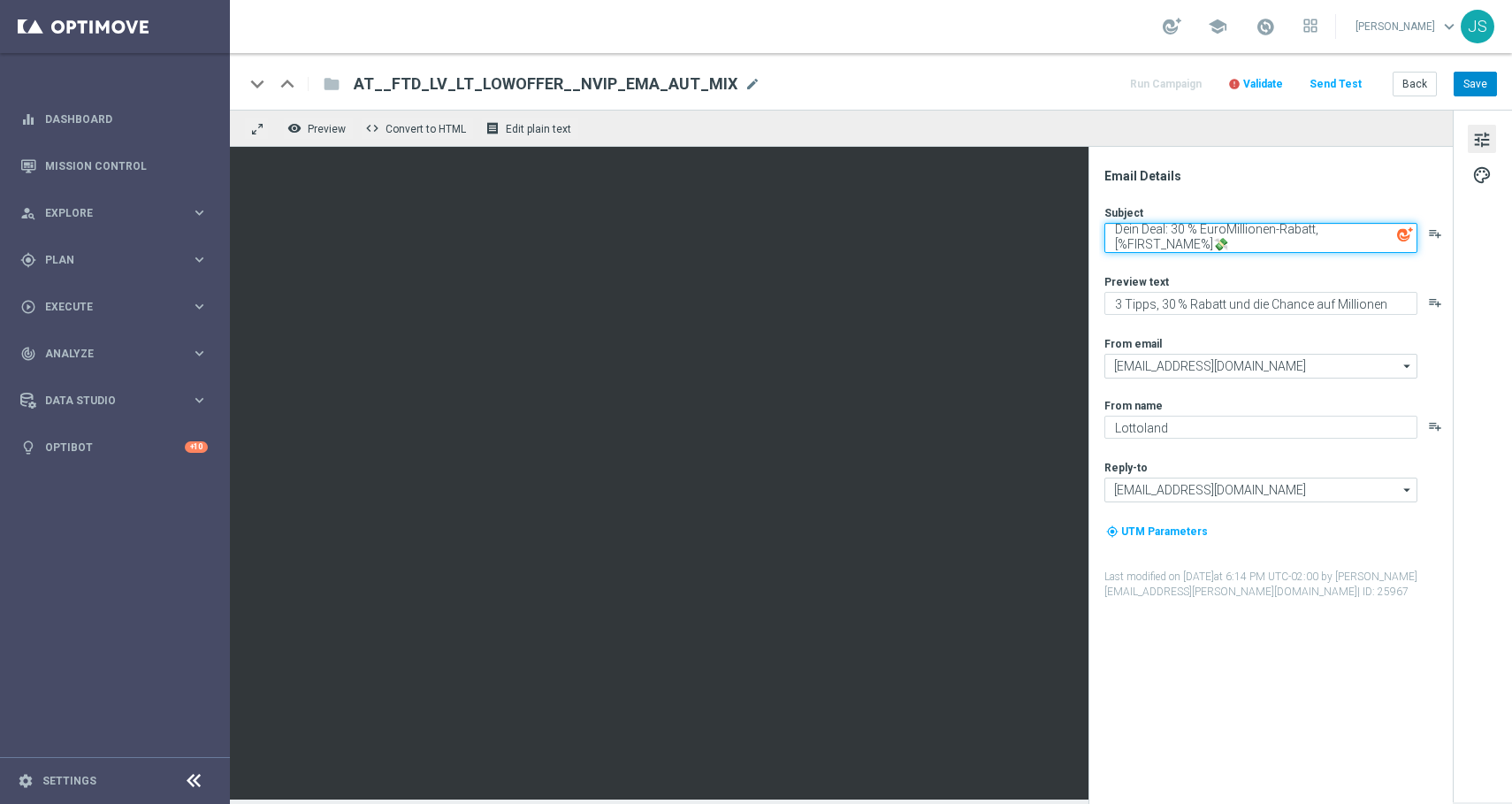
type textarea "Dein Deal: 30 % EuroMillionen-Rabatt, [%FIRST_NAME%]💸"
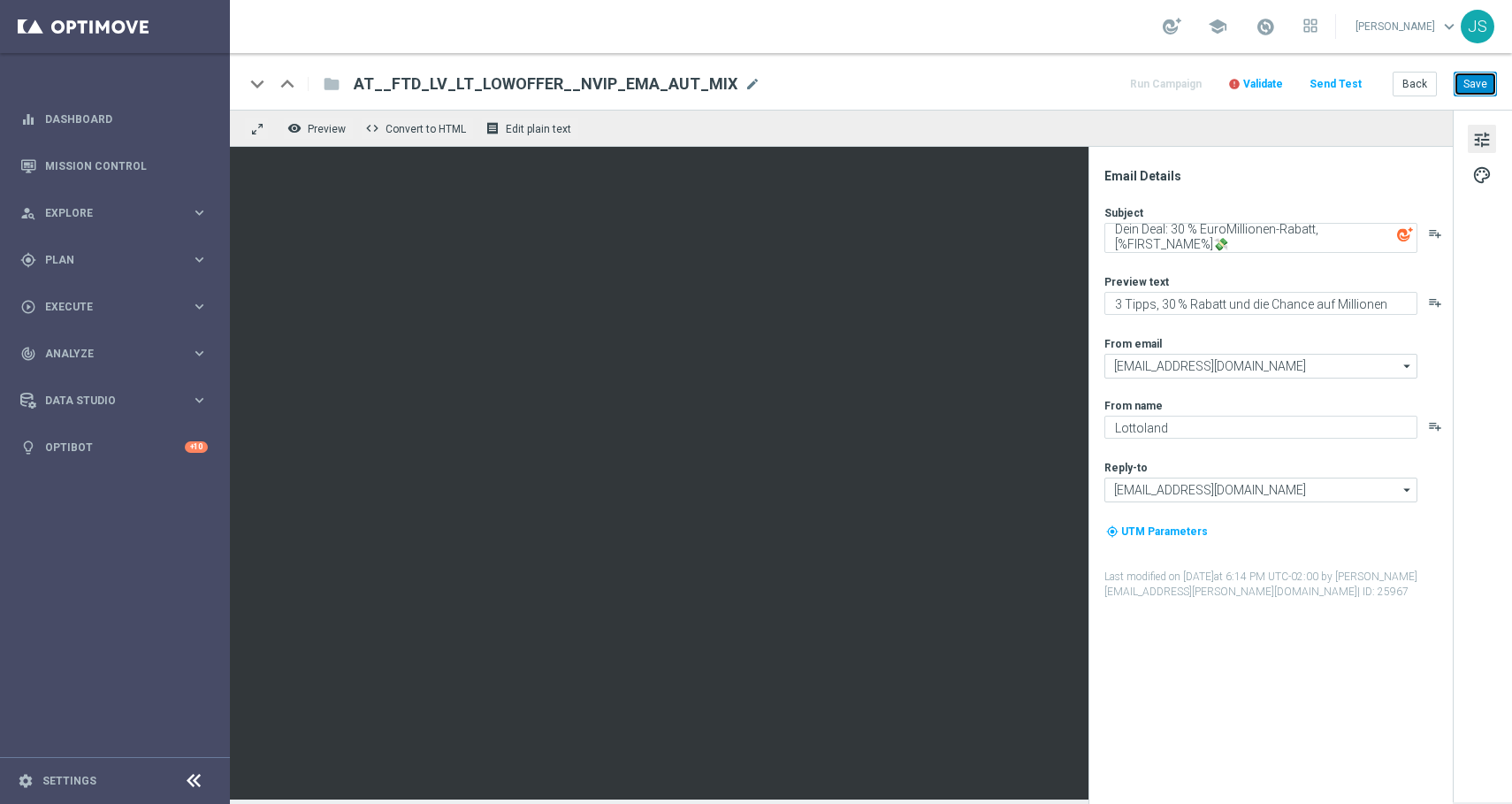
click at [1496, 86] on button "Save" at bounding box center [1475, 84] width 44 height 24
click at [1479, 87] on button "Save" at bounding box center [1475, 84] width 44 height 24
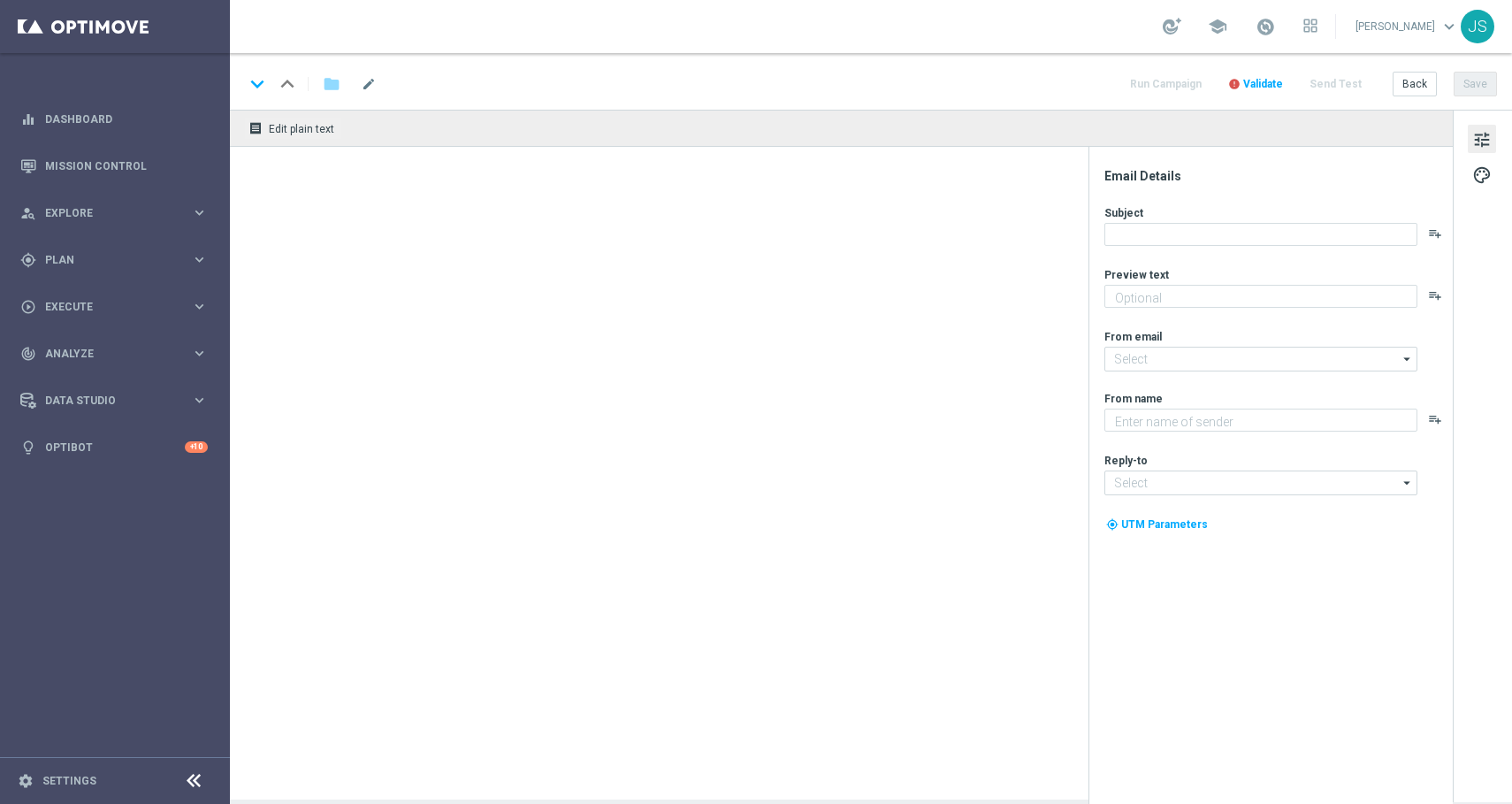
type textarea "6 Tipps, 30 % Rabatt und die Chance auf Millionen"
type input "[EMAIL_ADDRESS][DOMAIN_NAME]"
type textarea "Lottoland"
type input "[EMAIL_ADDRESS][DOMAIN_NAME]"
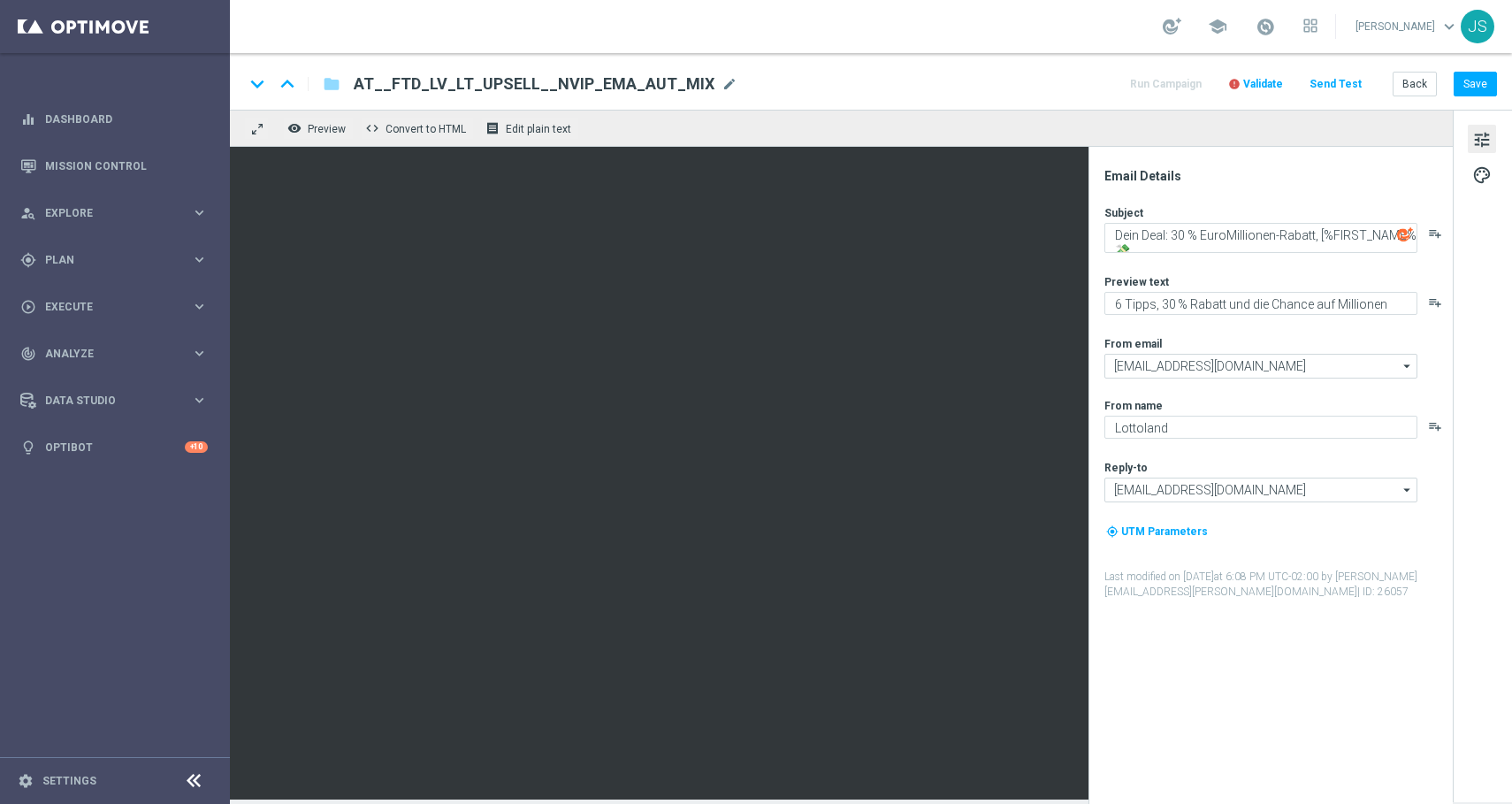
click at [1272, 82] on span "Validate" at bounding box center [1263, 84] width 40 height 13
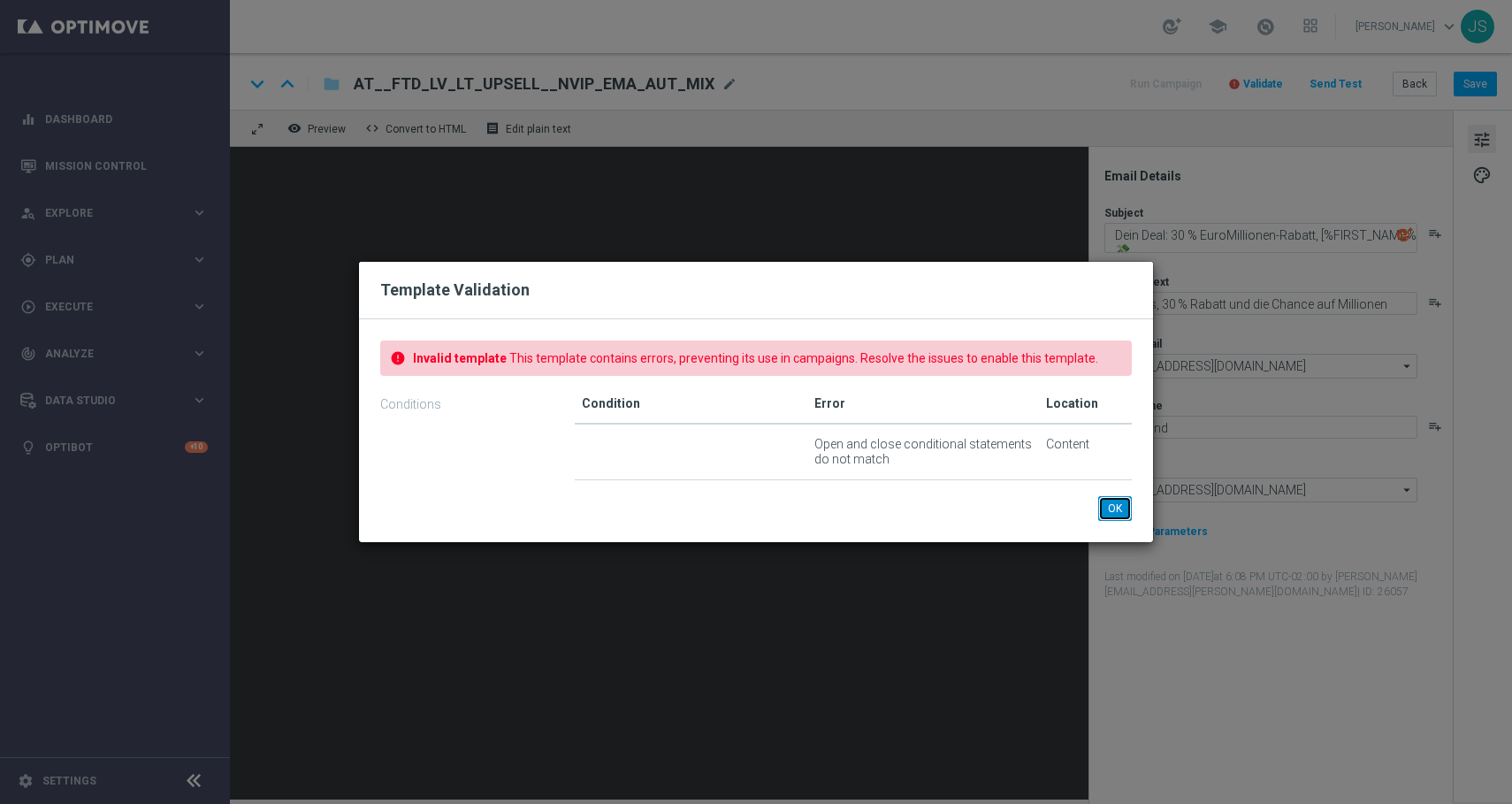
click at [1118, 509] on button "OK" at bounding box center [1114, 507] width 34 height 24
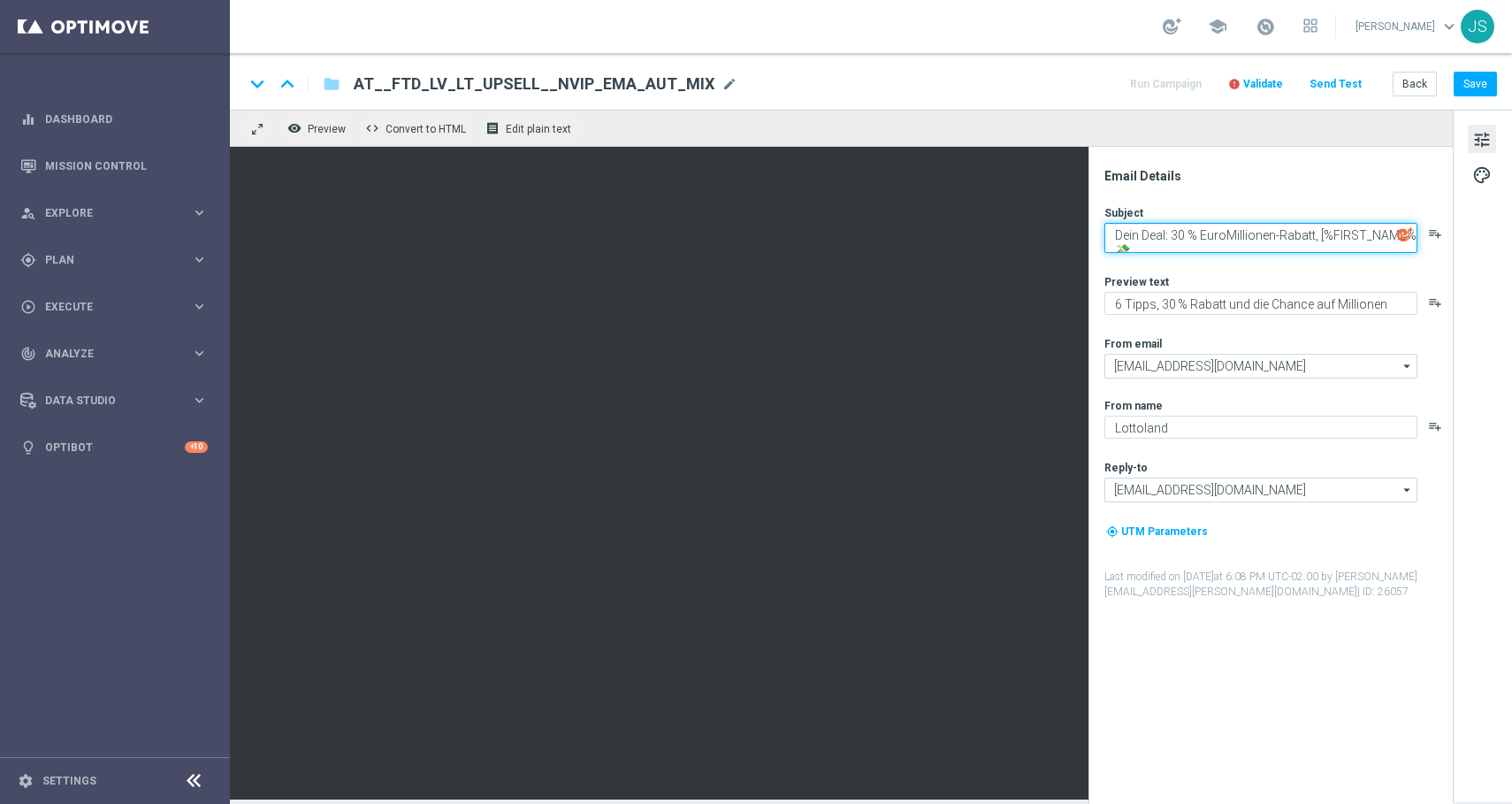
drag, startPoint x: 1375, startPoint y: 236, endPoint x: 1422, endPoint y: 243, distance: 47.5
click at [1422, 243] on div "Dein Deal: 30 % EuroMillionen-Rabatt, [%FIRST_NAME% 💸 playlist_add" at bounding box center [1278, 237] width 346 height 30
click at [1354, 238] on textarea "Dein Deal: 30 % EuroMillionen-Rabatt, [%FIRST_NAME% 💸" at bounding box center [1261, 237] width 313 height 30
type textarea "Dein Deal: 30 % EuroMillionen-Rabatt, [%FIRST_NAME%] 💸"
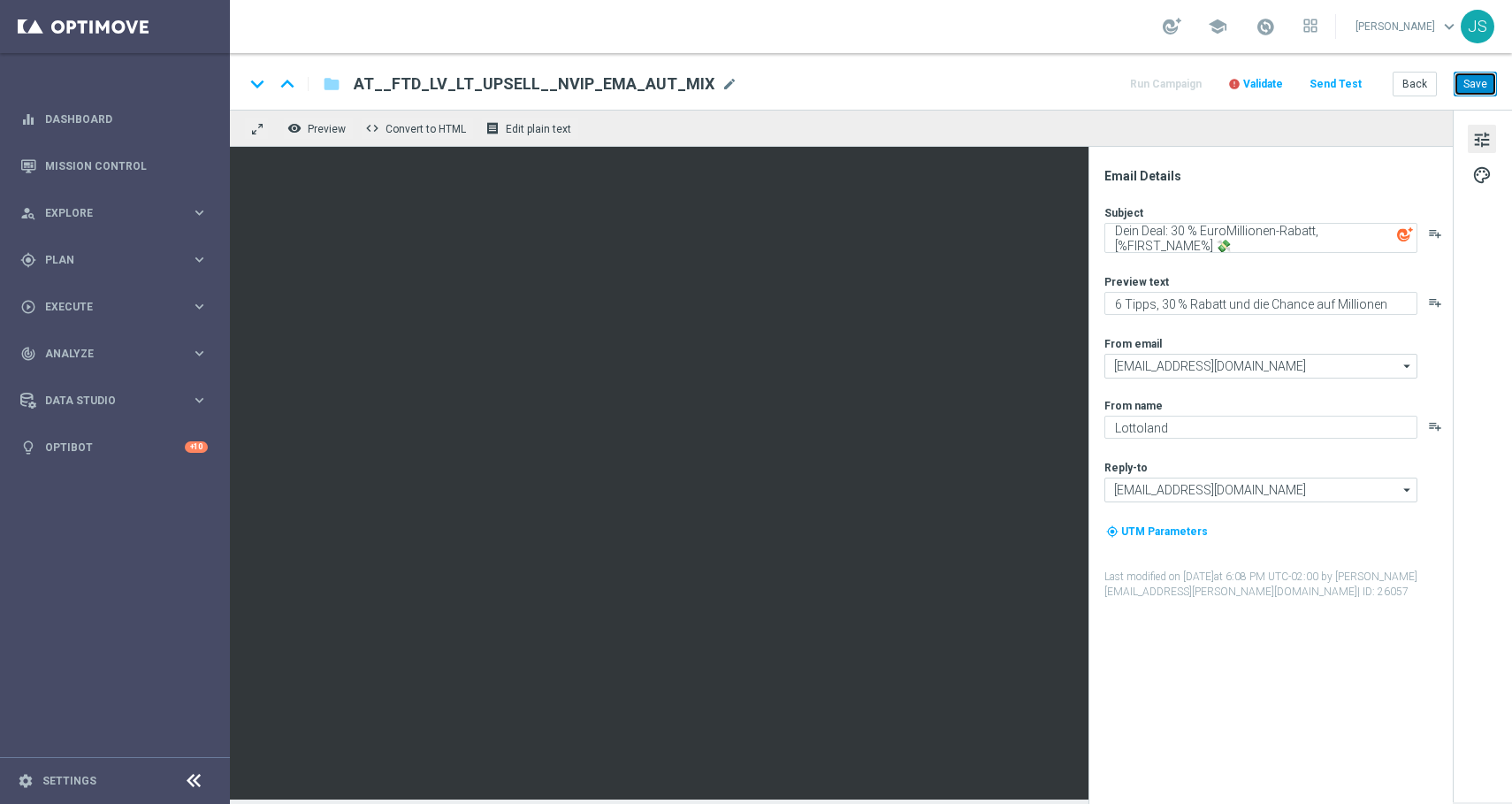
click at [1471, 91] on button "Save" at bounding box center [1475, 84] width 44 height 24
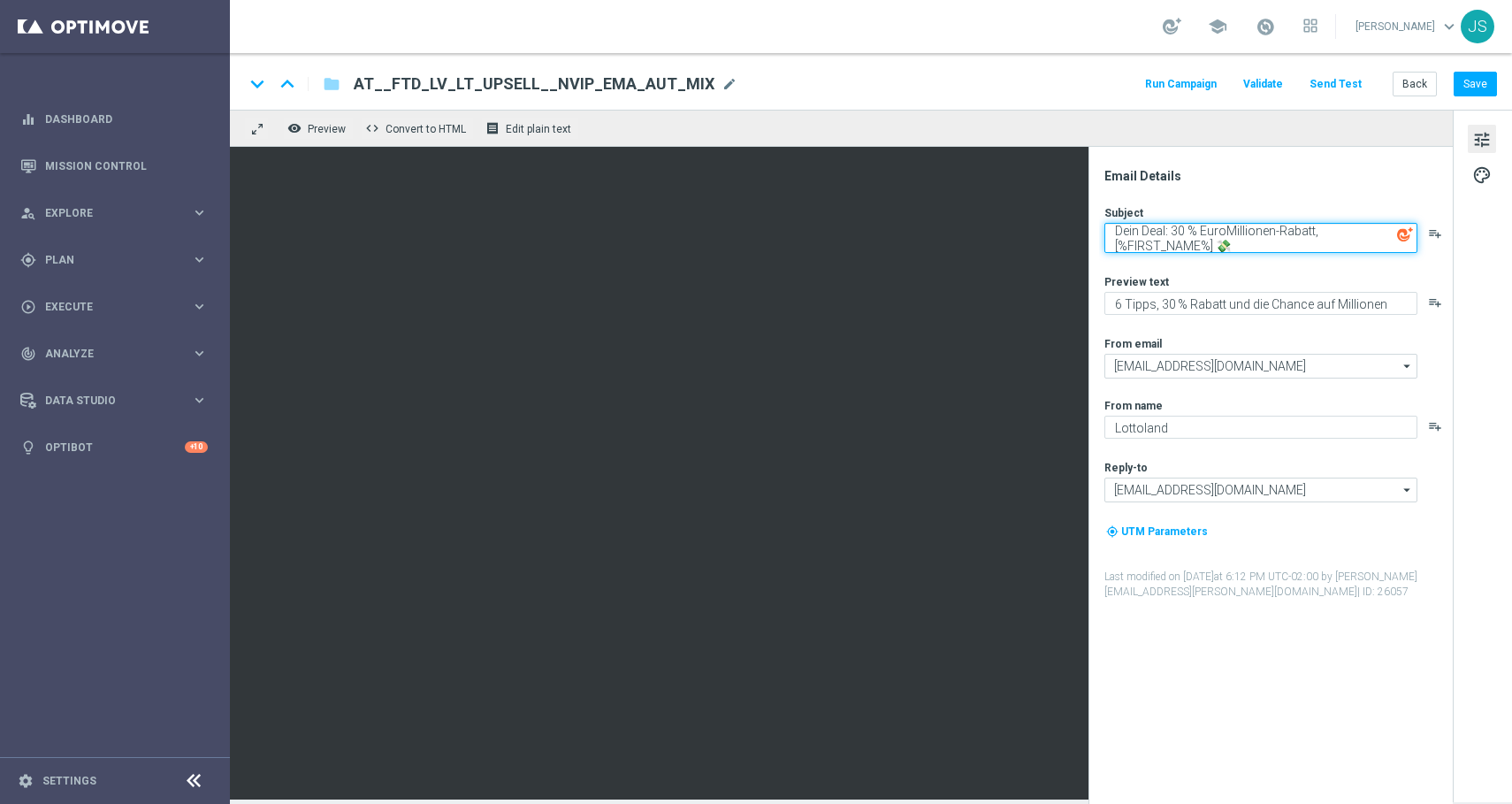
click at [1319, 233] on textarea "Dein Deal: 30 % EuroMillionen-Rabatt, [%FIRST_NAME%] 💸" at bounding box center [1261, 237] width 313 height 30
drag, startPoint x: 1144, startPoint y: 246, endPoint x: 1130, endPoint y: 249, distance: 14.3
click at [1131, 249] on textarea "Dein Deal: 30 % EuroMillionen-Rabatt, [%FIRST_NAME%] 💸" at bounding box center [1261, 237] width 313 height 30
click at [1329, 227] on textarea "Dein Deal: 30 % EuroMillionen-Rabatt, [%FIRST_NAME%] 💸" at bounding box center [1261, 237] width 313 height 30
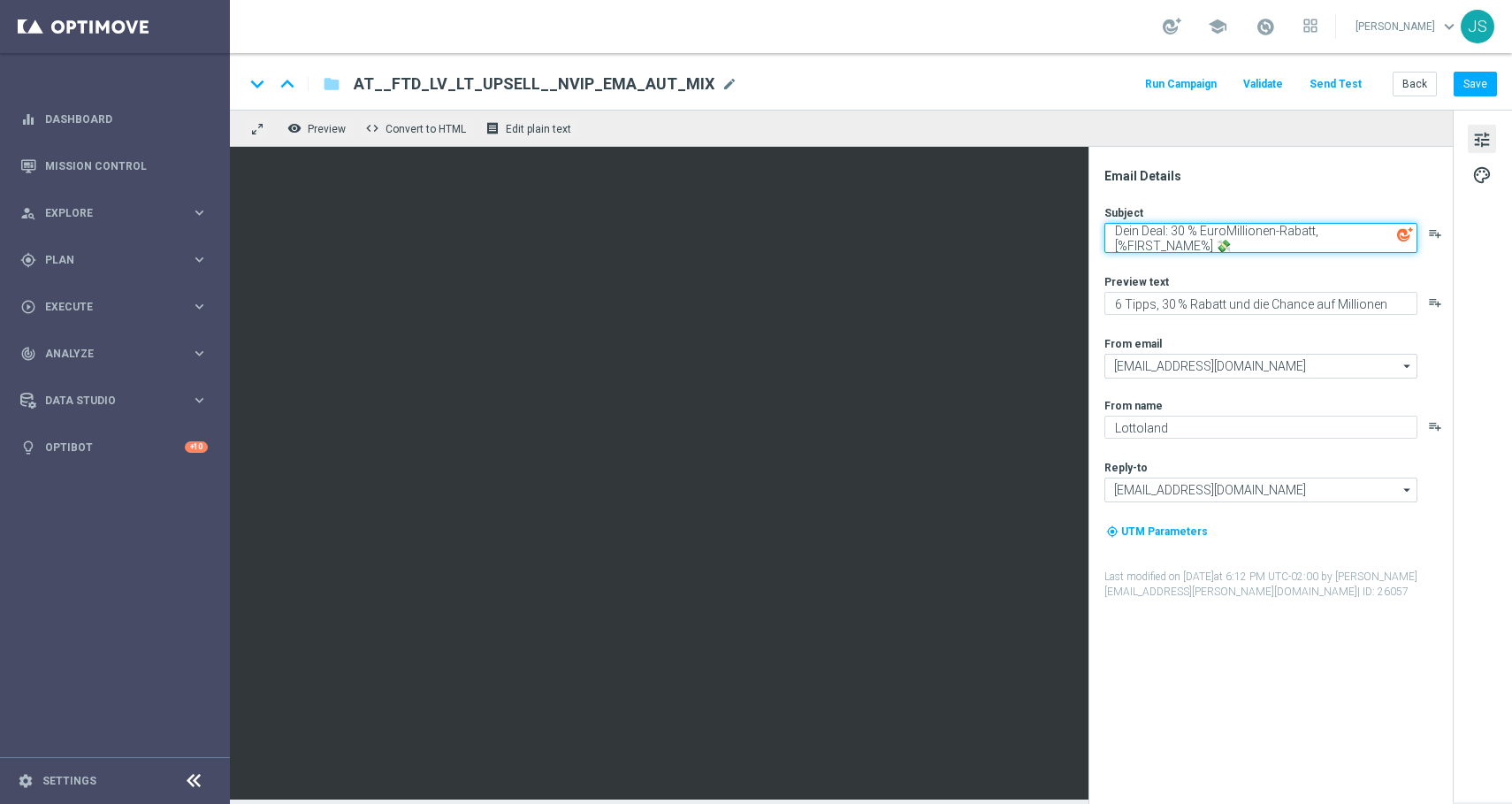
click at [1329, 227] on textarea "Dein Deal: 30 % EuroMillionen-Rabatt, [%FIRST_NAME%] 💸" at bounding box center [1261, 237] width 313 height 30
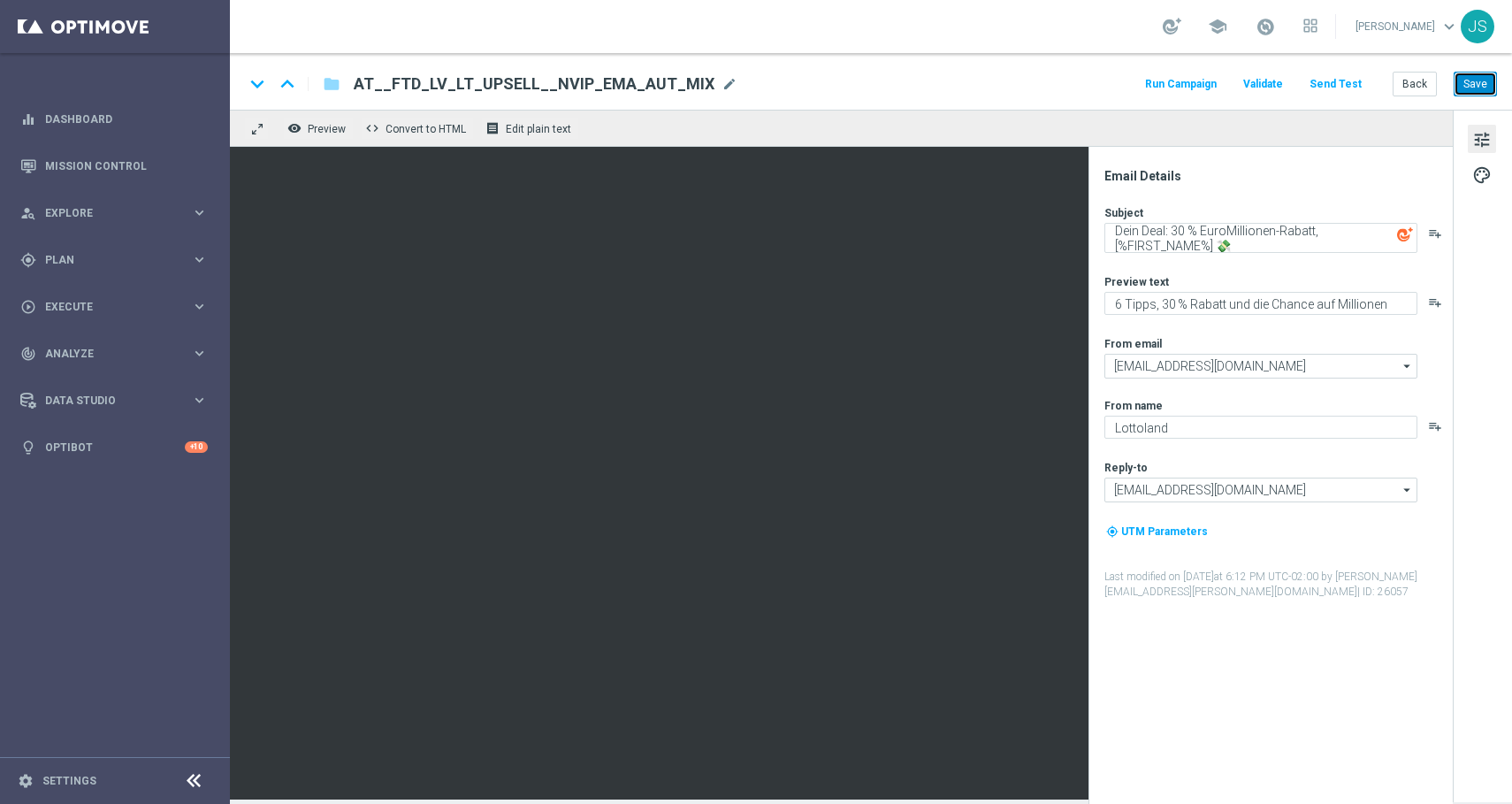
click at [1479, 82] on button "Save" at bounding box center [1475, 84] width 44 height 24
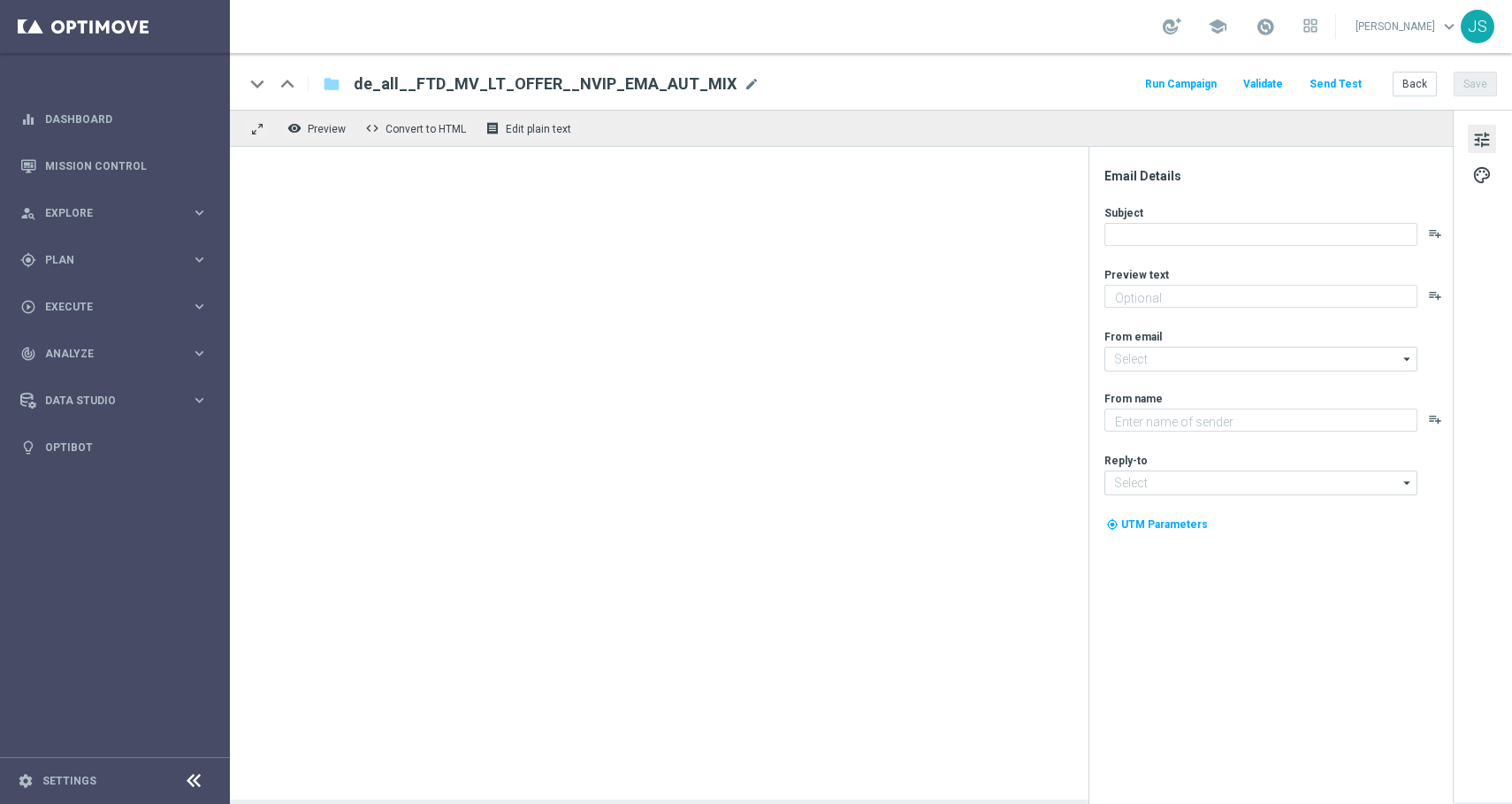
type textarea "6 Tipps, 30 % Rabatt und die Chance auf Millionen"
type input "[EMAIL_ADDRESS][DOMAIN_NAME]"
type textarea "Lottoland"
type input "[EMAIL_ADDRESS][DOMAIN_NAME]"
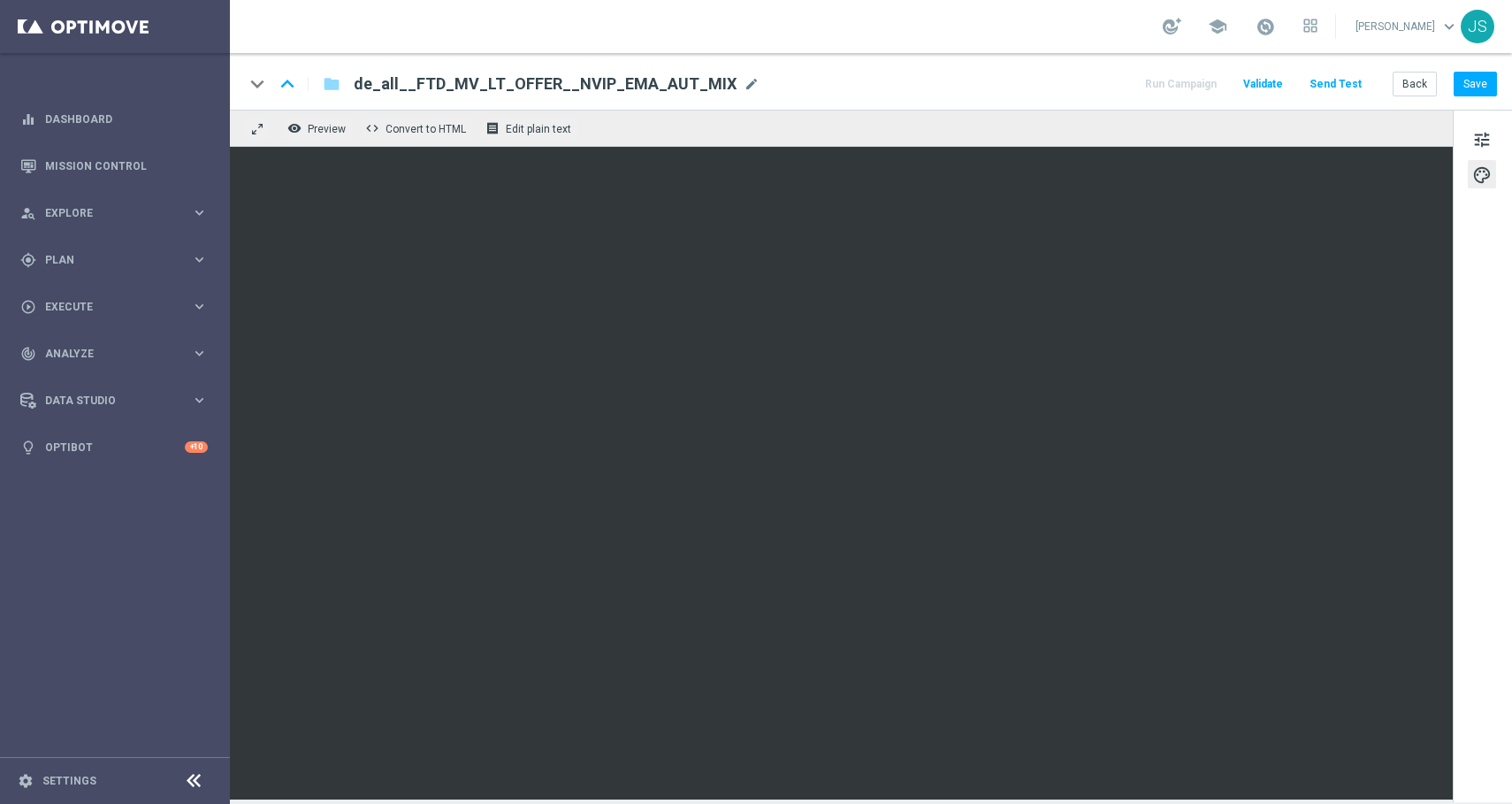
click at [1097, 83] on div "keyboard_arrow_down keyboard_arrow_up folder de_all__FTD_MV_LT_OFFER__NVIP_EMA_…" at bounding box center [870, 85] width 1253 height 23
click at [1481, 83] on button "Save" at bounding box center [1475, 84] width 44 height 24
click at [1474, 82] on button "Save" at bounding box center [1475, 84] width 44 height 24
click at [1478, 93] on button "Save" at bounding box center [1475, 84] width 44 height 24
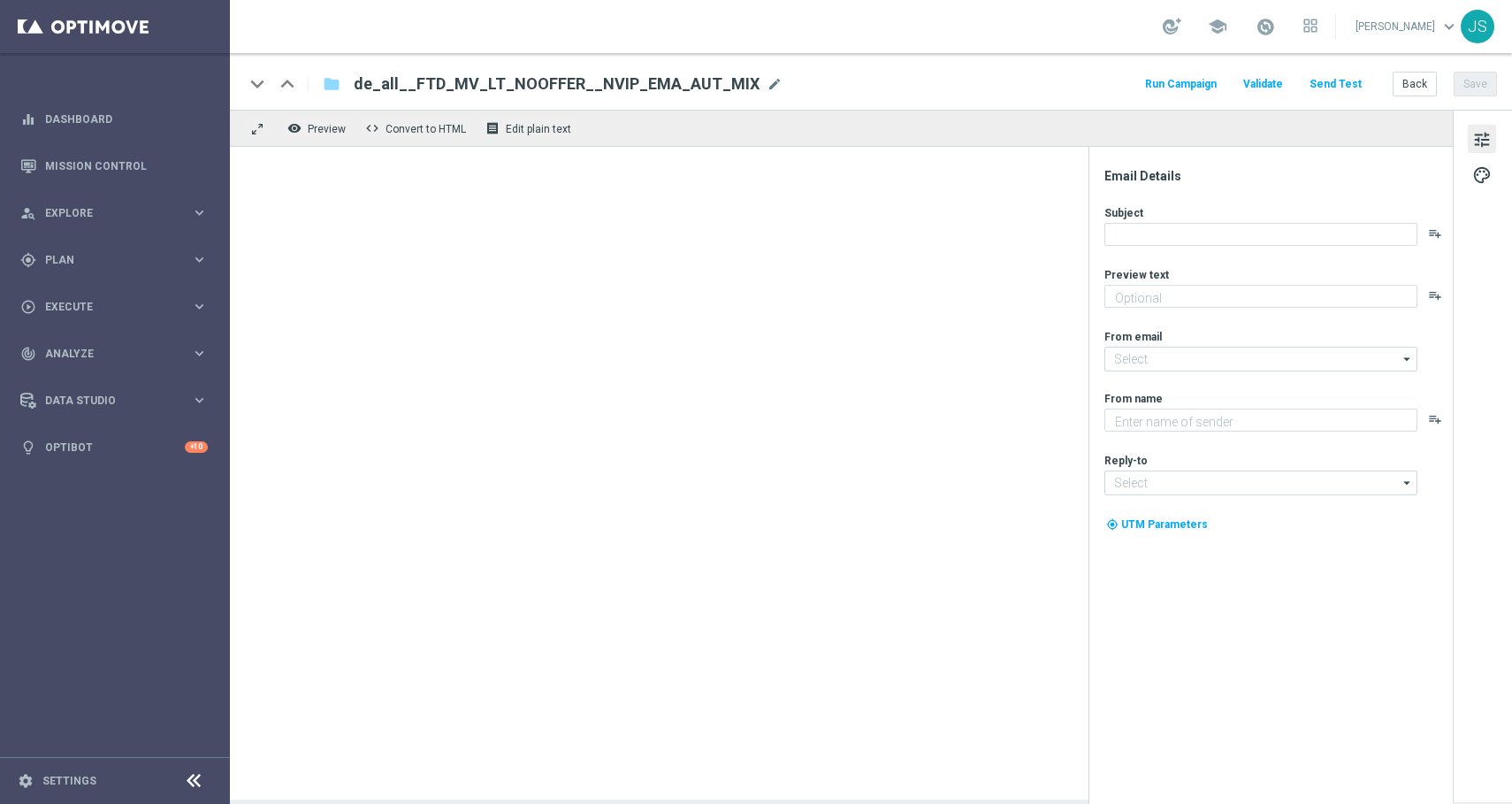
type textarea "6 Tipps + Zusatzspiele = mehr Chancen auf Millionen"
type input "[EMAIL_ADDRESS][DOMAIN_NAME]"
type textarea "Lottoland"
type input "[EMAIL_ADDRESS][DOMAIN_NAME]"
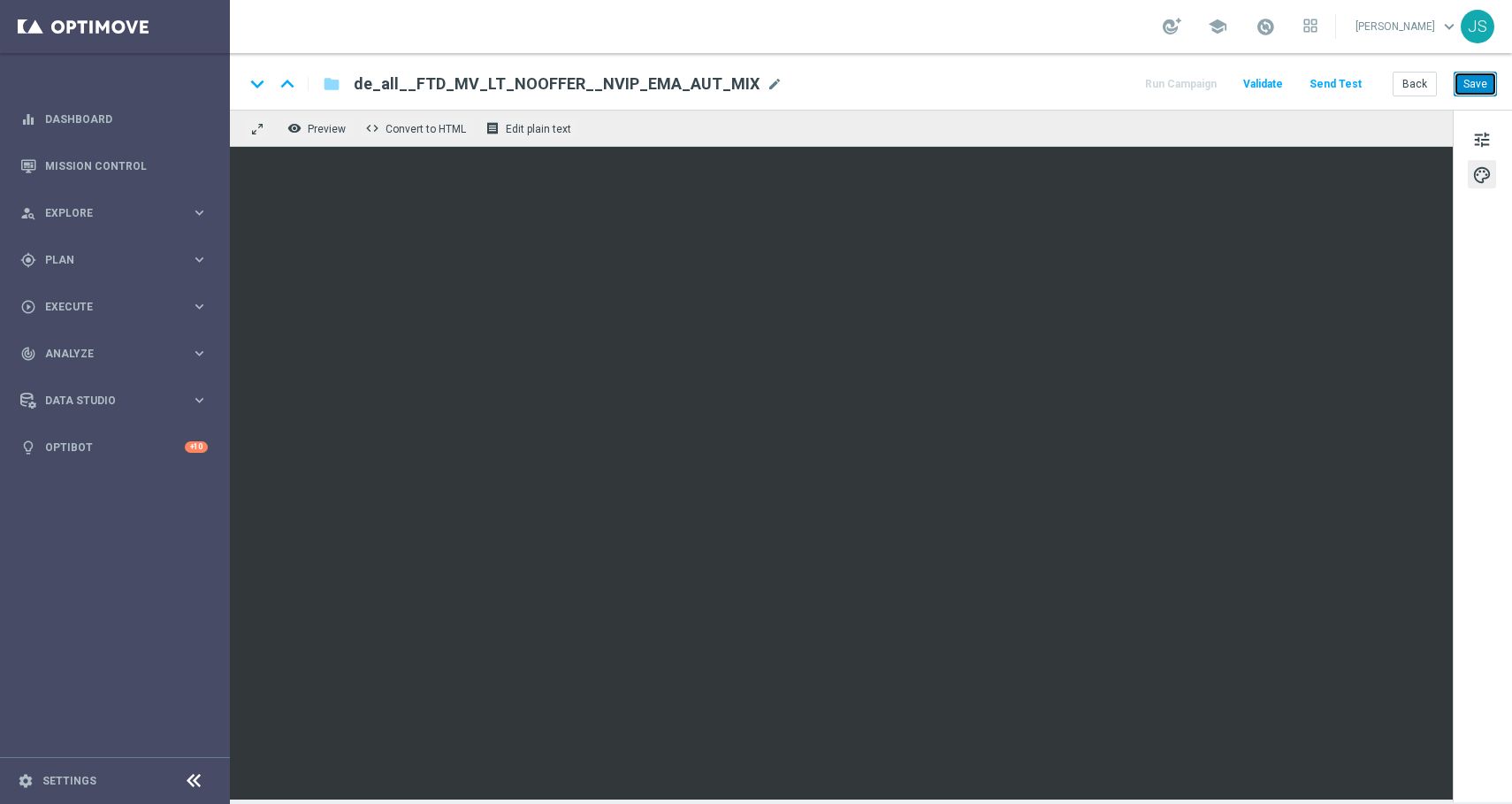
click at [1484, 73] on button "Save" at bounding box center [1475, 84] width 44 height 24
click at [1476, 70] on div "keyboard_arrow_down keyboard_arrow_up folder de_all__FTD_MV_LT_NOOFFER__NVIP_EM…" at bounding box center [870, 82] width 1283 height 56
click at [1470, 90] on button "Save" at bounding box center [1475, 84] width 44 height 24
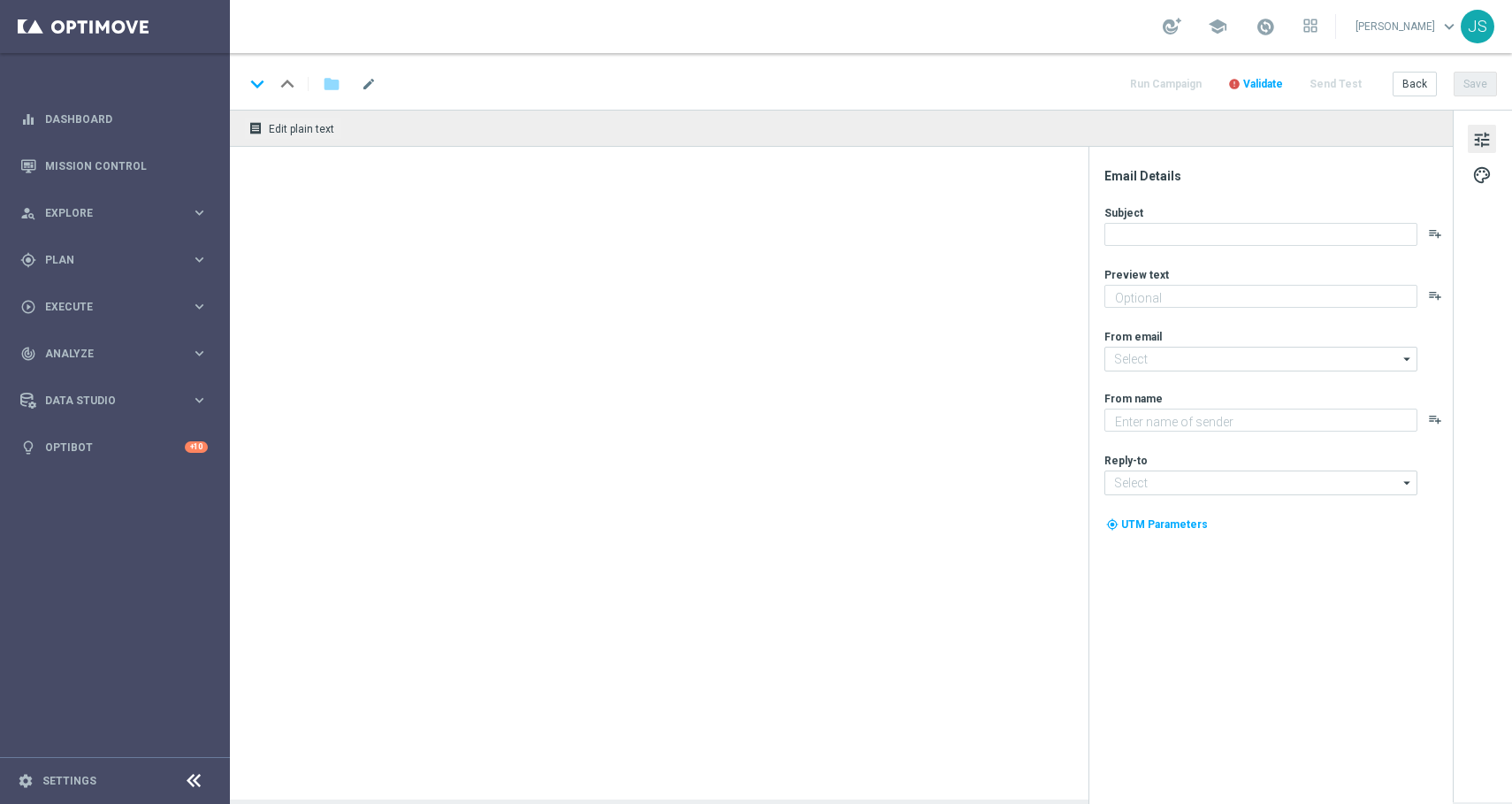
type textarea "Nur im Lottoland."
type input "[EMAIL_ADDRESS][DOMAIN_NAME]"
type textarea "Lottoland"
type input "[EMAIL_ADDRESS][DOMAIN_NAME]"
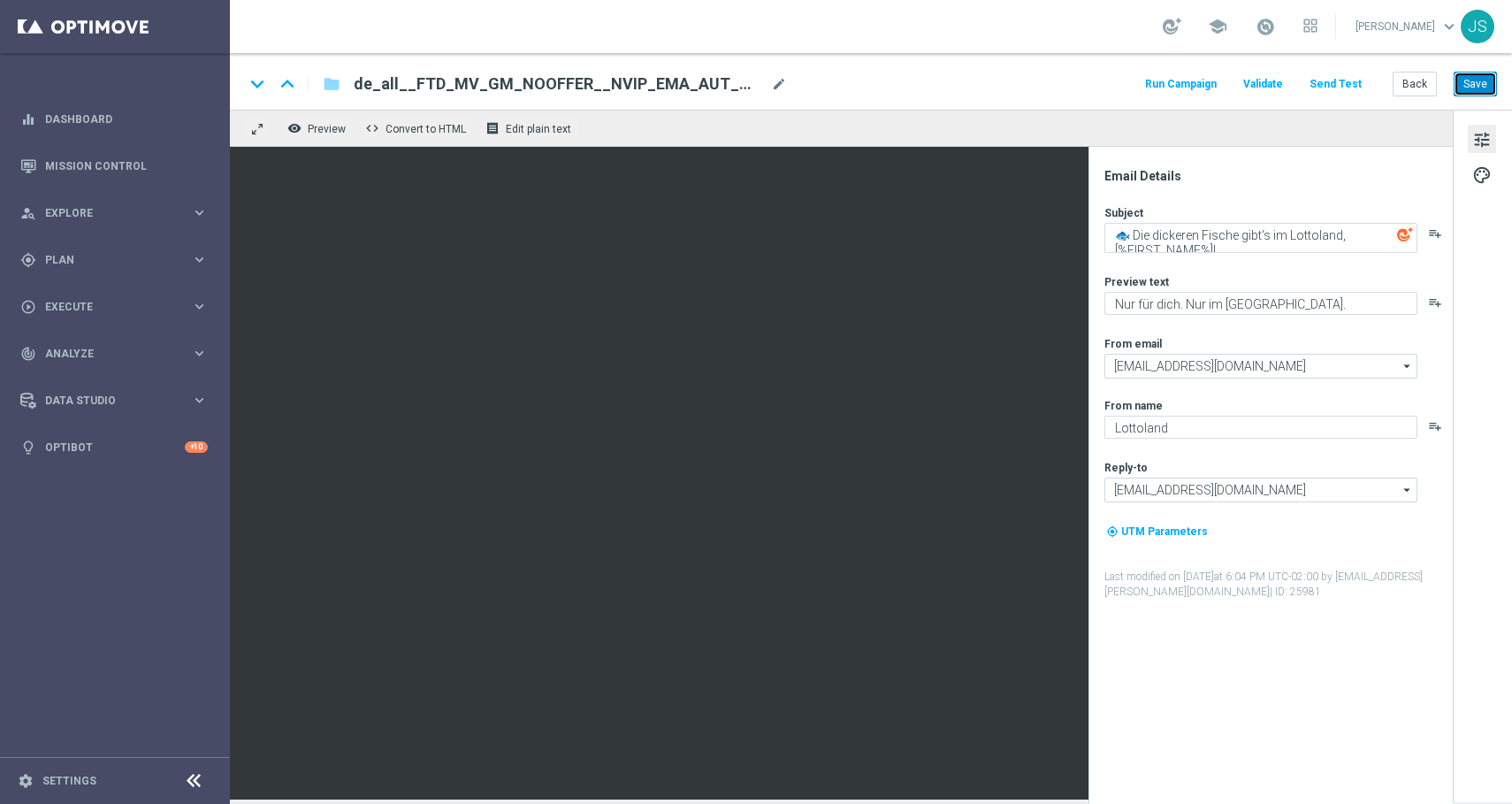
click at [1470, 81] on button "Save" at bounding box center [1475, 84] width 44 height 24
